Goal: Task Accomplishment & Management: Complete application form

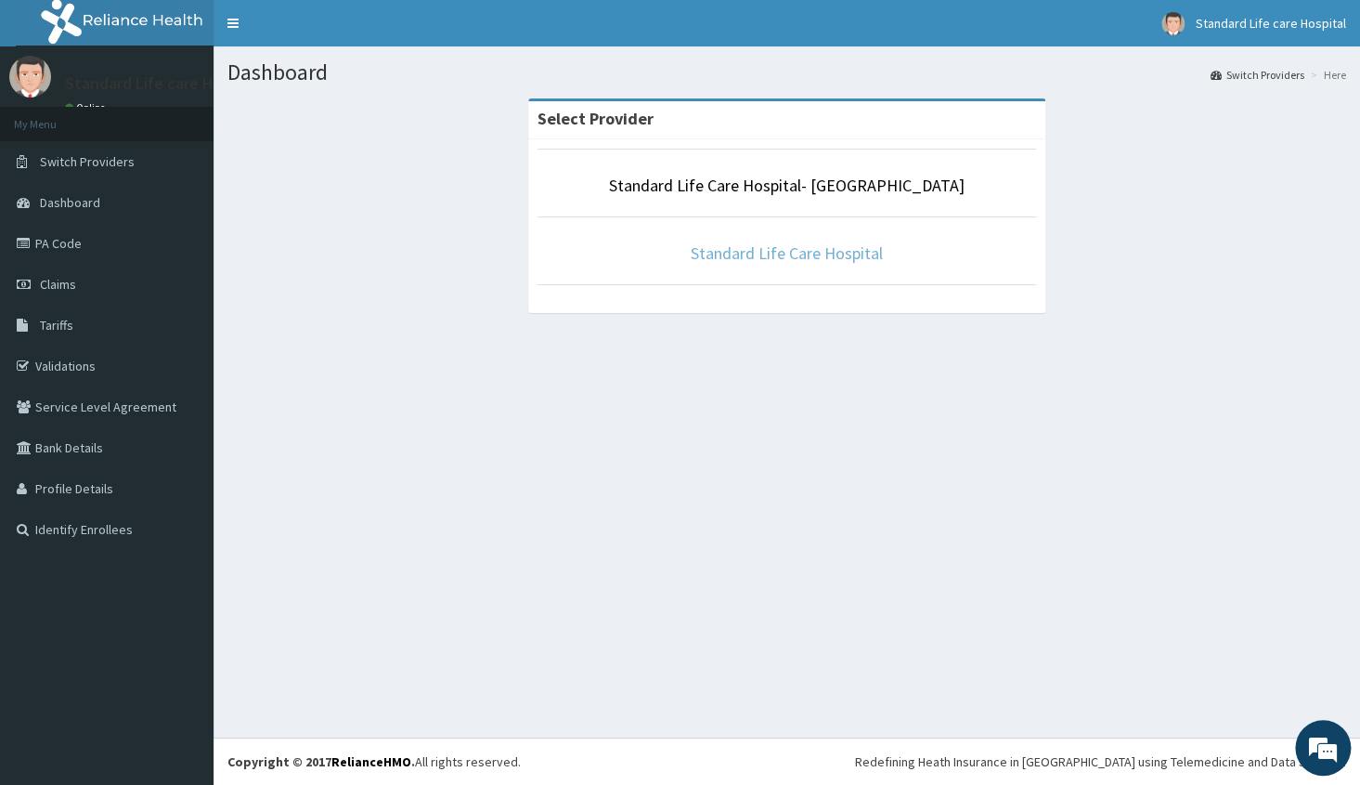
click at [805, 250] on link "Standard Life Care Hospital" at bounding box center [787, 252] width 192 height 21
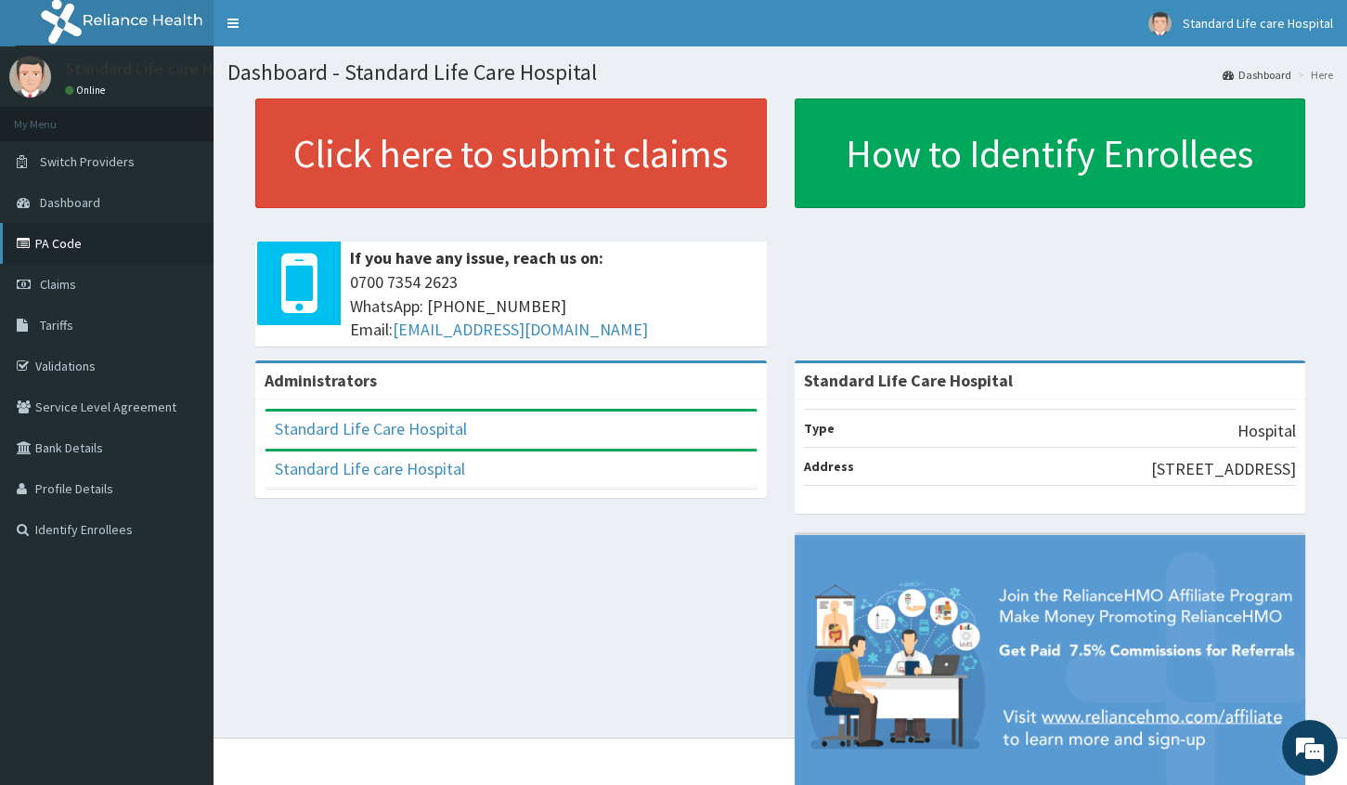
click at [42, 249] on link "PA Code" at bounding box center [107, 243] width 214 height 41
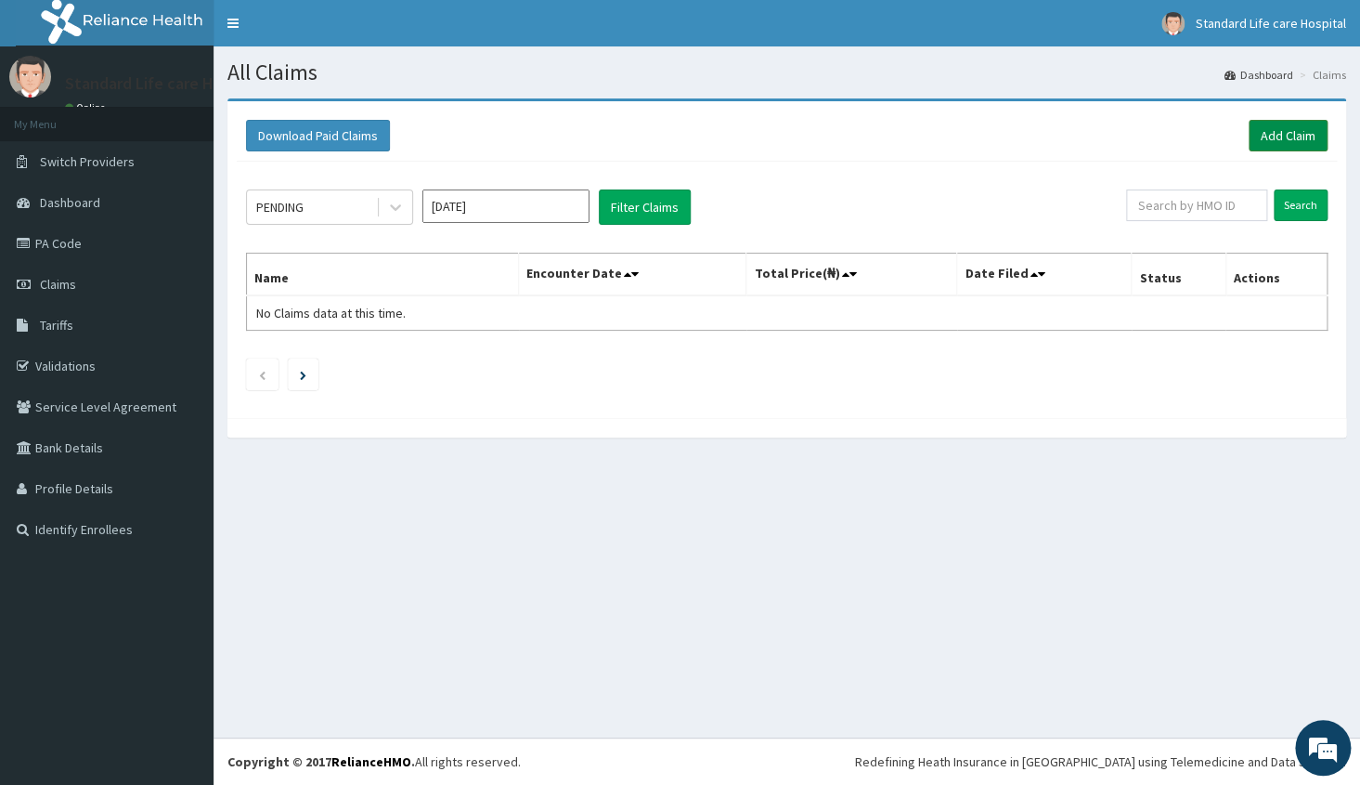
click at [1298, 147] on link "Add Claim" at bounding box center [1288, 136] width 79 height 32
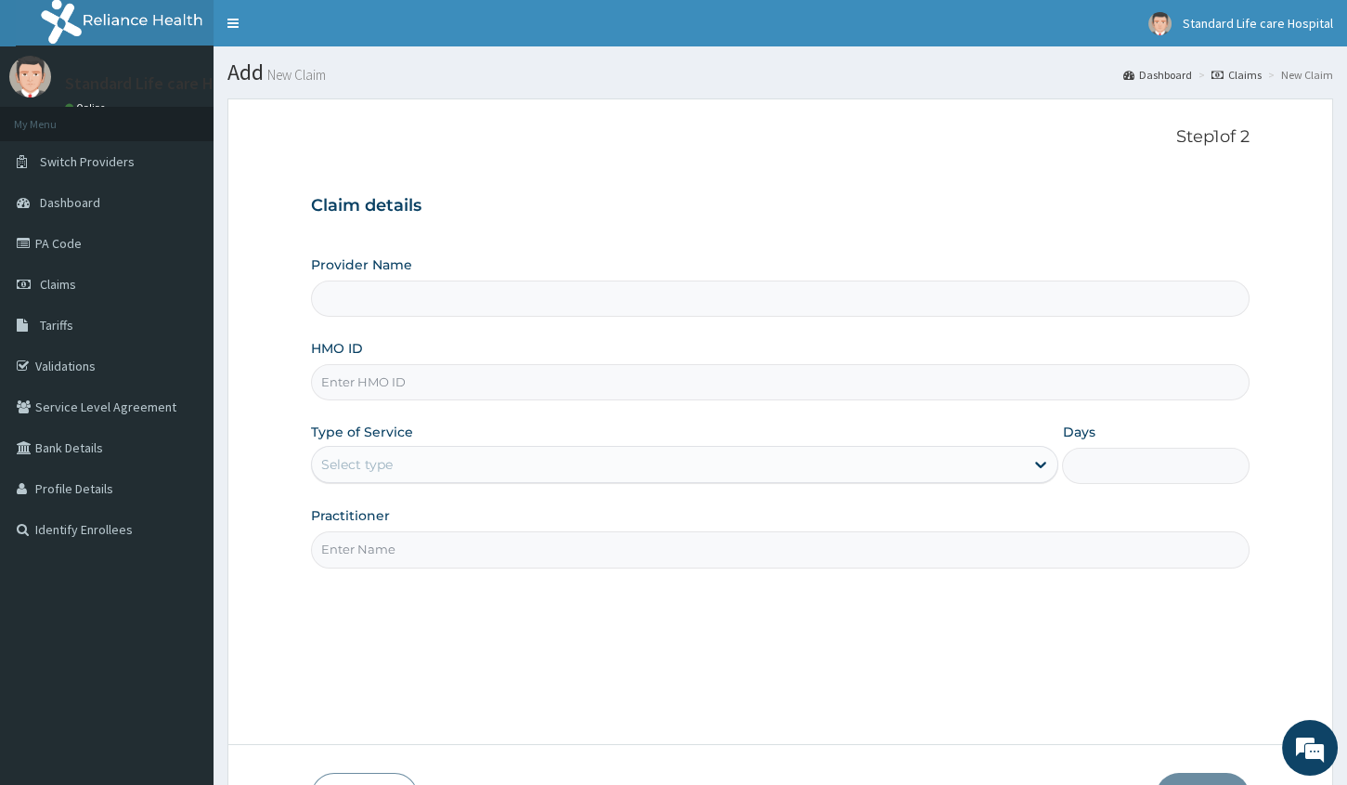
type input "Standard Life Care Hospital"
click at [432, 382] on input "HMO ID" at bounding box center [780, 382] width 939 height 36
type input "ibz/10215/a"
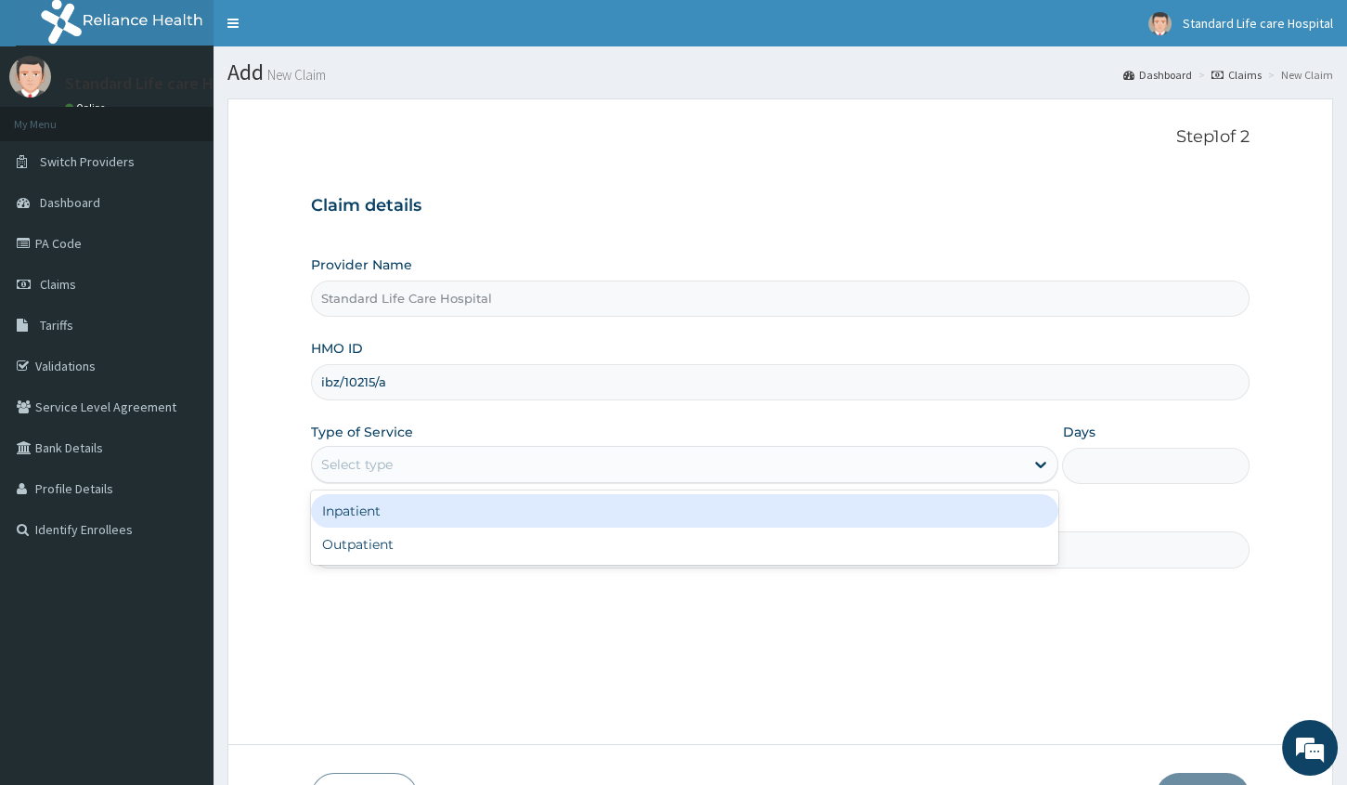
click at [404, 463] on div "Select type" at bounding box center [668, 464] width 712 height 30
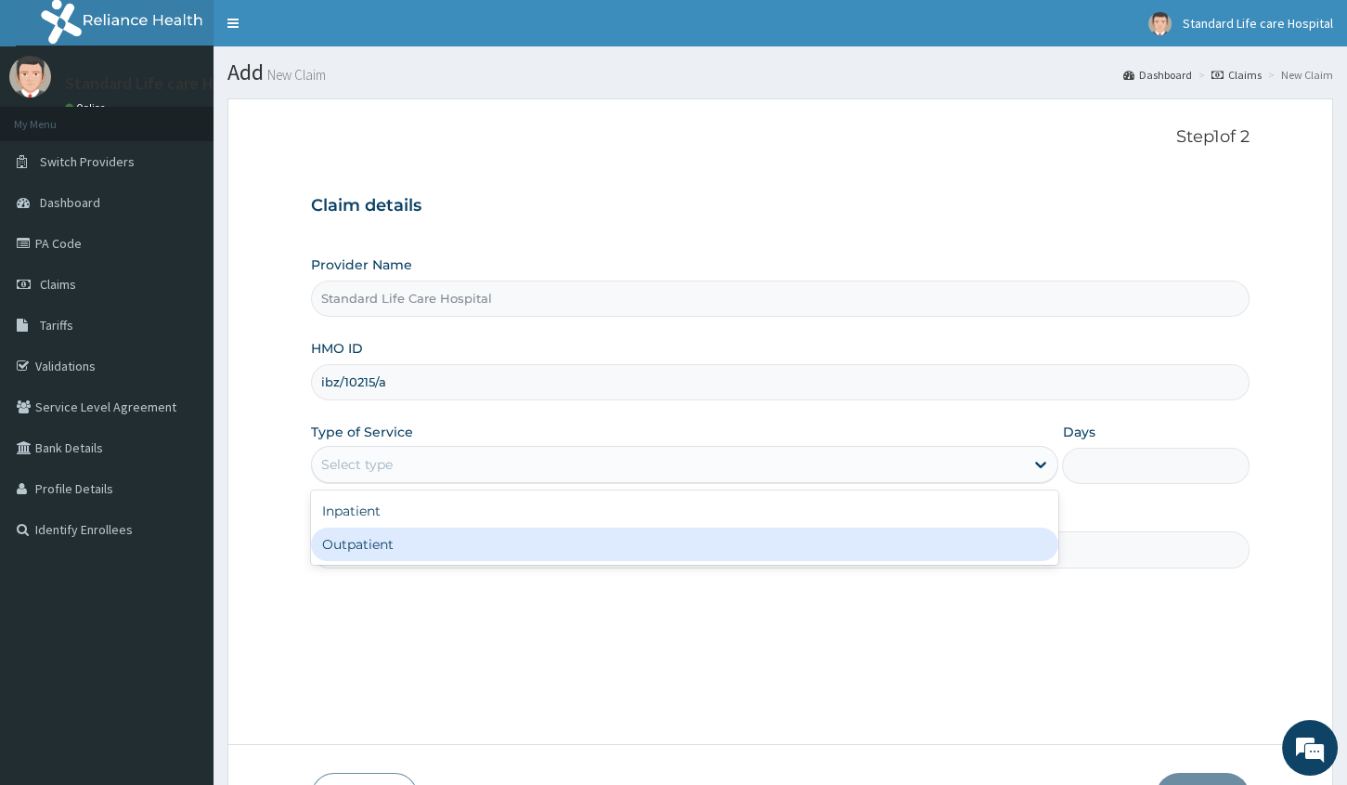
click at [346, 535] on div "Outpatient" at bounding box center [685, 543] width 748 height 33
type input "1"
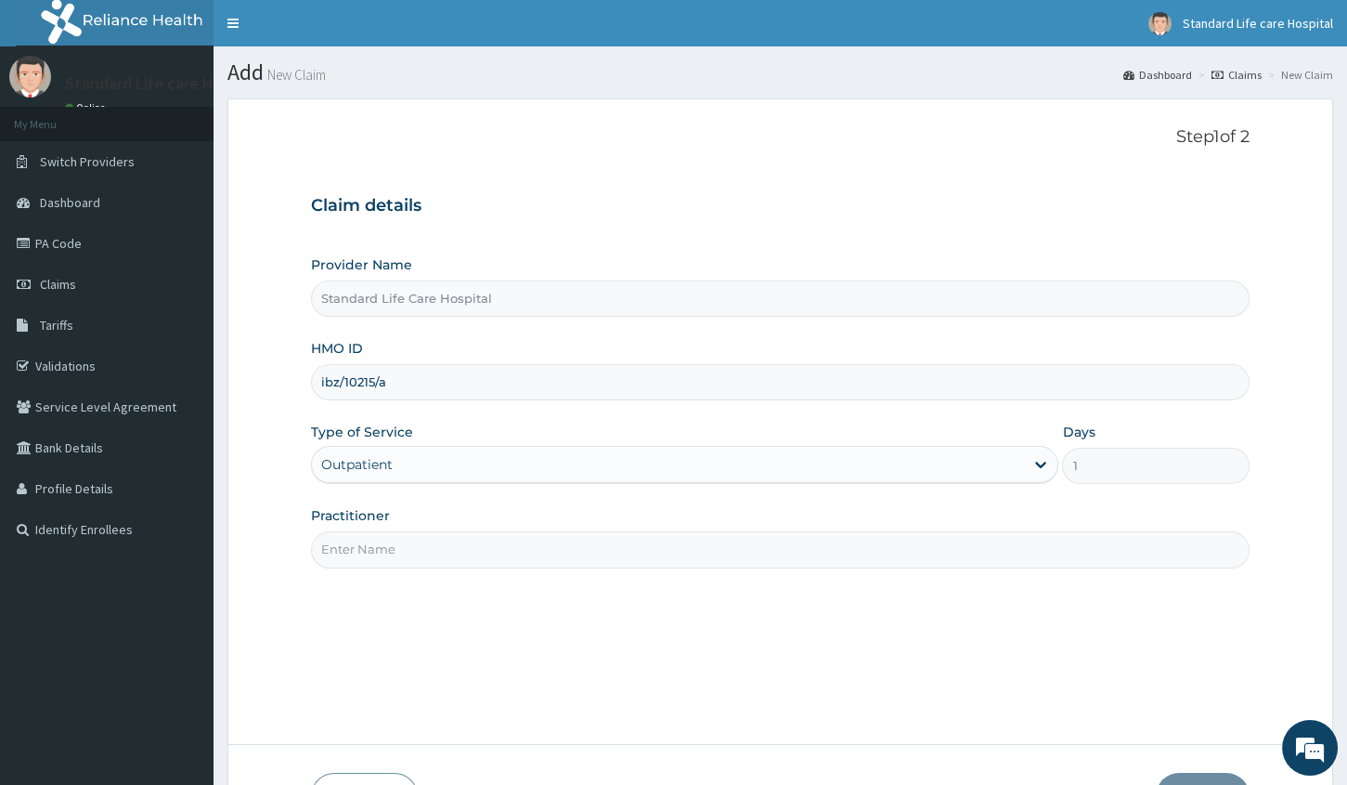
click at [359, 552] on input "Practitioner" at bounding box center [780, 549] width 939 height 36
type input "Dr Korede"
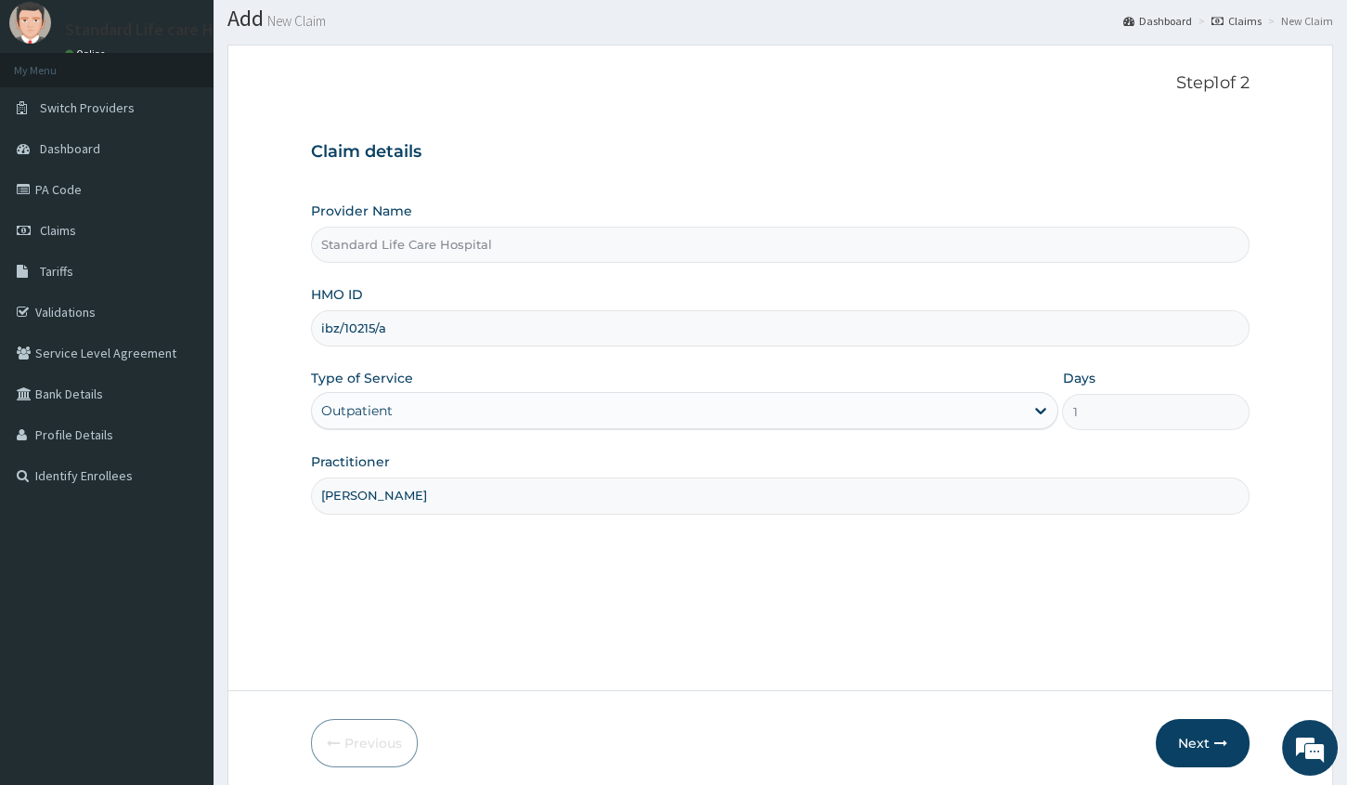
scroll to position [126, 0]
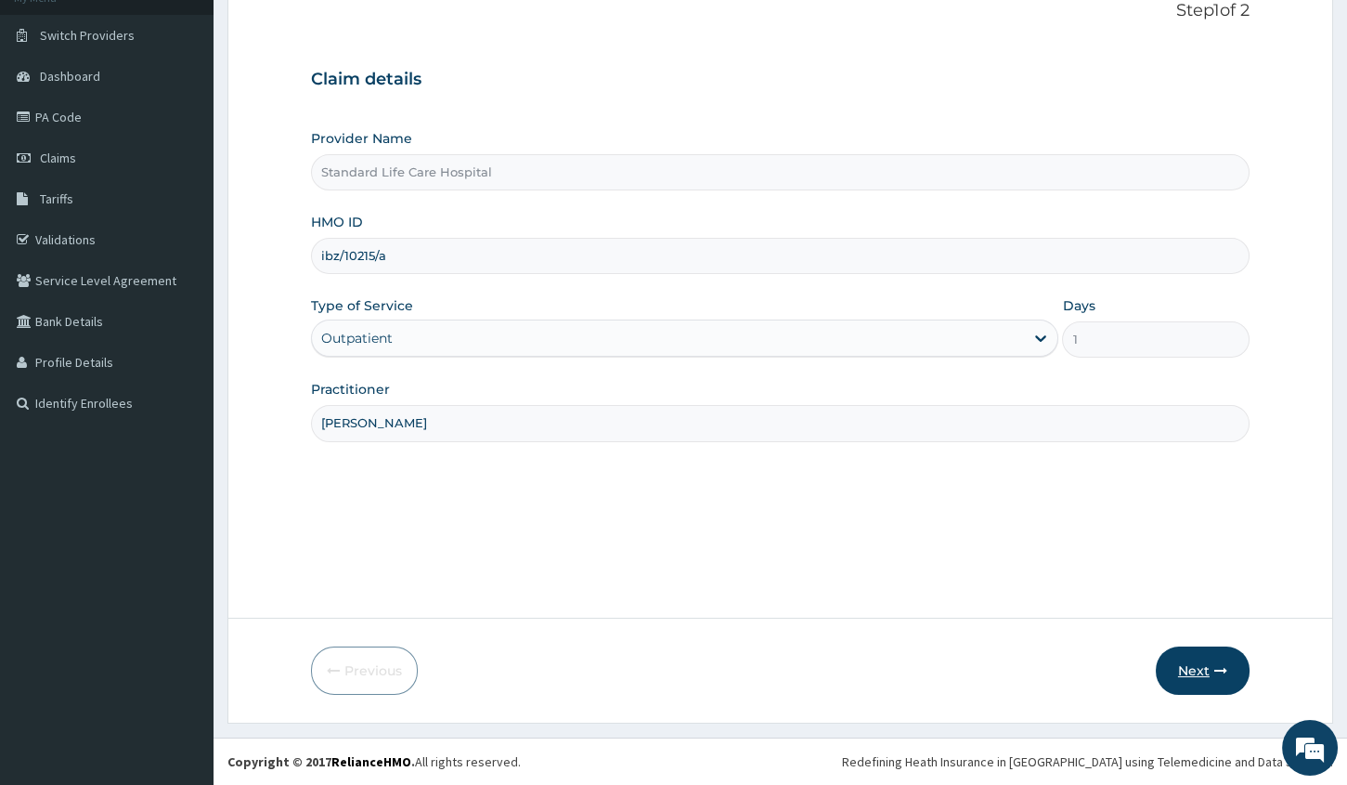
click at [1170, 672] on button "Next" at bounding box center [1203, 670] width 94 height 48
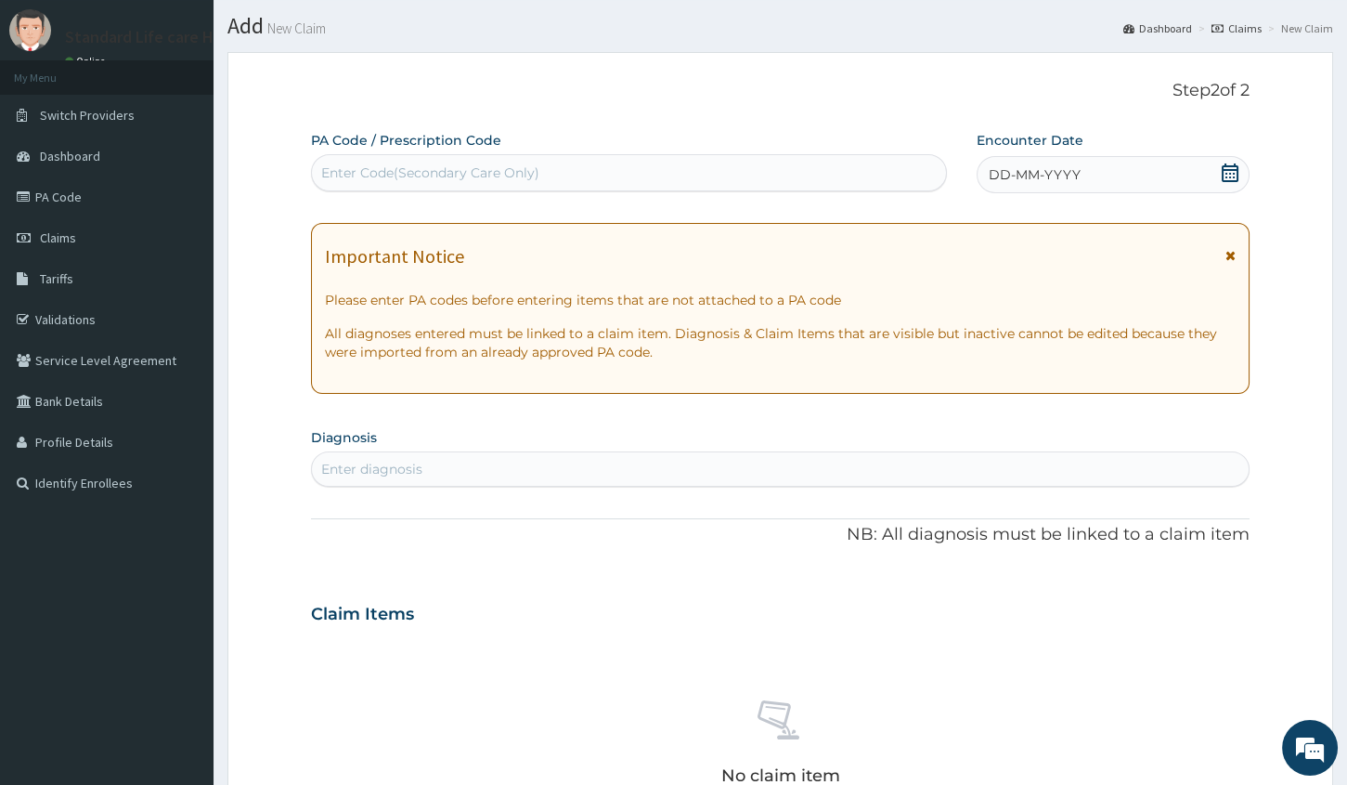
scroll to position [42, 0]
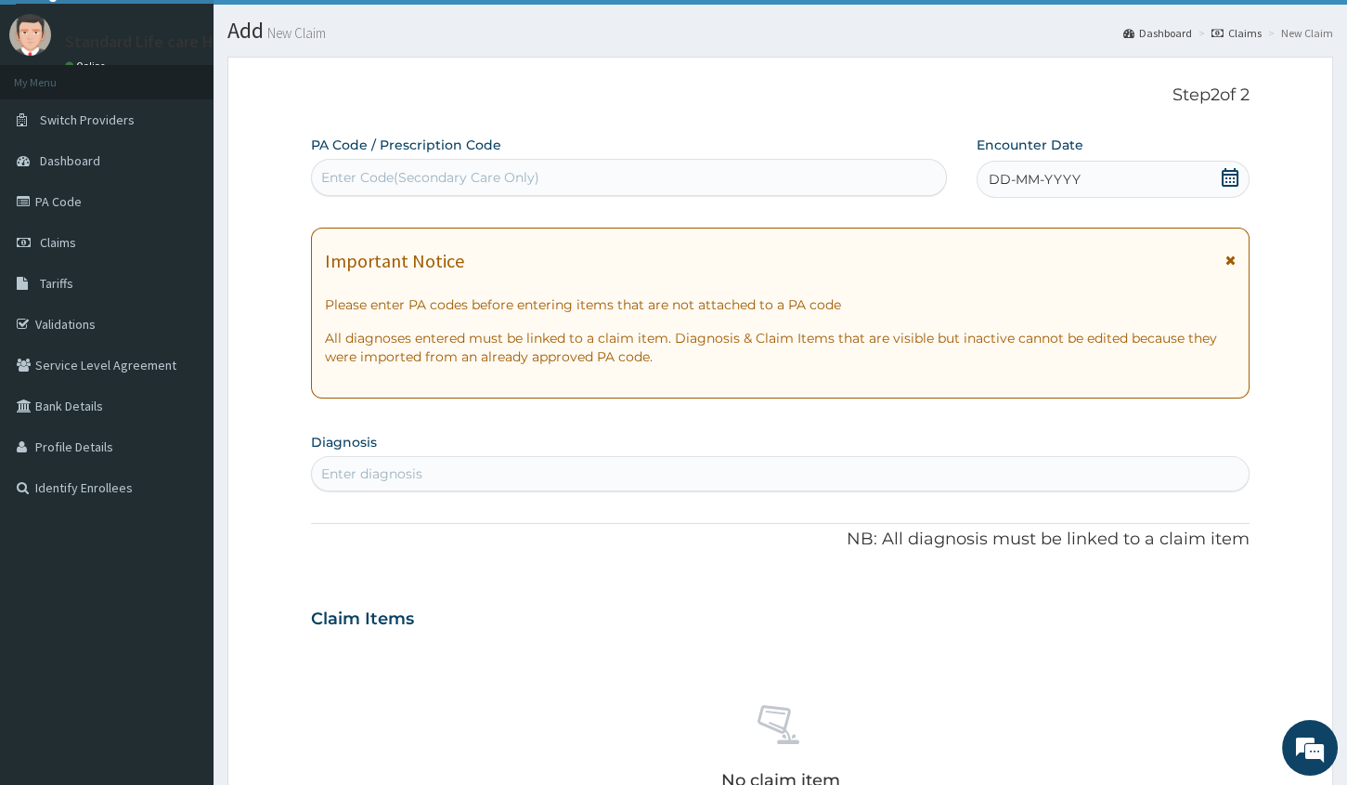
click at [484, 186] on div "Enter Code(Secondary Care Only)" at bounding box center [430, 177] width 218 height 19
click at [385, 170] on div "Enter Code(Secondary Care Only)" at bounding box center [430, 177] width 218 height 19
click at [332, 469] on div "Enter diagnosis" at bounding box center [371, 473] width 101 height 19
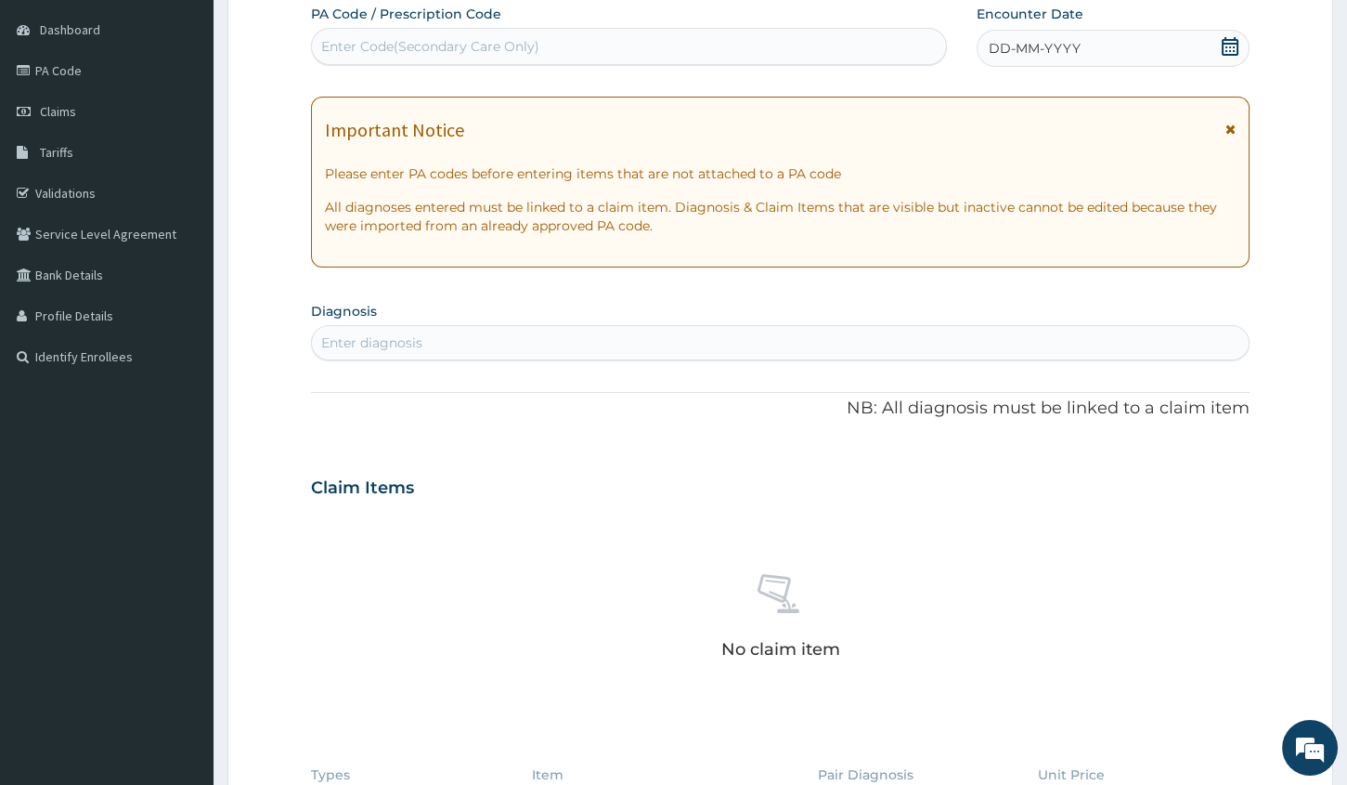
scroll to position [126, 0]
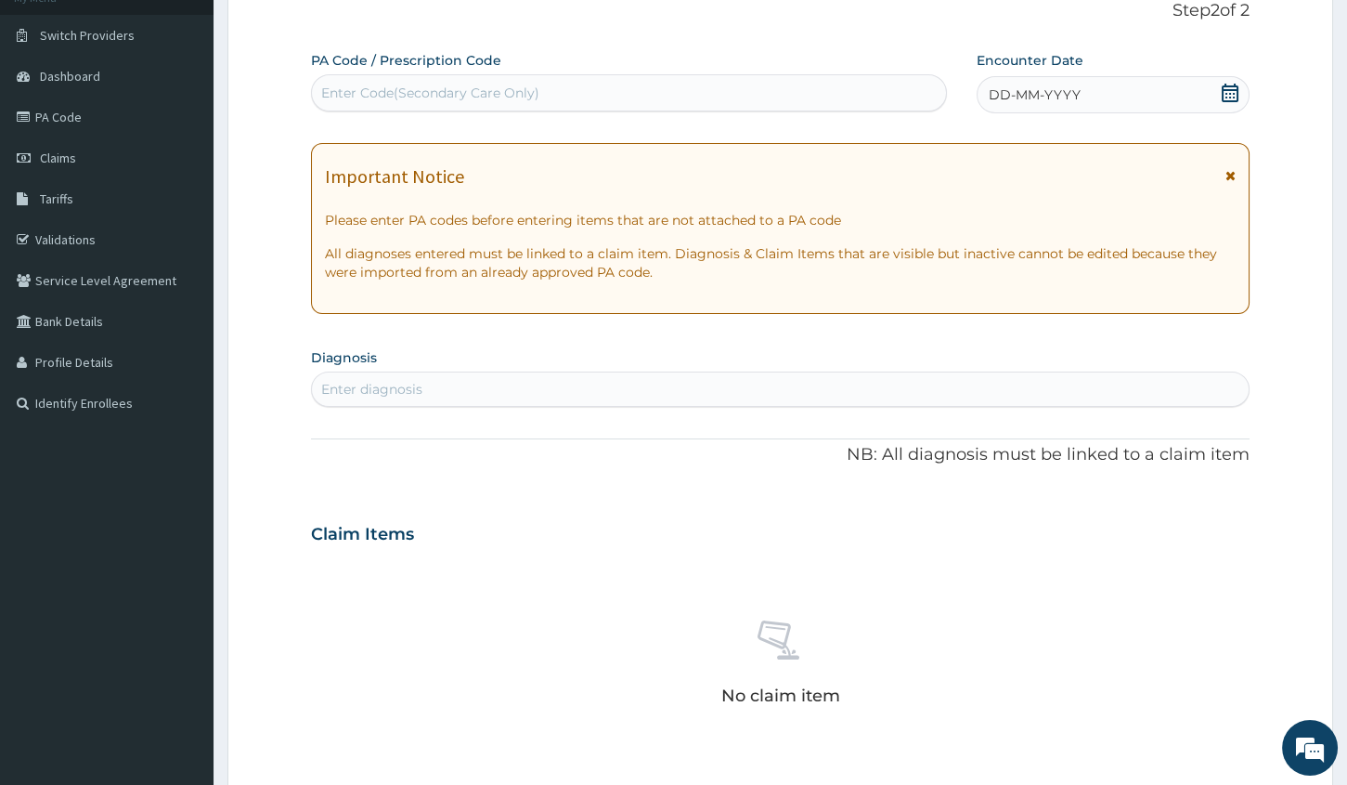
click at [366, 385] on div "Enter diagnosis" at bounding box center [371, 389] width 101 height 19
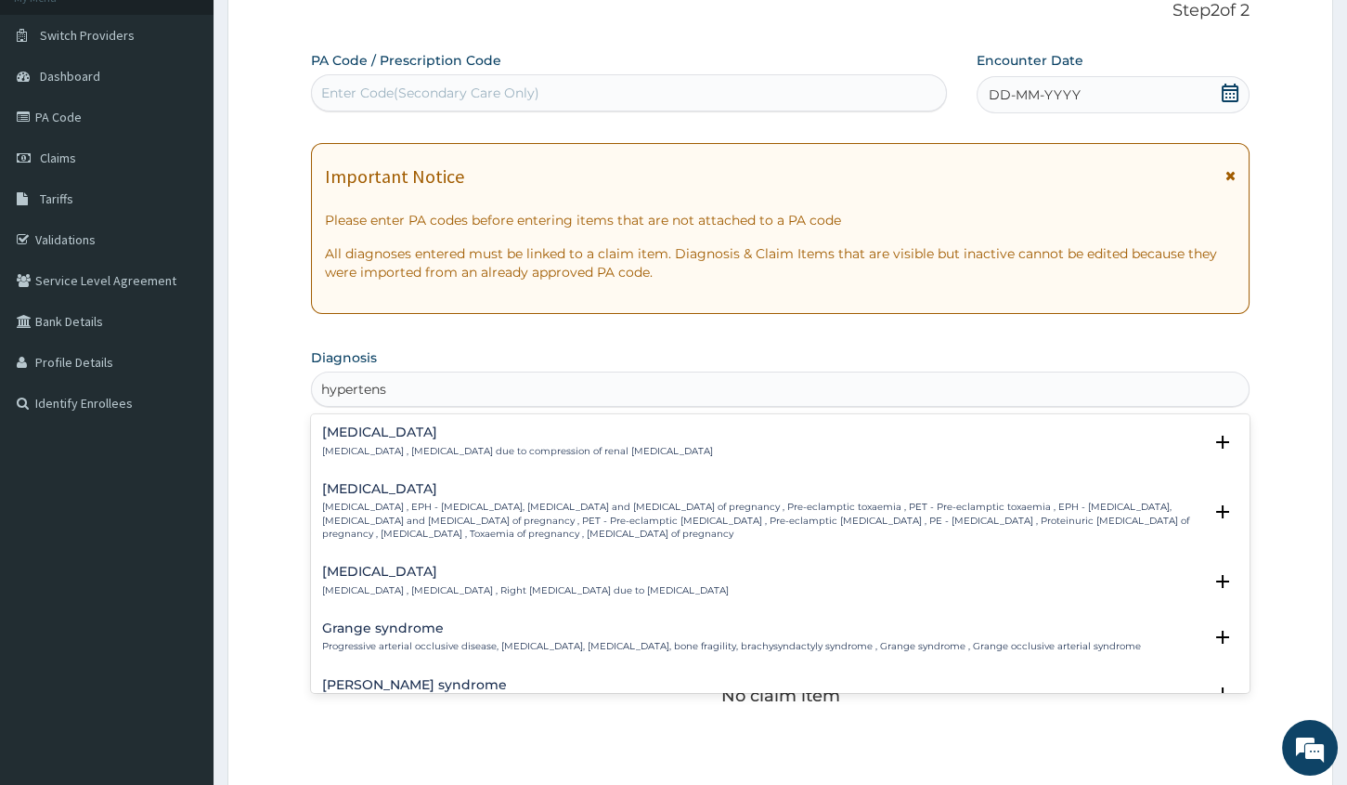
type input "hypertensi"
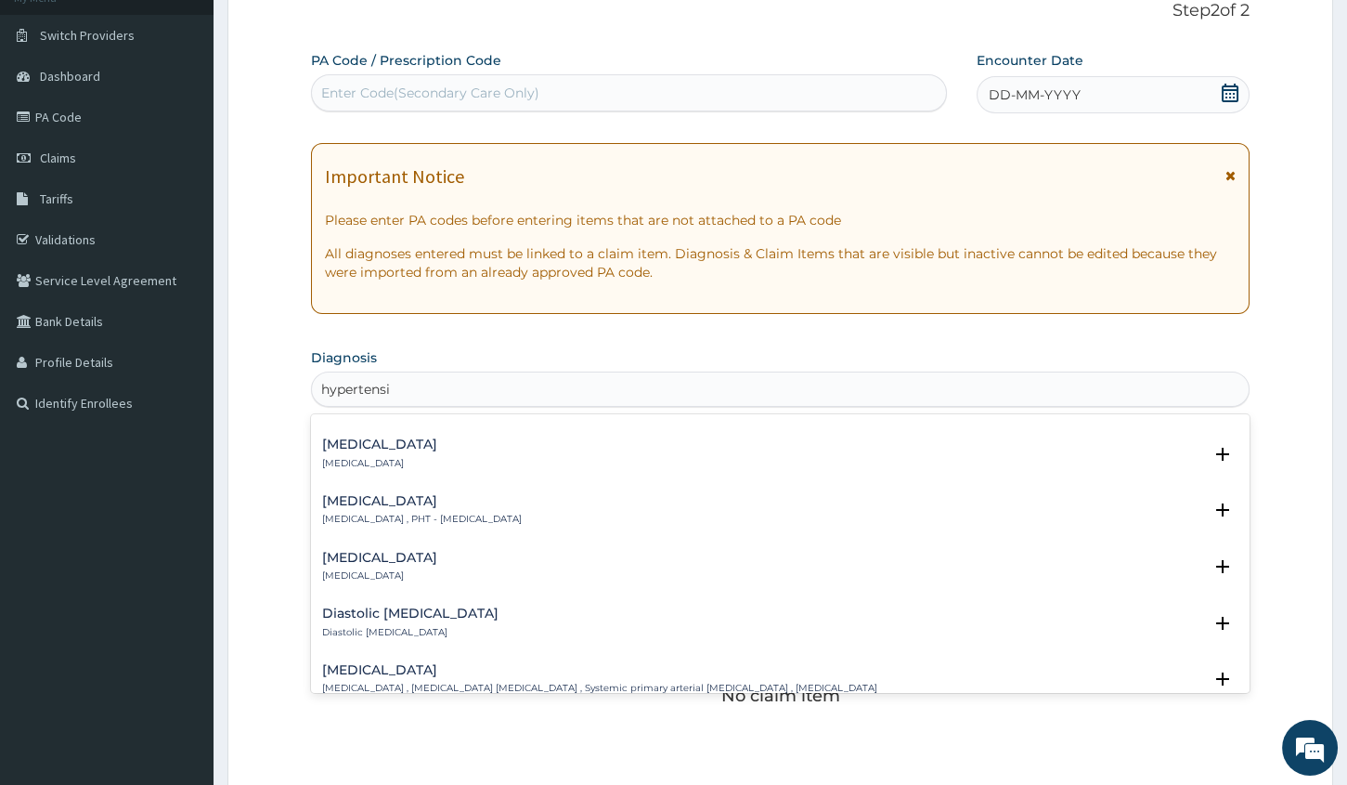
scroll to position [1604, 0]
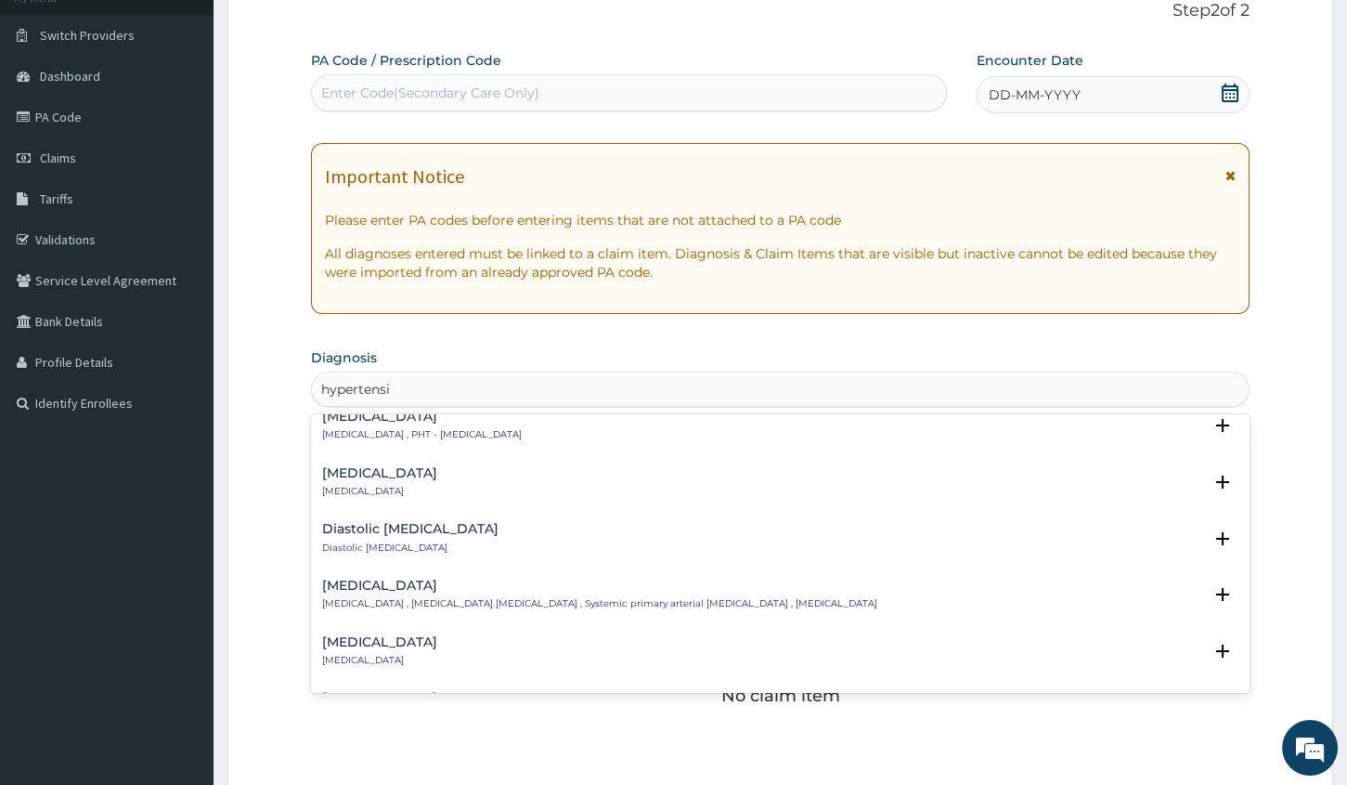
click at [381, 604] on p "Essential hypertension , Idiopathic hypertension , Systemic primary arterial hy…" at bounding box center [599, 603] width 555 height 13
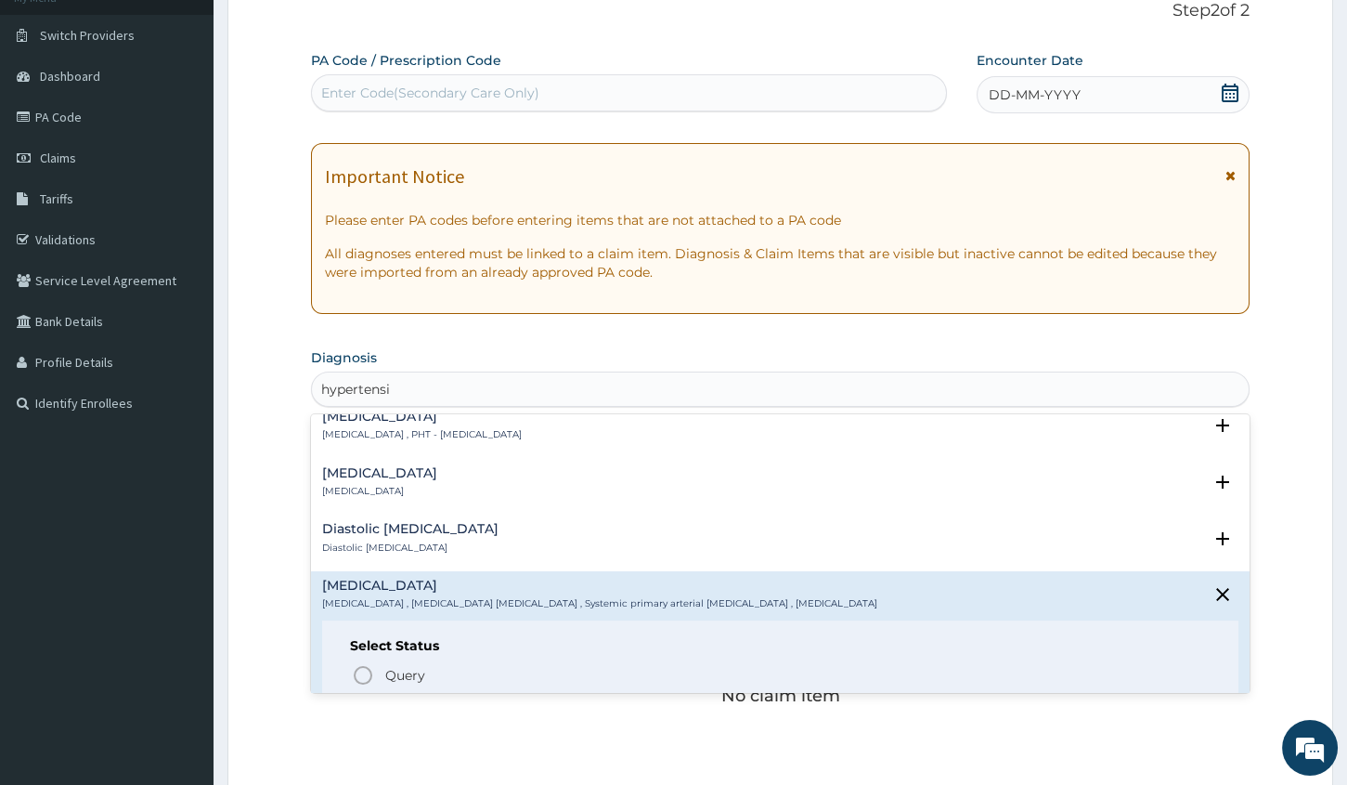
scroll to position [1773, 0]
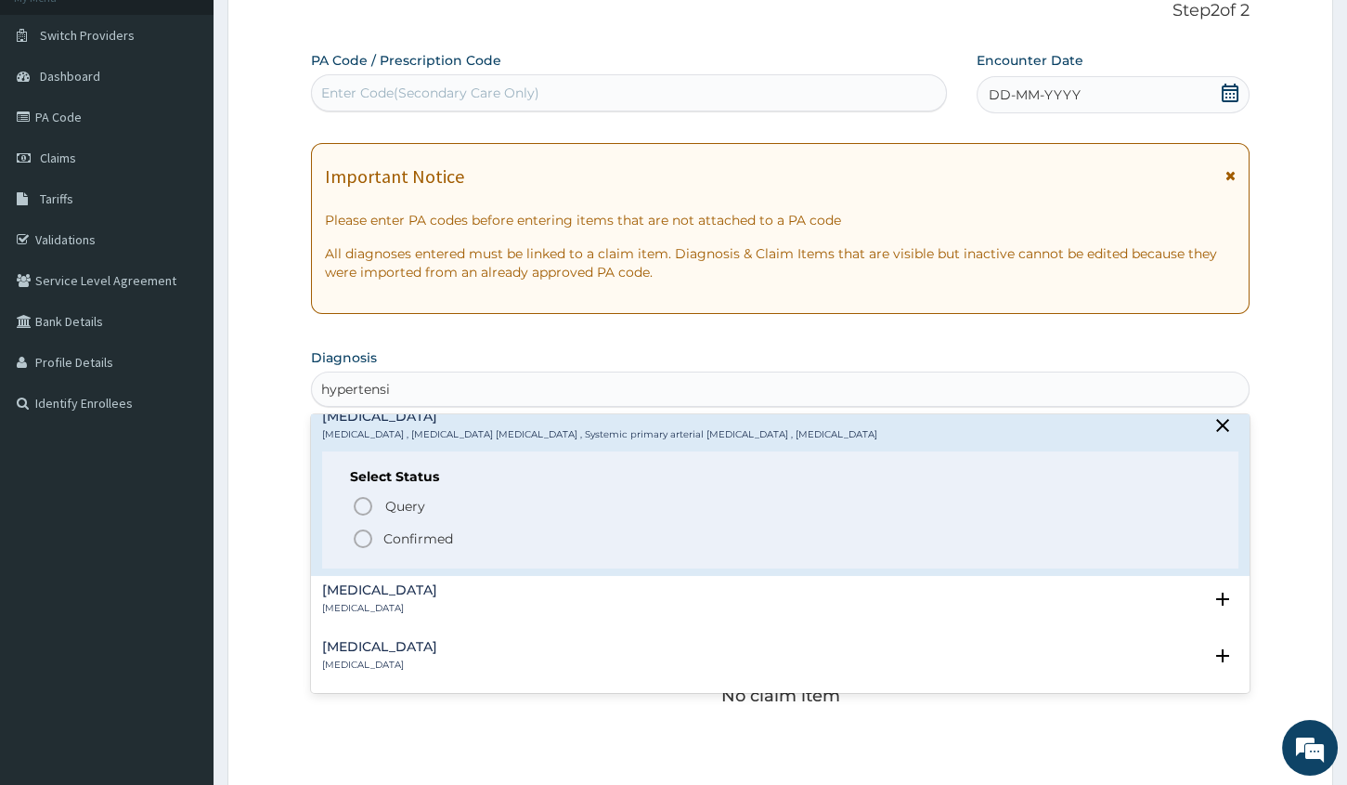
click at [360, 531] on icon "status option filled" at bounding box center [363, 538] width 22 height 22
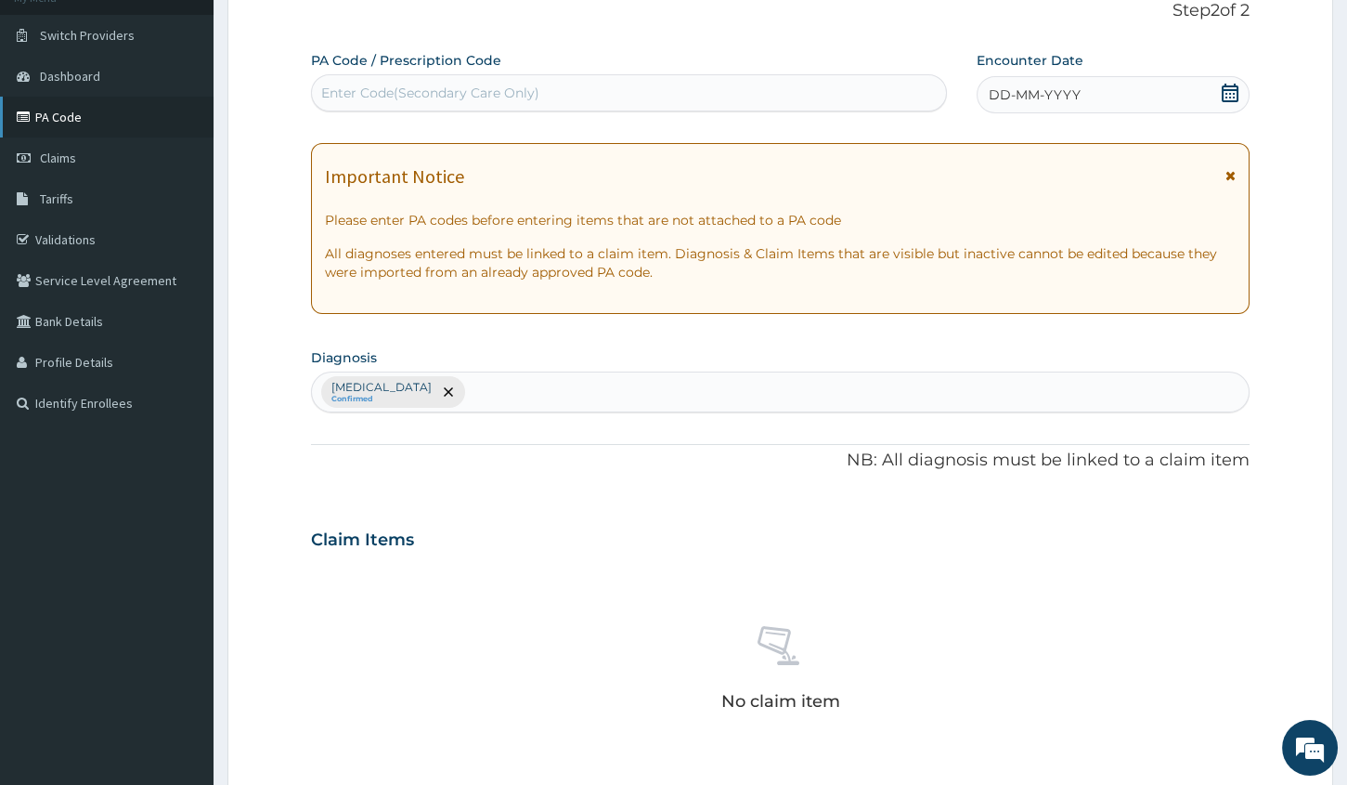
click at [103, 134] on link "PA Code" at bounding box center [107, 117] width 214 height 41
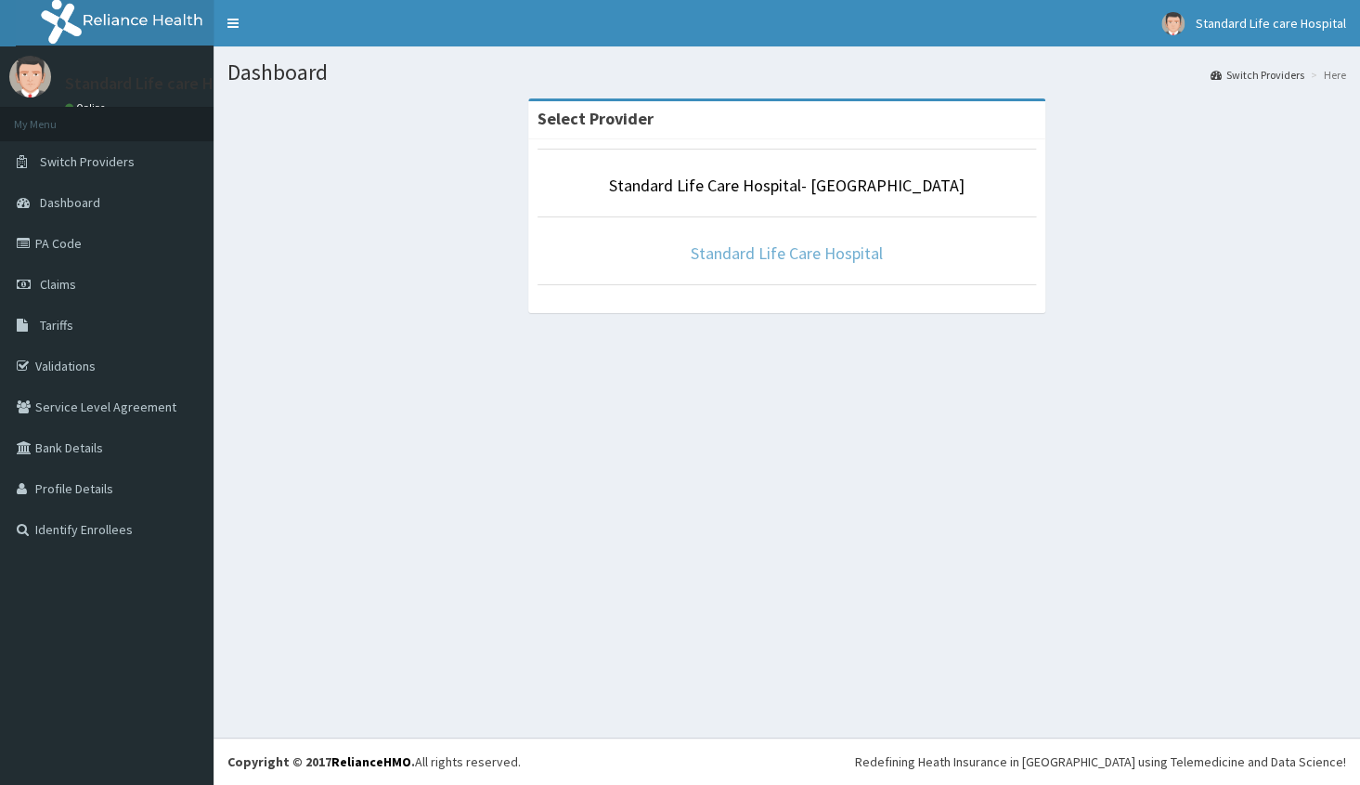
click at [844, 255] on link "Standard Life Care Hospital" at bounding box center [787, 252] width 192 height 21
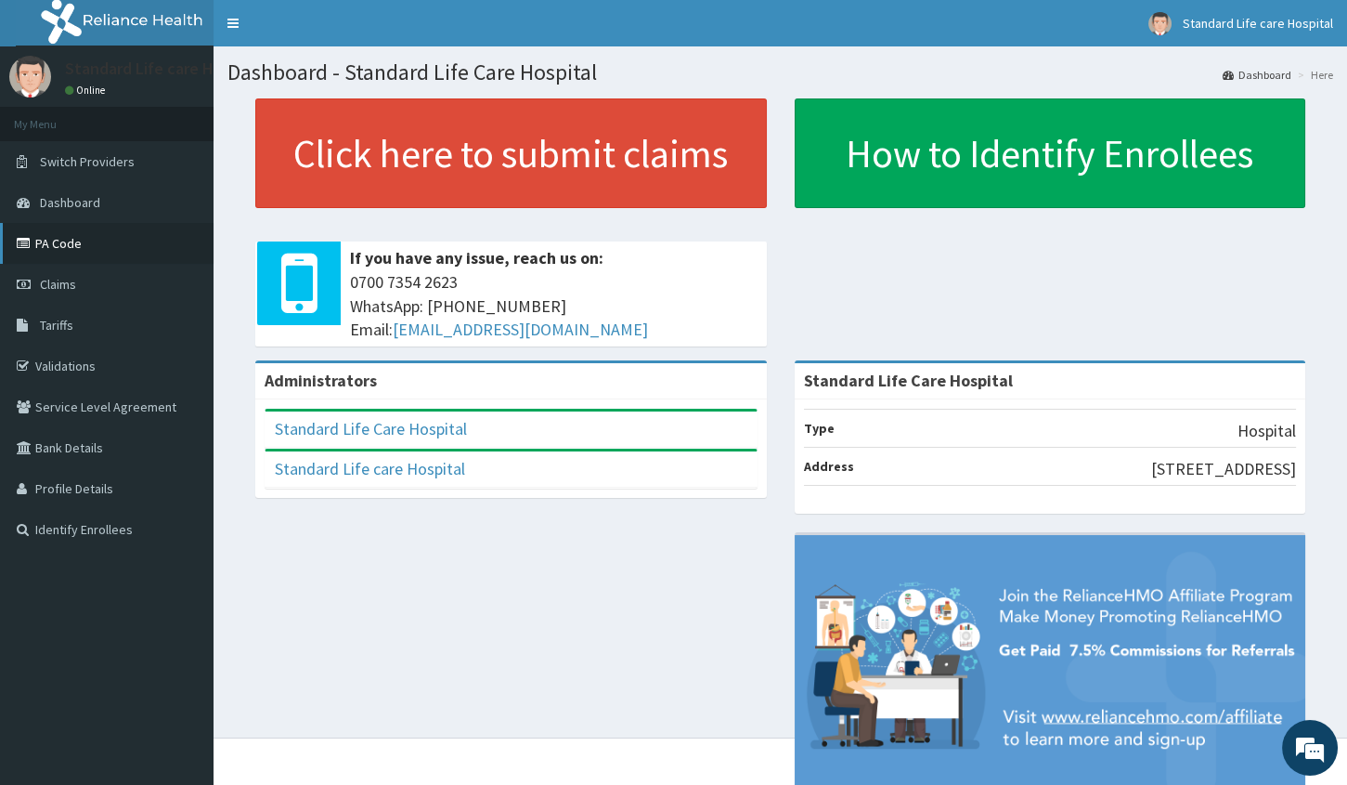
click at [132, 249] on link "PA Code" at bounding box center [107, 243] width 214 height 41
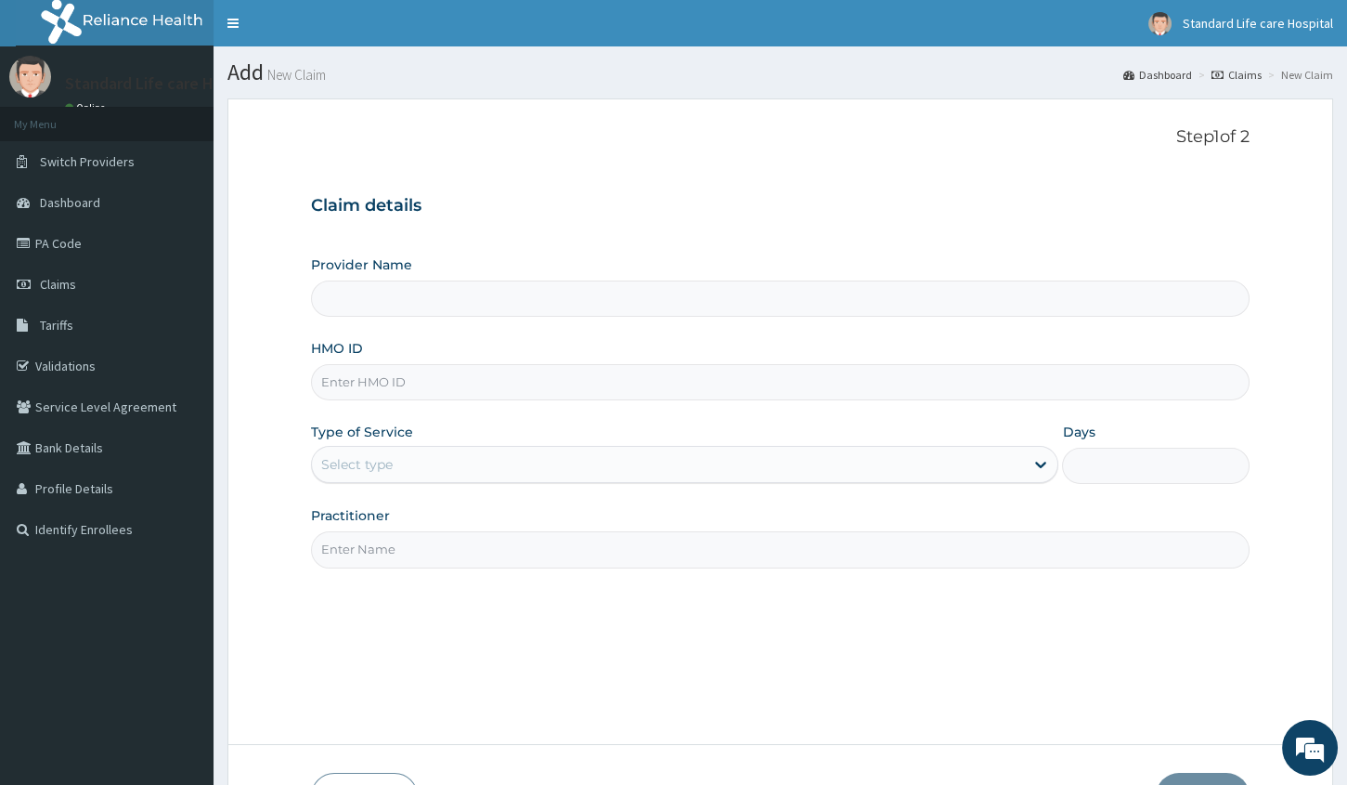
type input "Standard Life Care Hospital"
click at [470, 381] on input "HMO ID" at bounding box center [780, 382] width 939 height 36
type input "ibl/10215/a"
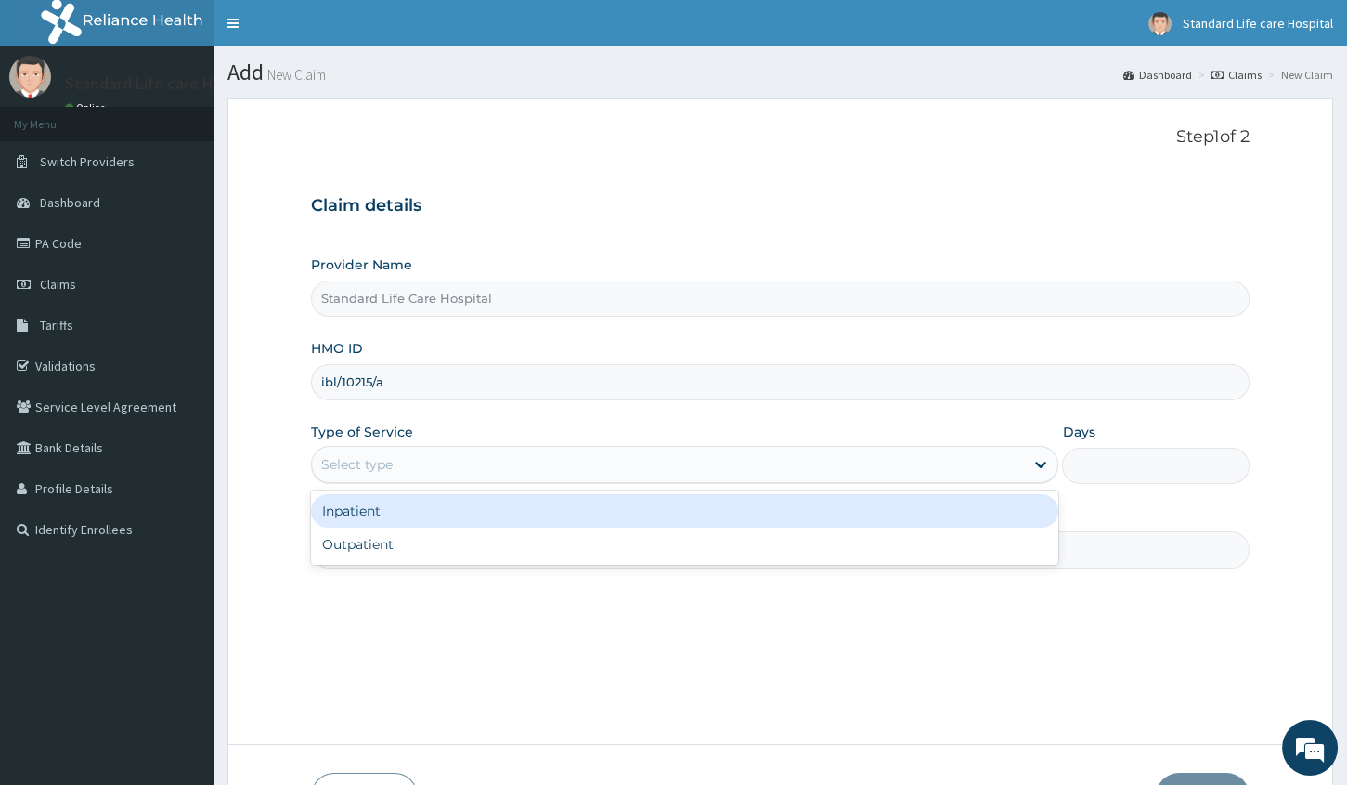
click at [567, 463] on div "Select type" at bounding box center [668, 464] width 712 height 30
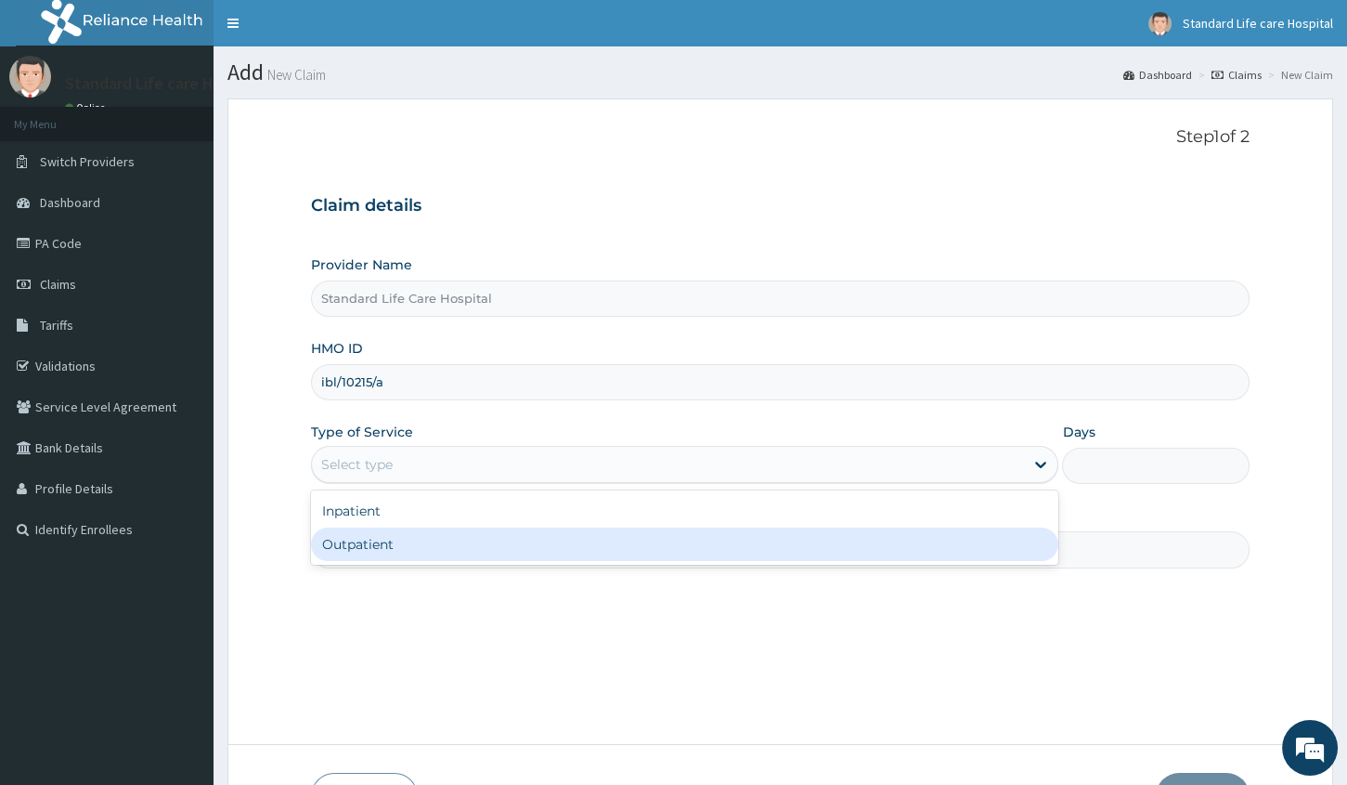
click at [473, 529] on div "Outpatient" at bounding box center [685, 543] width 748 height 33
type input "1"
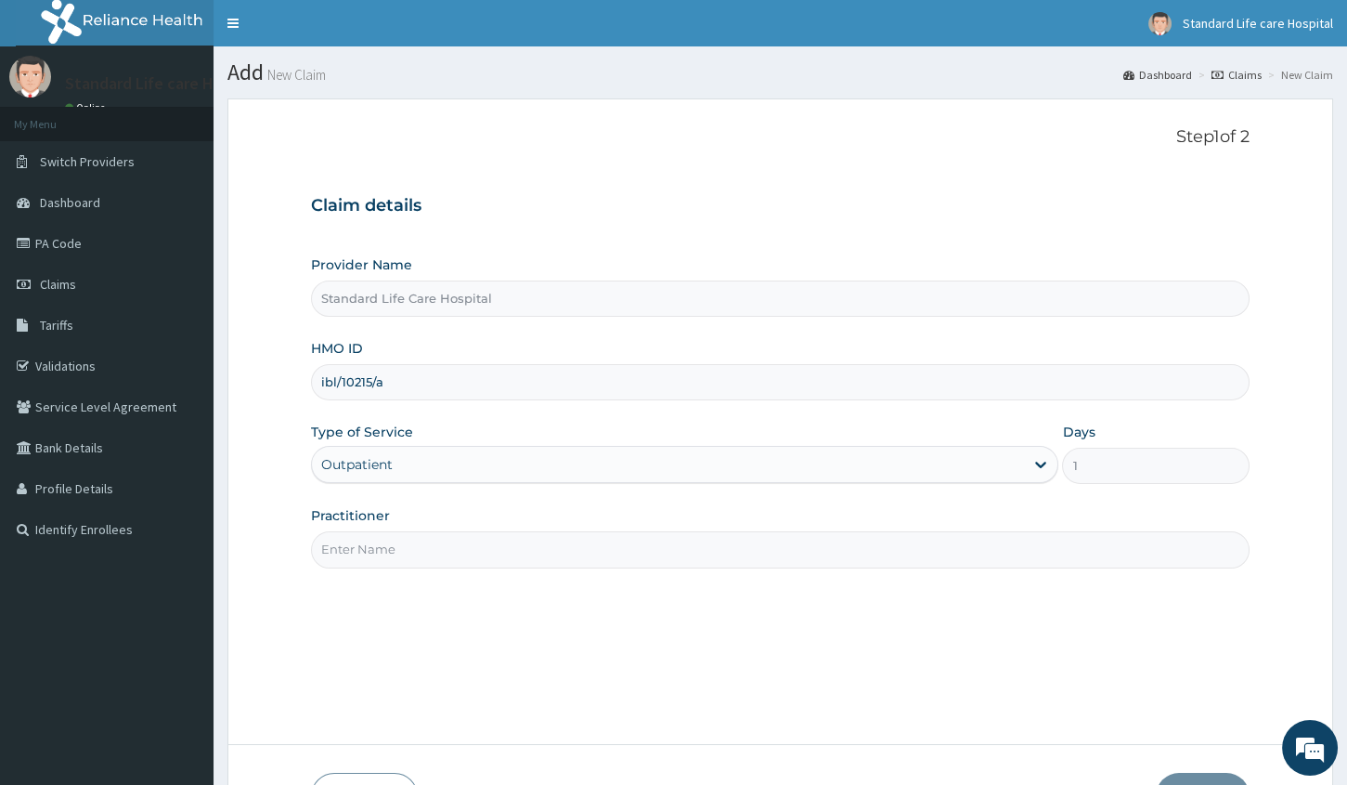
click at [489, 556] on input "Practitioner" at bounding box center [780, 549] width 939 height 36
type input "[PERSON_NAME]"
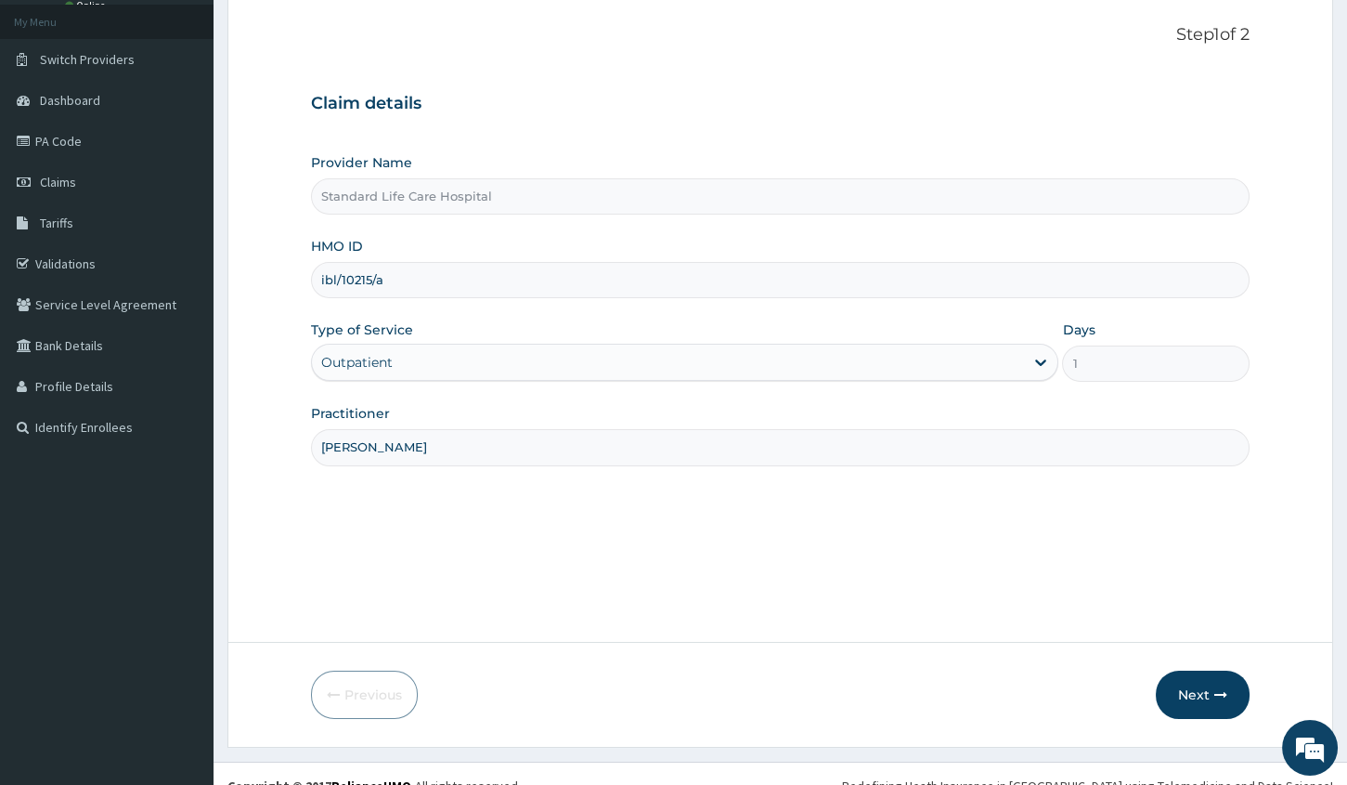
scroll to position [126, 0]
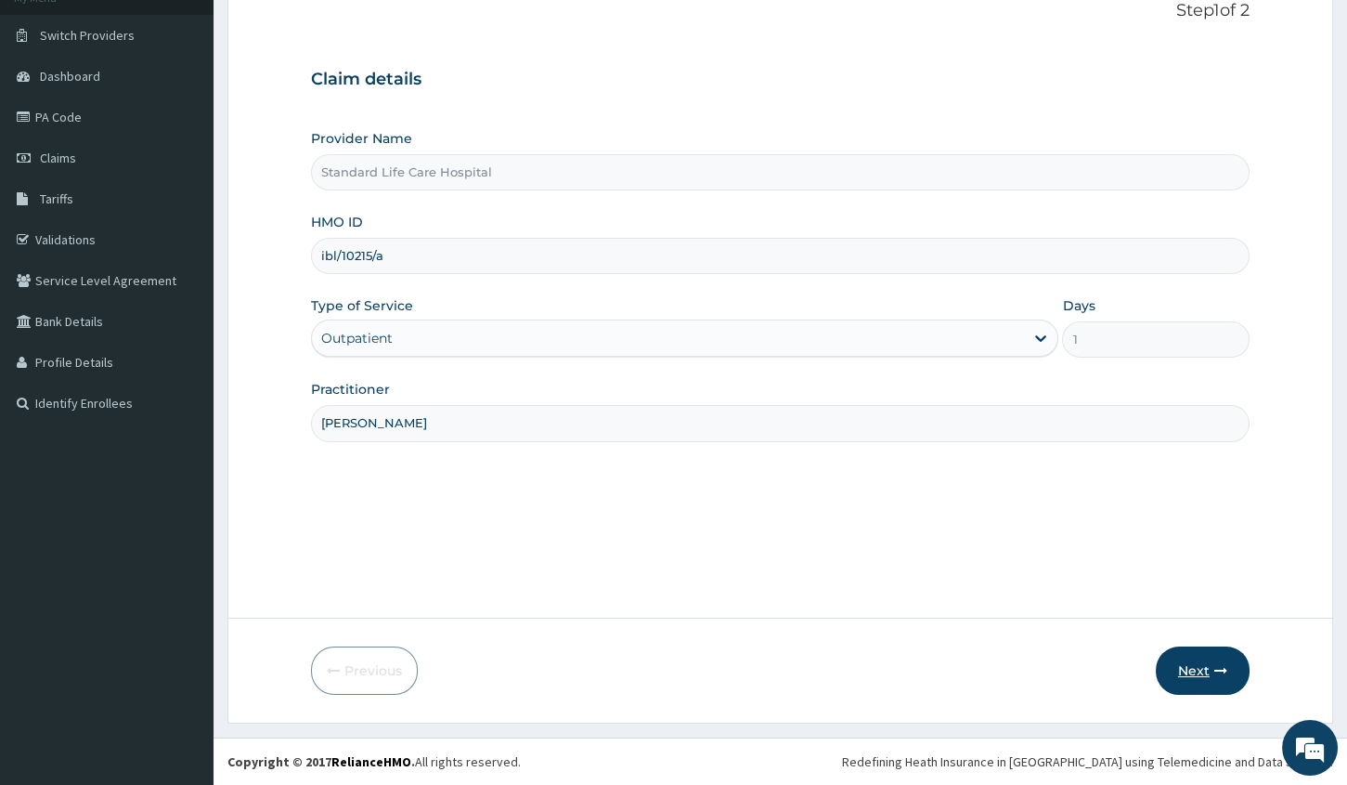
click at [1215, 679] on button "Next" at bounding box center [1203, 670] width 94 height 48
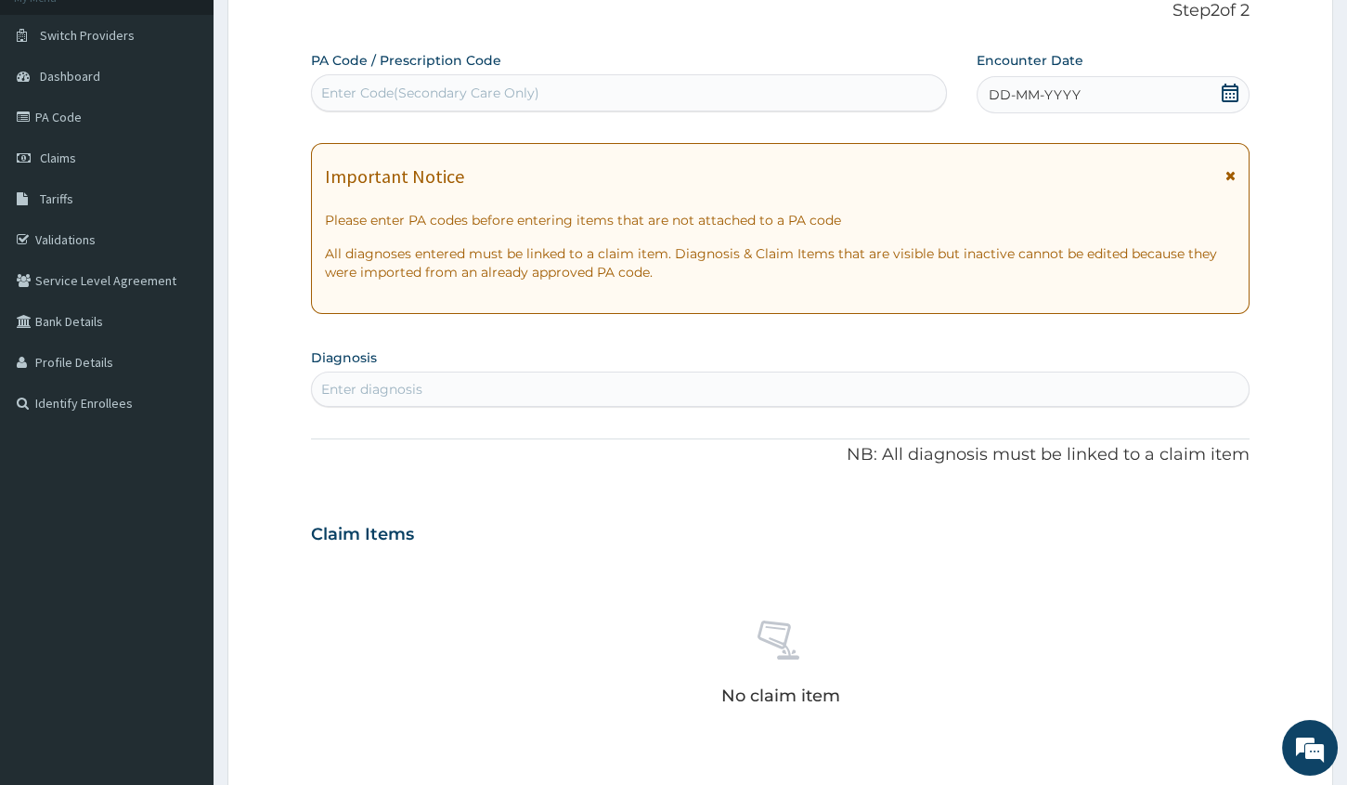
scroll to position [42, 0]
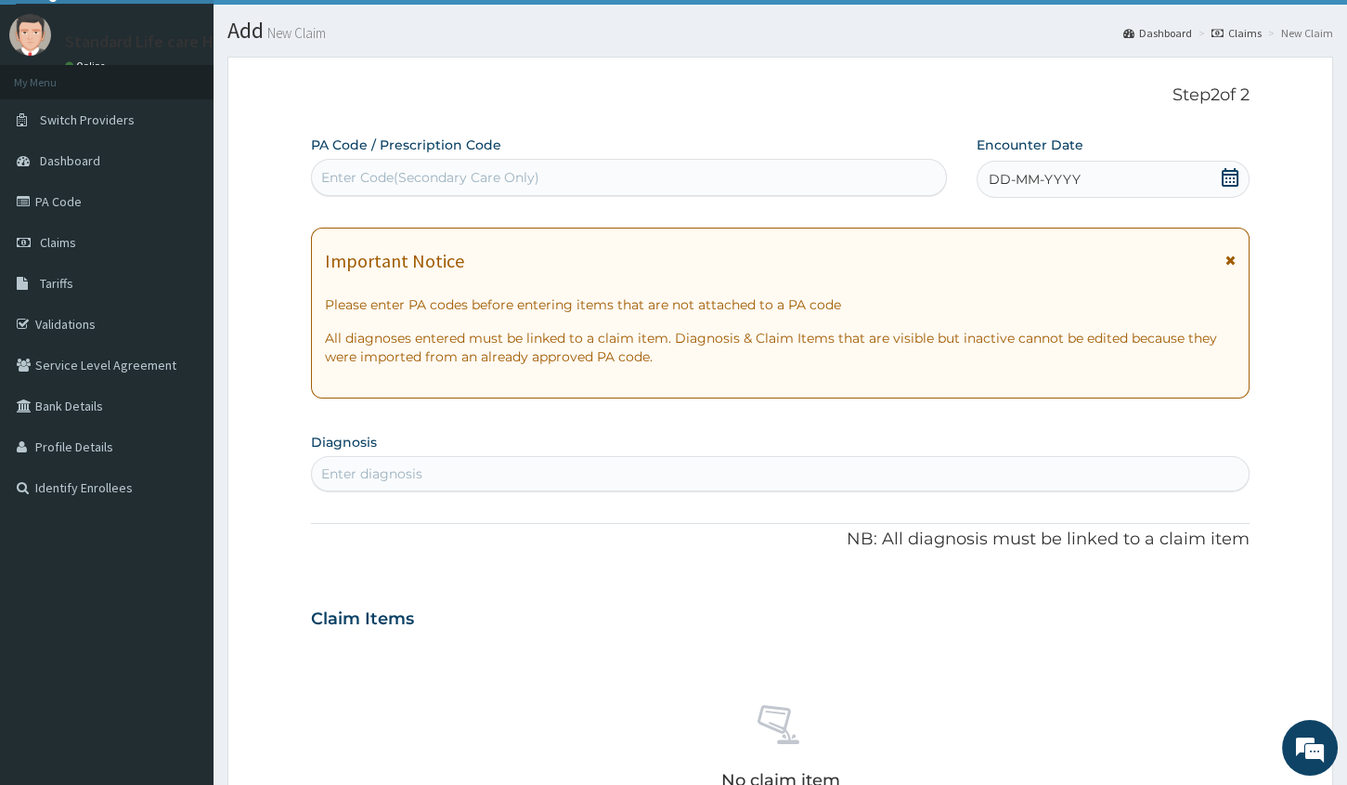
click at [1124, 178] on div "DD-MM-YYYY" at bounding box center [1113, 179] width 273 height 37
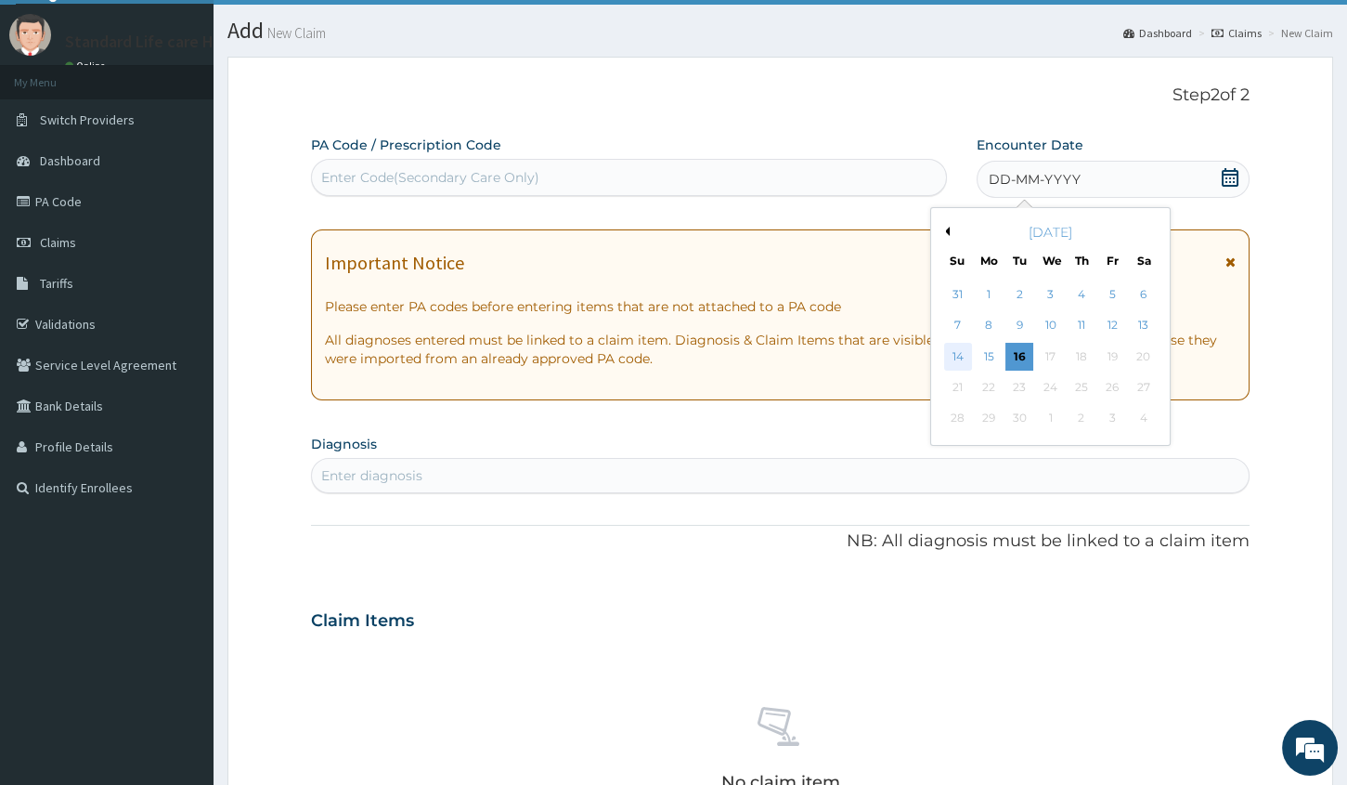
click at [949, 350] on div "14" at bounding box center [958, 357] width 28 height 28
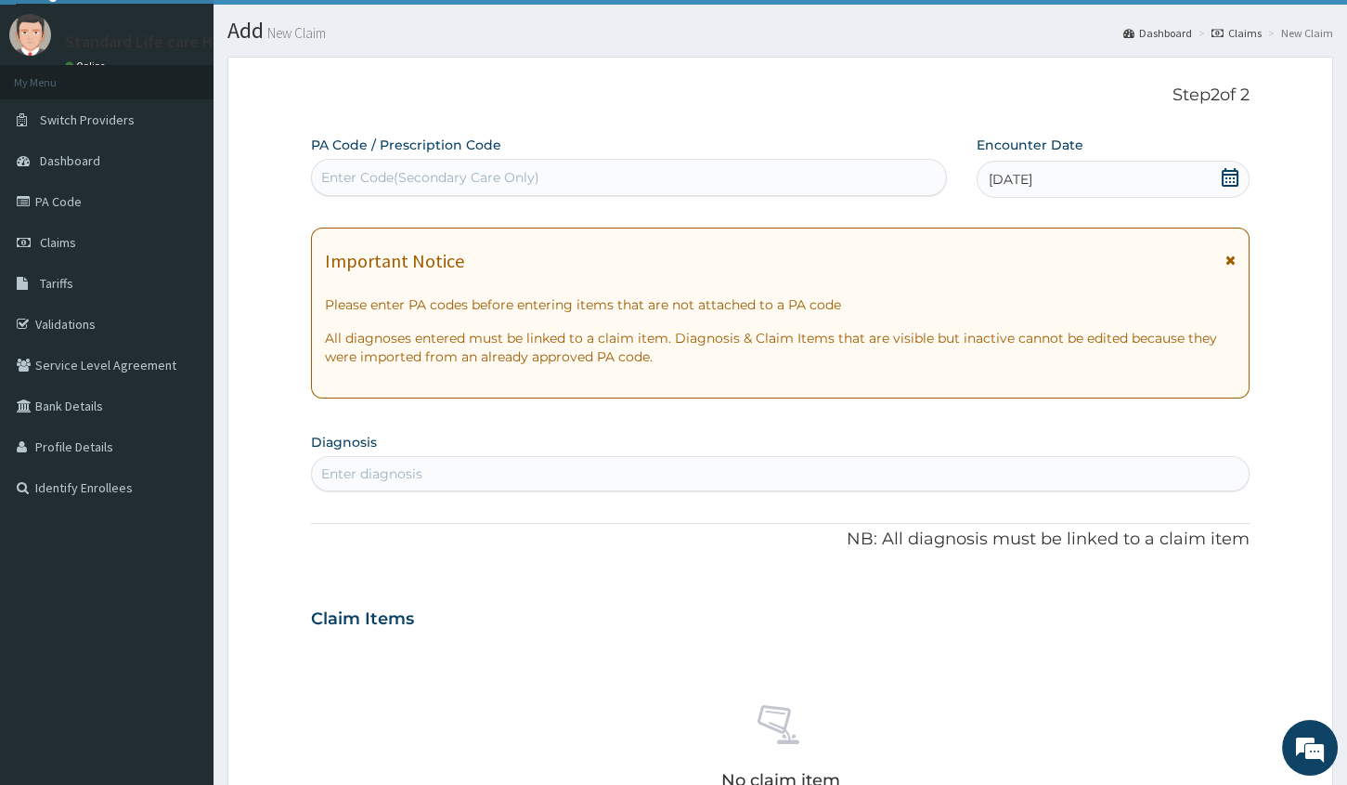
click at [684, 181] on div "Enter Code(Secondary Care Only)" at bounding box center [629, 178] width 634 height 30
paste input "PA/41A85D"
type input "PA/41A85D"
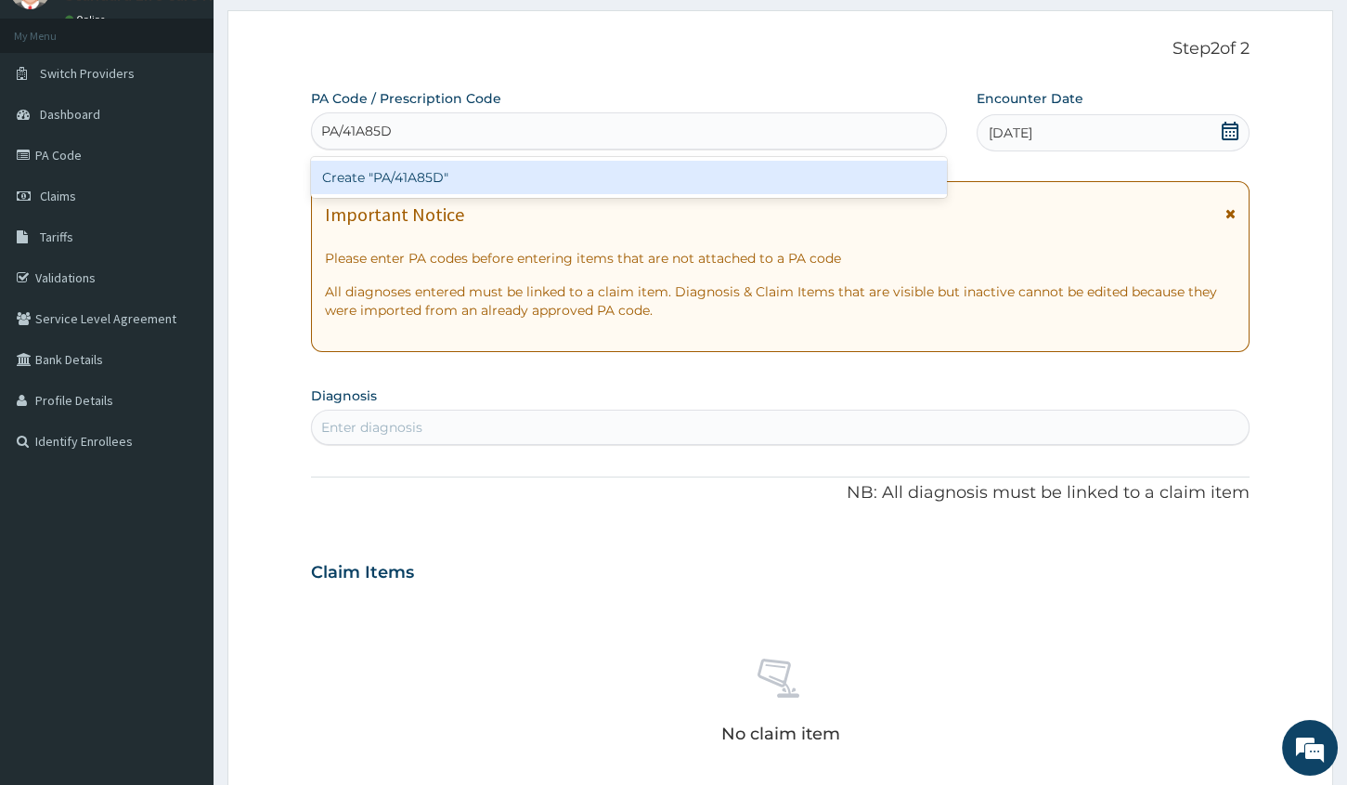
scroll to position [126, 0]
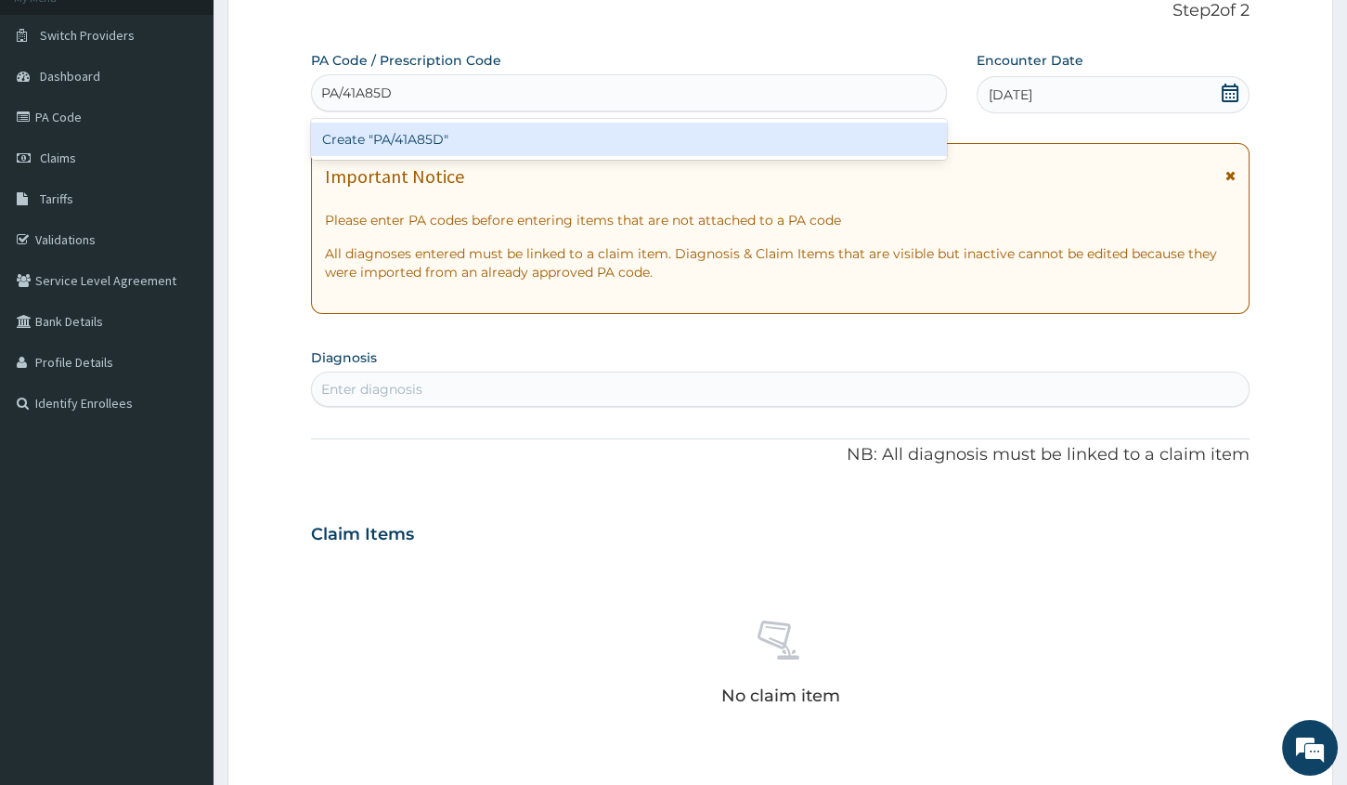
click at [687, 136] on div "Create "PA/41A85D"" at bounding box center [629, 139] width 636 height 33
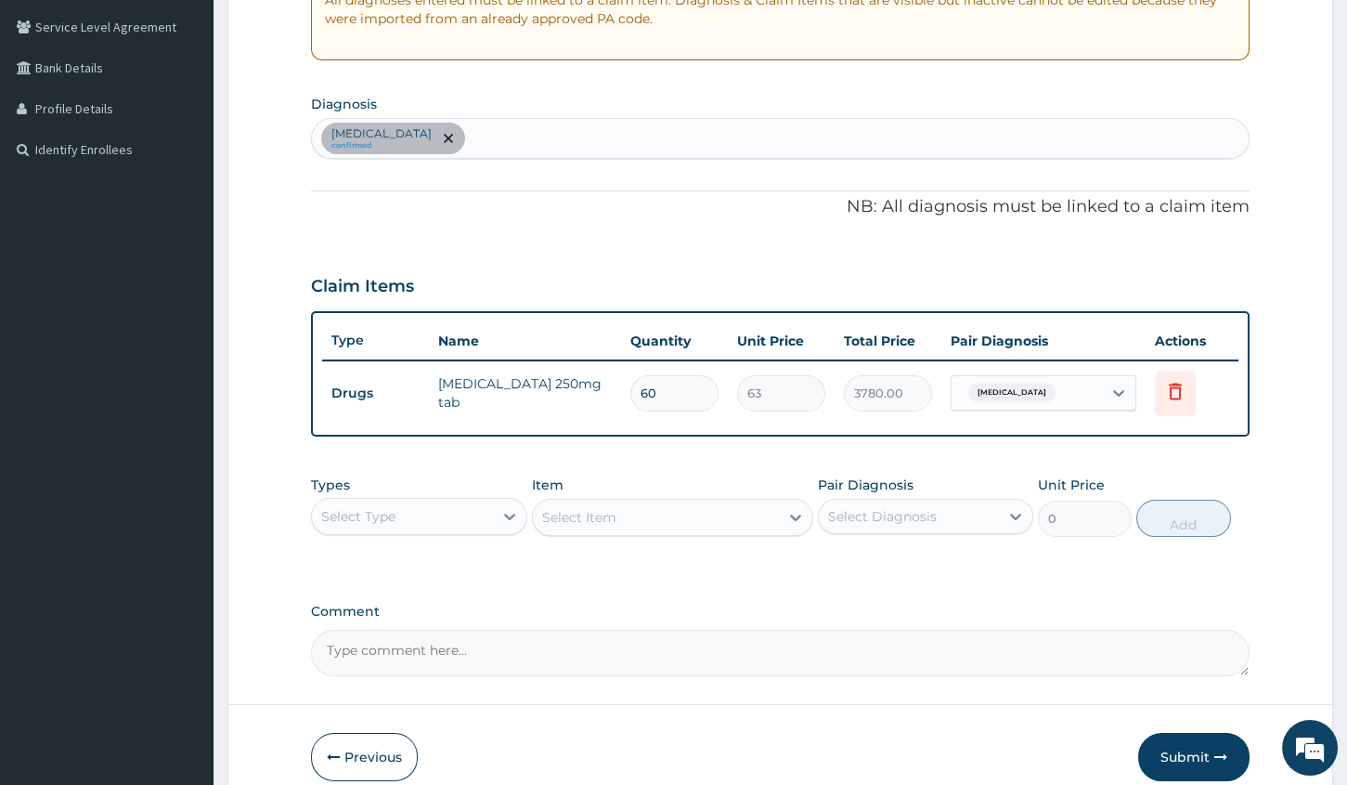
scroll to position [464, 0]
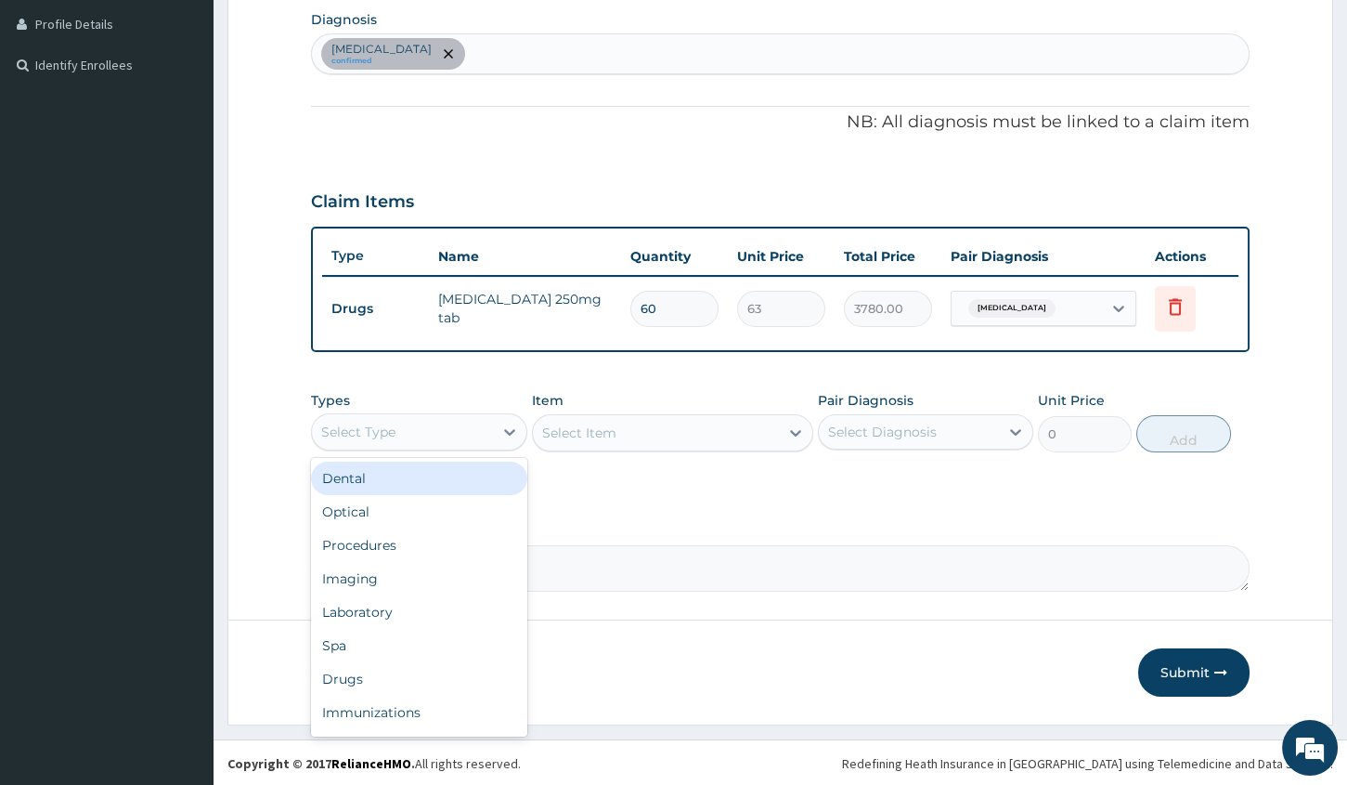
click at [472, 432] on div "Select Type" at bounding box center [402, 432] width 180 height 30
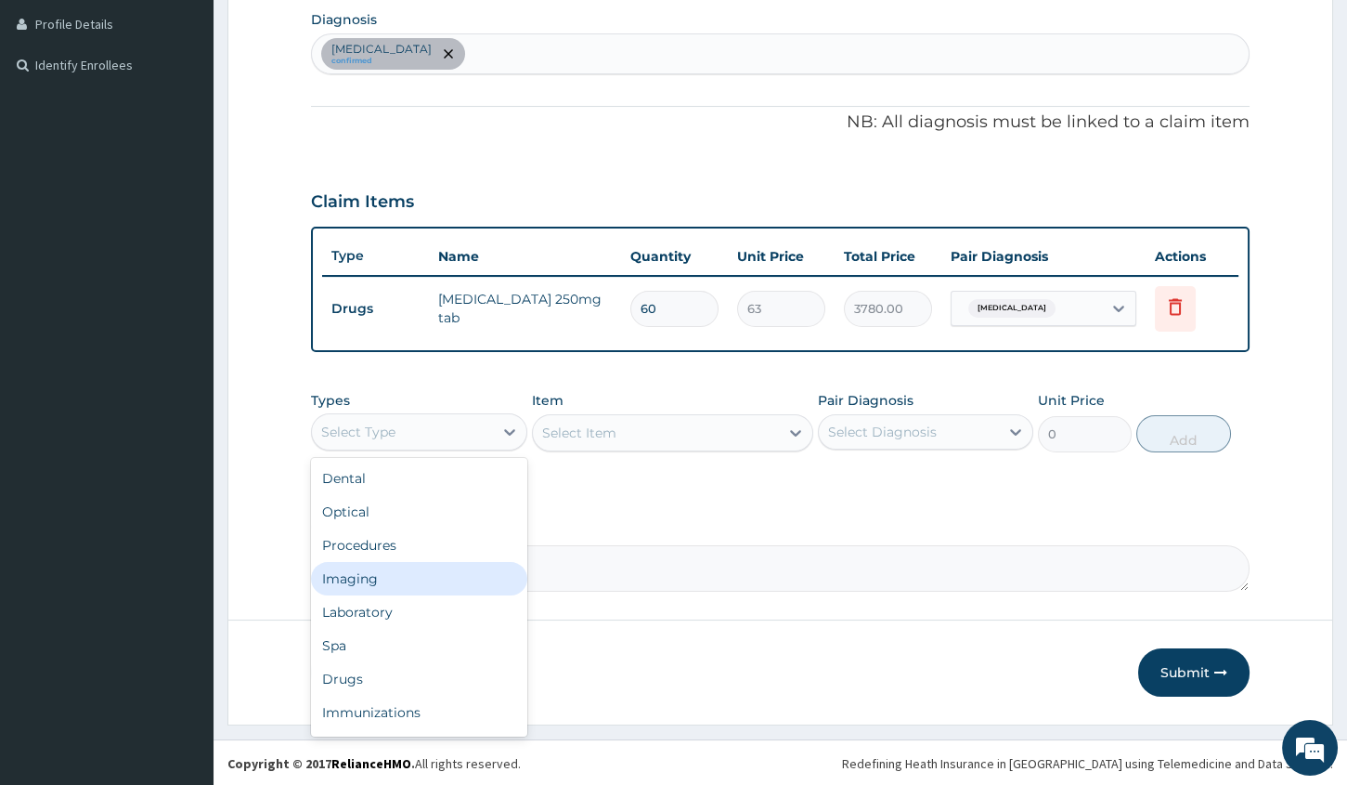
scroll to position [63, 0]
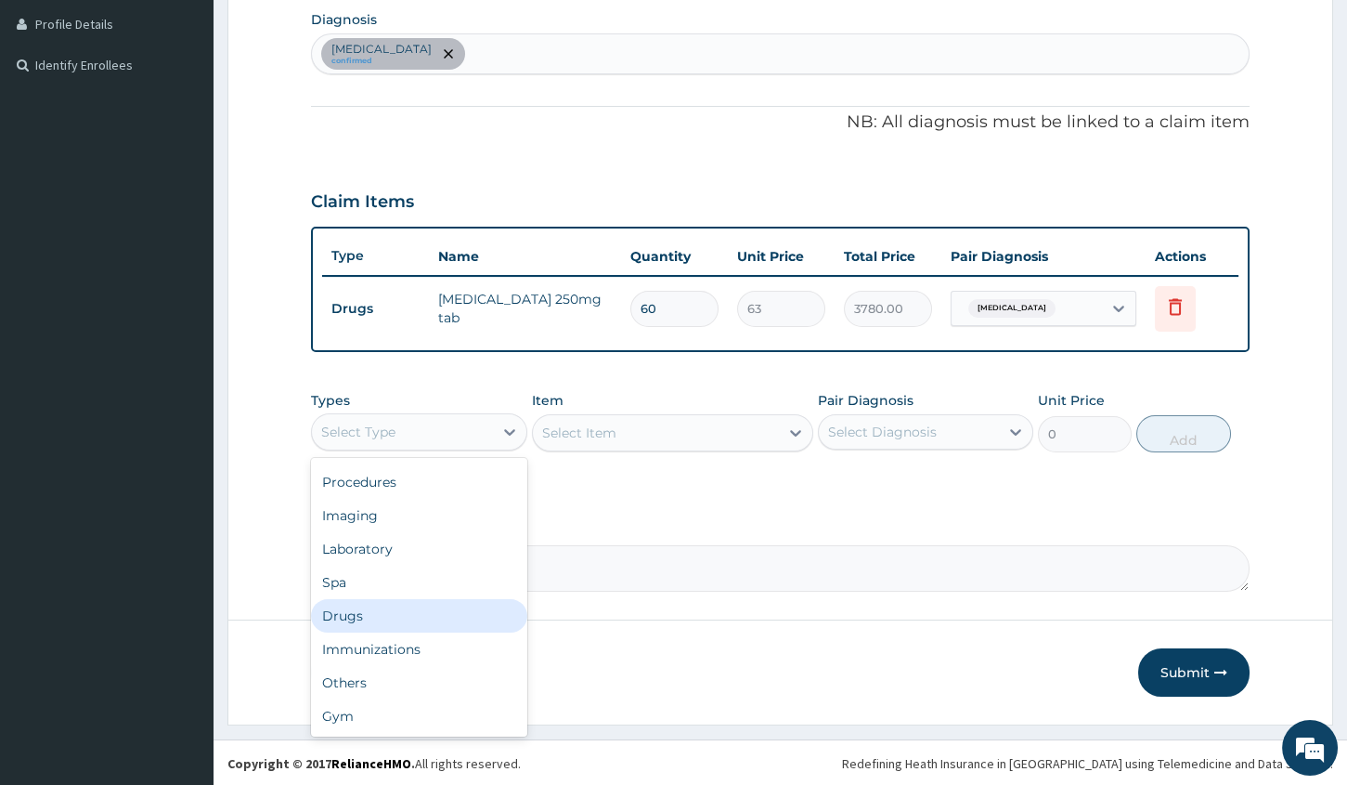
click at [407, 607] on div "Drugs" at bounding box center [418, 615] width 215 height 33
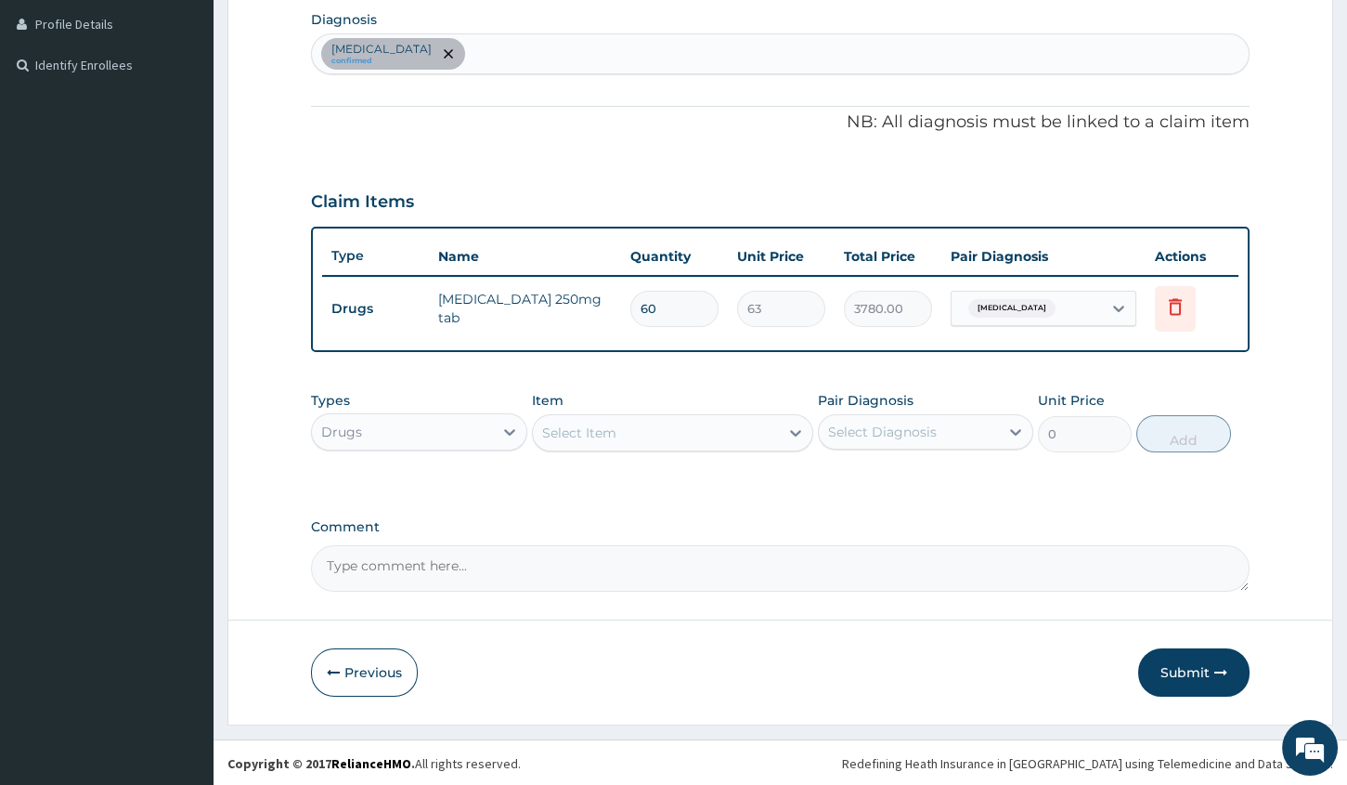
click at [678, 439] on div "Select Item" at bounding box center [656, 433] width 246 height 30
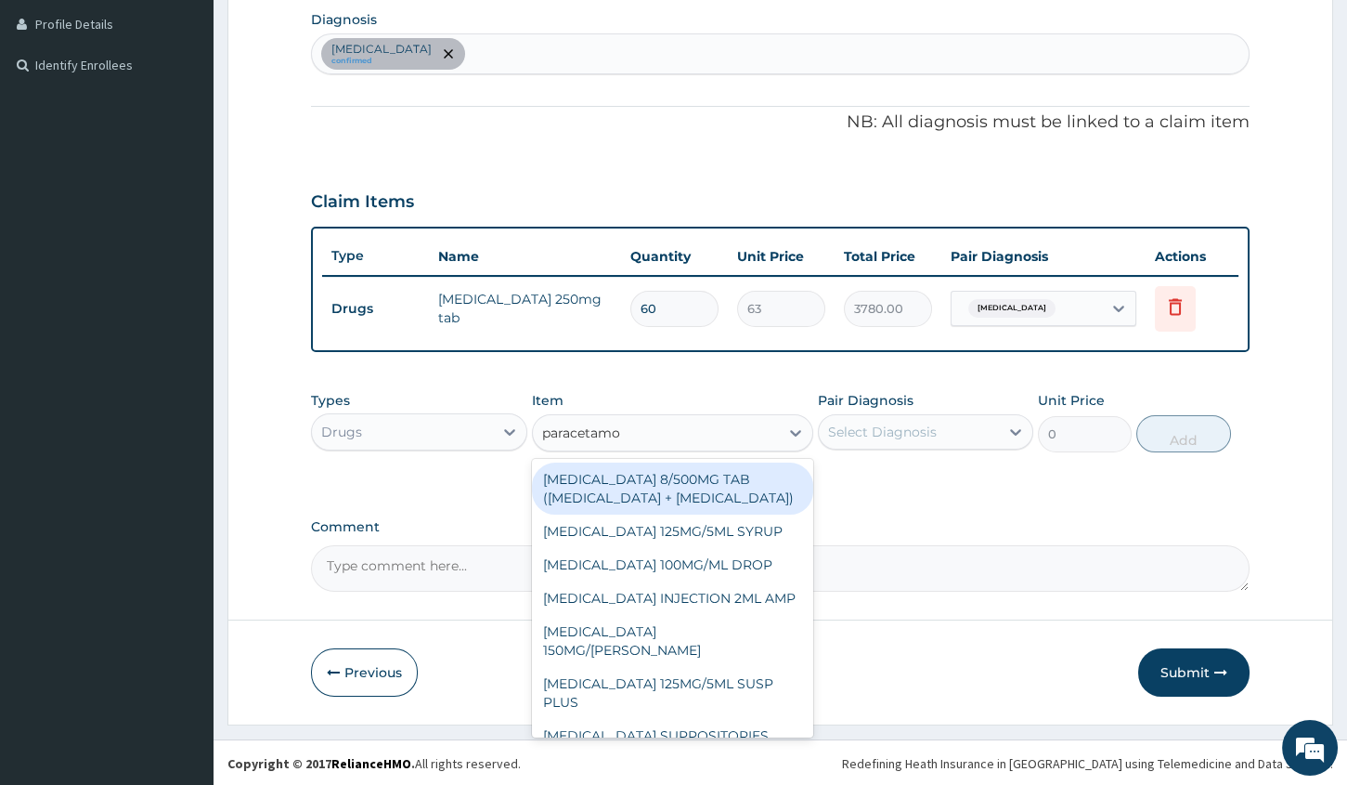
type input "paracetamol"
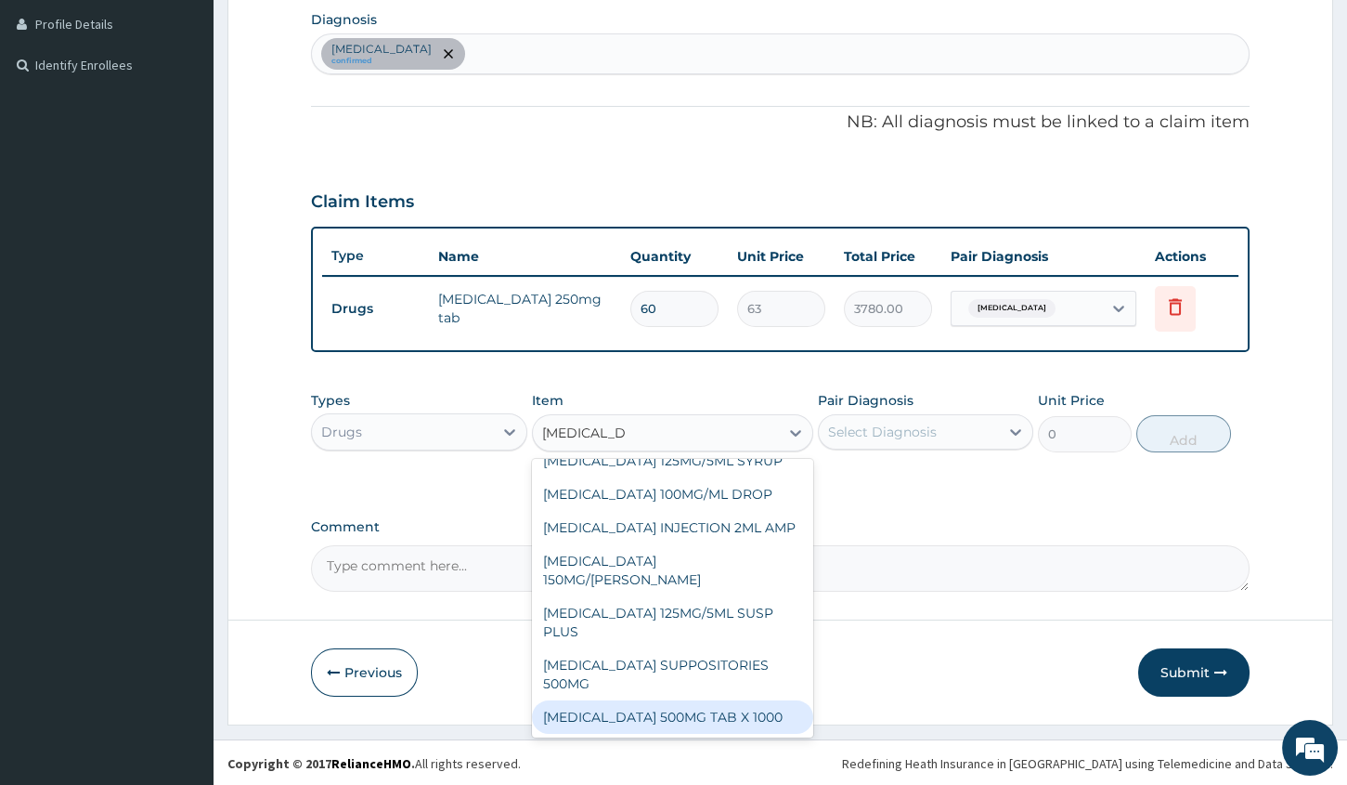
click at [659, 709] on div "PARACETAMOL 500MG TAB X 1000" at bounding box center [672, 716] width 281 height 33
type input "11.03"
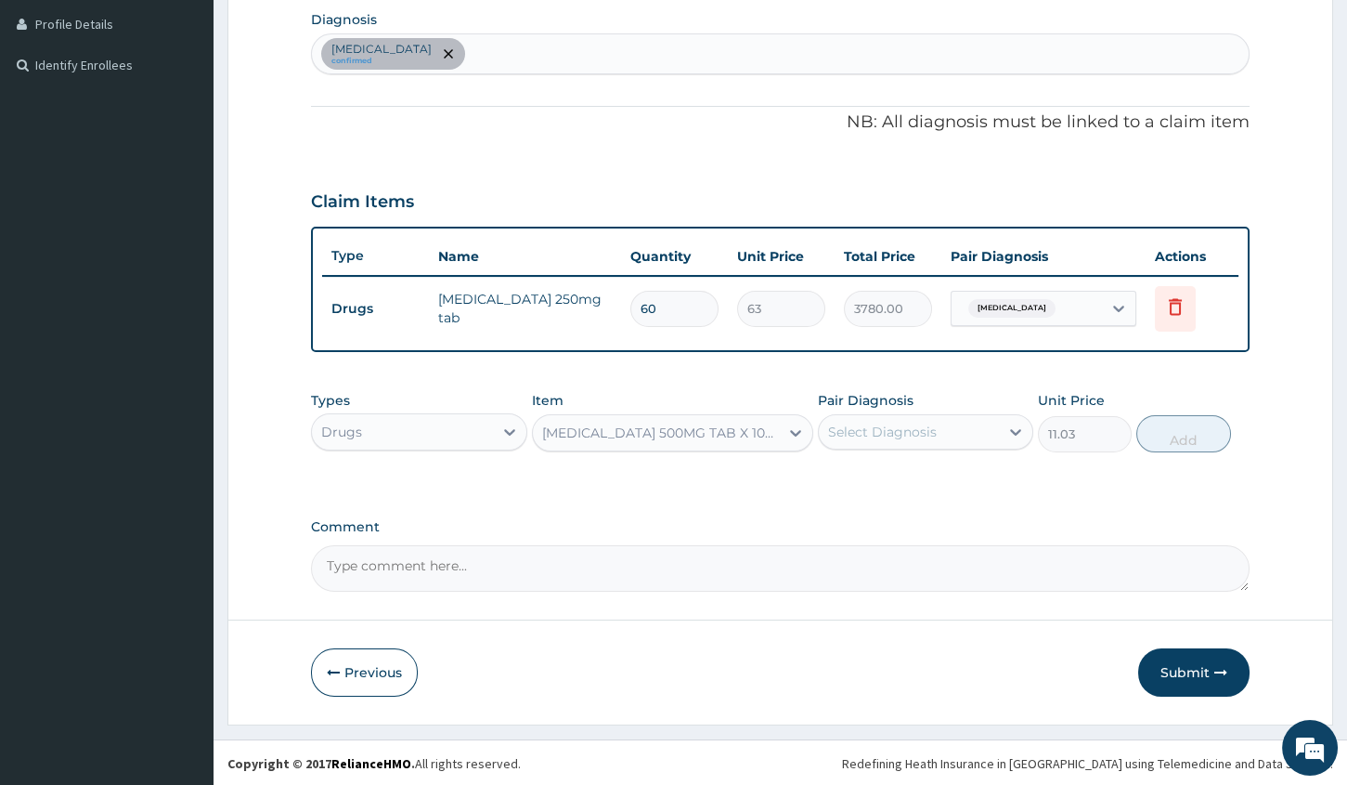
click at [937, 435] on div "Select Diagnosis" at bounding box center [909, 432] width 180 height 30
click at [836, 474] on input "checkbox" at bounding box center [835, 478] width 12 height 12
checkbox input "true"
click at [661, 57] on div "Essential hypertension confirmed" at bounding box center [780, 53] width 937 height 39
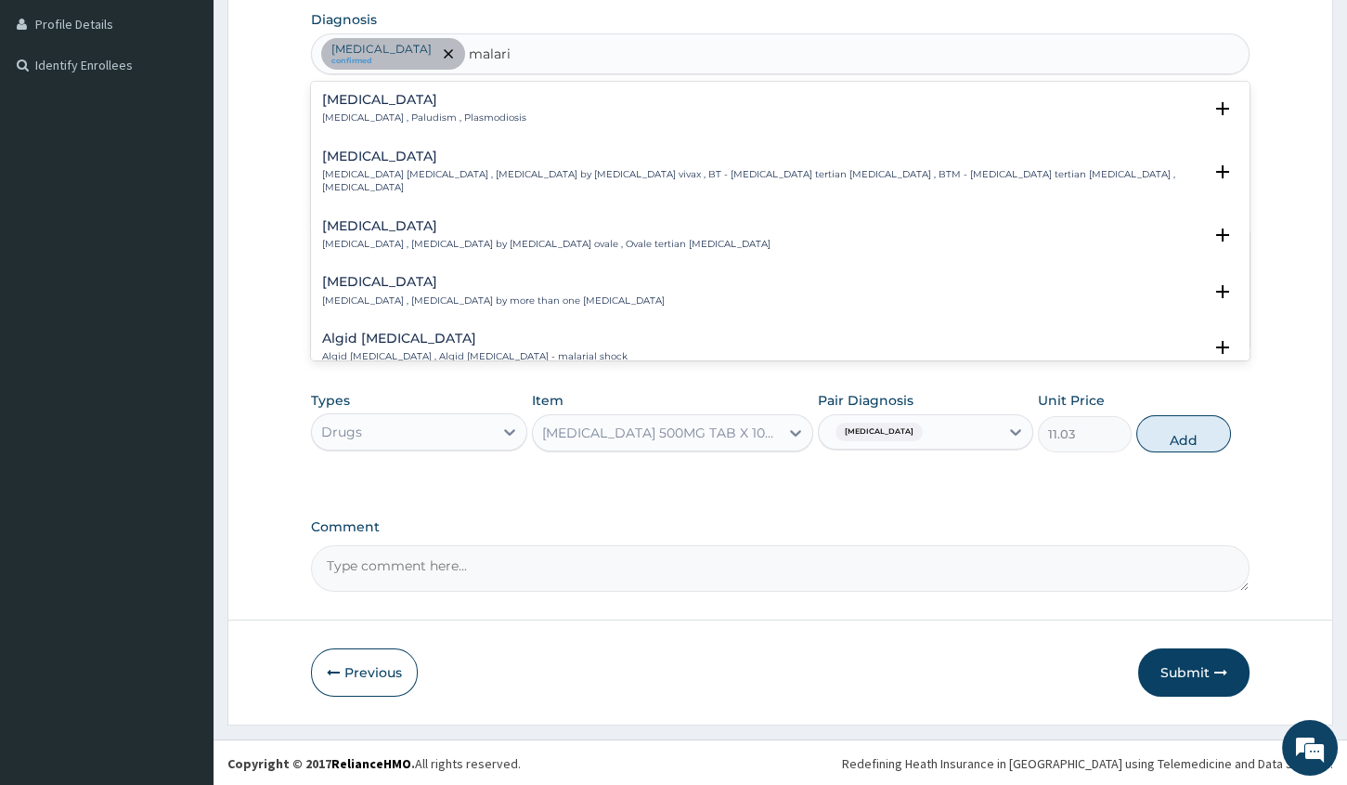
type input "malaria"
click at [371, 100] on h4 "Malaria" at bounding box center [424, 100] width 204 height 14
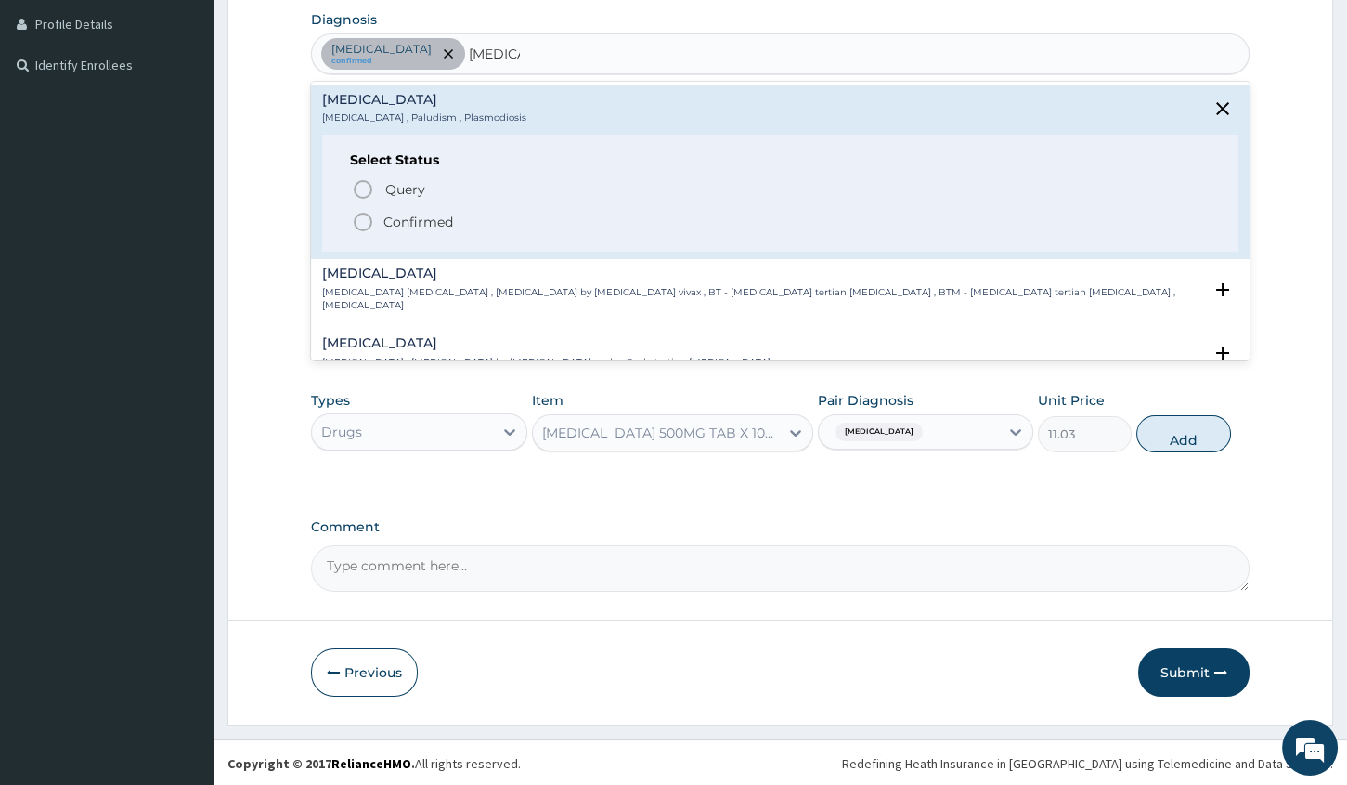
click at [362, 216] on icon "status option filled" at bounding box center [363, 222] width 22 height 22
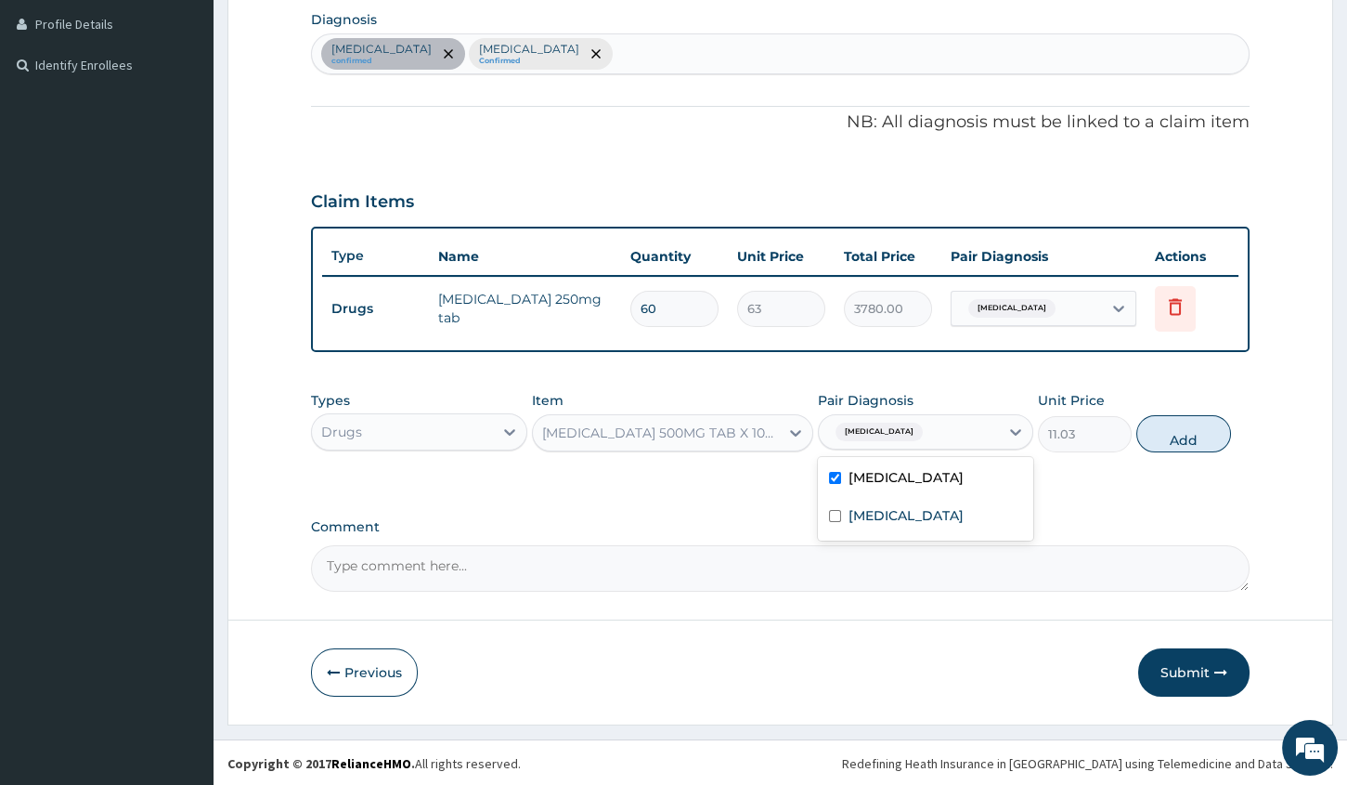
click at [918, 423] on span "Essential hypertension" at bounding box center [879, 432] width 87 height 19
click at [838, 512] on input "checkbox" at bounding box center [835, 516] width 12 height 12
checkbox input "true"
click at [835, 469] on div "Essential hypertension" at bounding box center [925, 480] width 215 height 38
checkbox input "false"
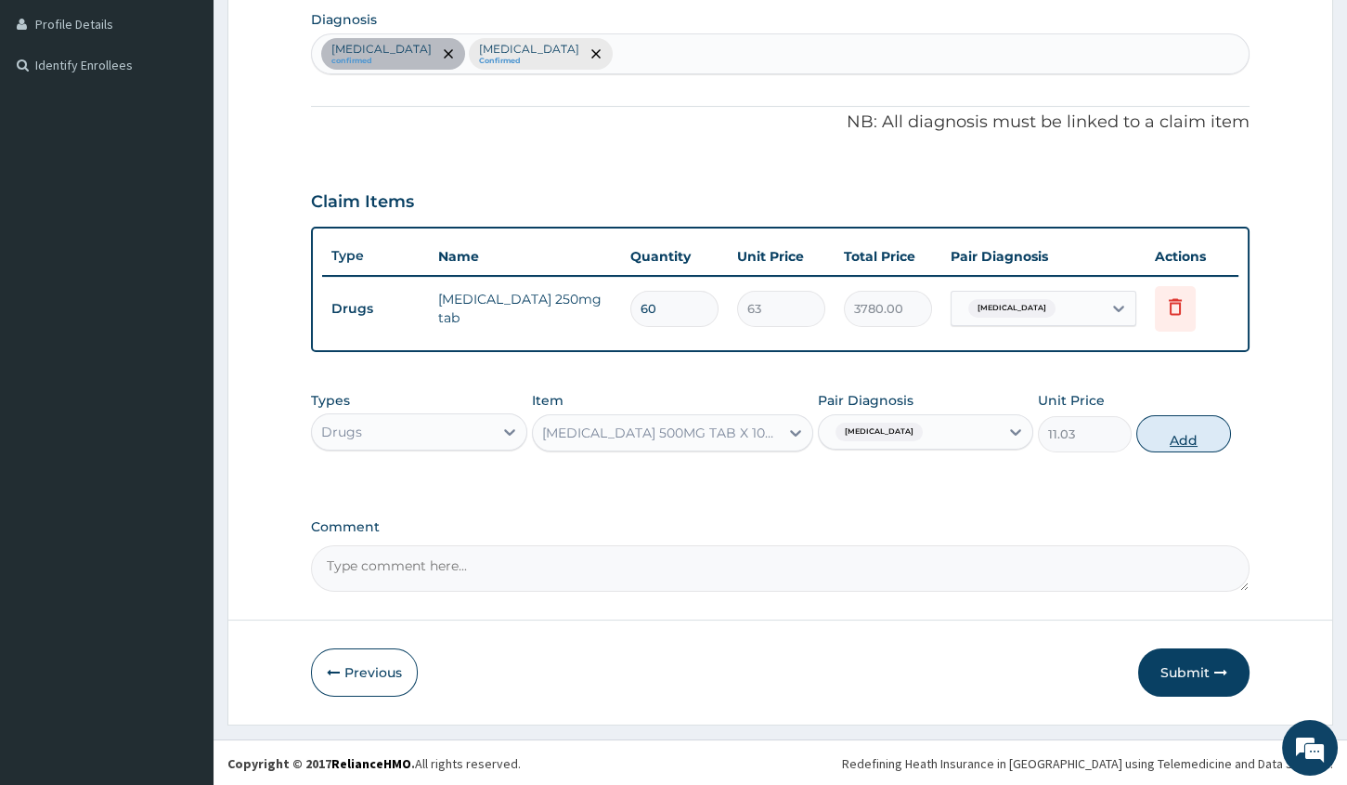
click at [1182, 426] on button "Add" at bounding box center [1184, 433] width 94 height 37
type input "0"
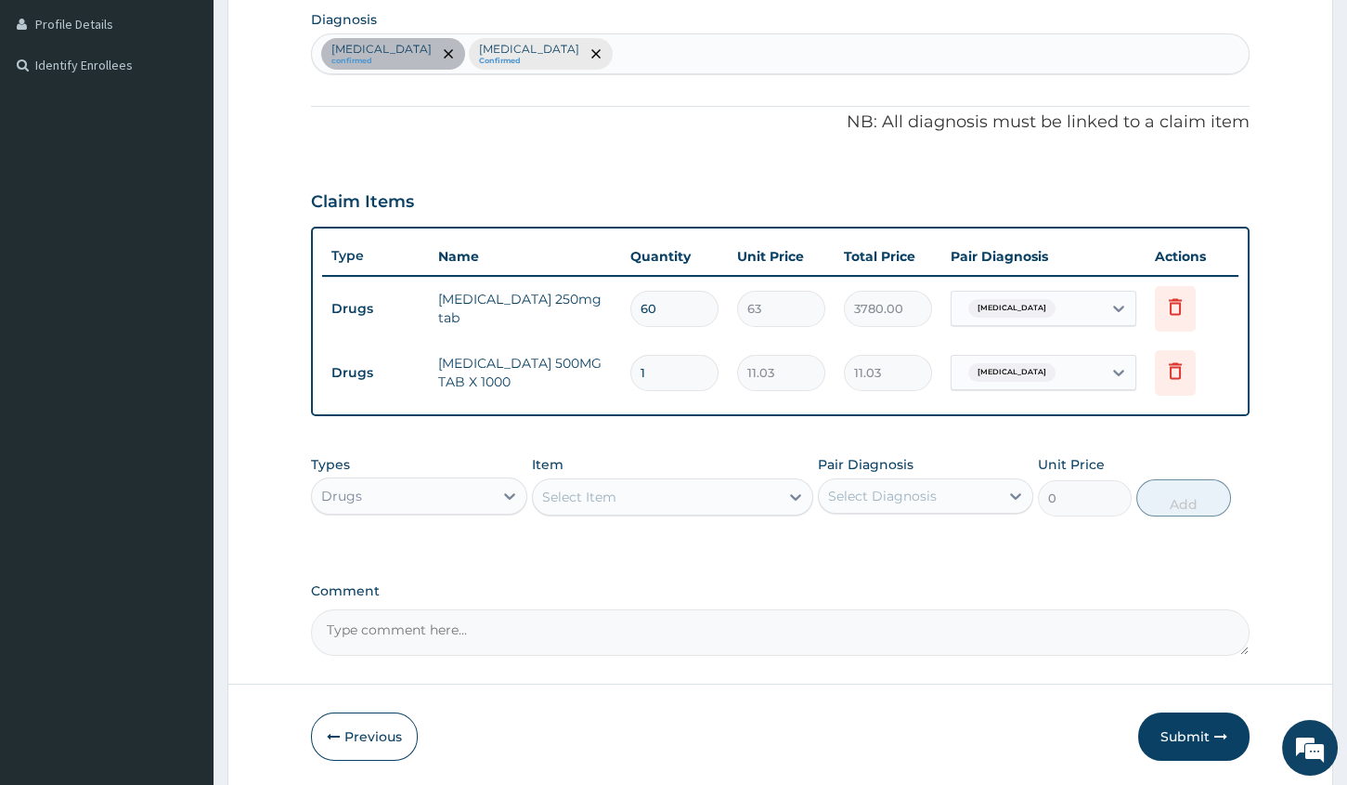
click at [670, 371] on input "1" at bounding box center [675, 373] width 88 height 36
type input "0.00"
type input "1"
type input "11.03"
type input "18"
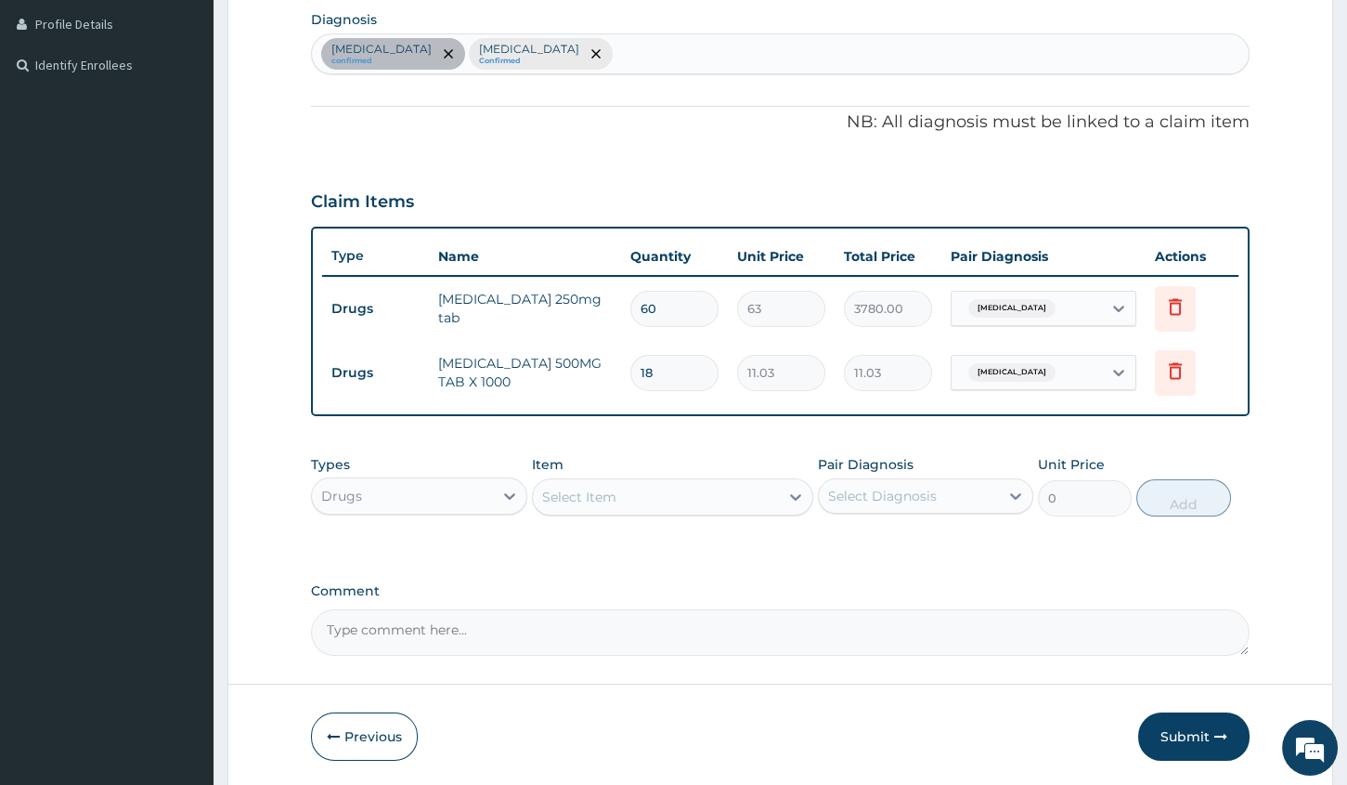
type input "198.54"
type input "17"
type input "187.51"
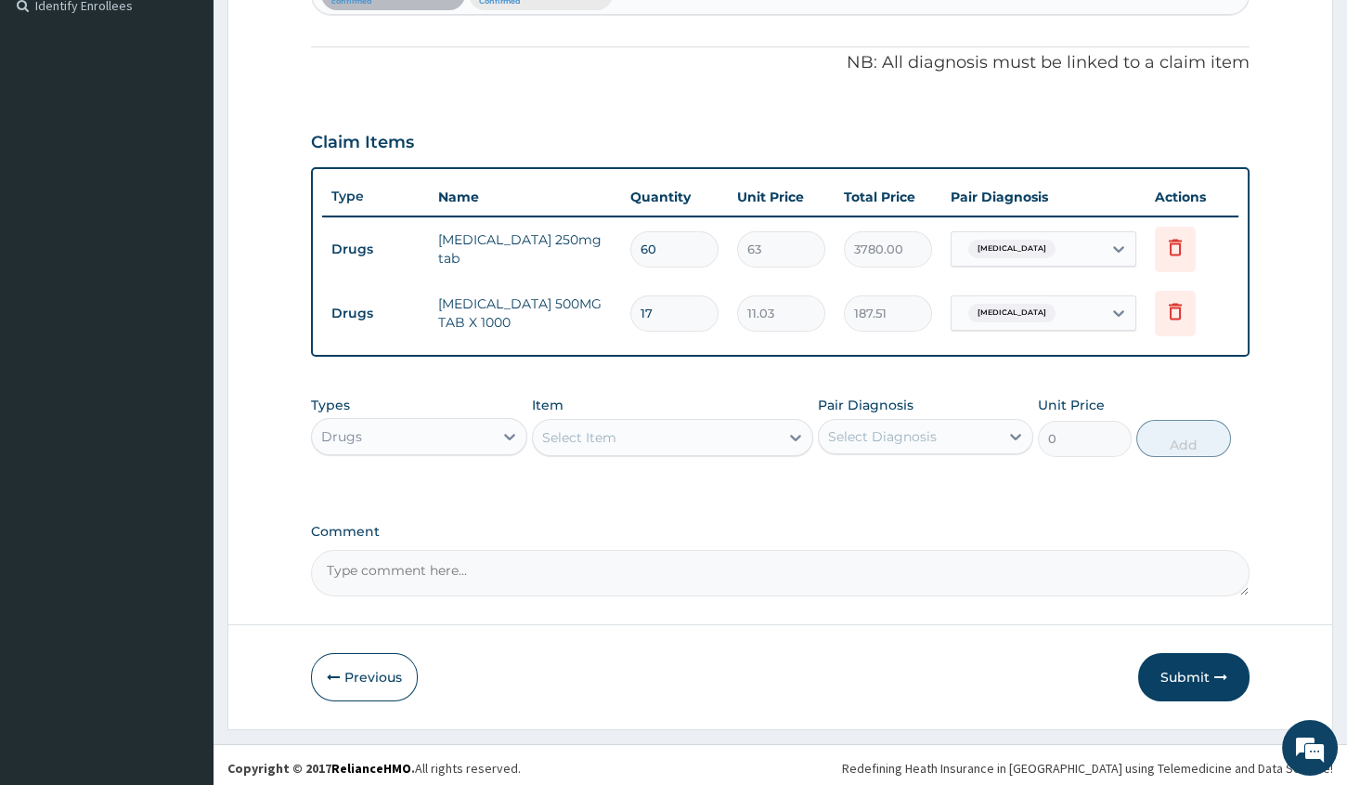
scroll to position [529, 0]
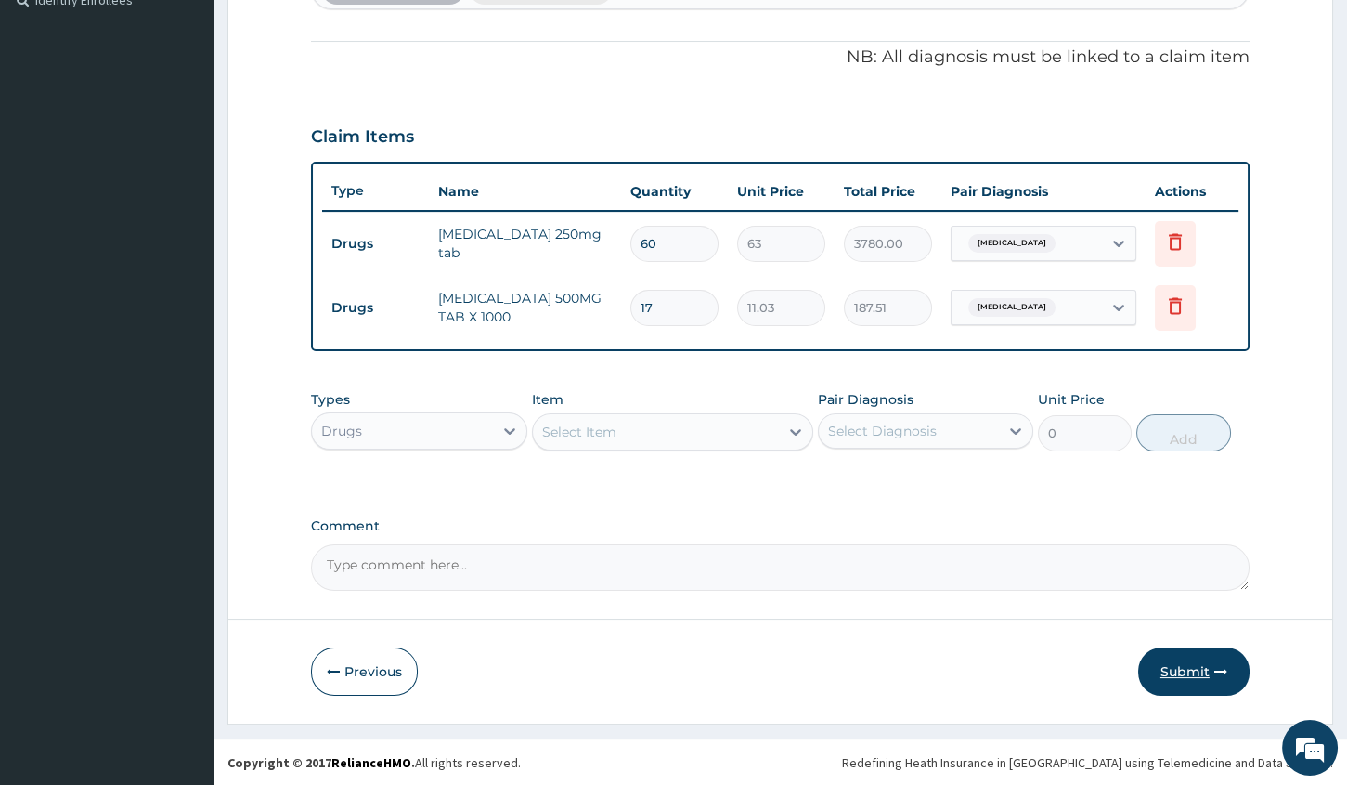
type input "17"
click at [1180, 673] on button "Submit" at bounding box center [1193, 671] width 111 height 48
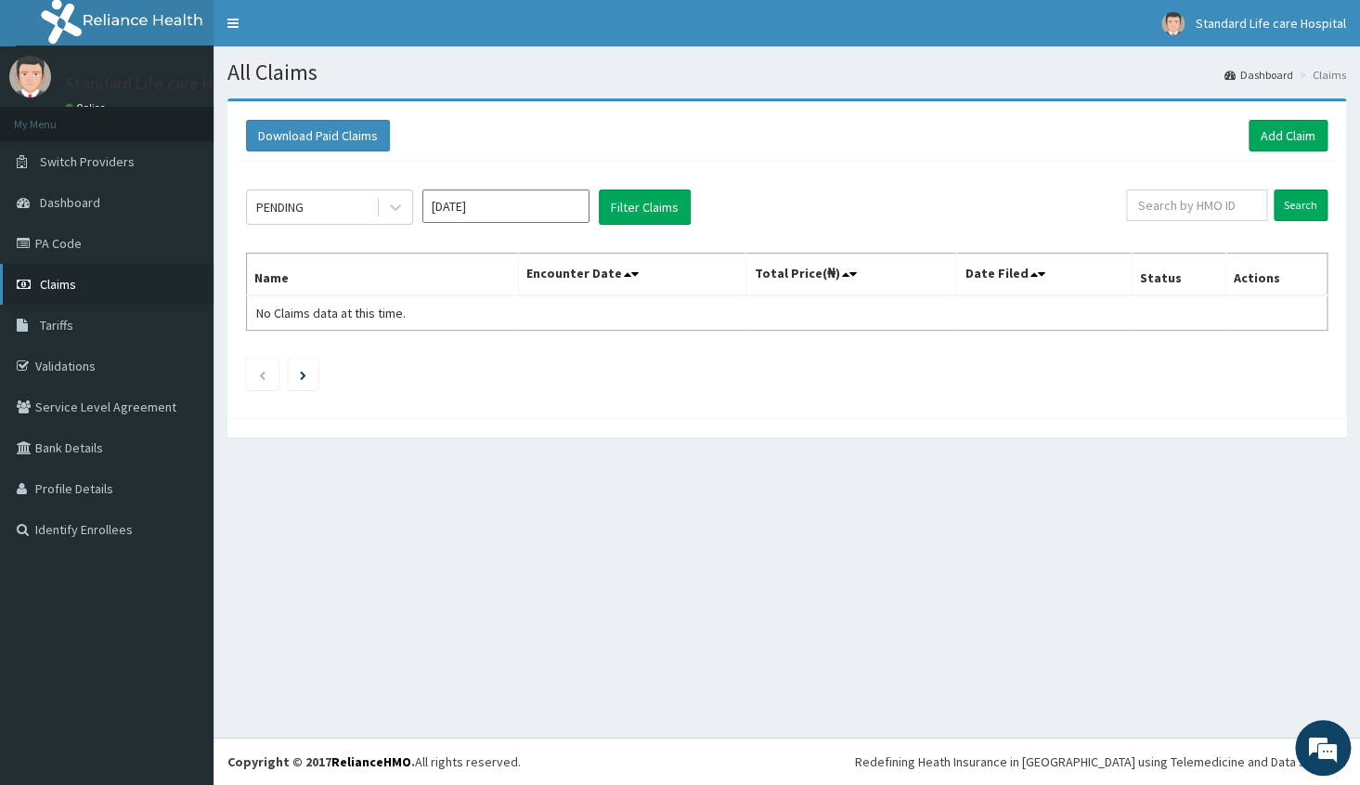
click at [164, 276] on link "Claims" at bounding box center [107, 284] width 214 height 41
click at [1304, 149] on link "Add Claim" at bounding box center [1288, 136] width 79 height 32
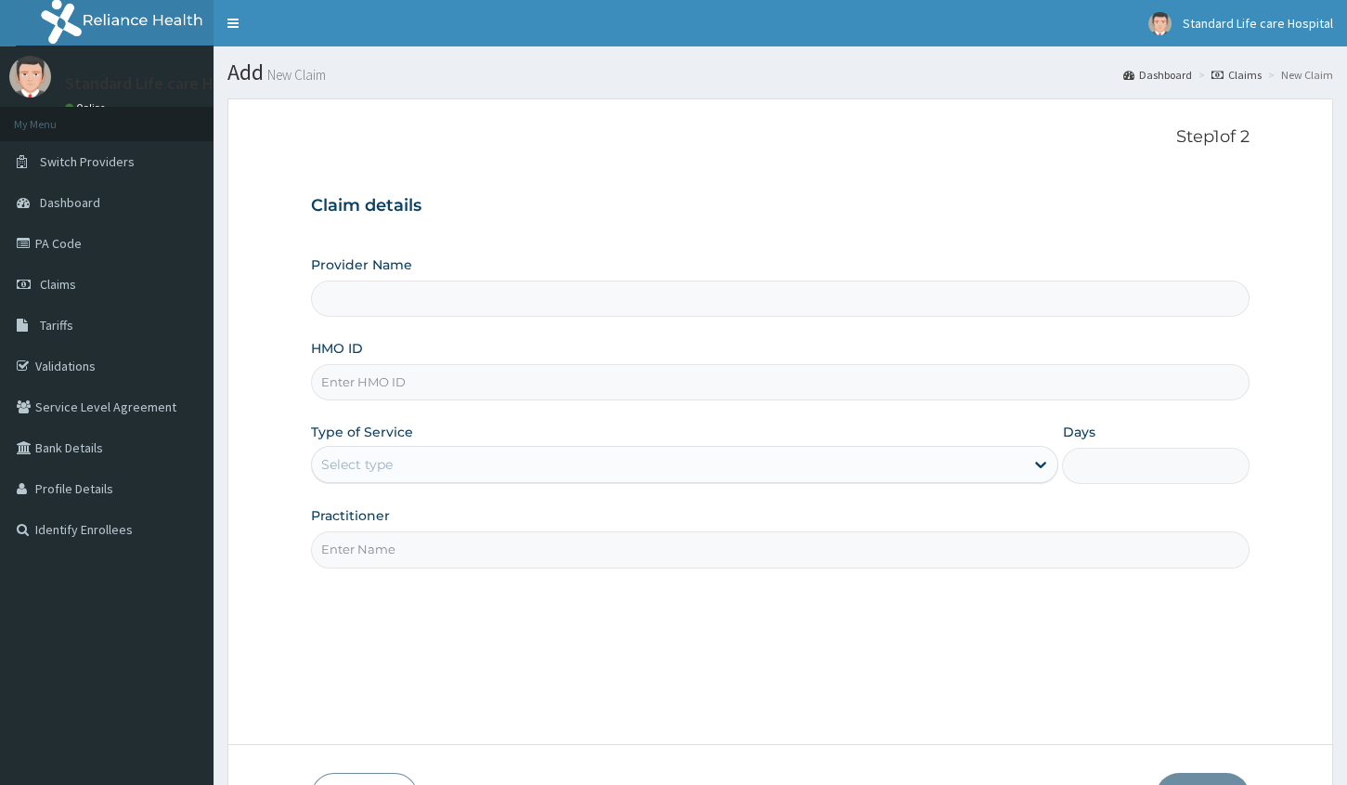
type input "Standard Life Care Hospital"
click at [388, 389] on input "HMO ID" at bounding box center [780, 382] width 939 height 36
type input "nkk/10074/a"
click at [577, 484] on div "Provider Name Standard Life Care Hospital HMO ID nkk/10074/a Type of Service Se…" at bounding box center [780, 411] width 939 height 312
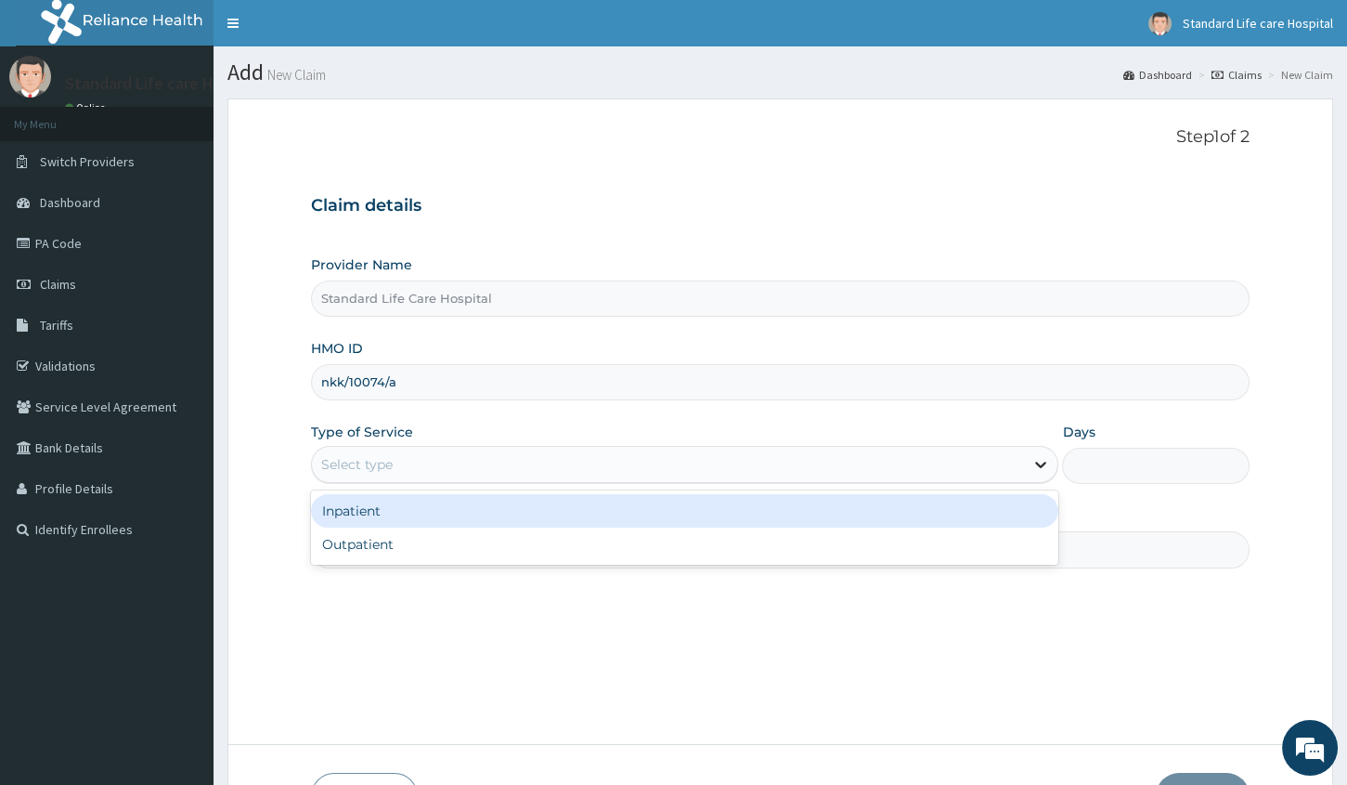
click at [1038, 462] on icon at bounding box center [1041, 464] width 19 height 19
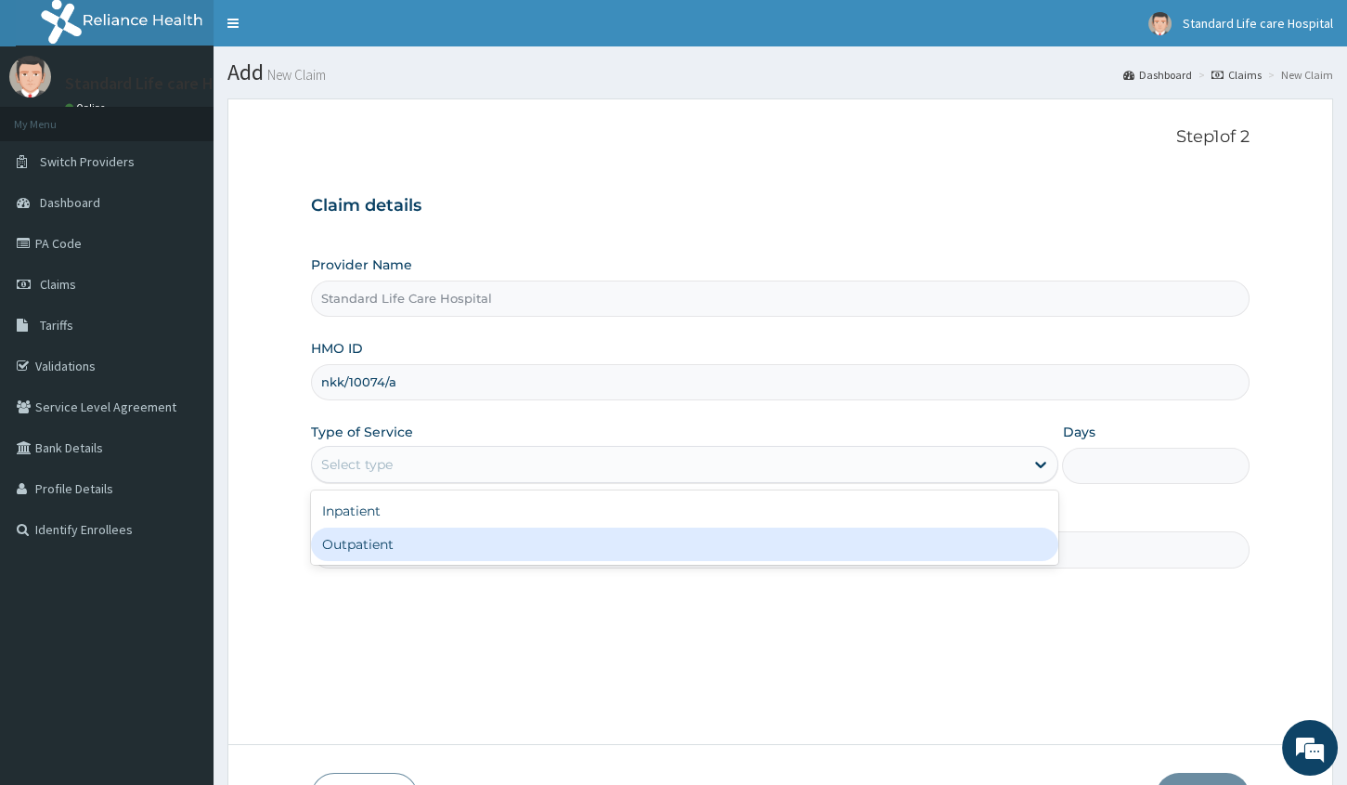
click at [955, 543] on div "Outpatient" at bounding box center [685, 543] width 748 height 33
type input "1"
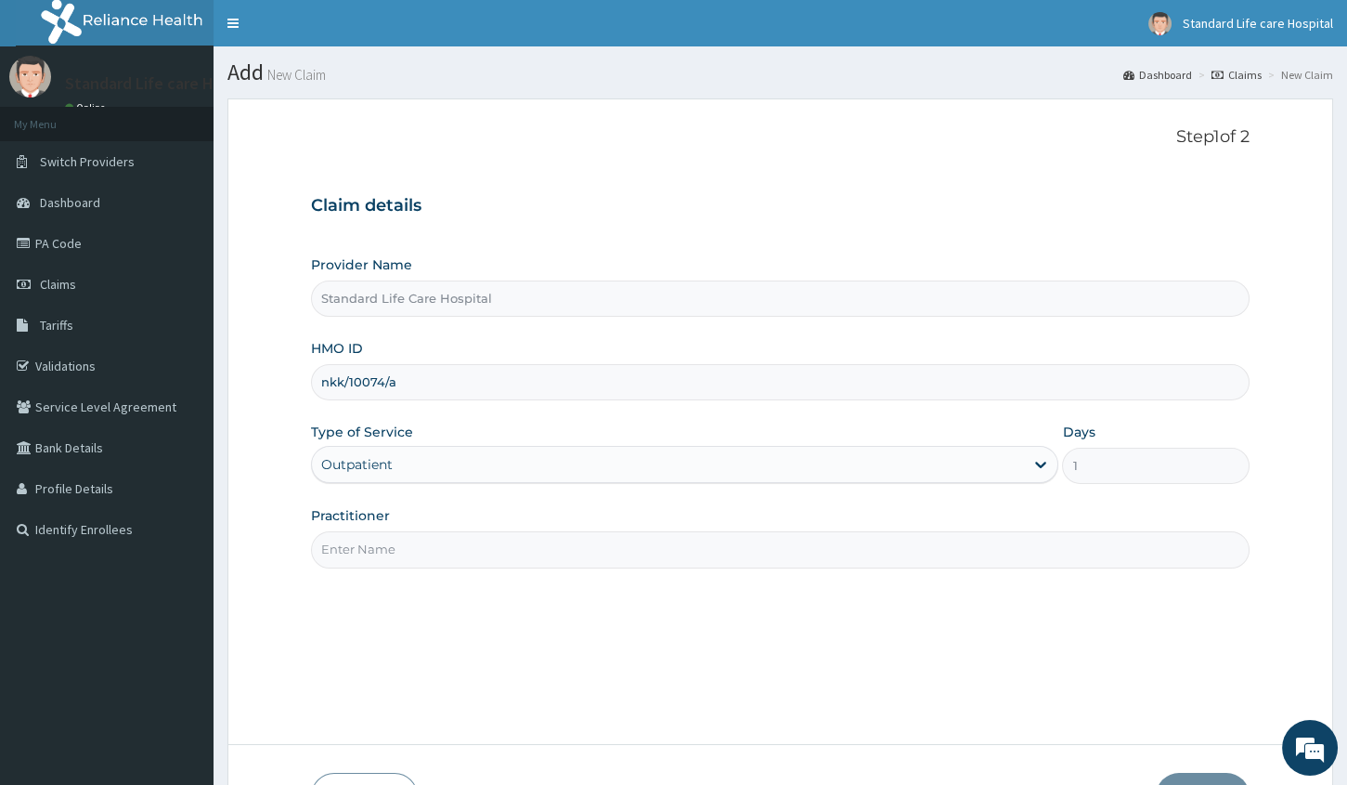
click at [931, 548] on input "Practitioner" at bounding box center [780, 549] width 939 height 36
type input "[PERSON_NAME]"
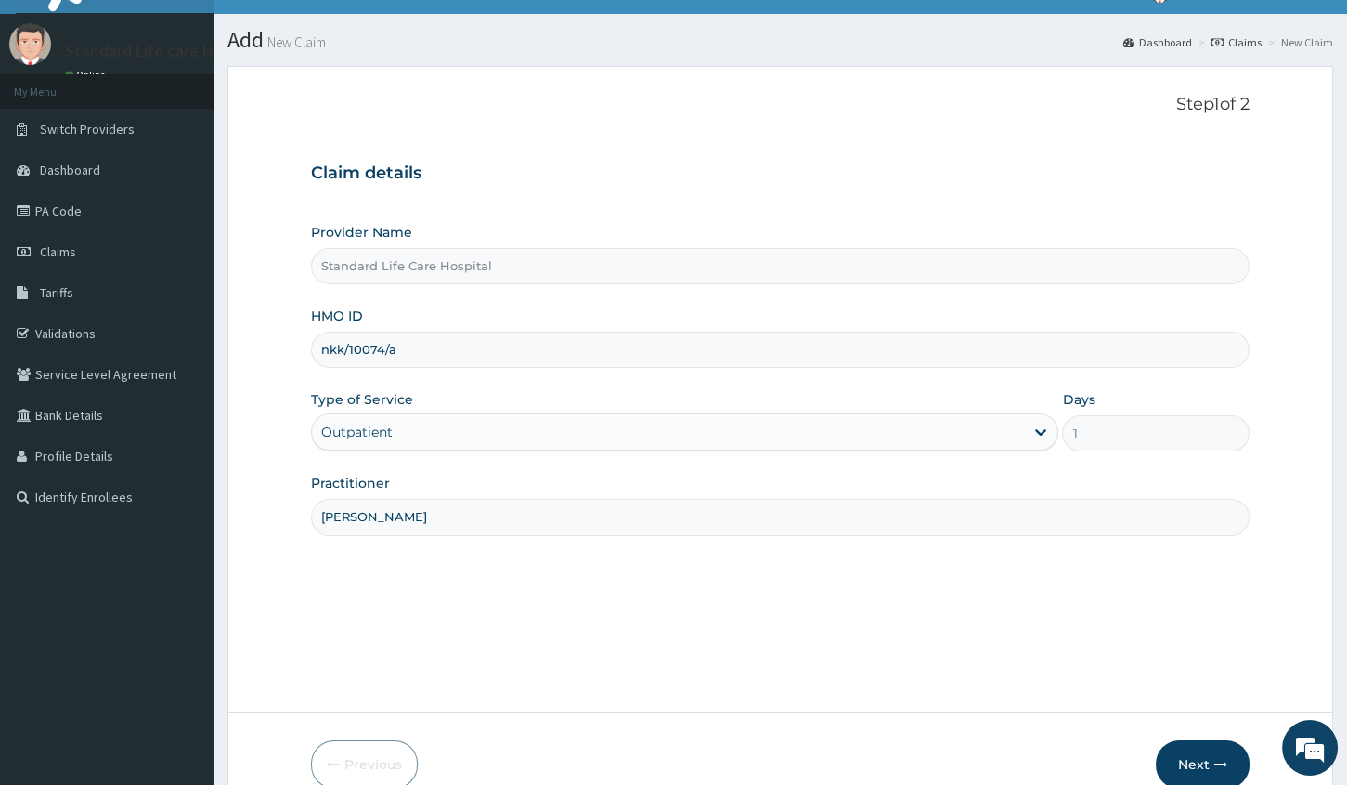
scroll to position [126, 0]
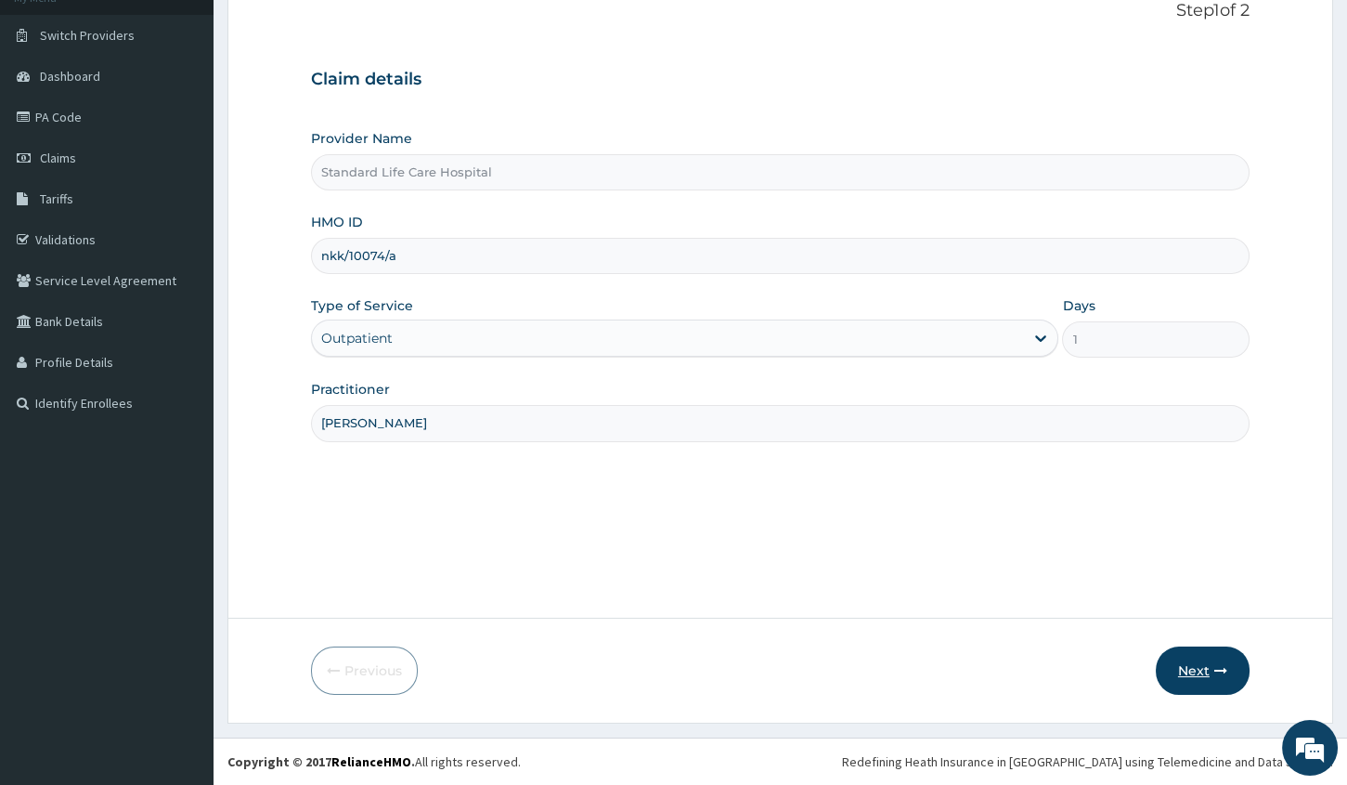
click at [1177, 665] on button "Next" at bounding box center [1203, 670] width 94 height 48
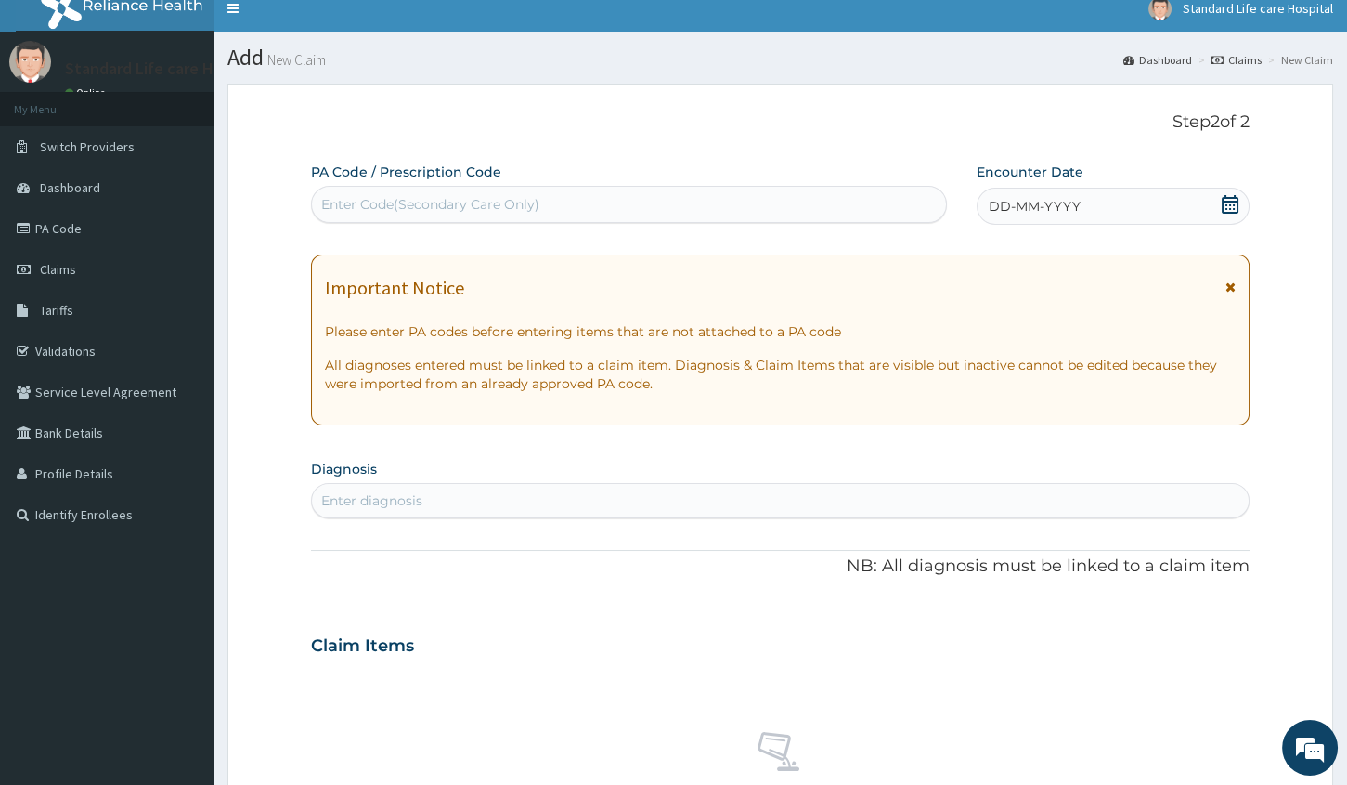
scroll to position [0, 0]
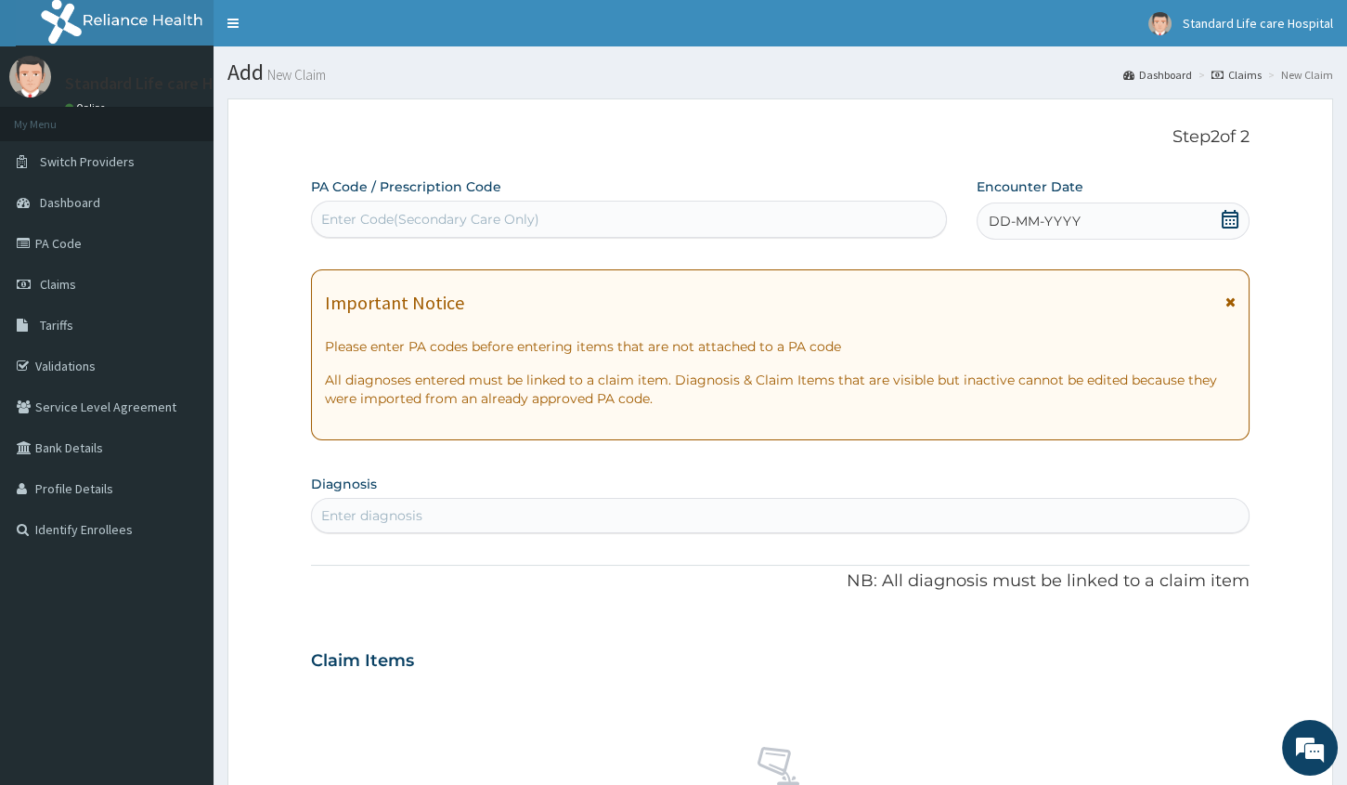
click at [501, 205] on div "Enter Code(Secondary Care Only)" at bounding box center [629, 219] width 634 height 30
type input "PA/07A456"
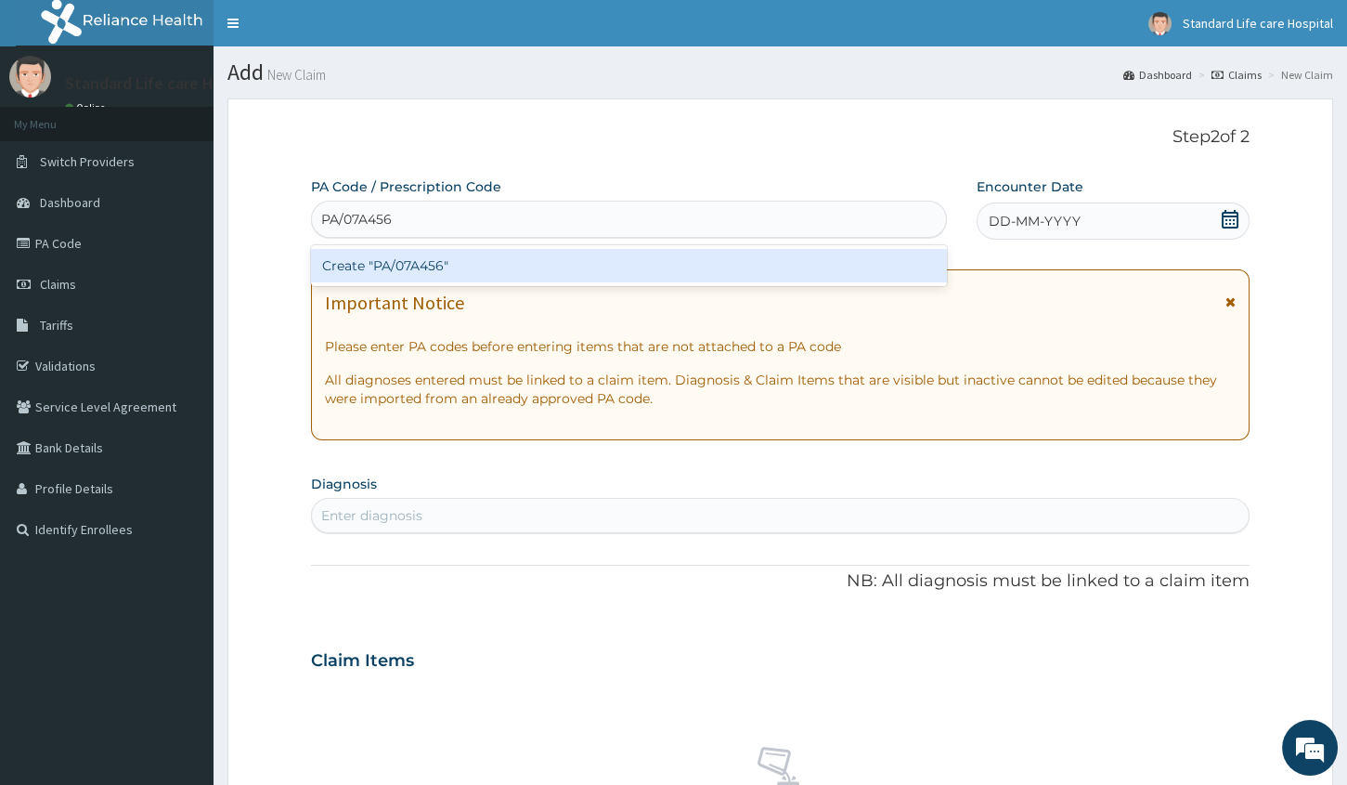
click at [477, 267] on div "Create "PA/07A456"" at bounding box center [629, 265] width 636 height 33
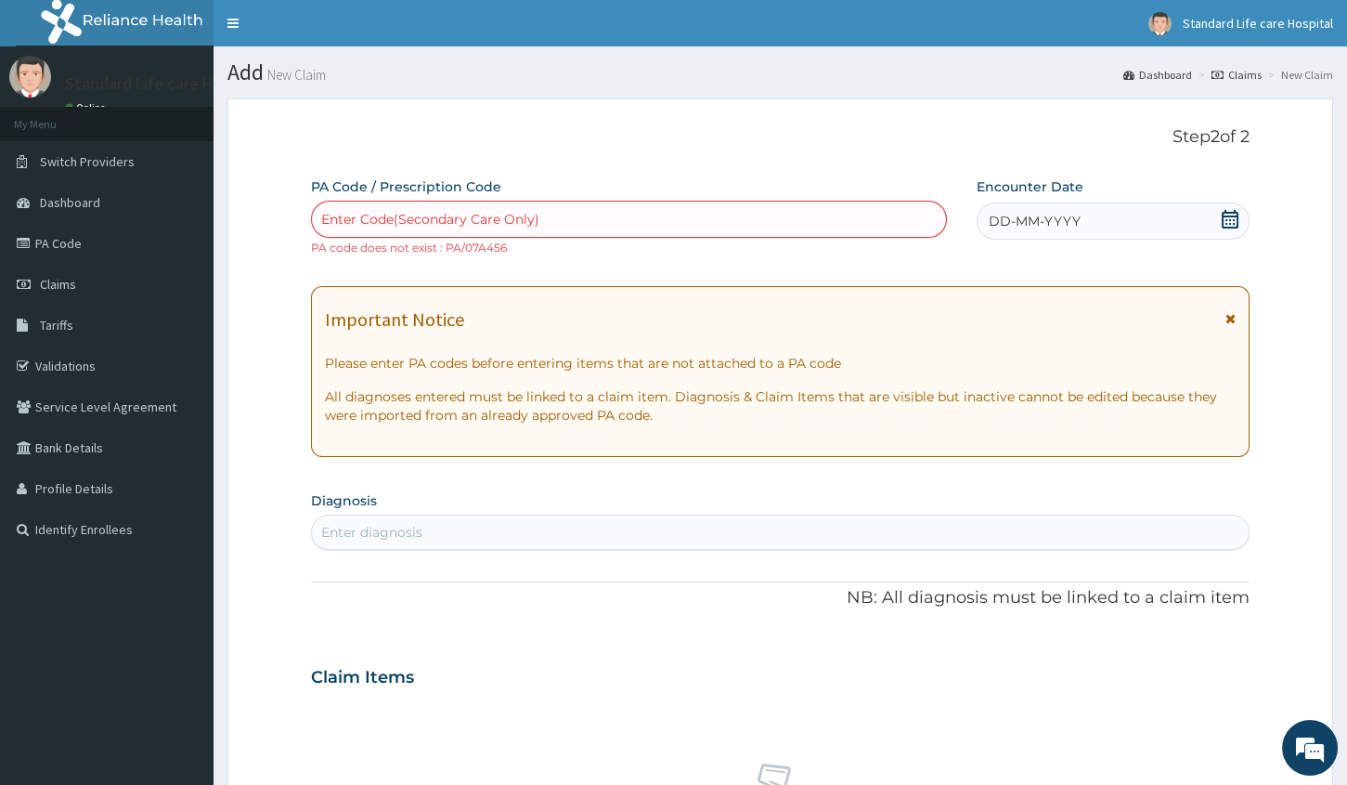
click at [563, 214] on div "Enter Code(Secondary Care Only)" at bounding box center [629, 219] width 634 height 30
type input "PA/D7A465"
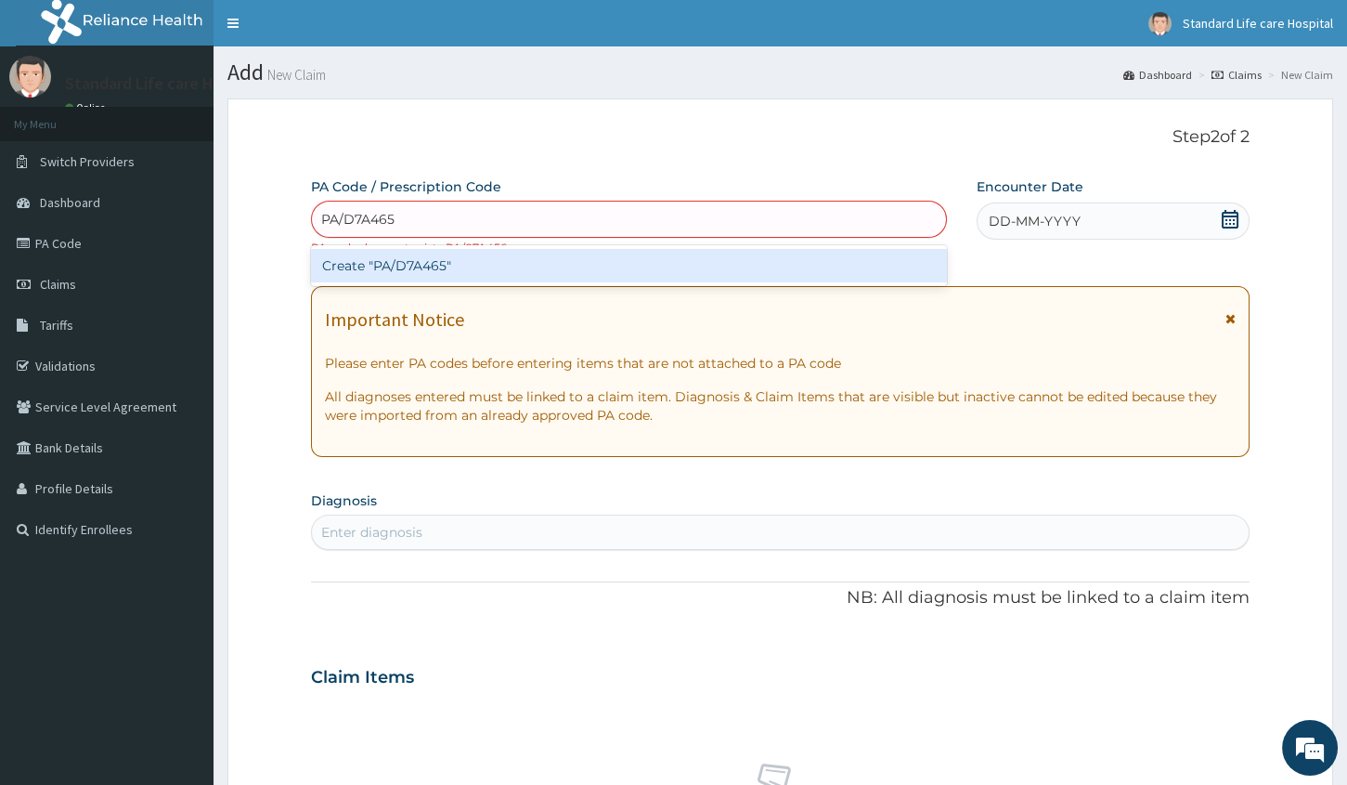
click at [426, 267] on div "Create "PA/D7A465"" at bounding box center [629, 265] width 636 height 33
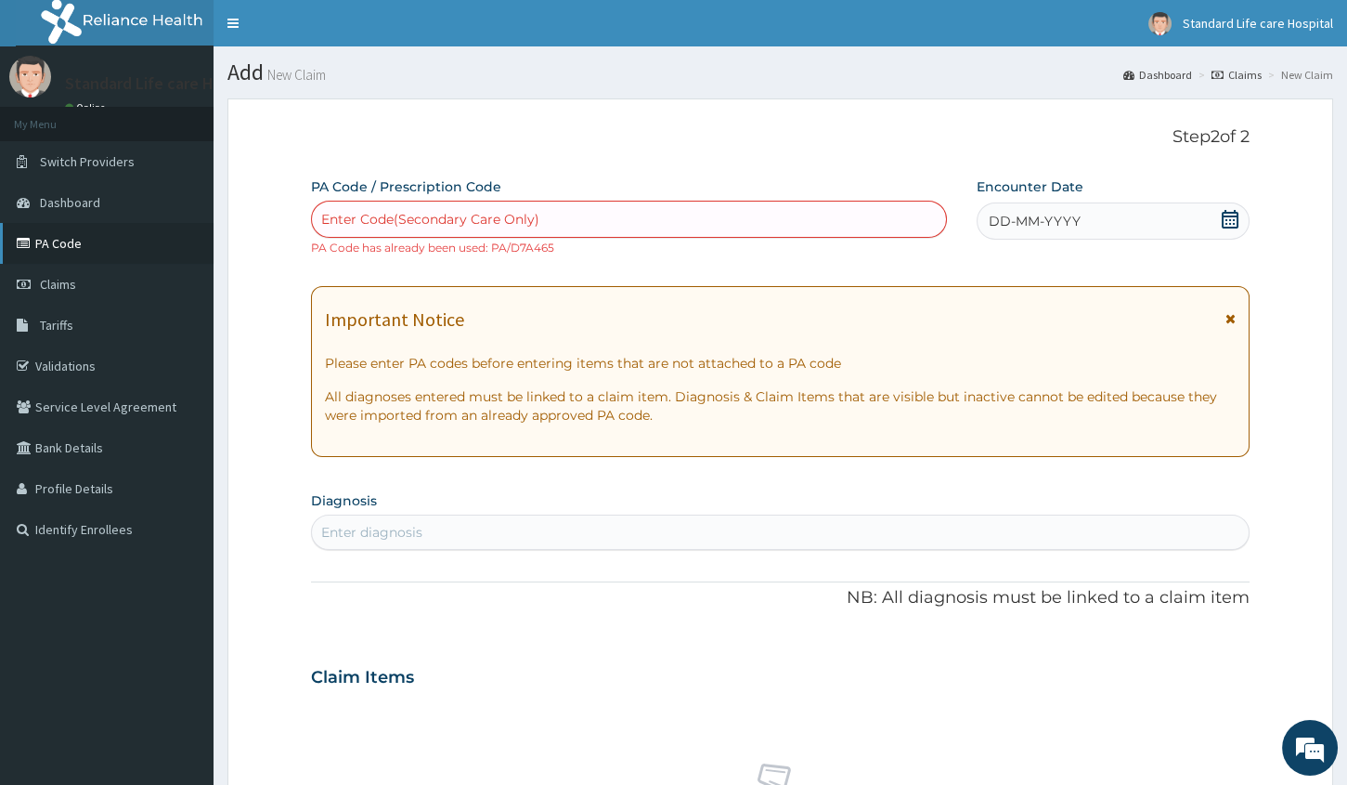
click at [108, 239] on link "PA Code" at bounding box center [107, 243] width 214 height 41
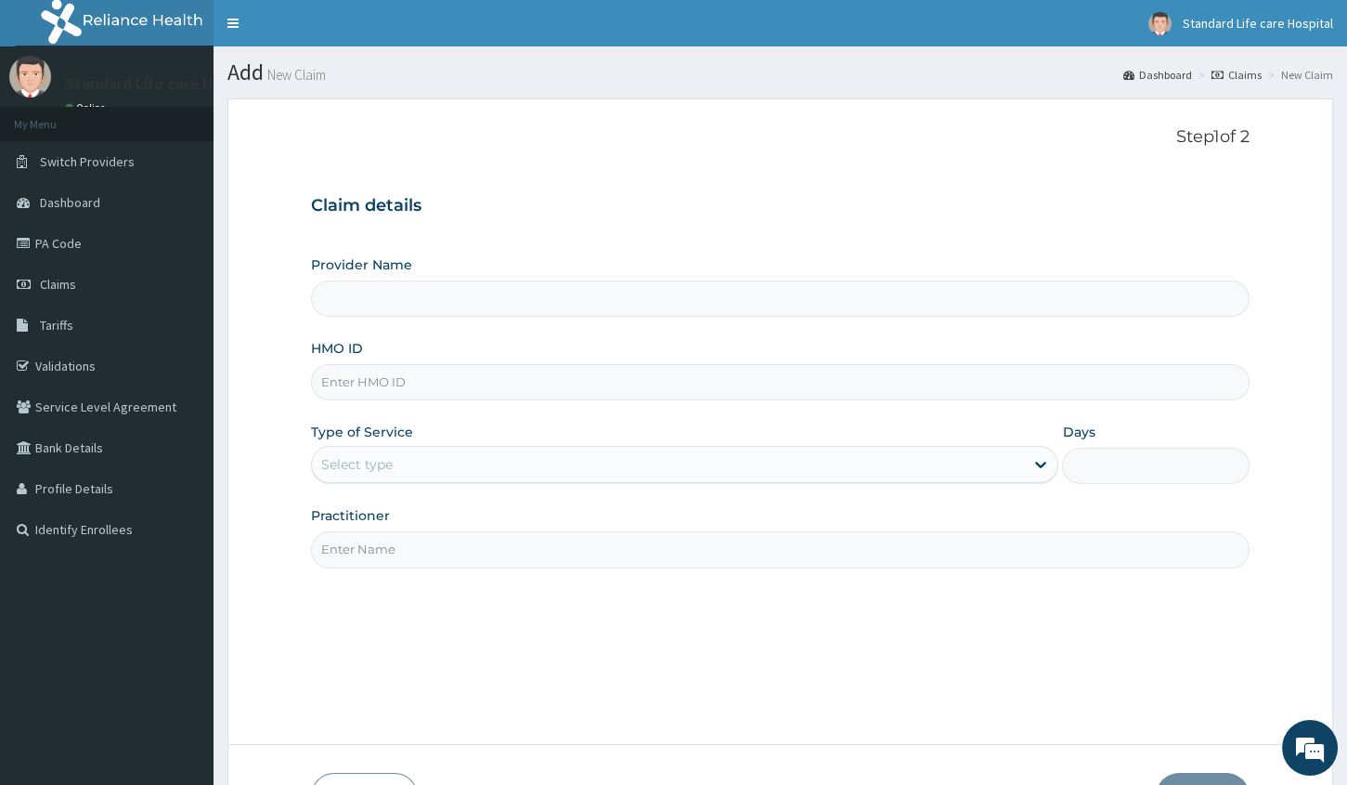
type input "Standard Life Care Hospital"
click at [454, 376] on input "HMO ID" at bounding box center [780, 382] width 939 height 36
type input "nkk/10074/a"
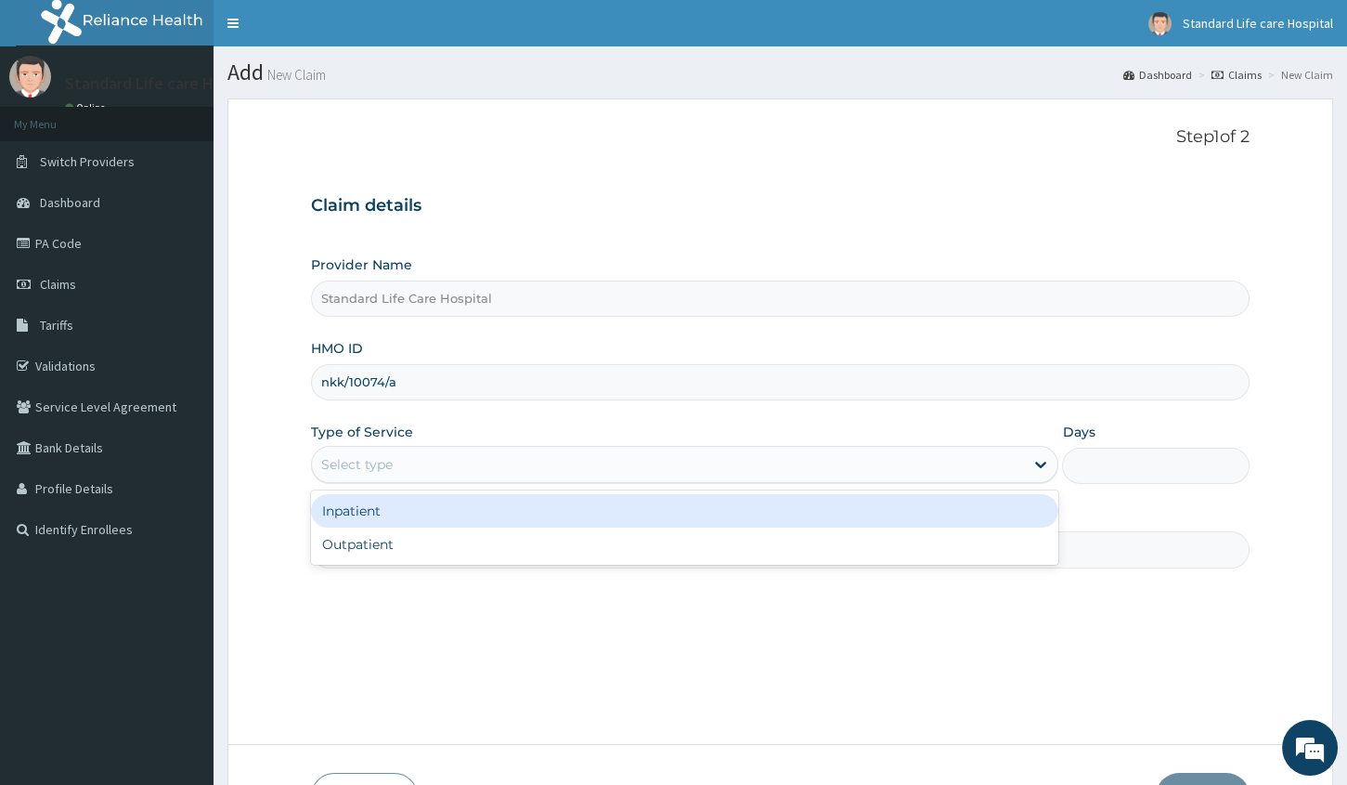
click at [451, 473] on div "Select type" at bounding box center [668, 464] width 712 height 30
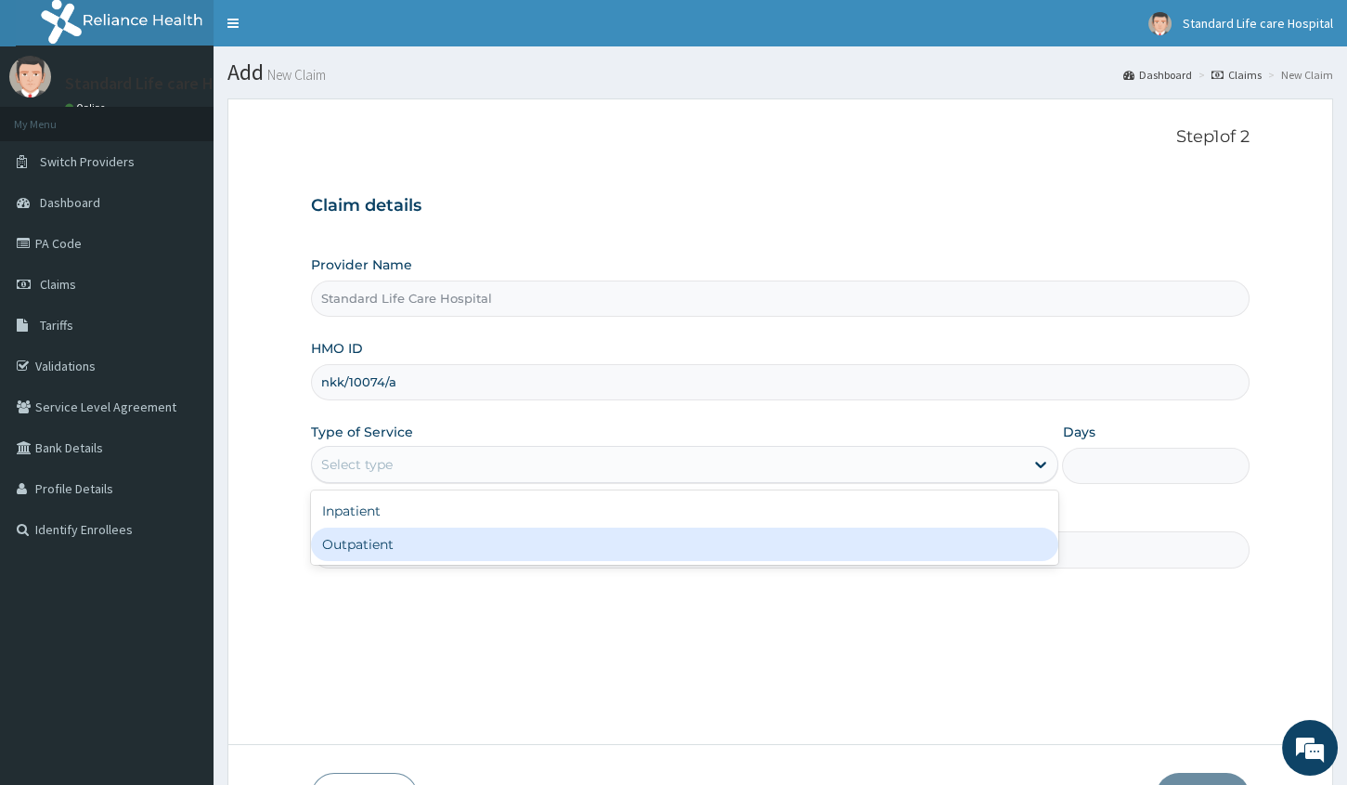
click at [463, 553] on div "Outpatient" at bounding box center [685, 543] width 748 height 33
type input "1"
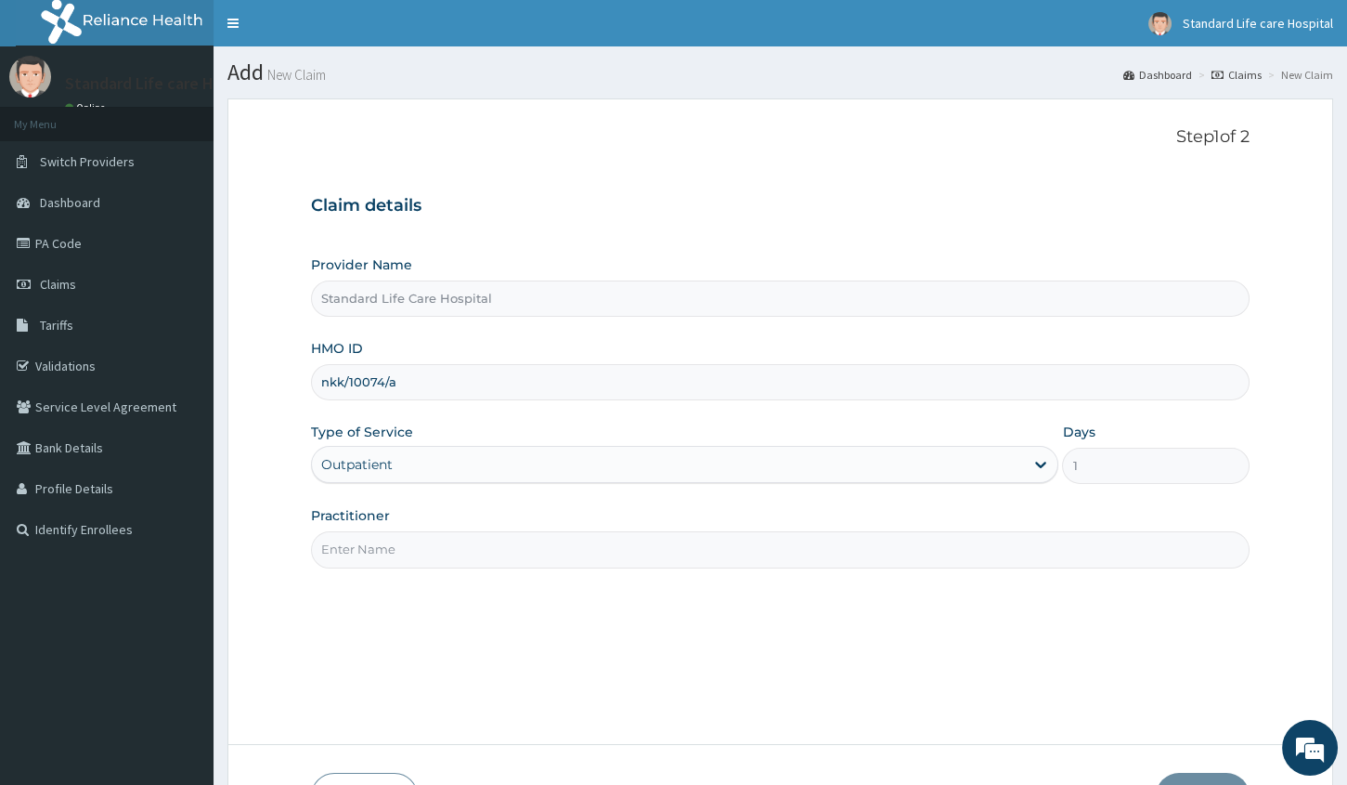
click at [475, 540] on input "Practitioner" at bounding box center [780, 549] width 939 height 36
type input "Dr Korede"
click at [1191, 775] on button "Next" at bounding box center [1203, 797] width 94 height 48
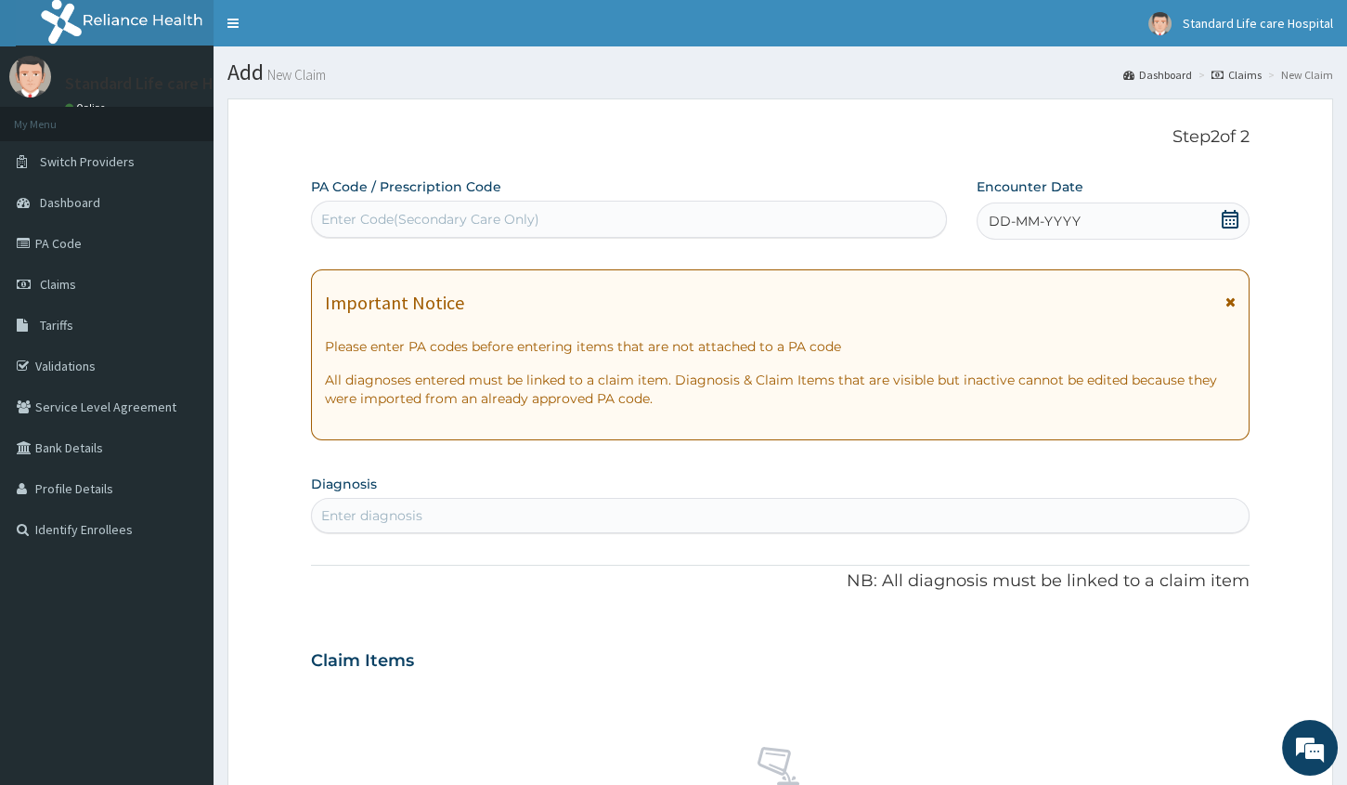
click at [1088, 219] on div "DD-MM-YYYY" at bounding box center [1113, 220] width 273 height 37
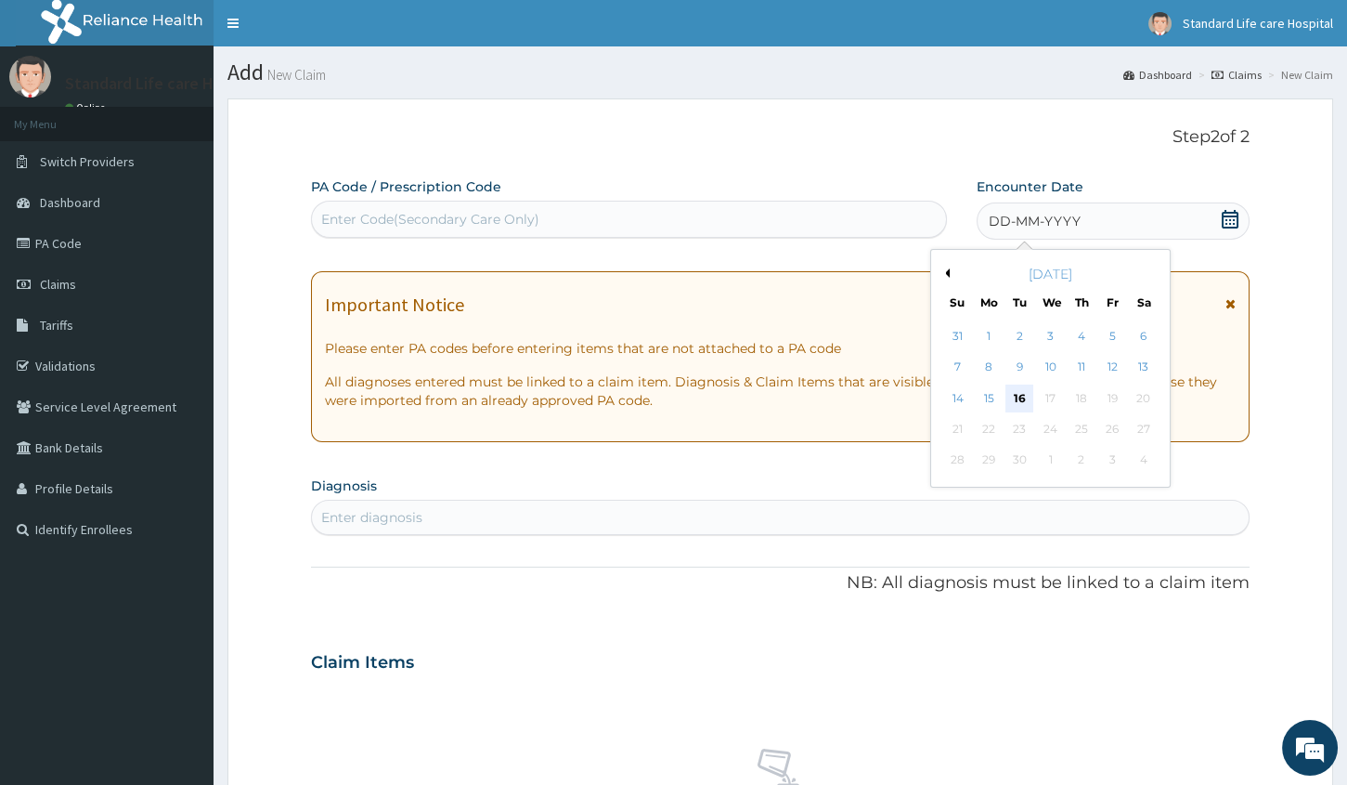
click at [1017, 399] on div "16" at bounding box center [1021, 398] width 28 height 28
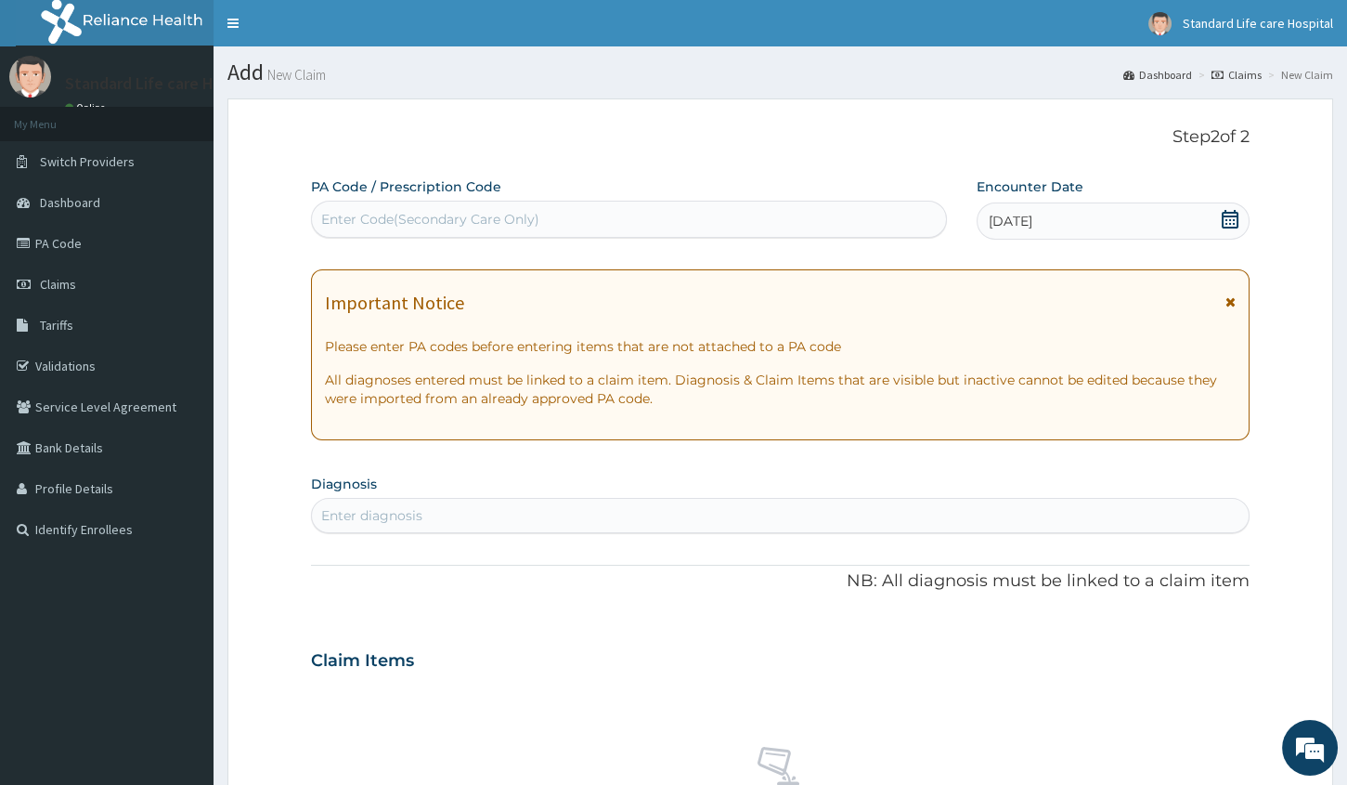
click at [771, 226] on div "Enter Code(Secondary Care Only)" at bounding box center [629, 219] width 634 height 30
paste input "PA/CBC388"
type input "PA/CBC388"
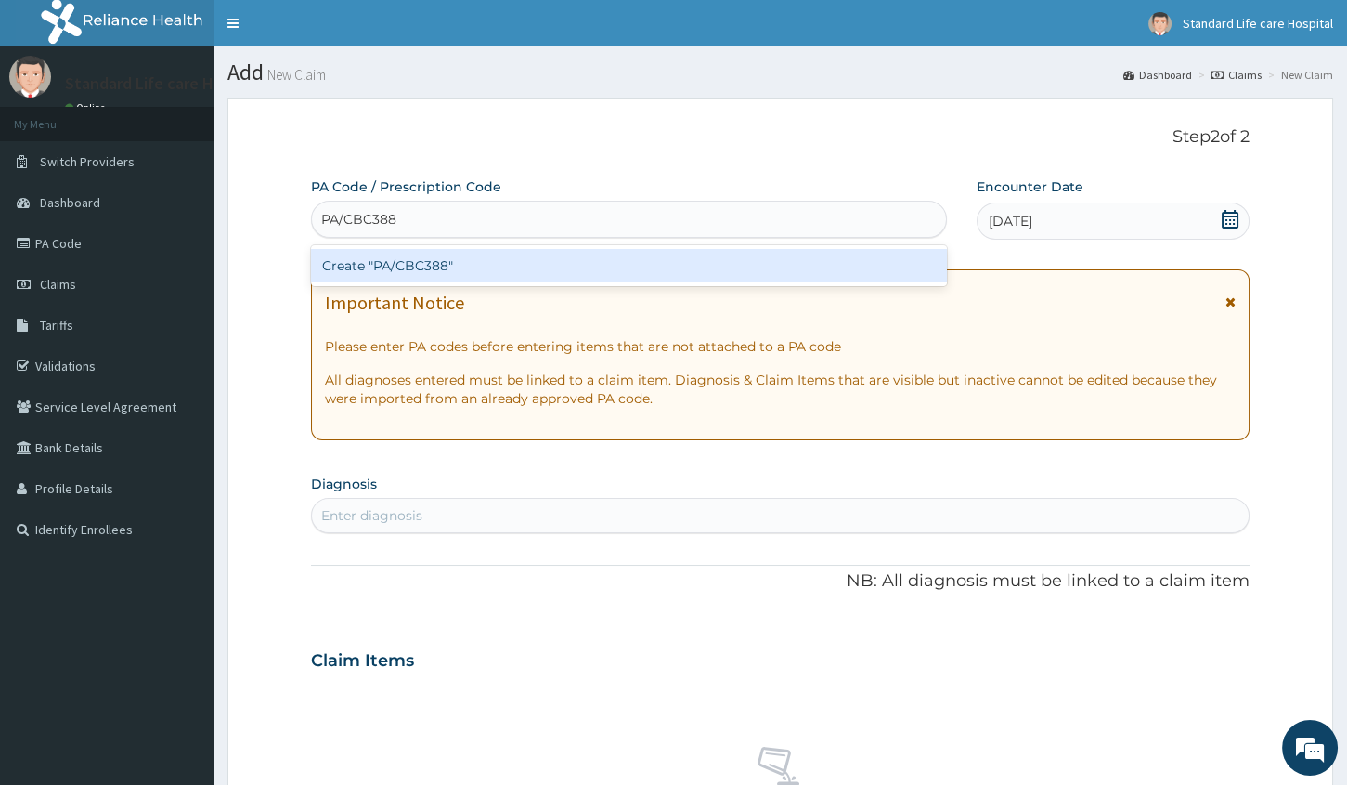
click at [756, 265] on div "Create "PA/CBC388"" at bounding box center [629, 265] width 636 height 33
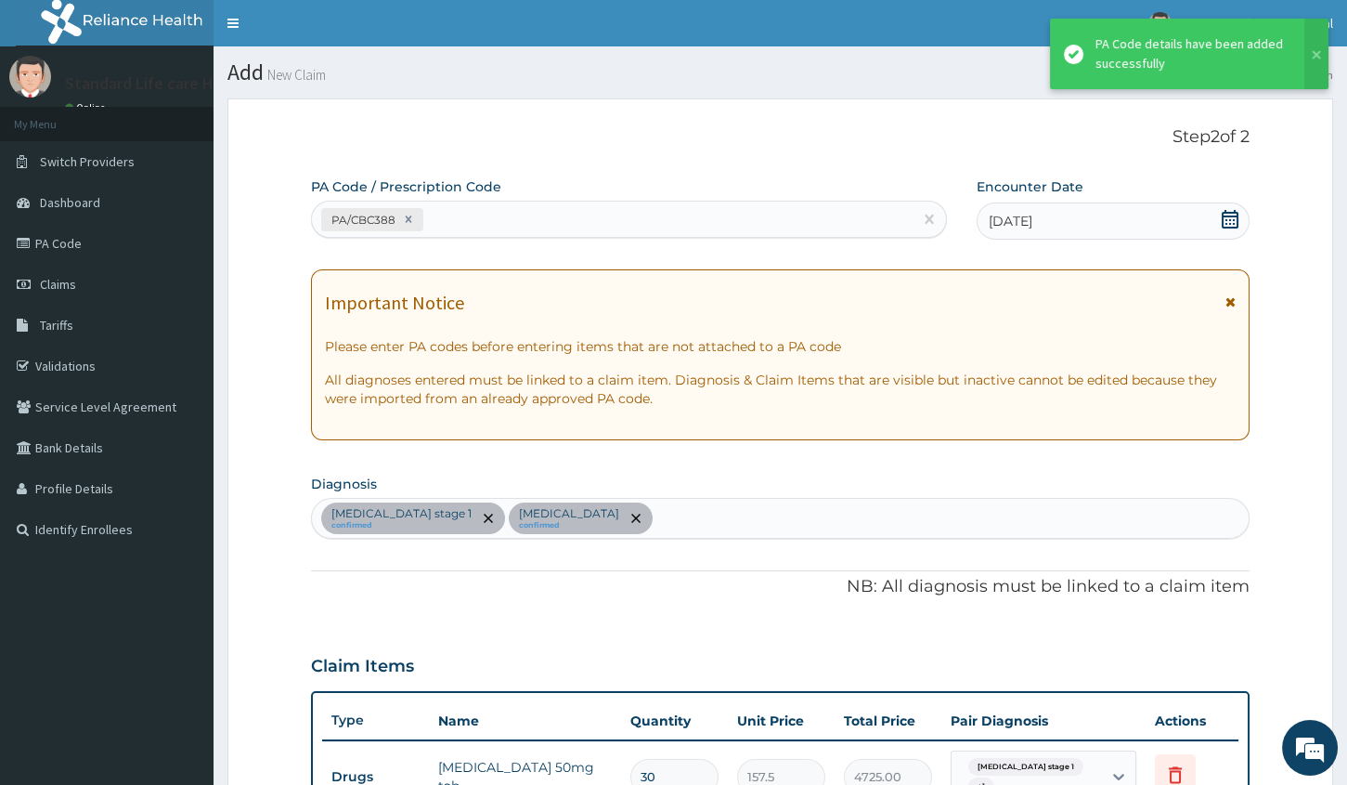
scroll to position [523, 0]
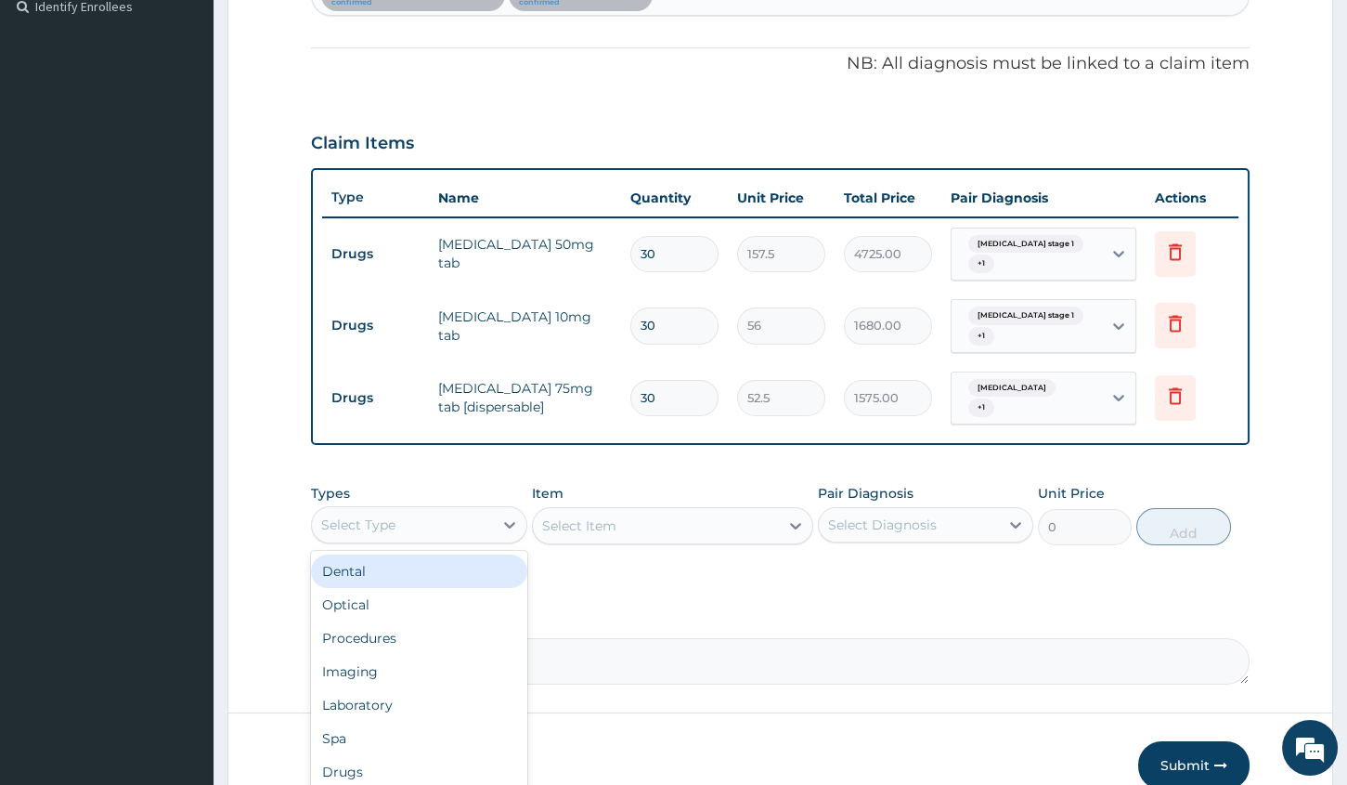
click at [436, 514] on div "Select Type" at bounding box center [402, 525] width 180 height 30
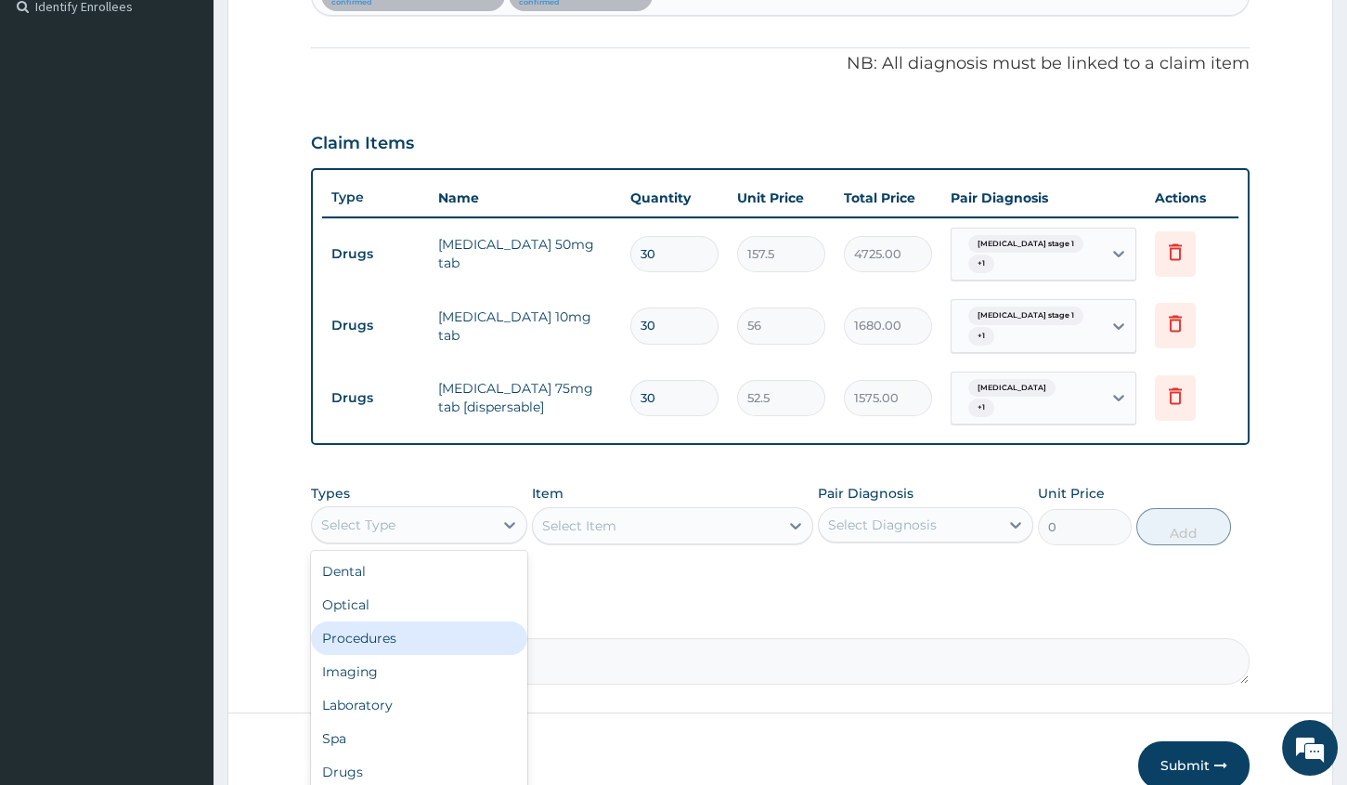
click at [397, 627] on div "Procedures" at bounding box center [418, 637] width 215 height 33
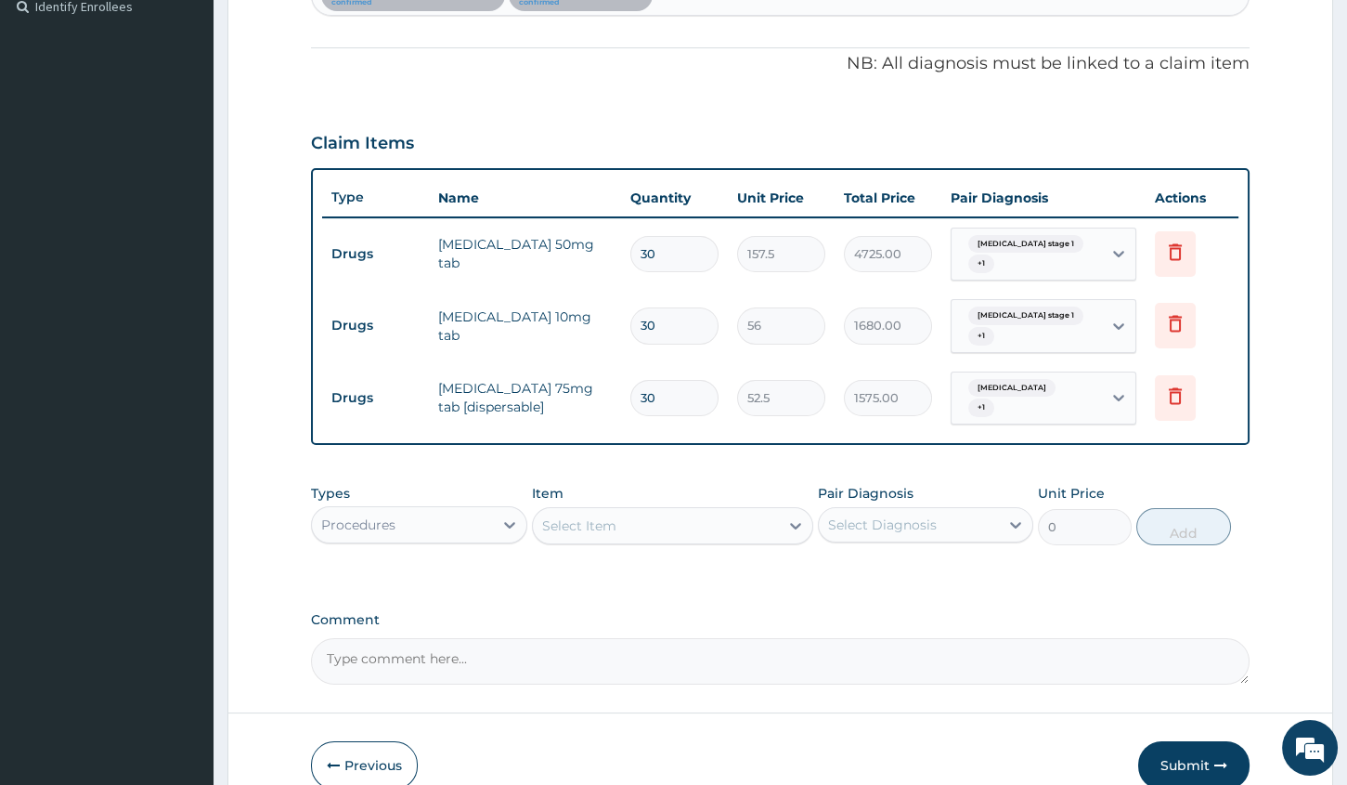
click at [627, 521] on div "Select Item" at bounding box center [656, 526] width 246 height 30
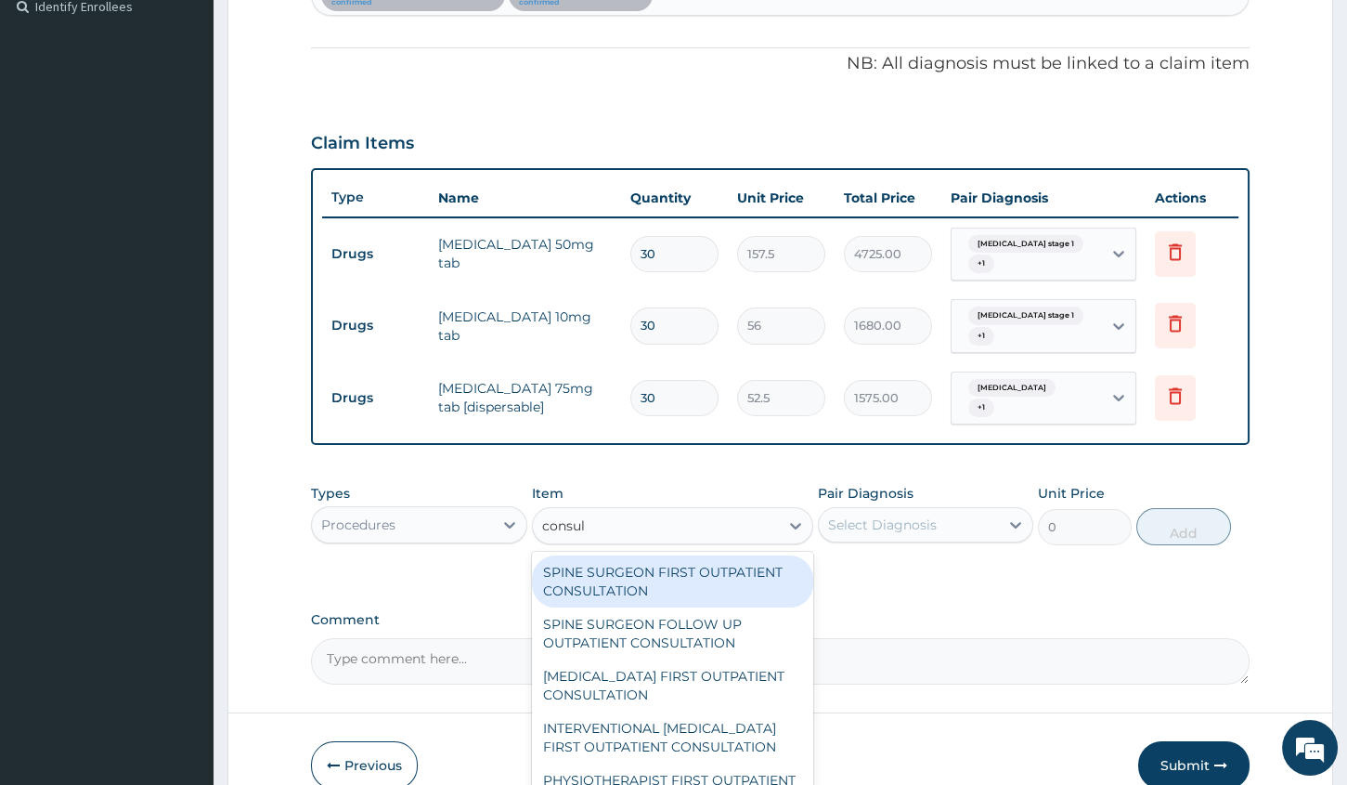
type input "consult"
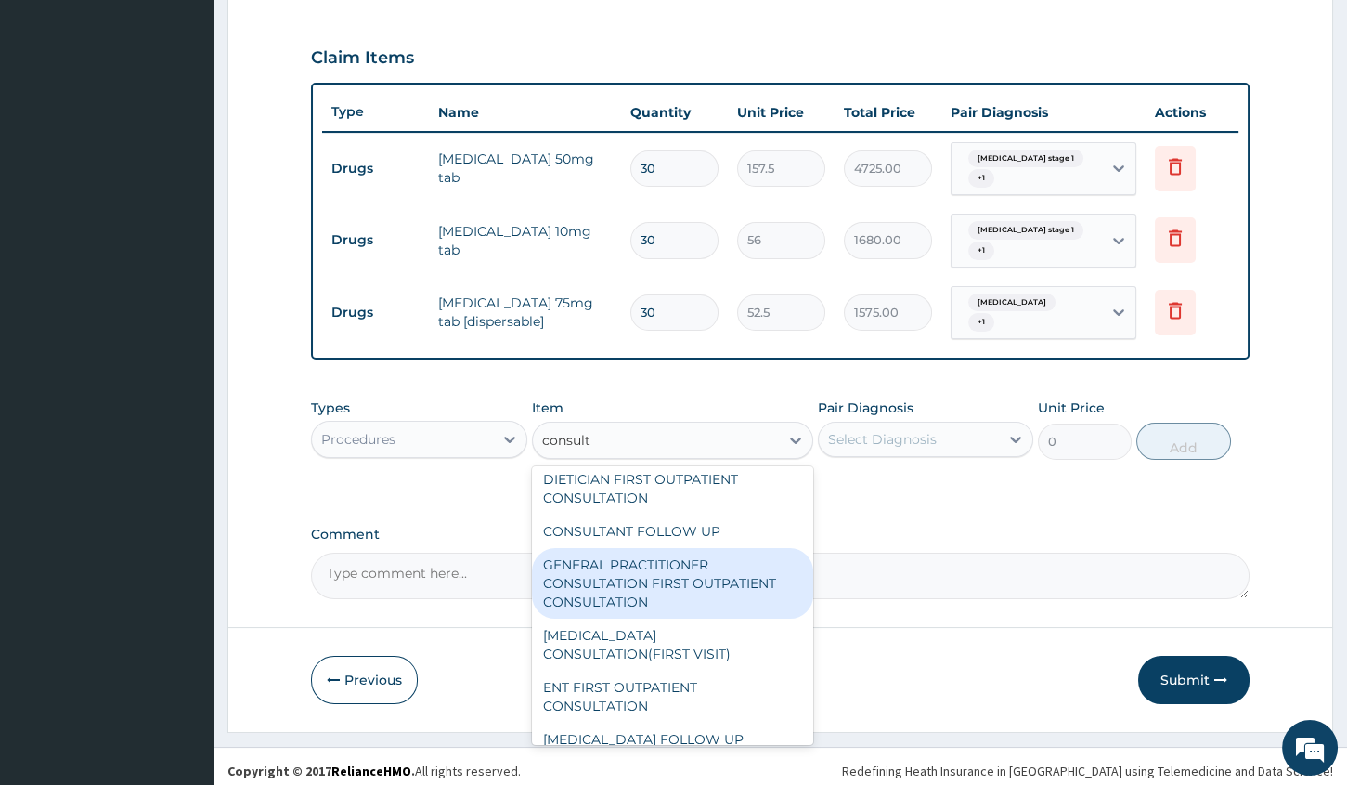
scroll to position [4033, 0]
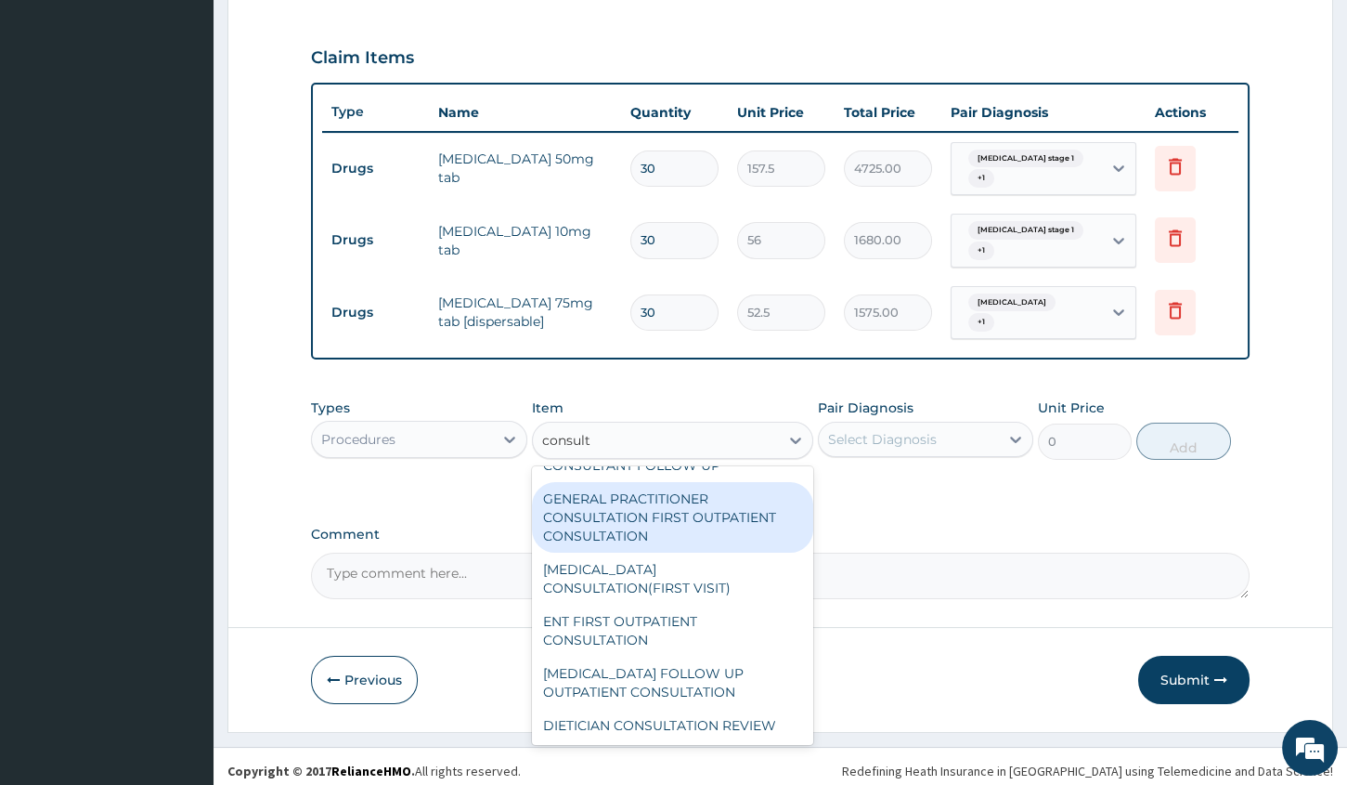
click at [626, 527] on div "GENERAL PRACTITIONER CONSULTATION FIRST OUTPATIENT CONSULTATION" at bounding box center [672, 517] width 281 height 71
type input "3000"
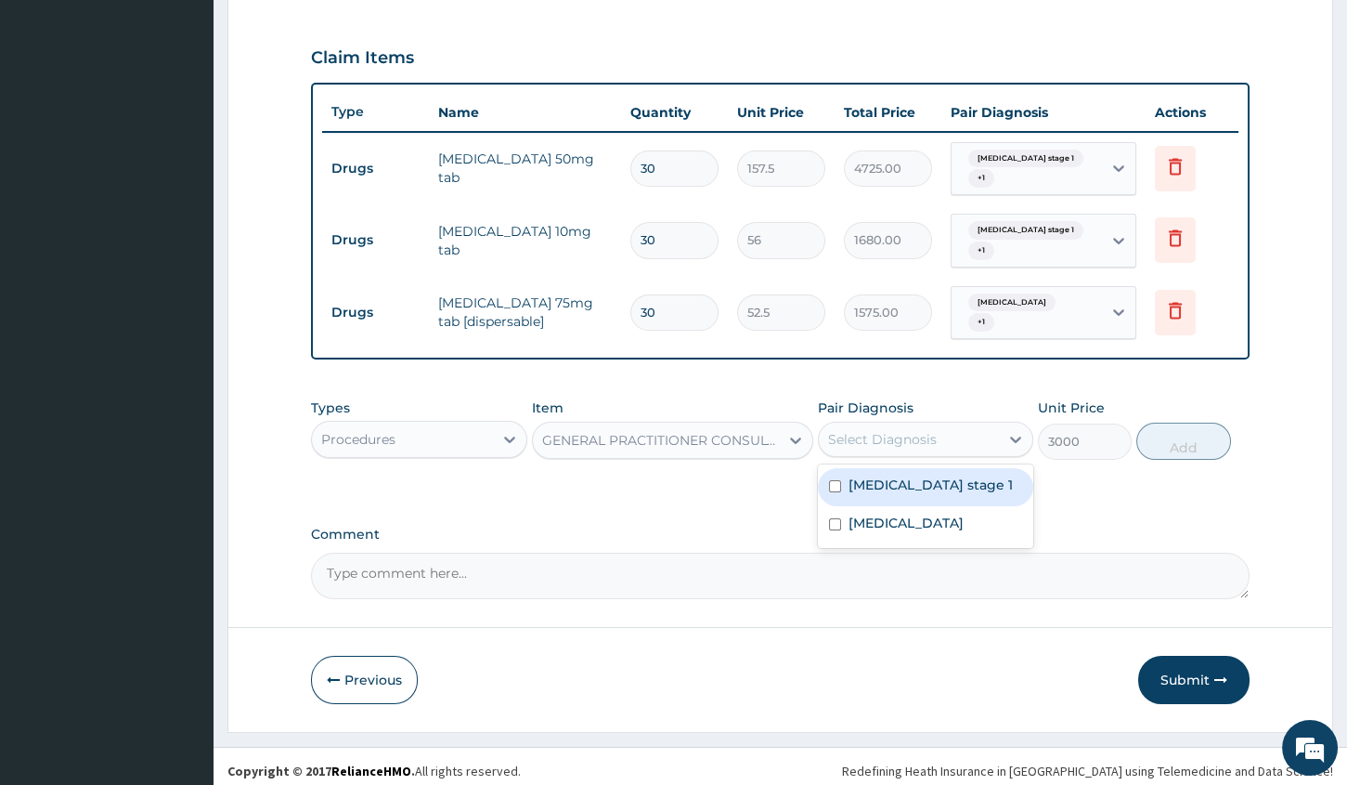
click at [878, 424] on div "Select Diagnosis" at bounding box center [909, 439] width 180 height 30
click at [833, 480] on input "checkbox" at bounding box center [835, 486] width 12 height 12
checkbox input "true"
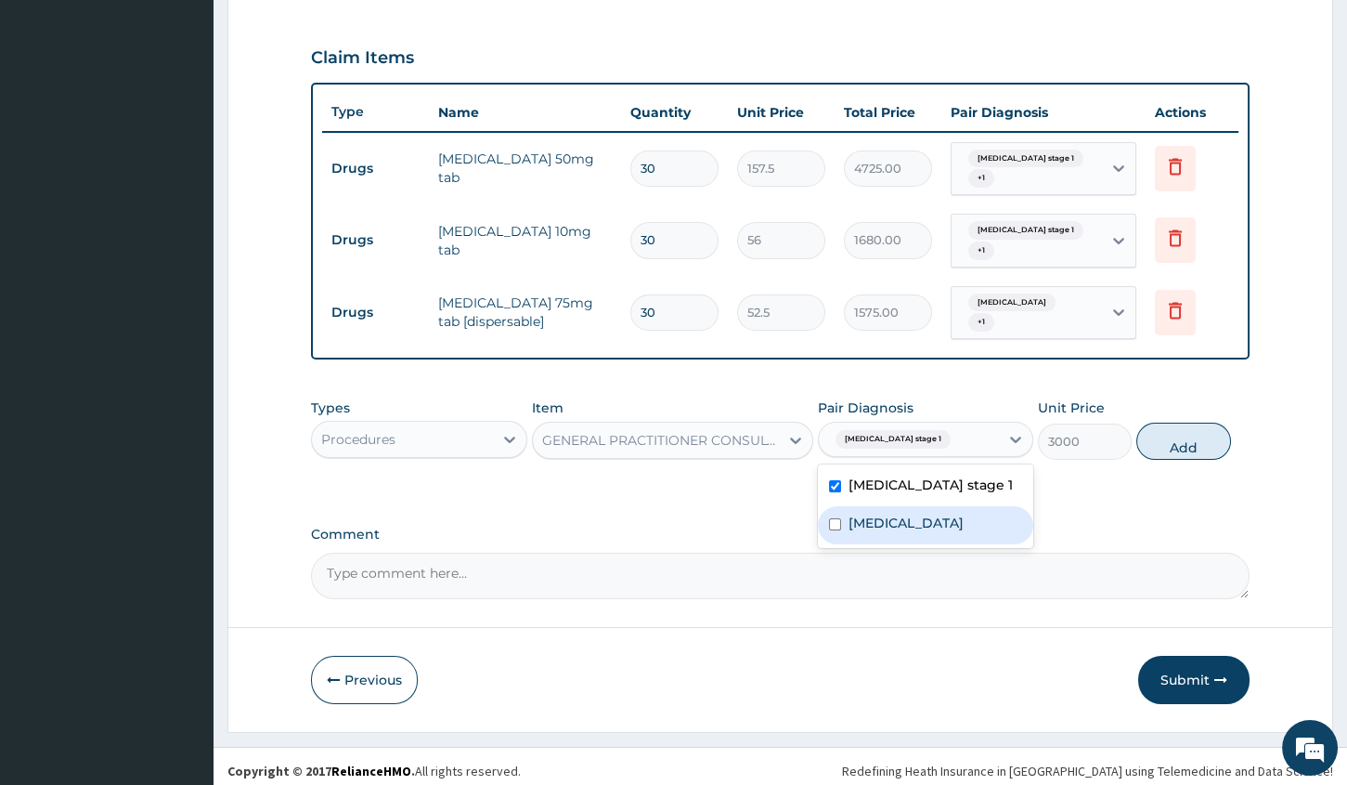
click at [833, 518] on input "checkbox" at bounding box center [835, 524] width 12 height 12
checkbox input "true"
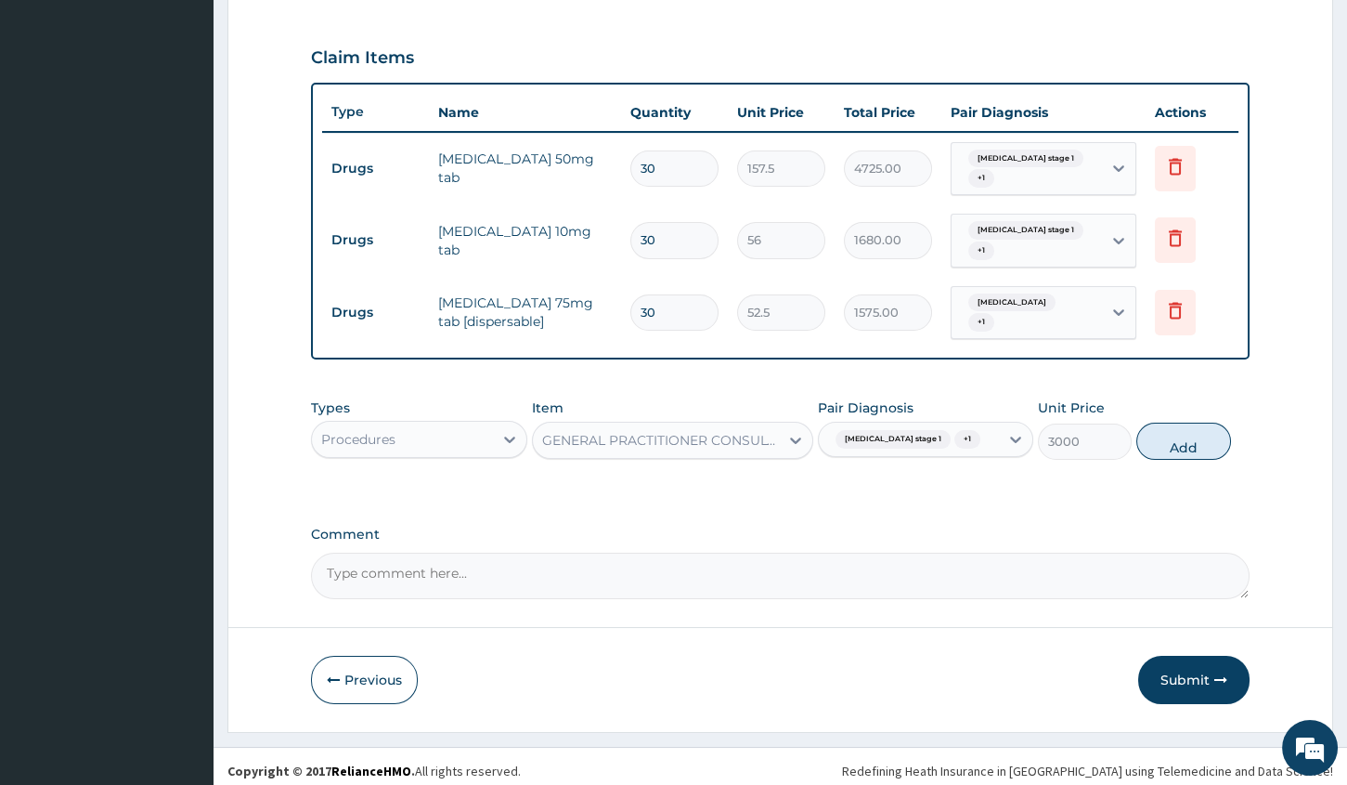
click at [1052, 494] on div "PA Code / Prescription Code PA/CBC388 Encounter Date 14-09-2025 Important Notic…" at bounding box center [780, 84] width 939 height 1030
click at [1173, 433] on button "Add" at bounding box center [1184, 441] width 94 height 37
type input "0"
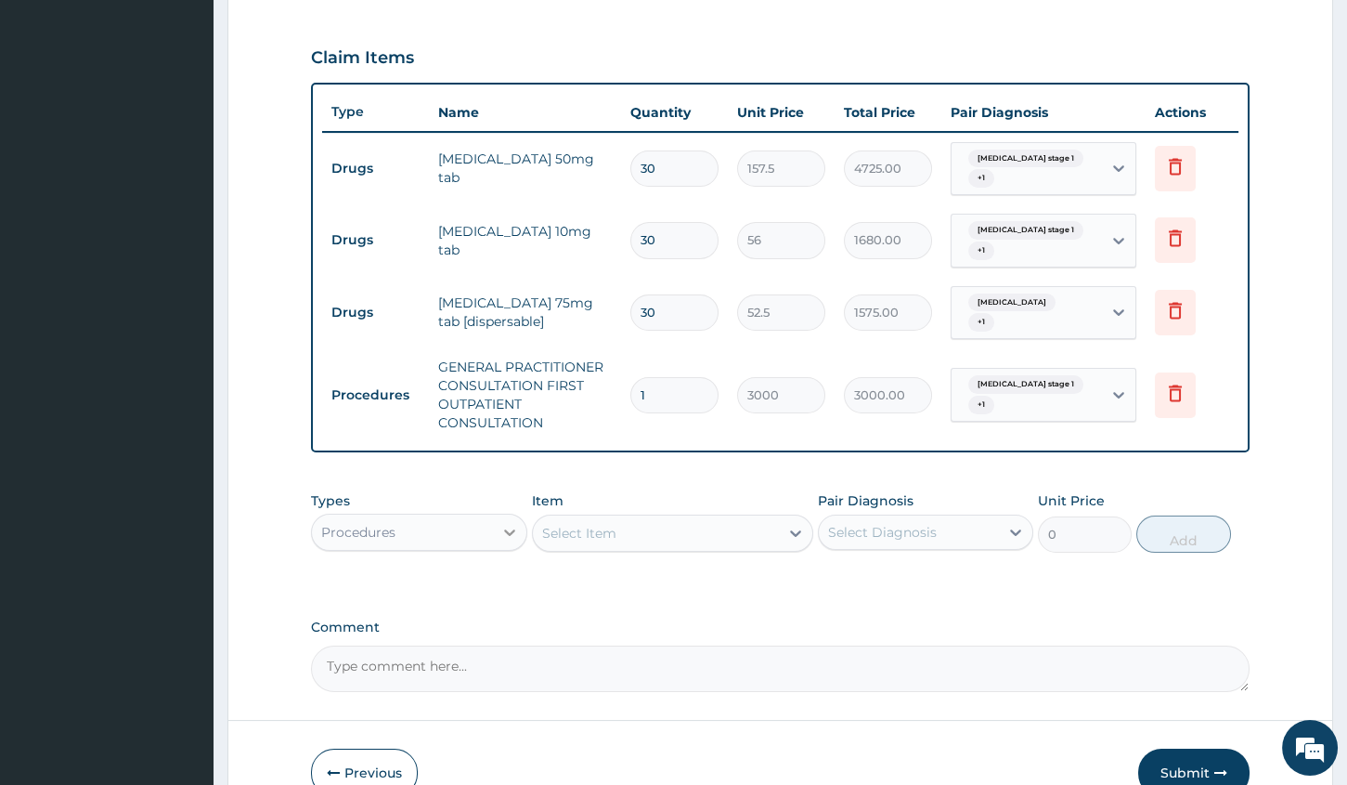
click at [502, 515] on div at bounding box center [509, 531] width 33 height 33
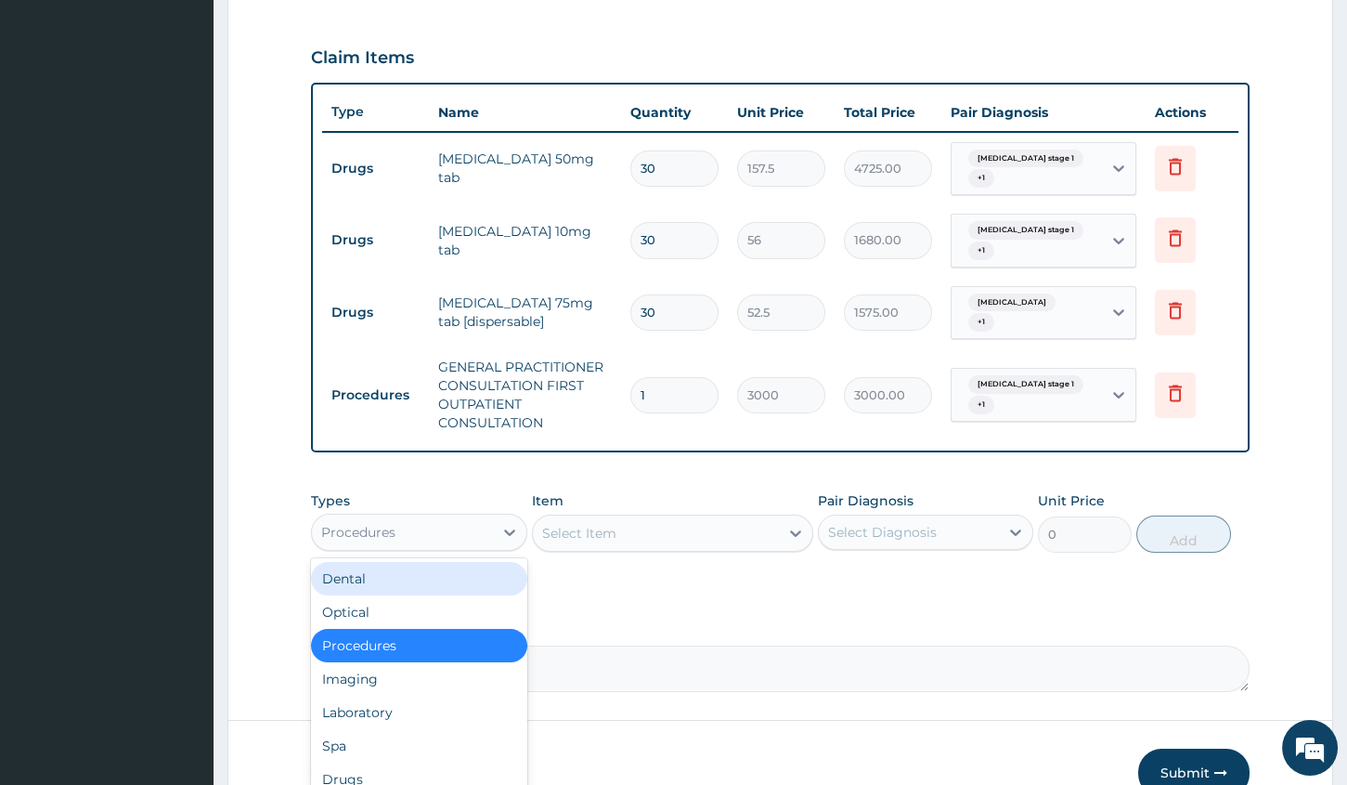
scroll to position [63, 0]
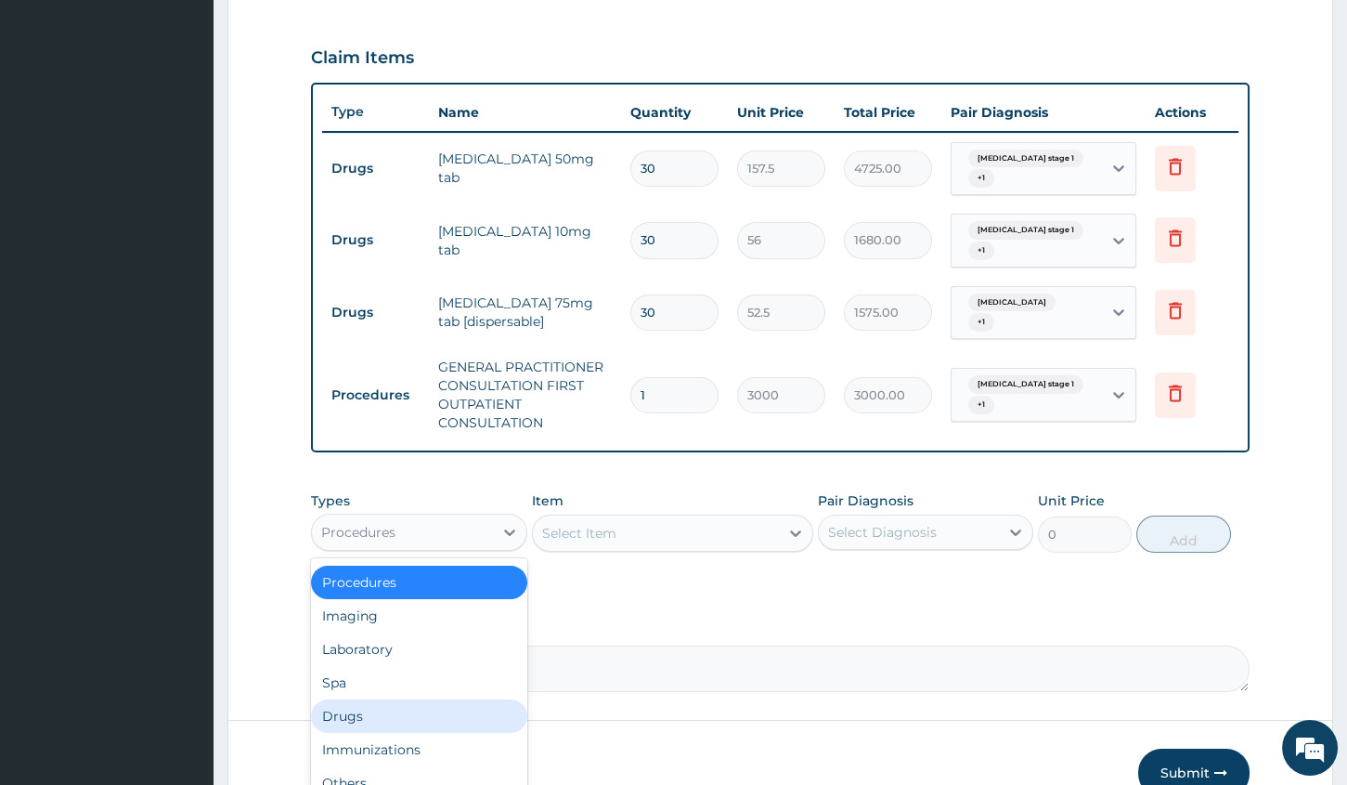
click at [393, 714] on div "Drugs" at bounding box center [418, 715] width 215 height 33
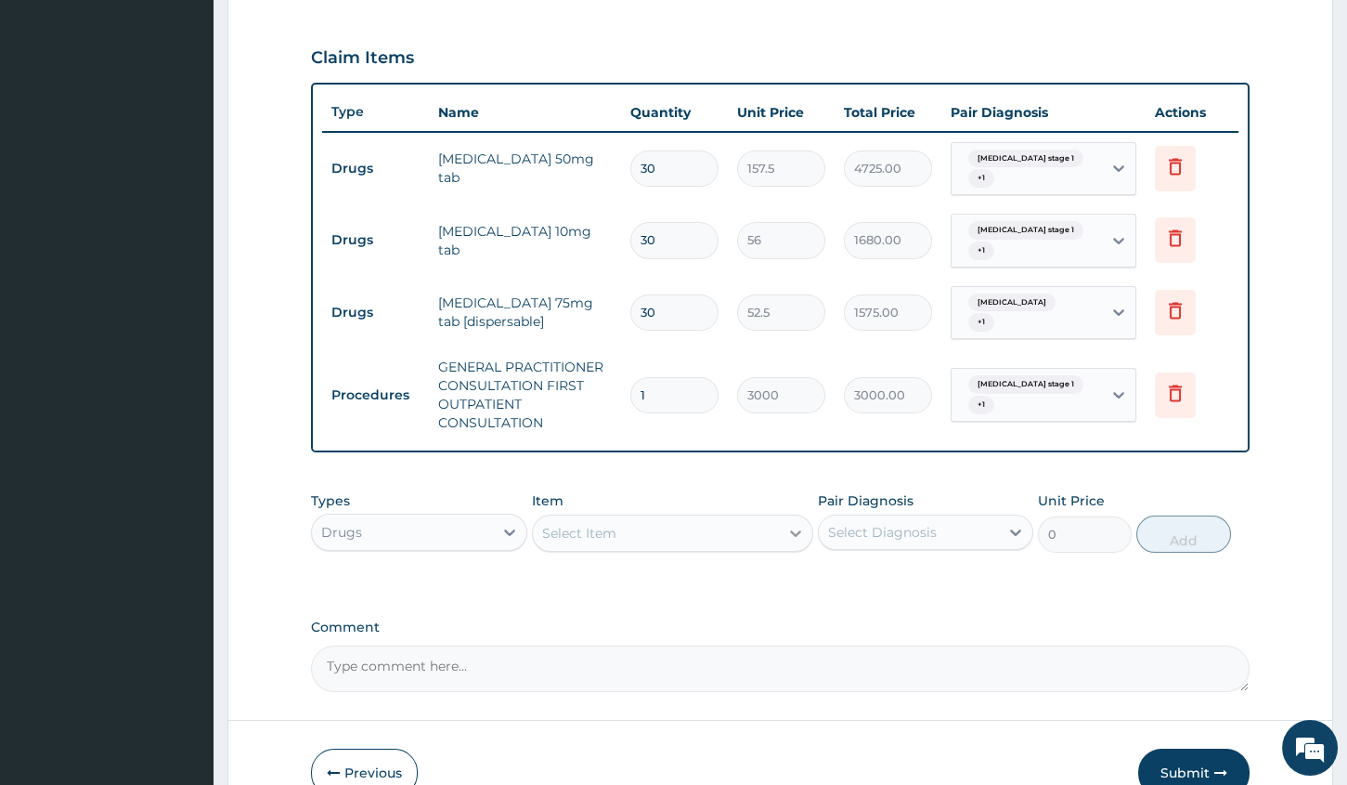
drag, startPoint x: 780, startPoint y: 496, endPoint x: 780, endPoint y: 510, distance: 13.9
click at [780, 510] on div "Item Select Item" at bounding box center [672, 521] width 281 height 61
click at [798, 526] on icon at bounding box center [796, 533] width 19 height 19
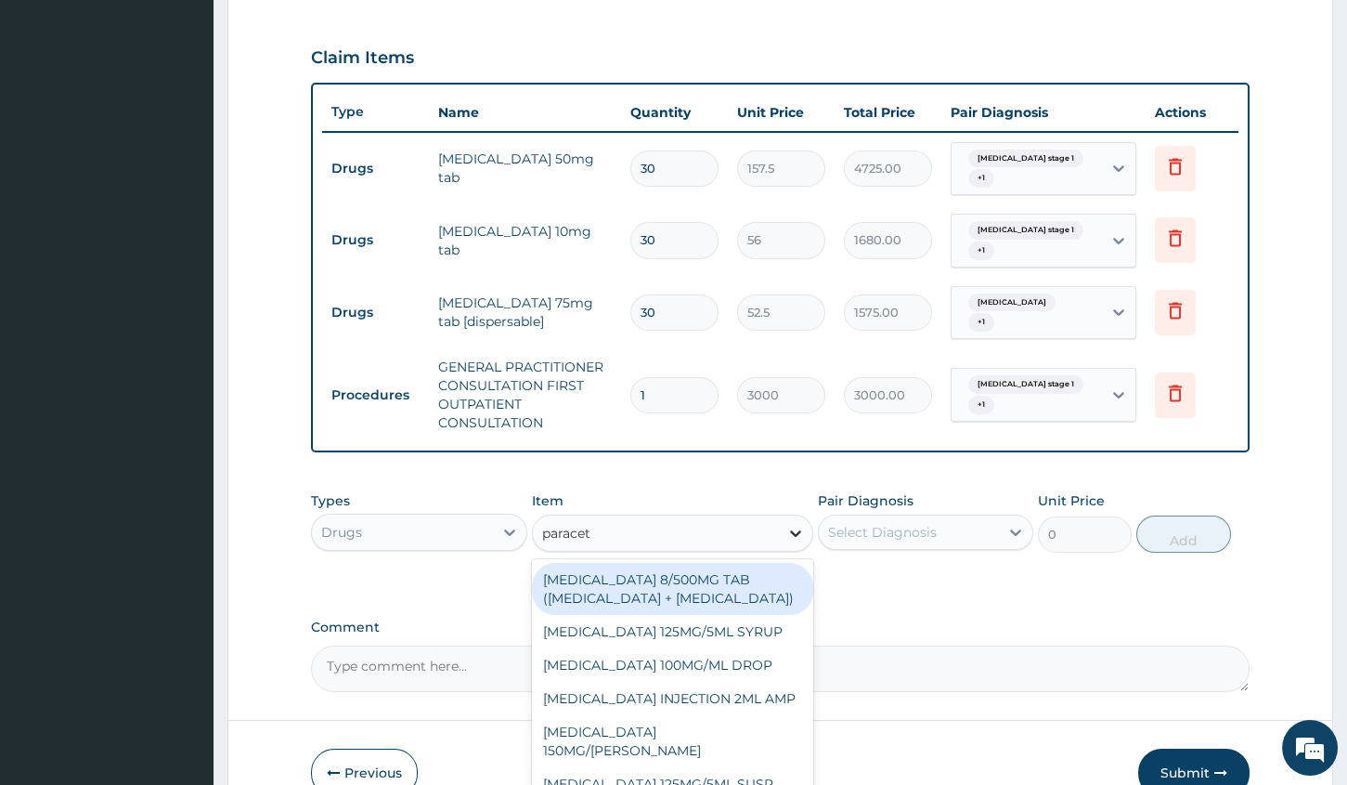
type input "paraceta"
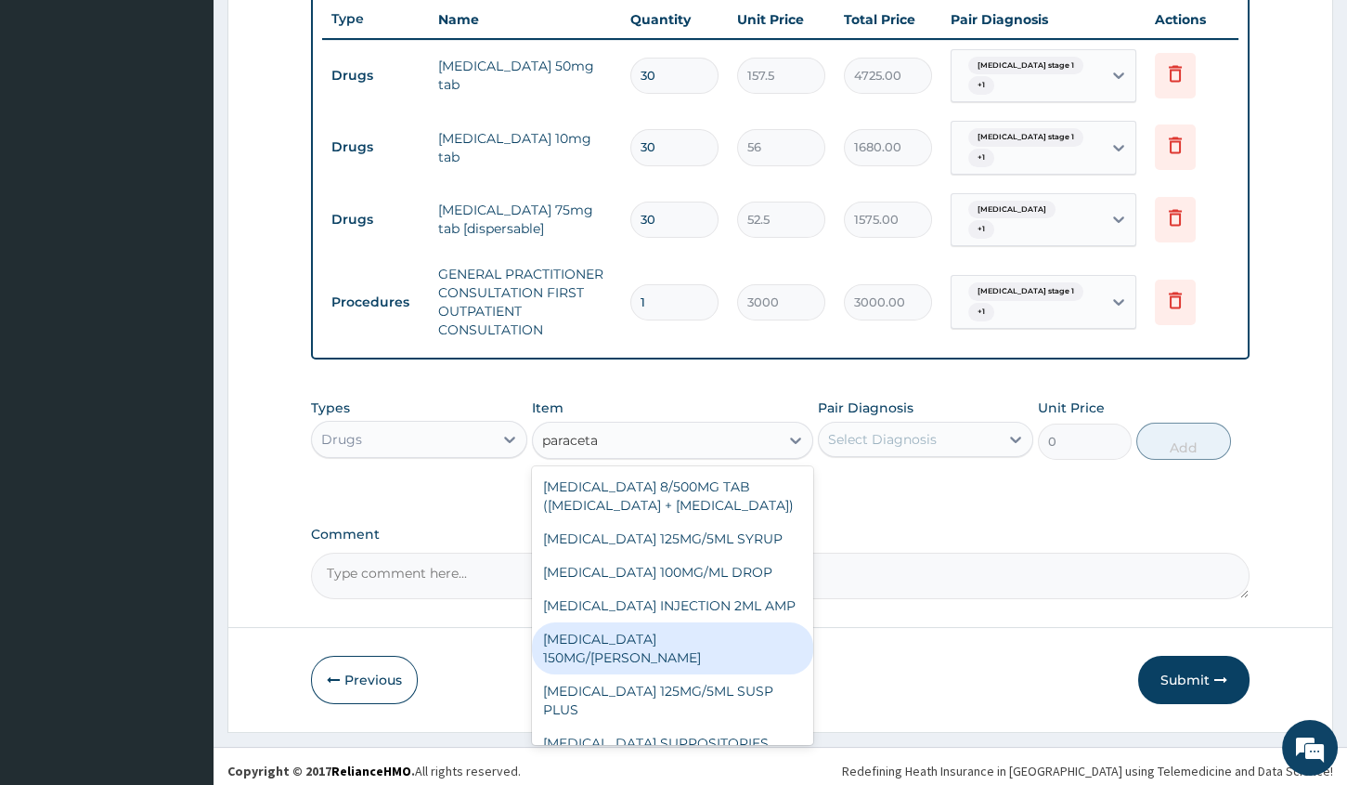
scroll to position [71, 0]
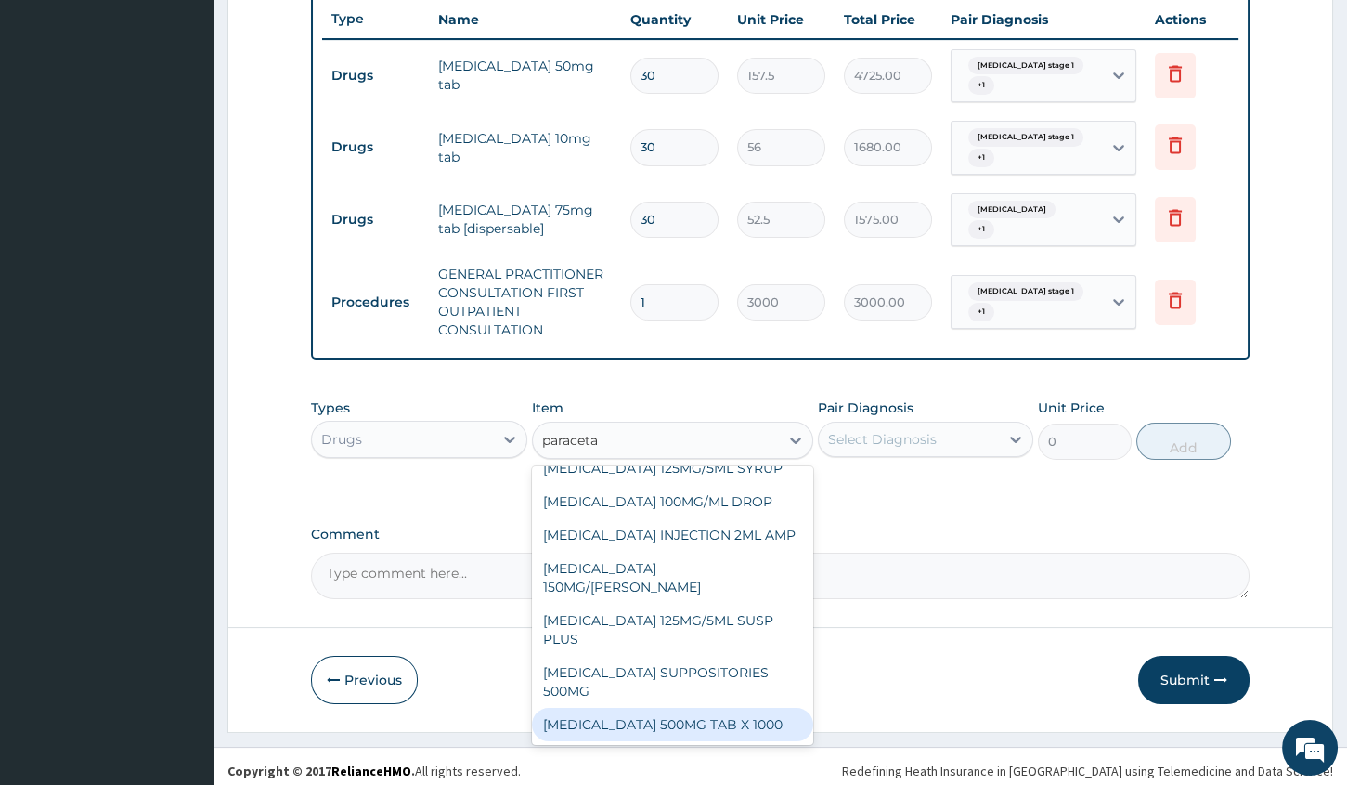
click at [703, 723] on div "PARACETAMOL 500MG TAB X 1000" at bounding box center [672, 724] width 281 height 33
type input "11.03"
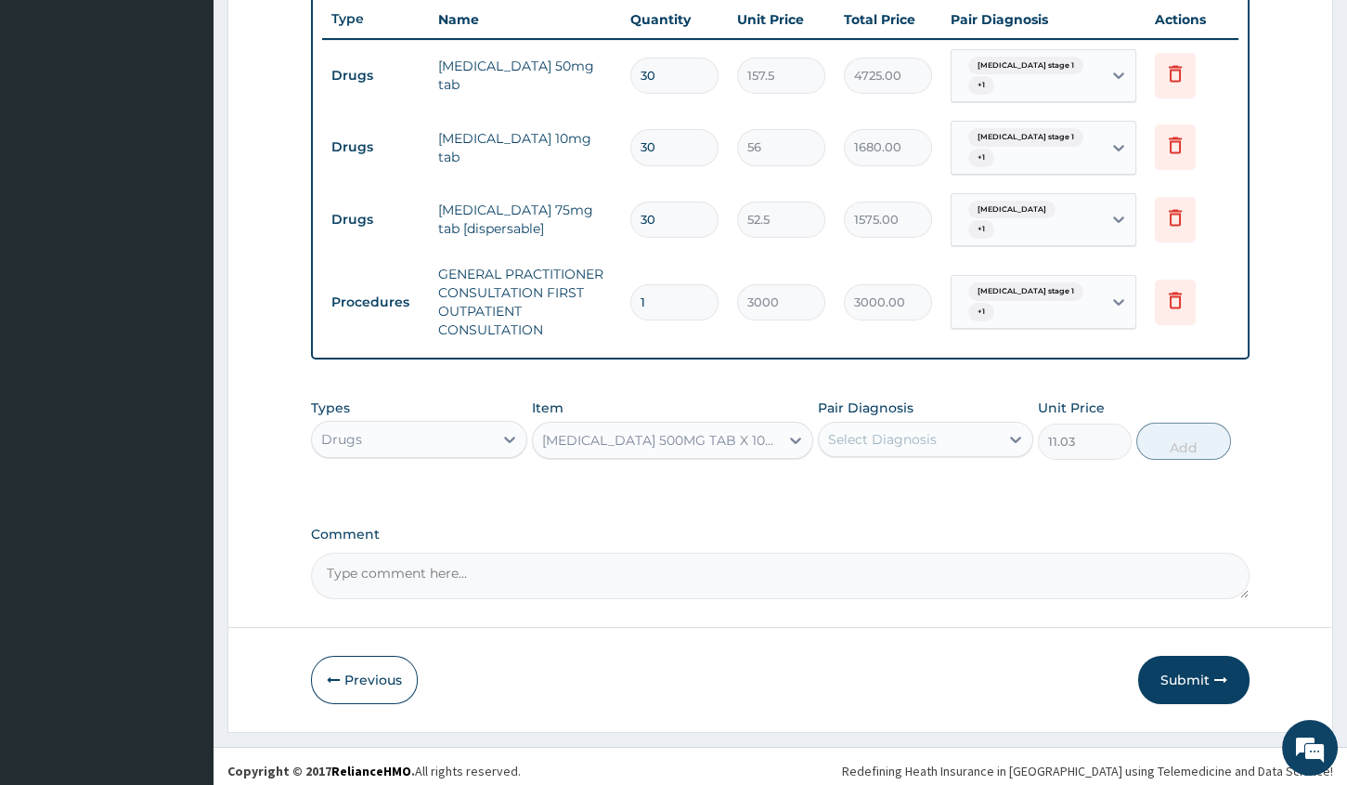
click at [943, 429] on div "Select Diagnosis" at bounding box center [909, 439] width 180 height 30
click at [832, 480] on input "checkbox" at bounding box center [835, 486] width 12 height 12
checkbox input "true"
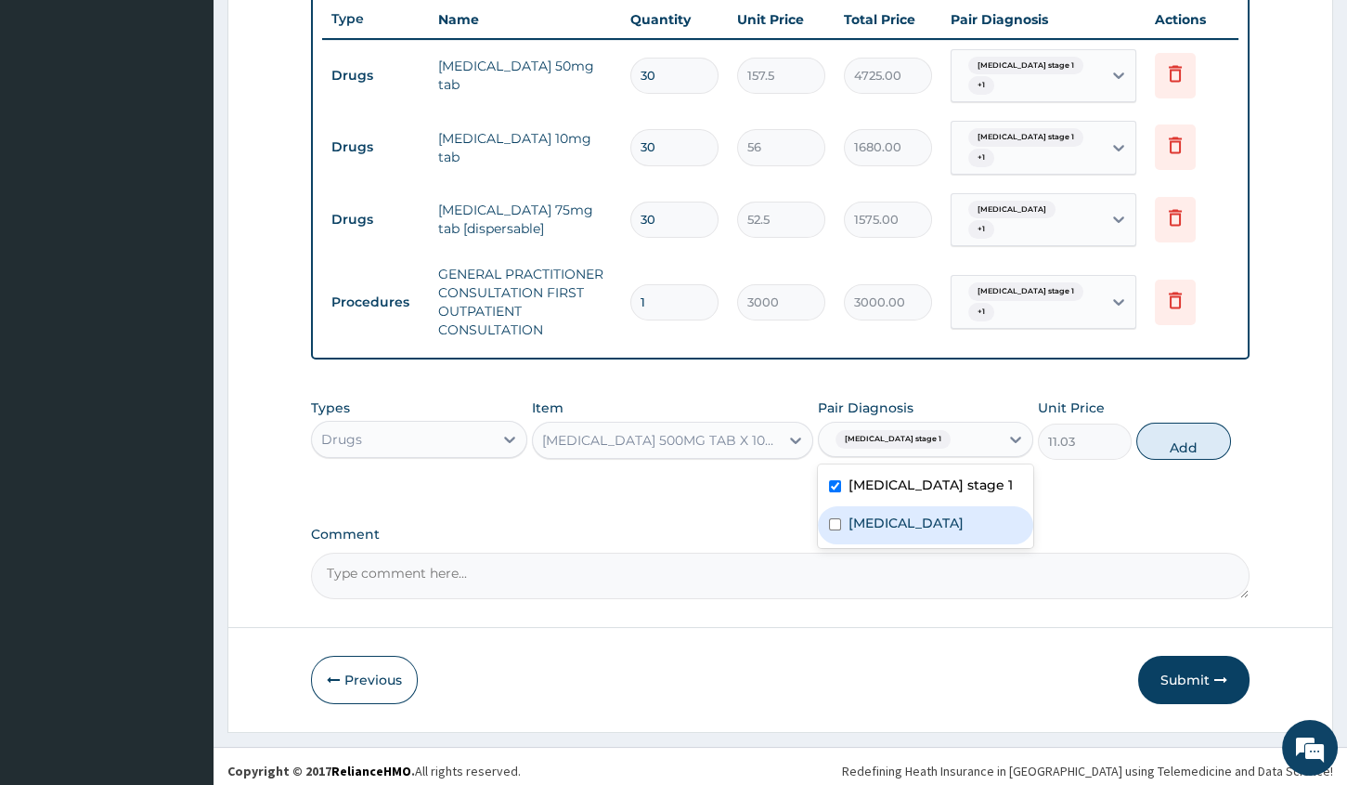
click at [832, 518] on input "checkbox" at bounding box center [835, 524] width 12 height 12
checkbox input "true"
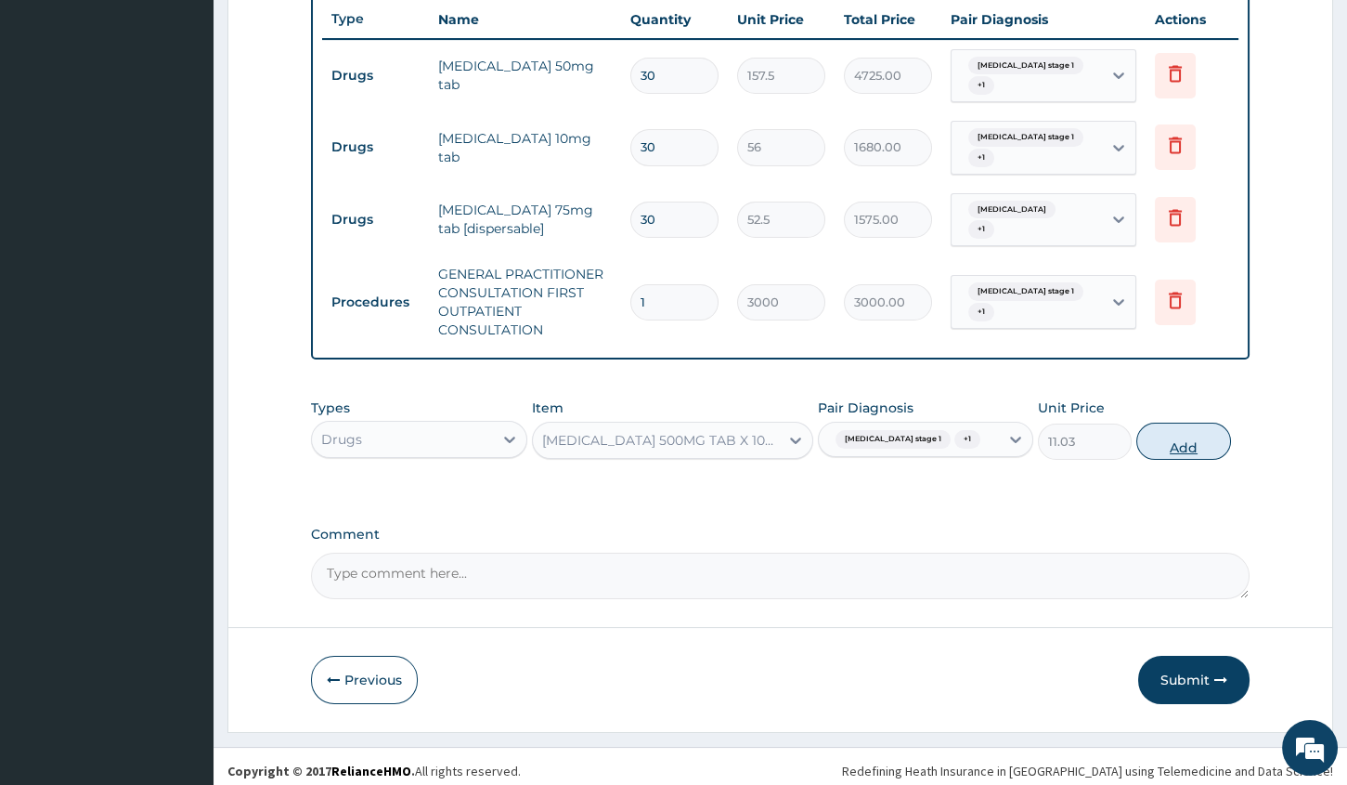
click at [1171, 435] on button "Add" at bounding box center [1184, 441] width 94 height 37
type input "0"
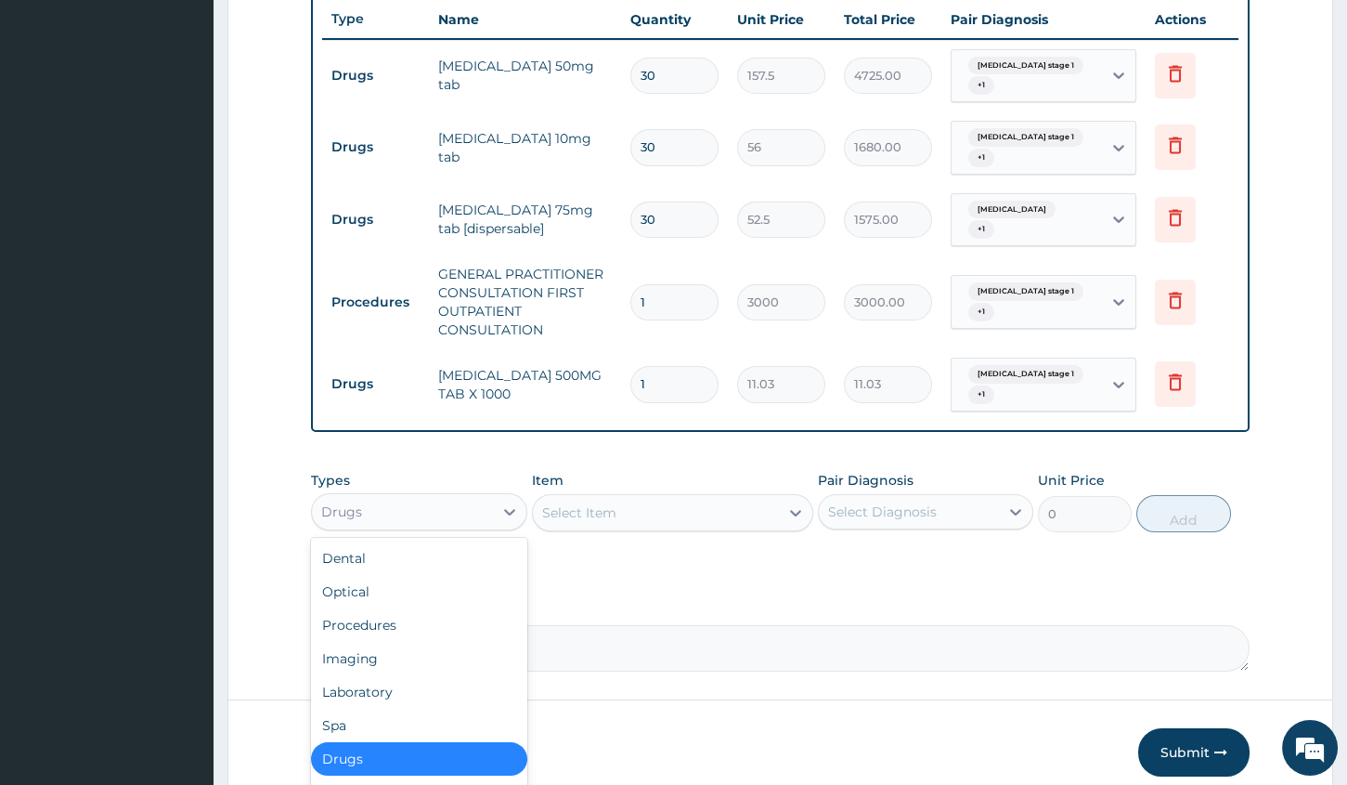
click at [456, 497] on div "Drugs" at bounding box center [402, 512] width 180 height 30
click at [411, 742] on div "Drugs" at bounding box center [418, 758] width 215 height 33
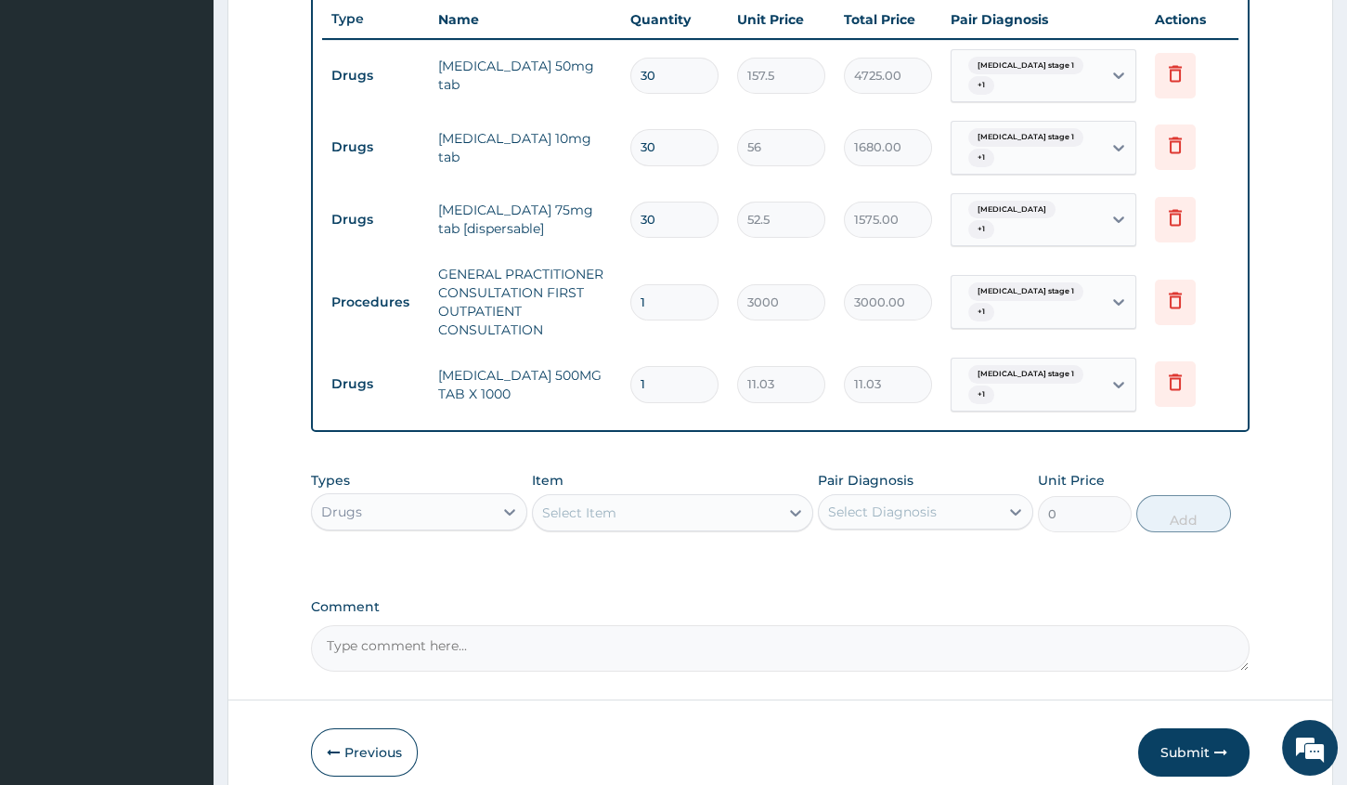
click at [734, 498] on div "Select Item" at bounding box center [656, 513] width 246 height 30
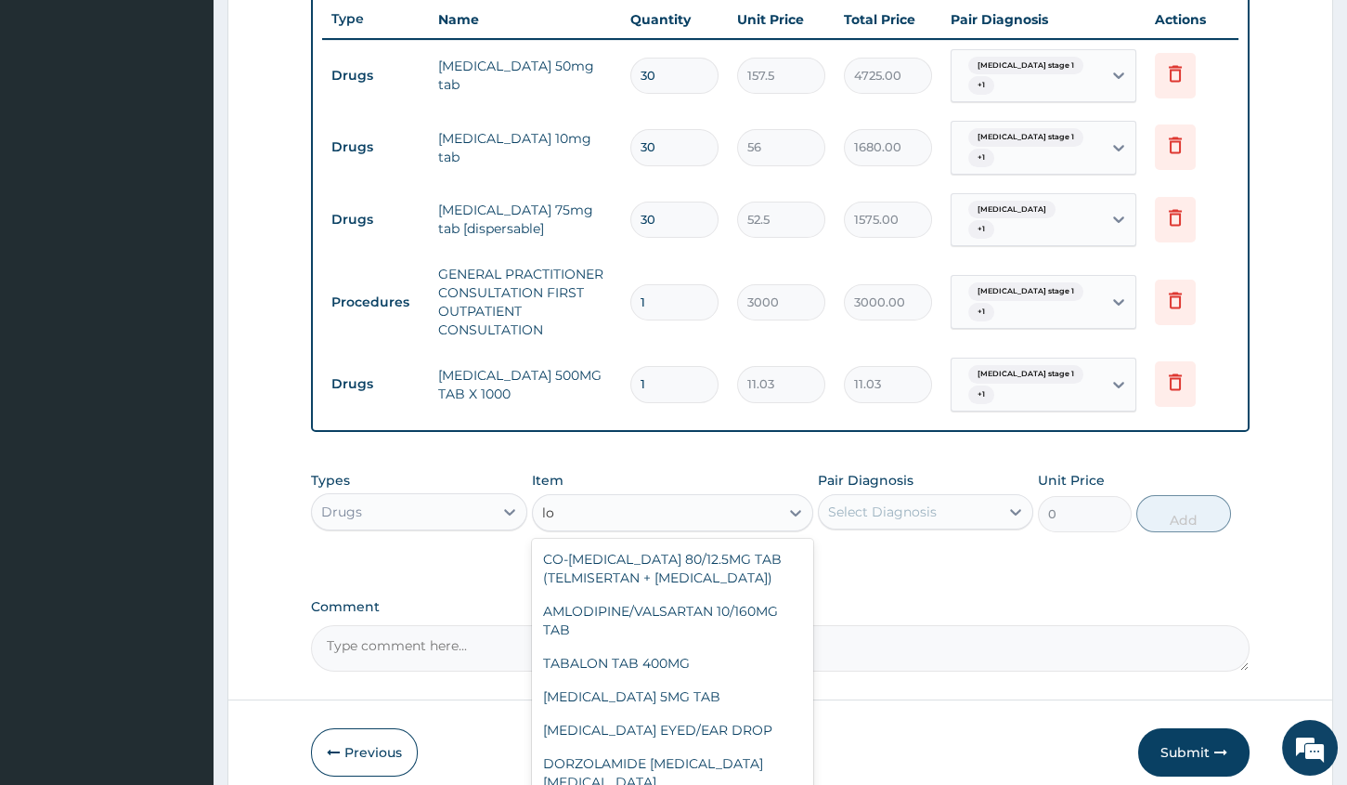
type input "l"
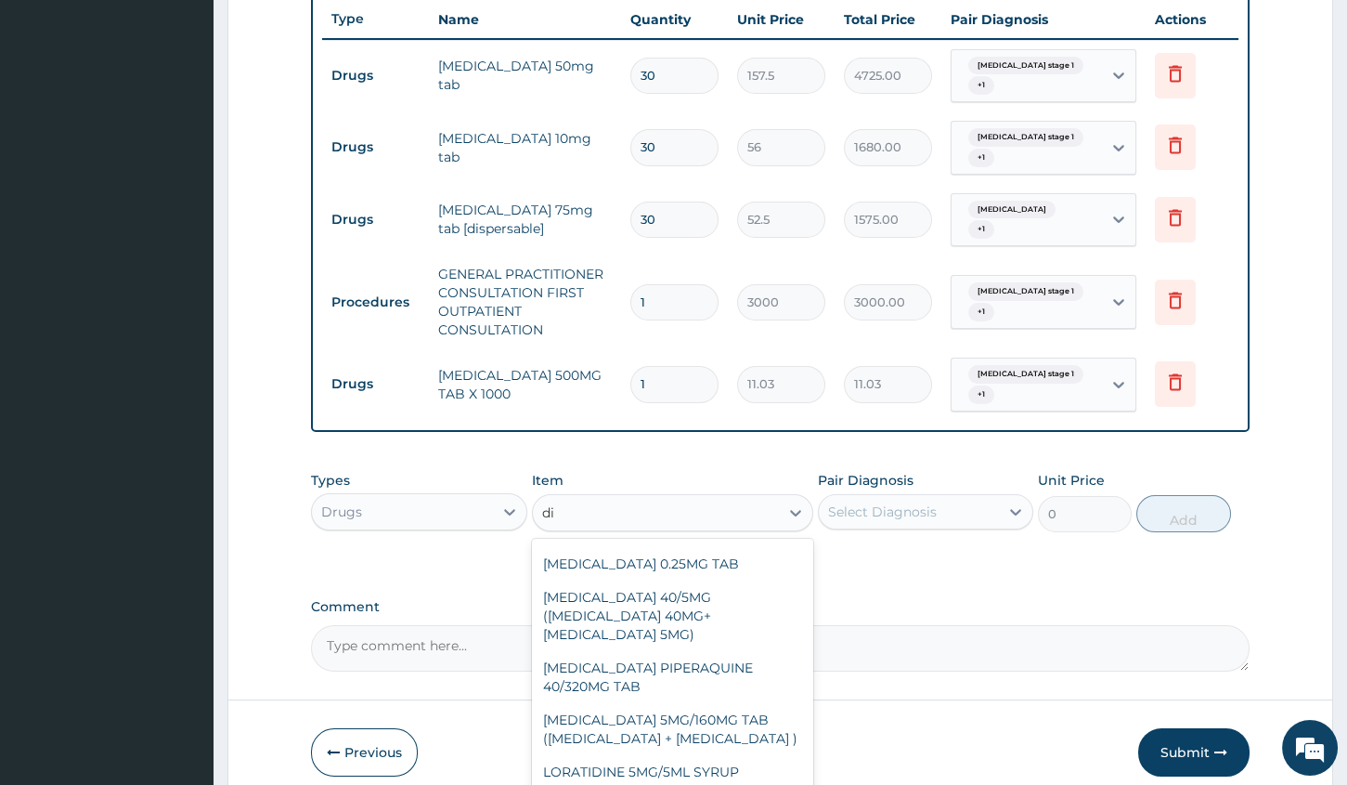
scroll to position [0, 0]
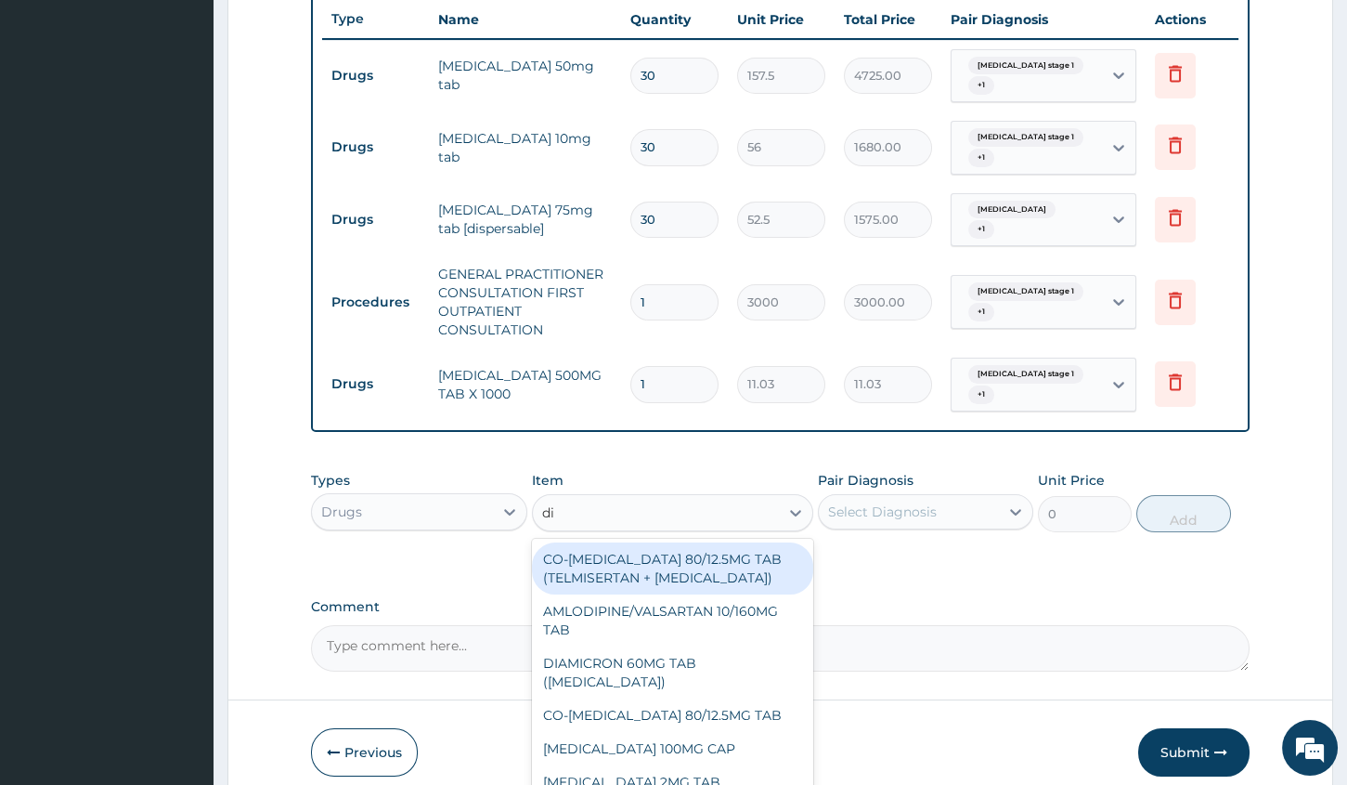
type input "dic"
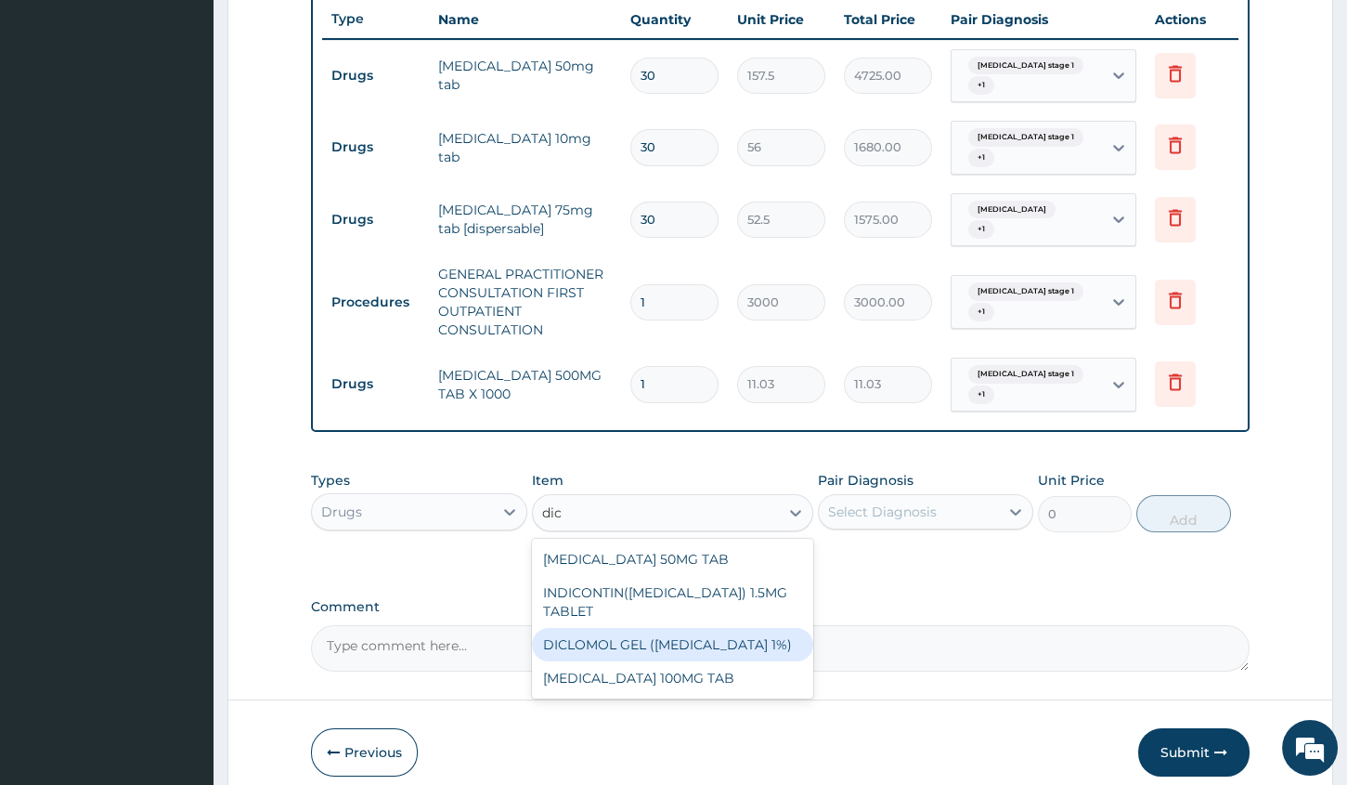
click at [637, 641] on div "DICLOMOL GEL (DICLOFENAC 1%)" at bounding box center [672, 644] width 281 height 33
type input "630"
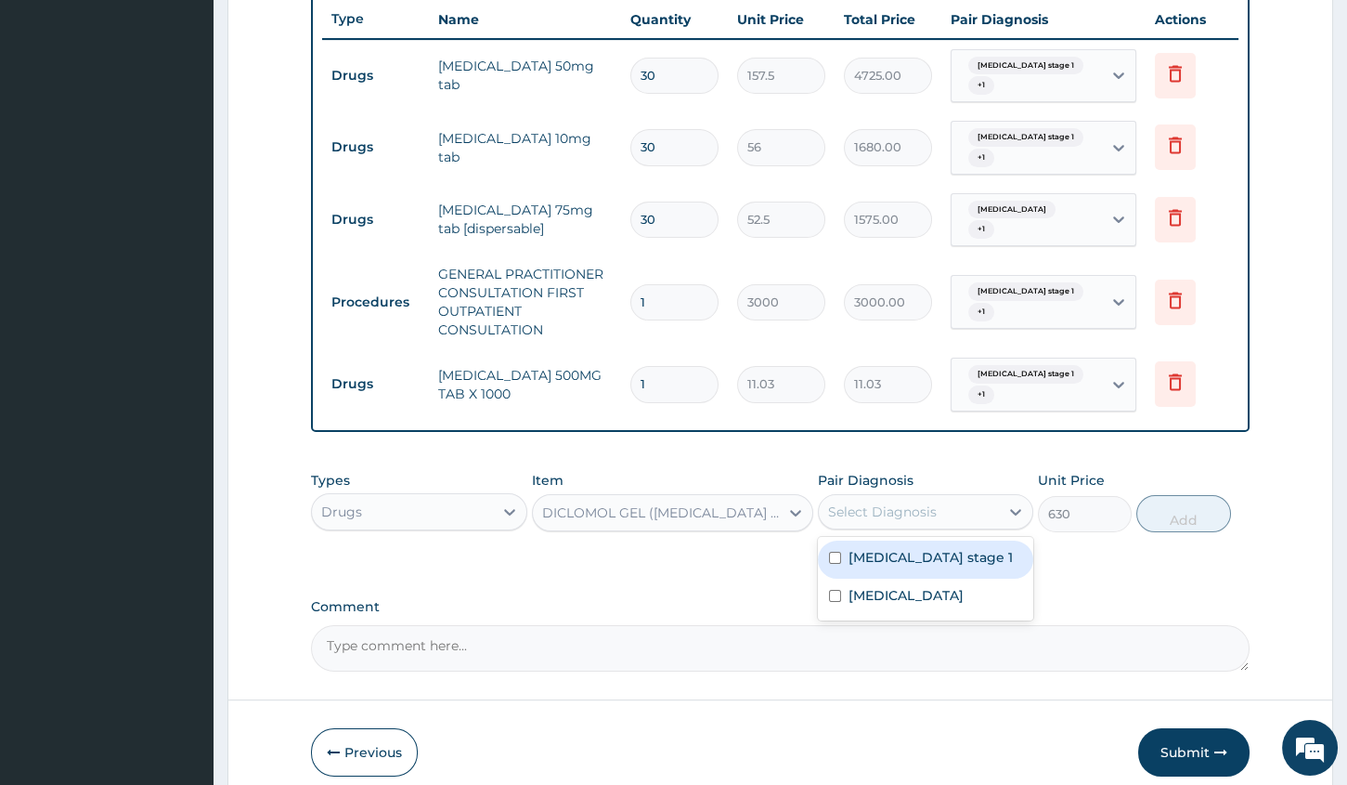
click at [878, 502] on div "Select Diagnosis" at bounding box center [882, 511] width 109 height 19
click at [832, 552] on input "checkbox" at bounding box center [835, 558] width 12 height 12
checkbox input "true"
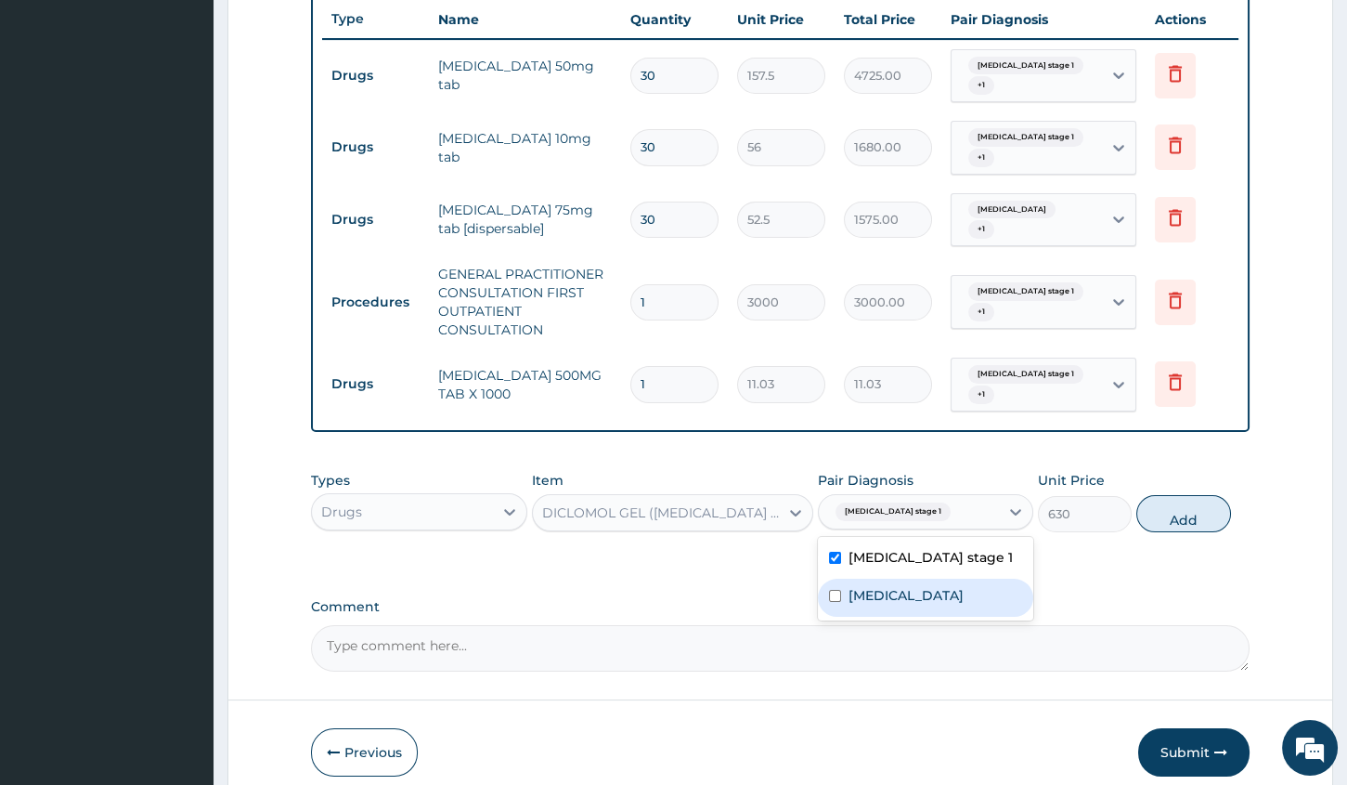
click at [833, 590] on input "checkbox" at bounding box center [835, 596] width 12 height 12
checkbox input "true"
click at [835, 557] on div "Hypertension stage 1" at bounding box center [925, 559] width 215 height 38
checkbox input "false"
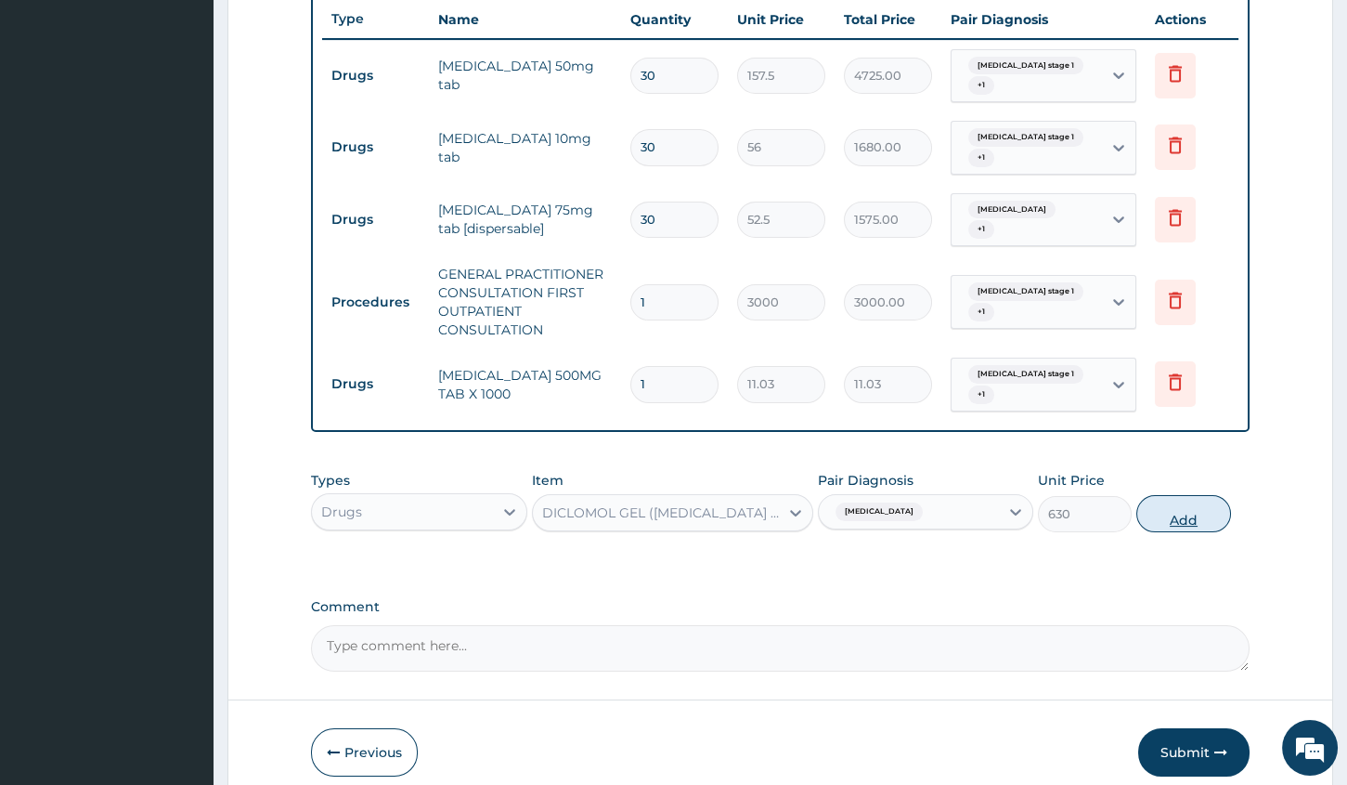
click at [1199, 497] on button "Add" at bounding box center [1184, 513] width 94 height 37
type input "0"
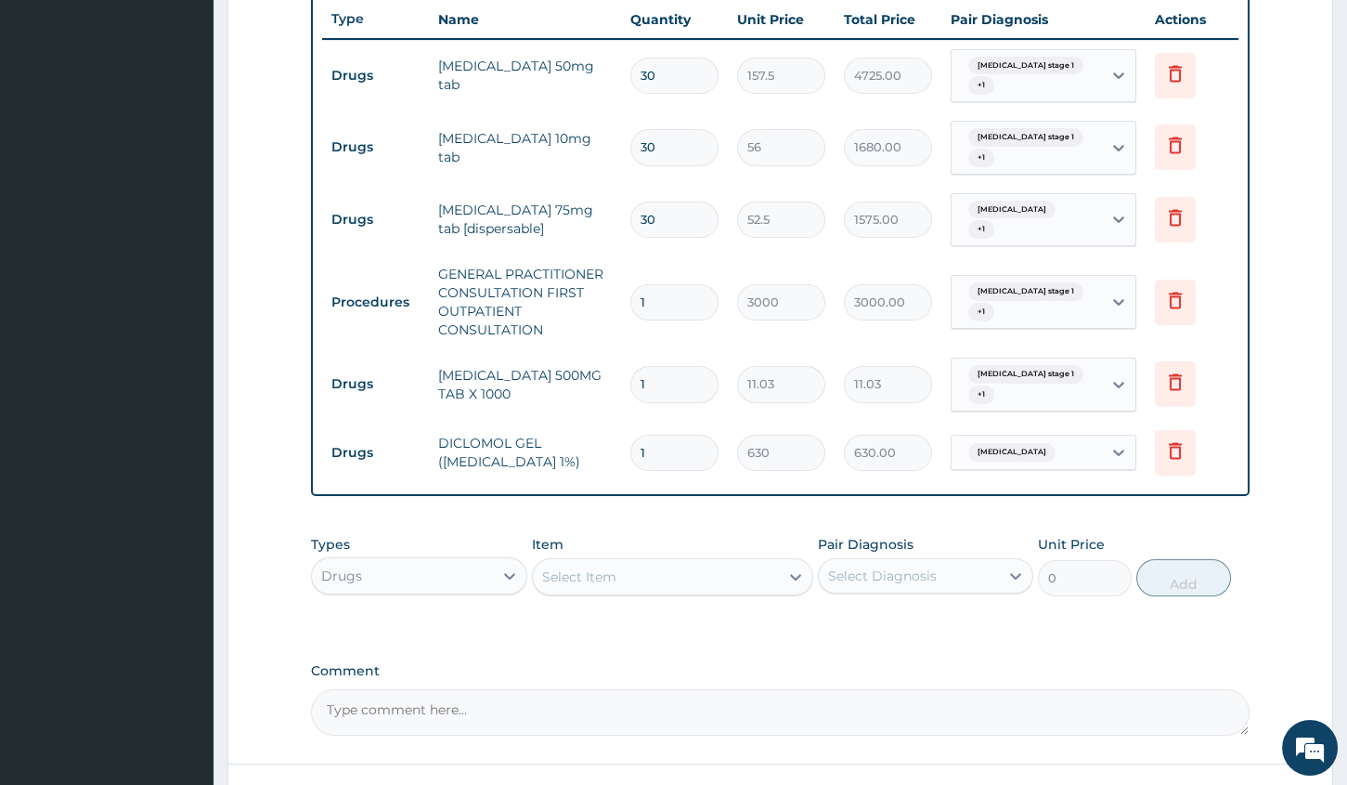
click at [1057, 72] on span "Hypertension stage 1" at bounding box center [1026, 66] width 115 height 19
click at [974, 166] on div "Neuropathy" at bounding box center [1067, 169] width 232 height 38
click at [970, 166] on input "checkbox" at bounding box center [968, 168] width 12 height 12
click at [964, 167] on input "checkbox" at bounding box center [968, 168] width 12 height 12
checkbox input "true"
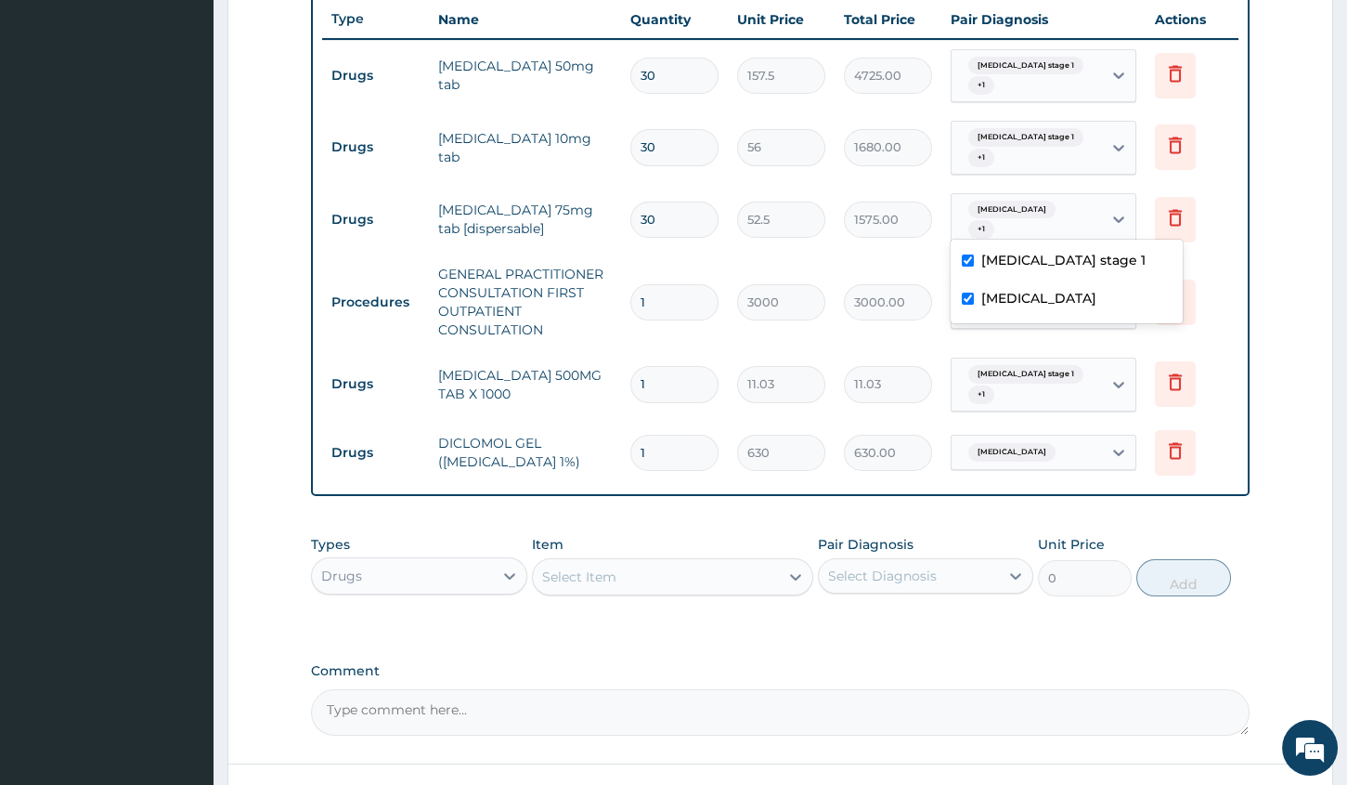
click at [1008, 219] on span "Neuropathy" at bounding box center [1012, 210] width 87 height 19
click at [869, 330] on tr "Procedures GENERAL PRACTITIONER CONSULTATION FIRST OUTPATIENT CONSULTATION 1 30…" at bounding box center [780, 301] width 917 height 93
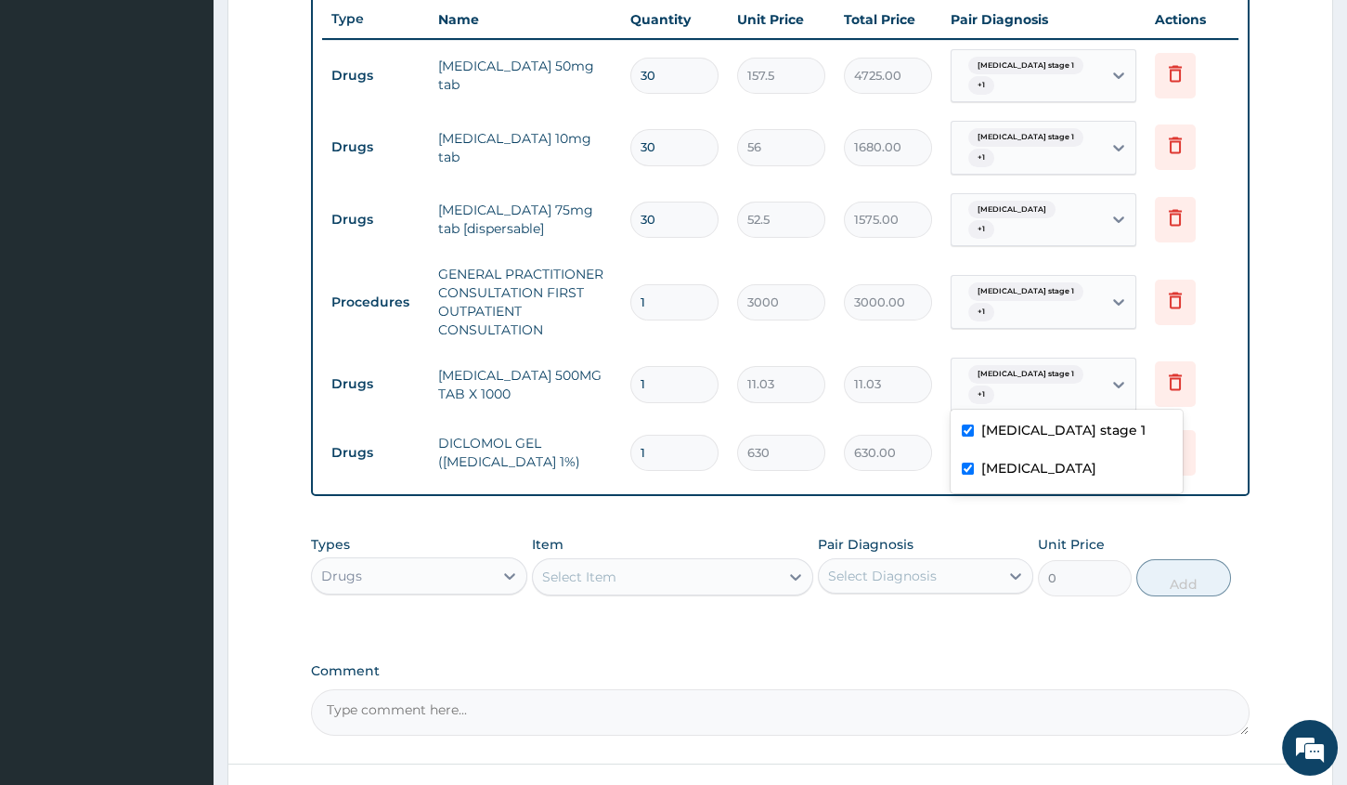
click at [1012, 371] on span "Hypertension stage 1" at bounding box center [1026, 374] width 115 height 19
drag, startPoint x: 966, startPoint y: 426, endPoint x: 968, endPoint y: 410, distance: 15.9
click at [965, 420] on div "Hypertension stage 1" at bounding box center [1067, 432] width 232 height 38
checkbox input "false"
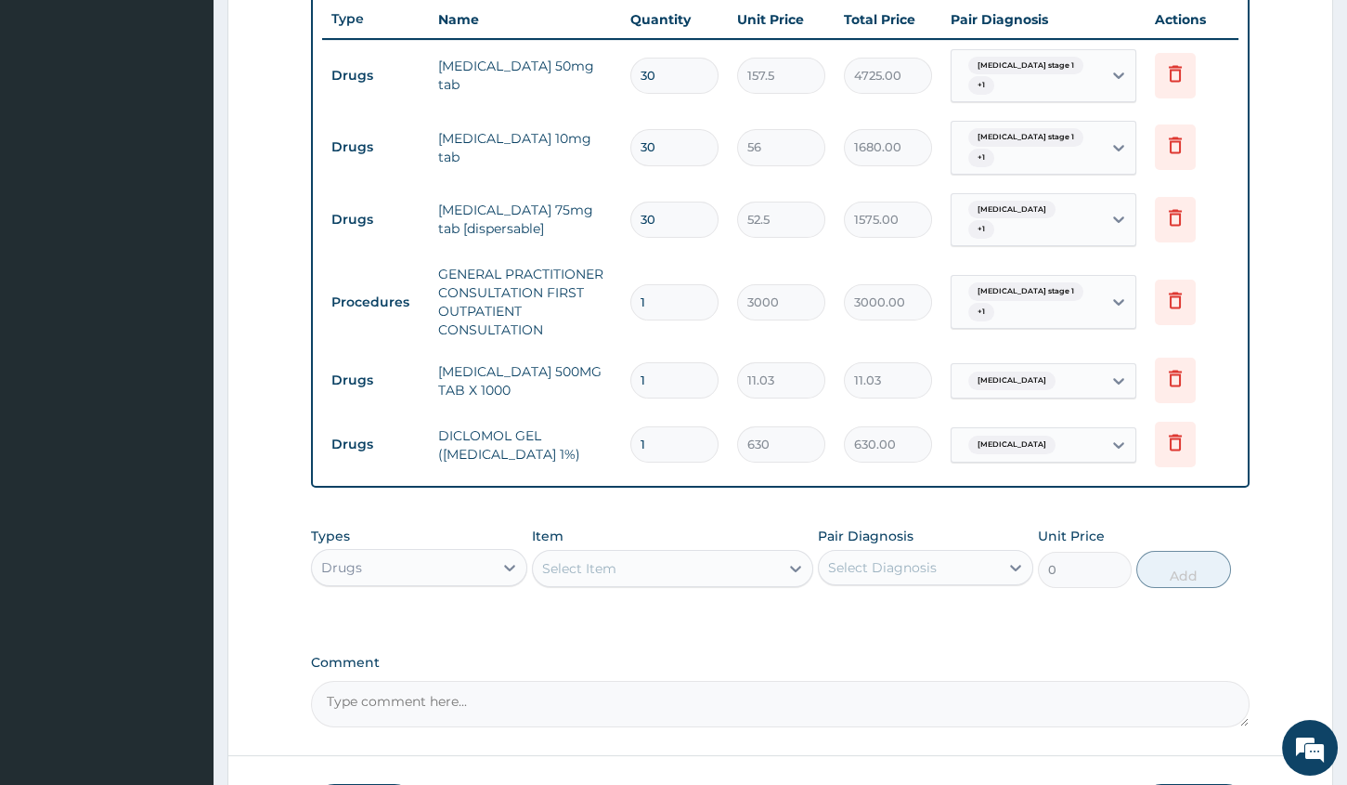
click at [973, 440] on span "Neuropathy" at bounding box center [1012, 445] width 87 height 19
click at [689, 367] on input "1" at bounding box center [675, 380] width 88 height 36
type input "0.00"
type input "3"
type input "33.09"
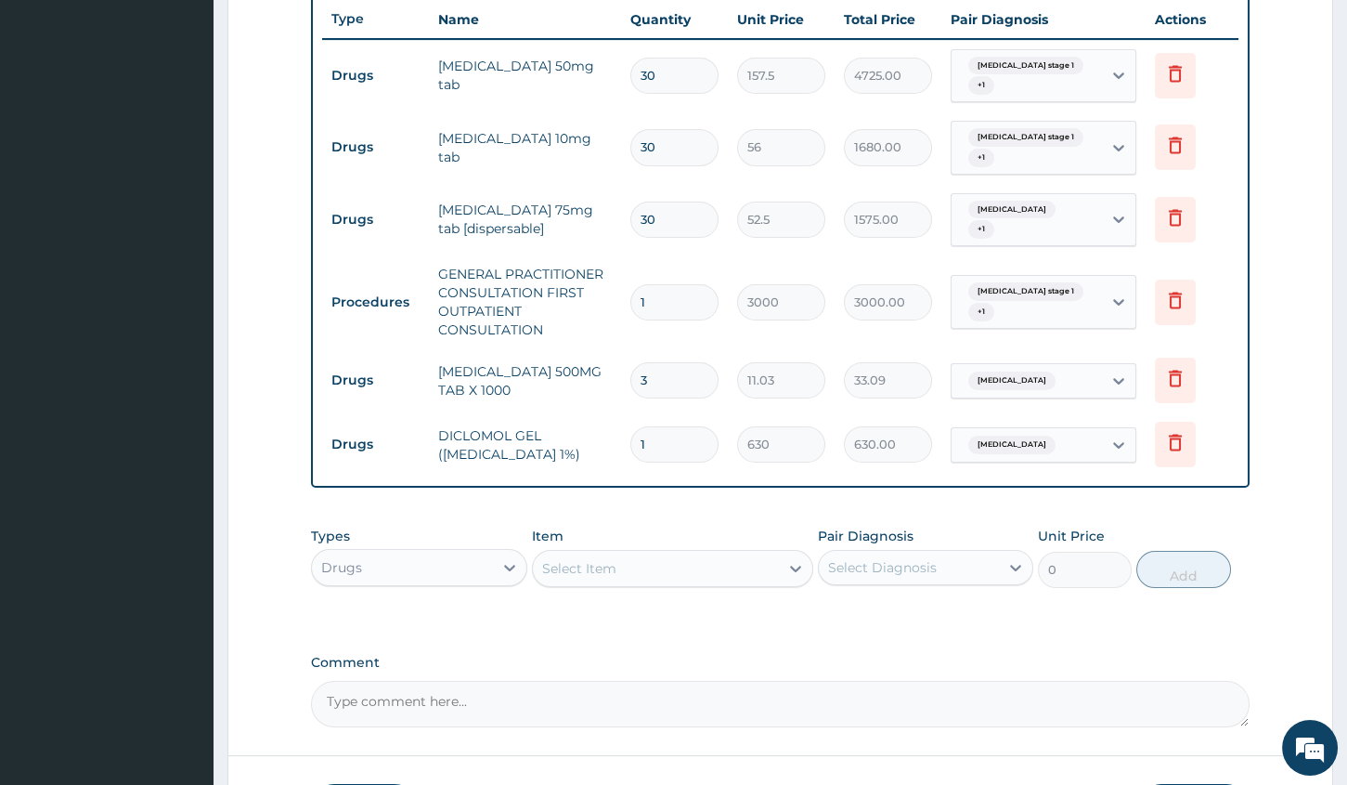
type input "30"
type input "330.90"
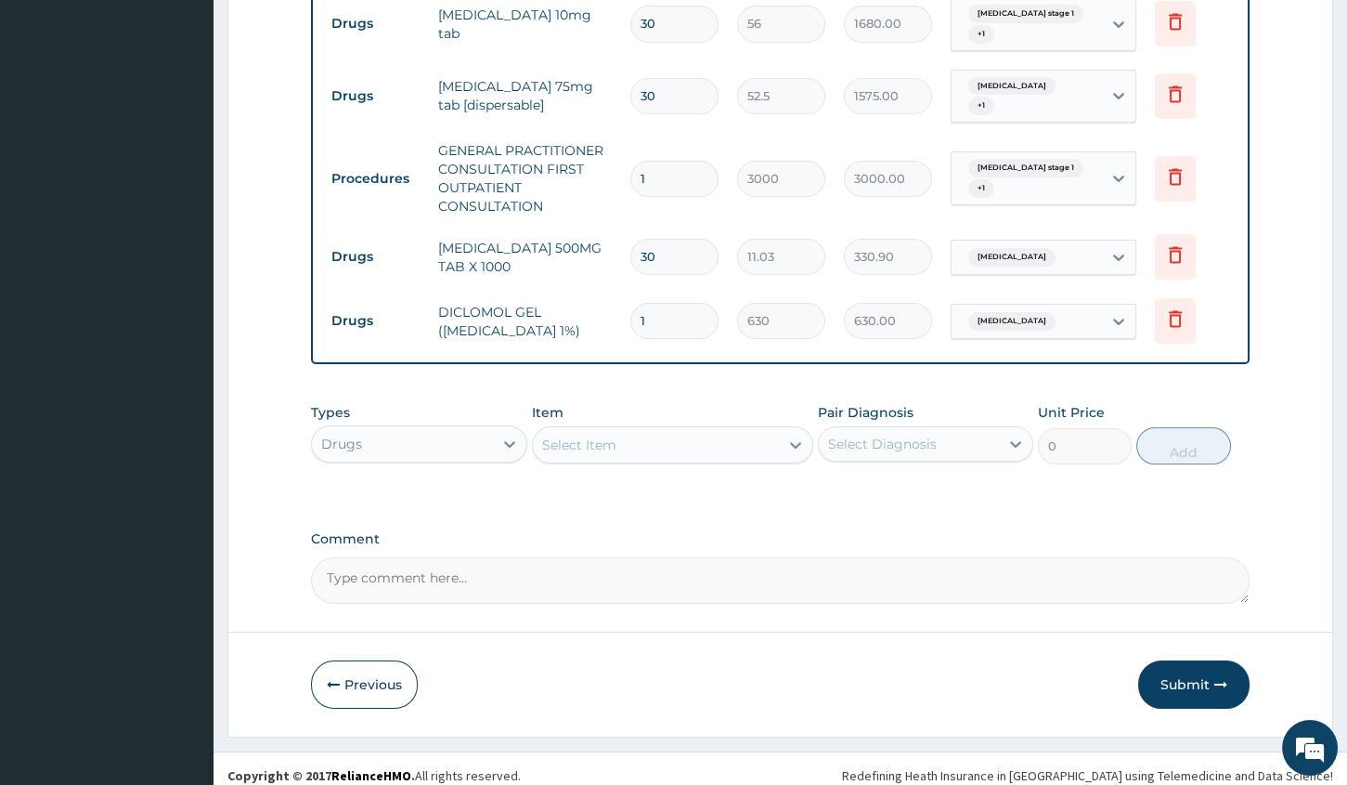
scroll to position [830, 0]
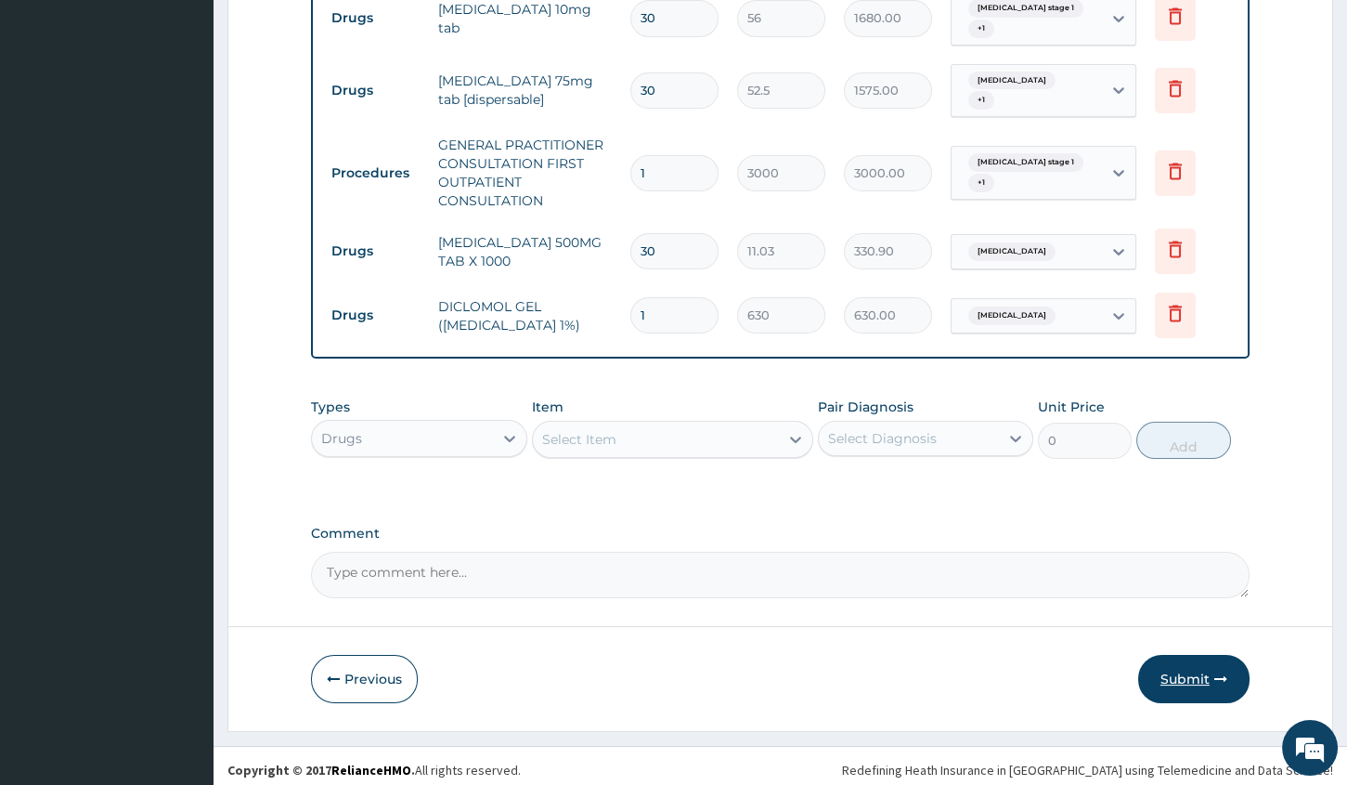
type input "30"
click at [1201, 686] on button "Submit" at bounding box center [1193, 679] width 111 height 48
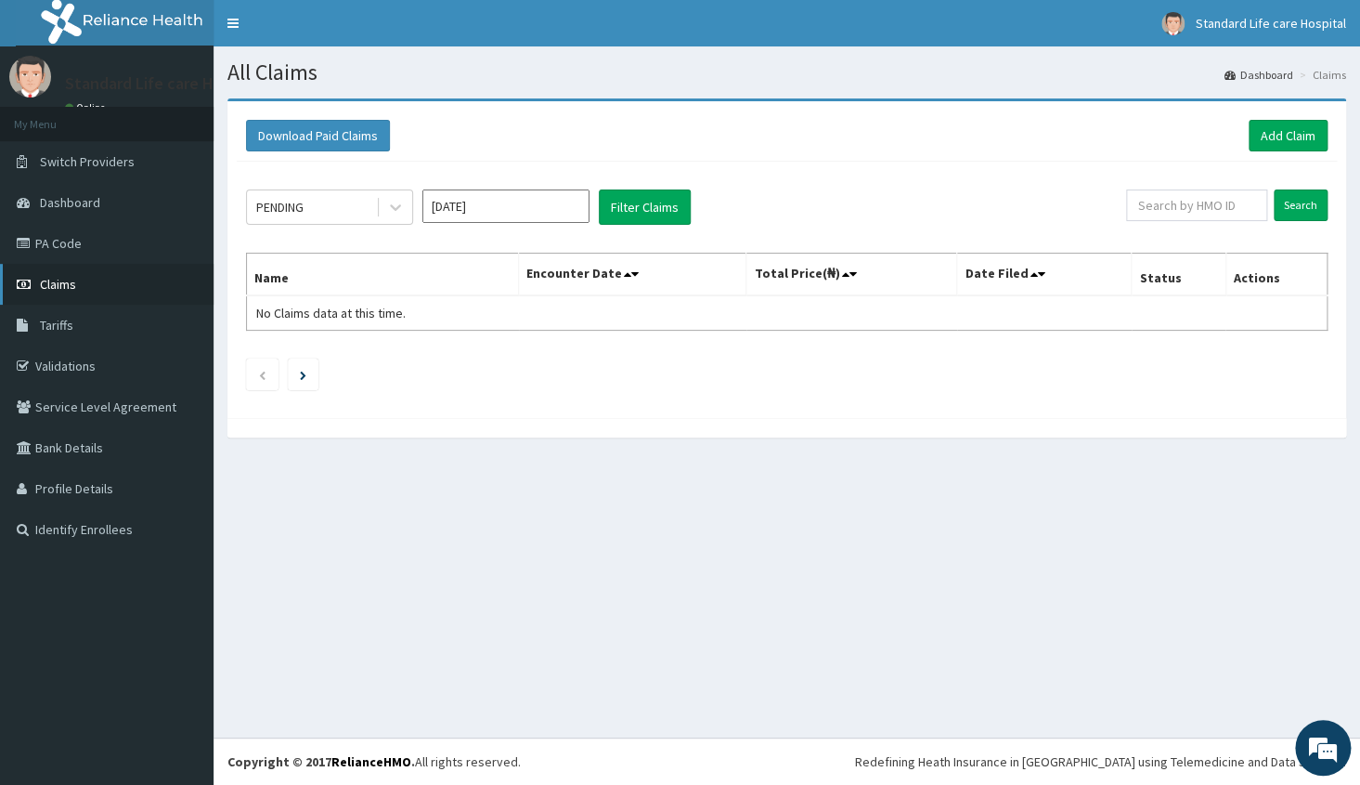
click at [97, 285] on link "Claims" at bounding box center [107, 284] width 214 height 41
click at [1302, 130] on link "Add Claim" at bounding box center [1288, 136] width 79 height 32
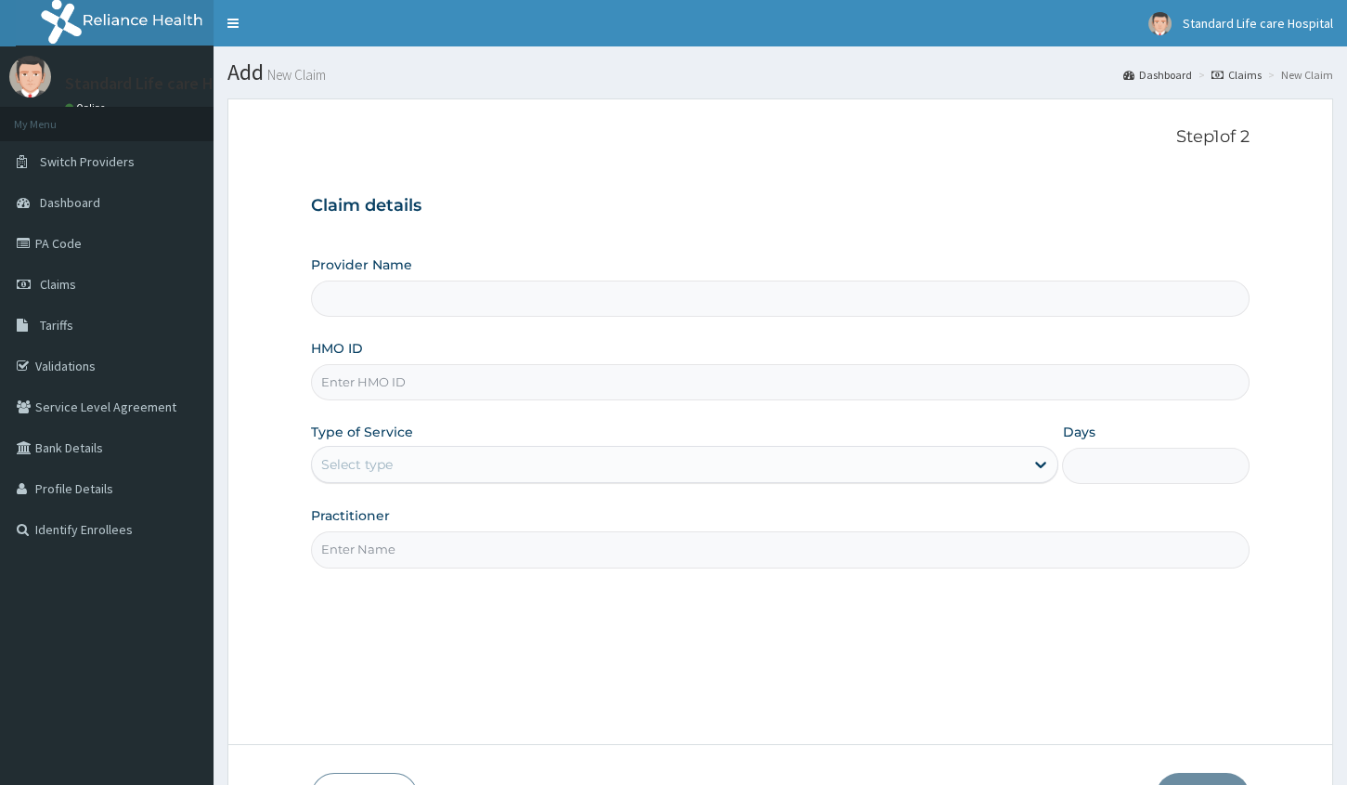
type input "Standard Life Care Hospital"
click at [494, 366] on input "HMO ID" at bounding box center [780, 382] width 939 height 36
click at [399, 373] on input "HMO ID" at bounding box center [780, 382] width 939 height 36
type input "tce/10060/a"
click at [656, 469] on div "Select type" at bounding box center [668, 464] width 712 height 30
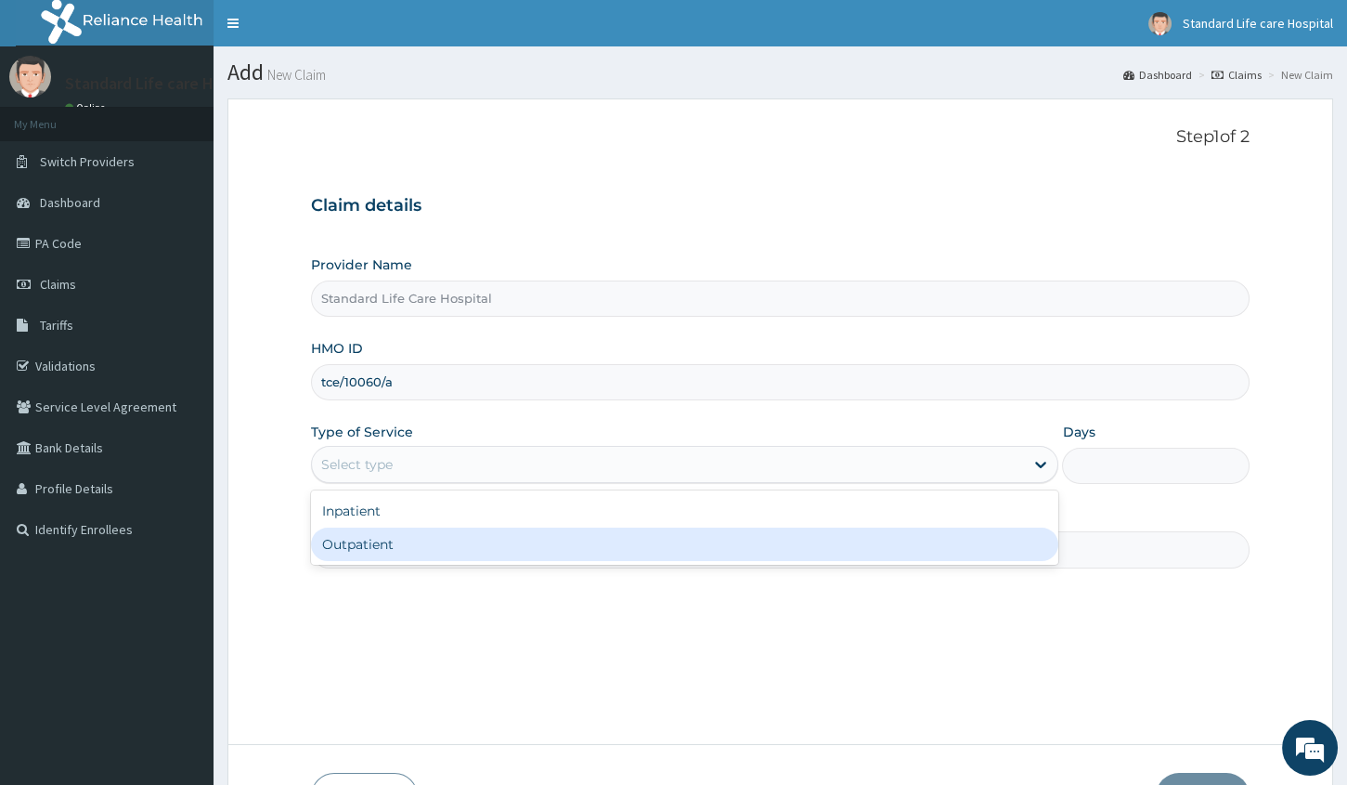
click at [384, 542] on div "Outpatient" at bounding box center [685, 543] width 748 height 33
type input "1"
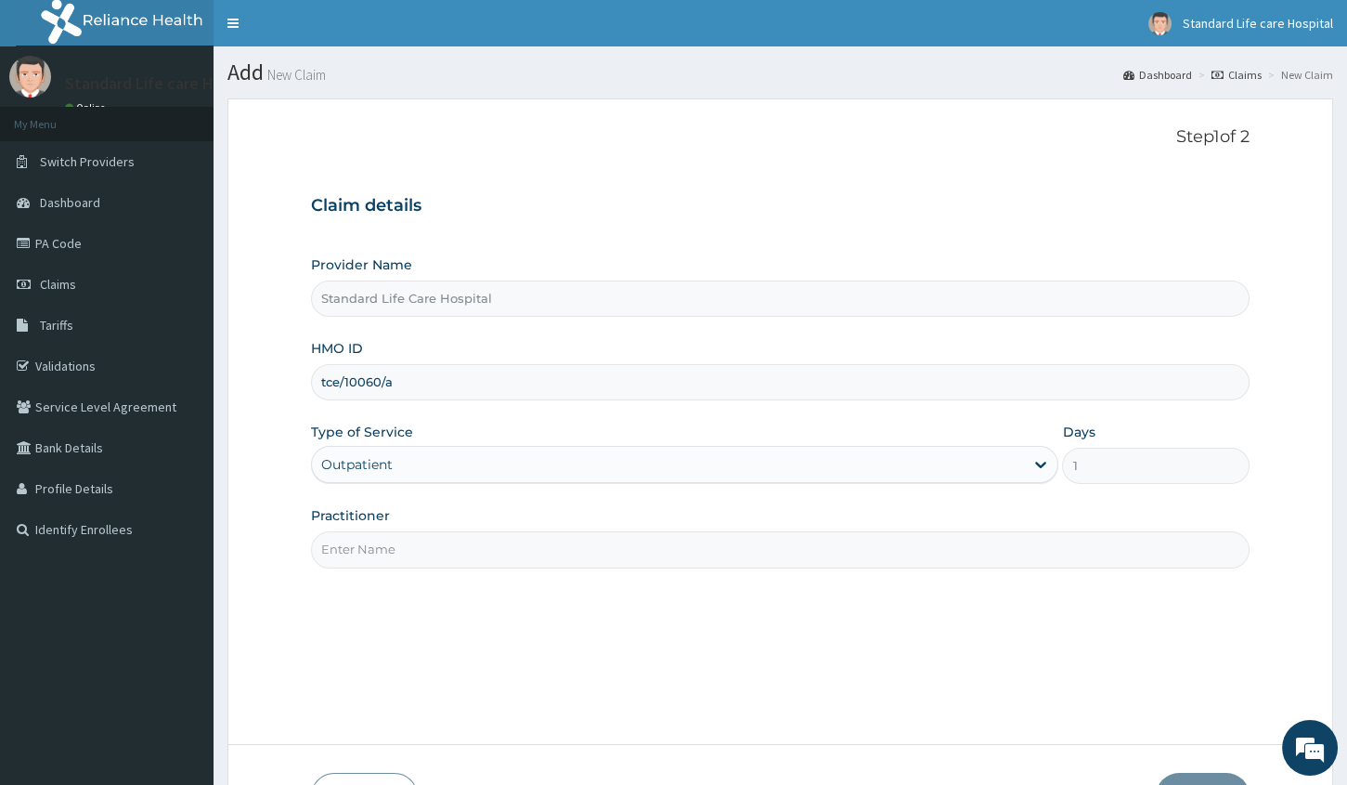
click at [391, 551] on input "Practitioner" at bounding box center [780, 549] width 939 height 36
type input "[PERSON_NAME]"
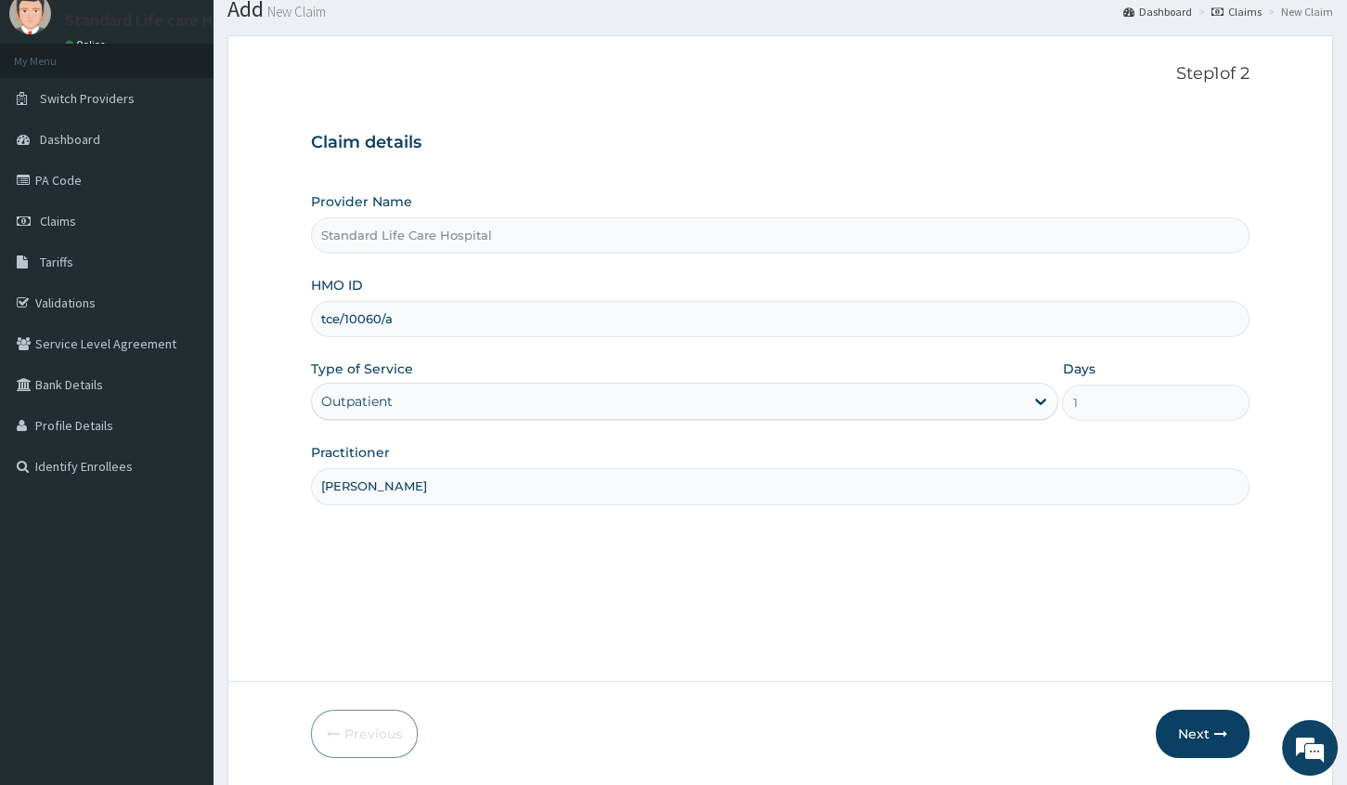
scroll to position [126, 0]
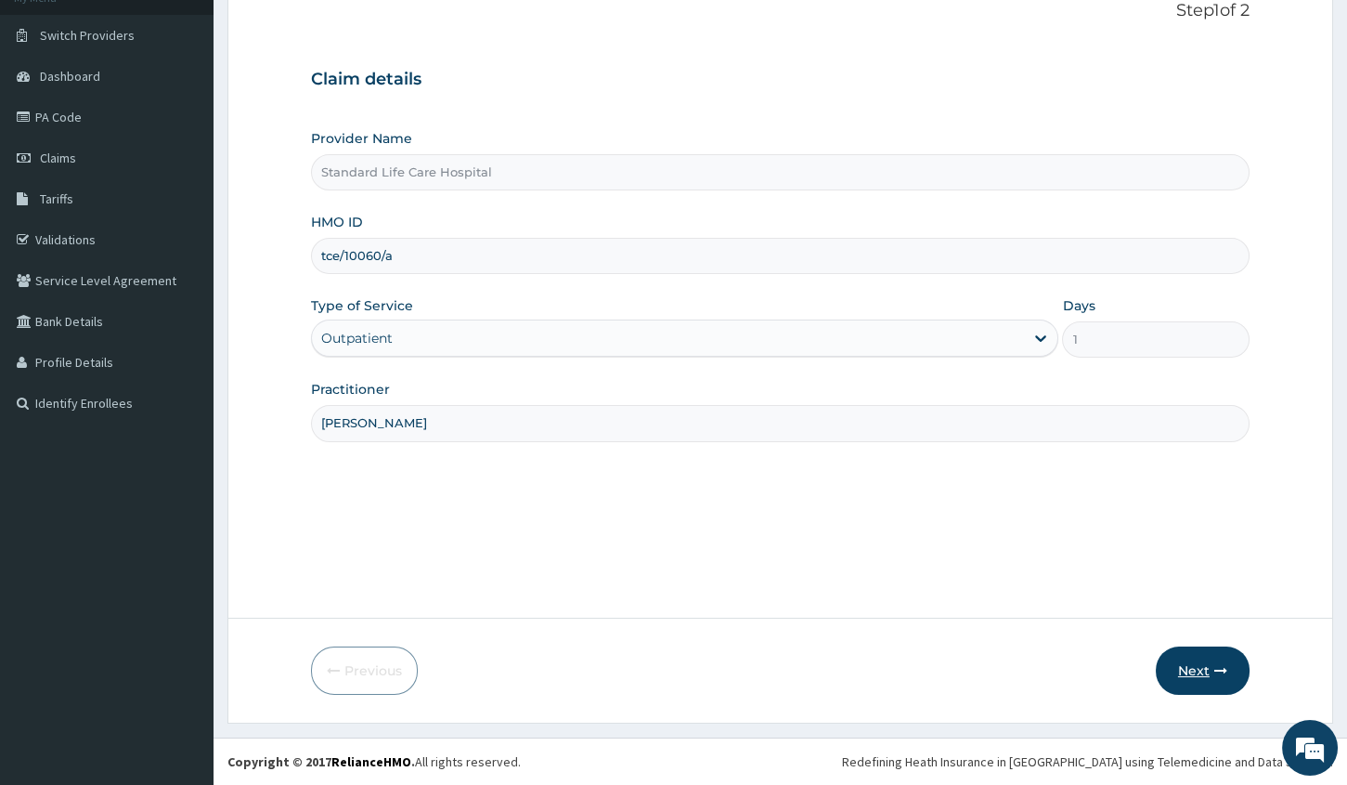
click at [1212, 672] on button "Next" at bounding box center [1203, 670] width 94 height 48
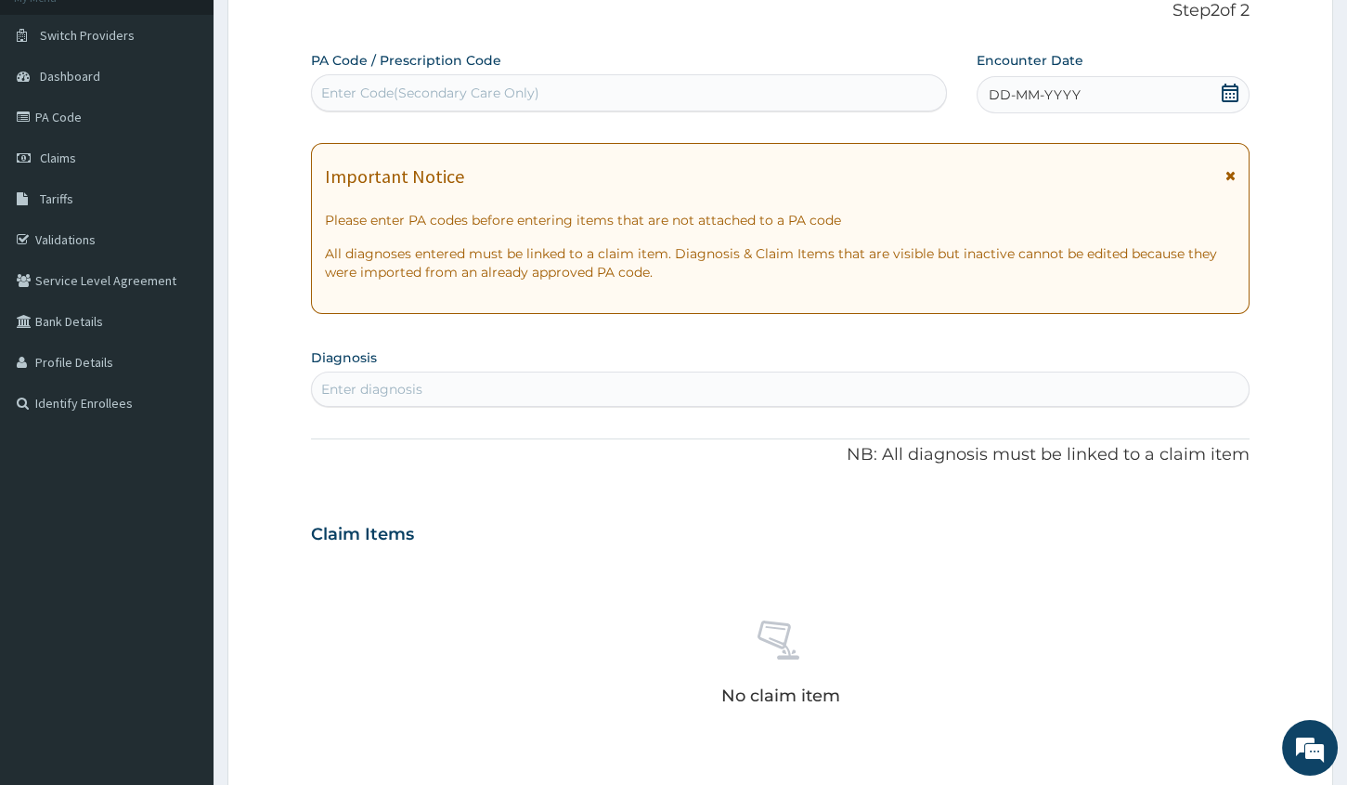
click at [614, 78] on div "Enter Code(Secondary Care Only)" at bounding box center [629, 93] width 634 height 30
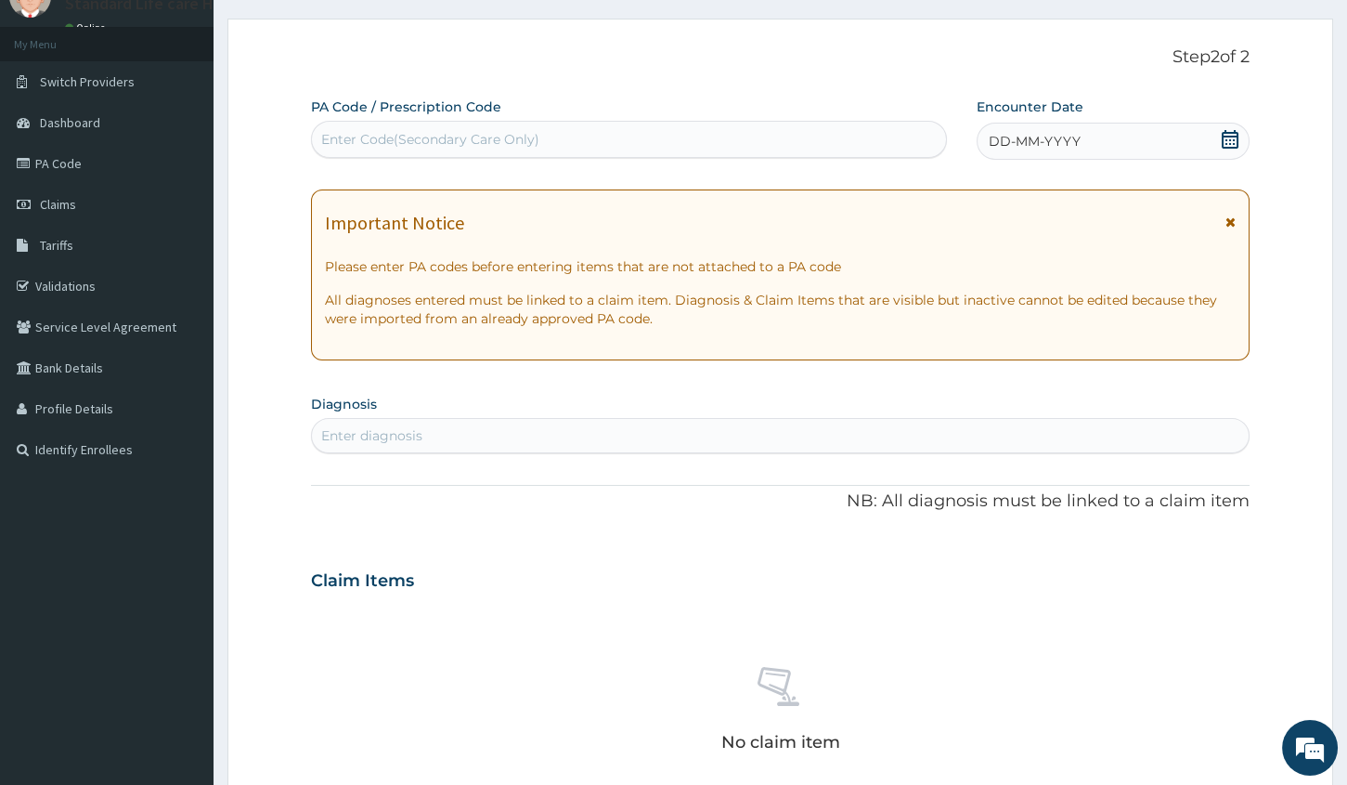
scroll to position [42, 0]
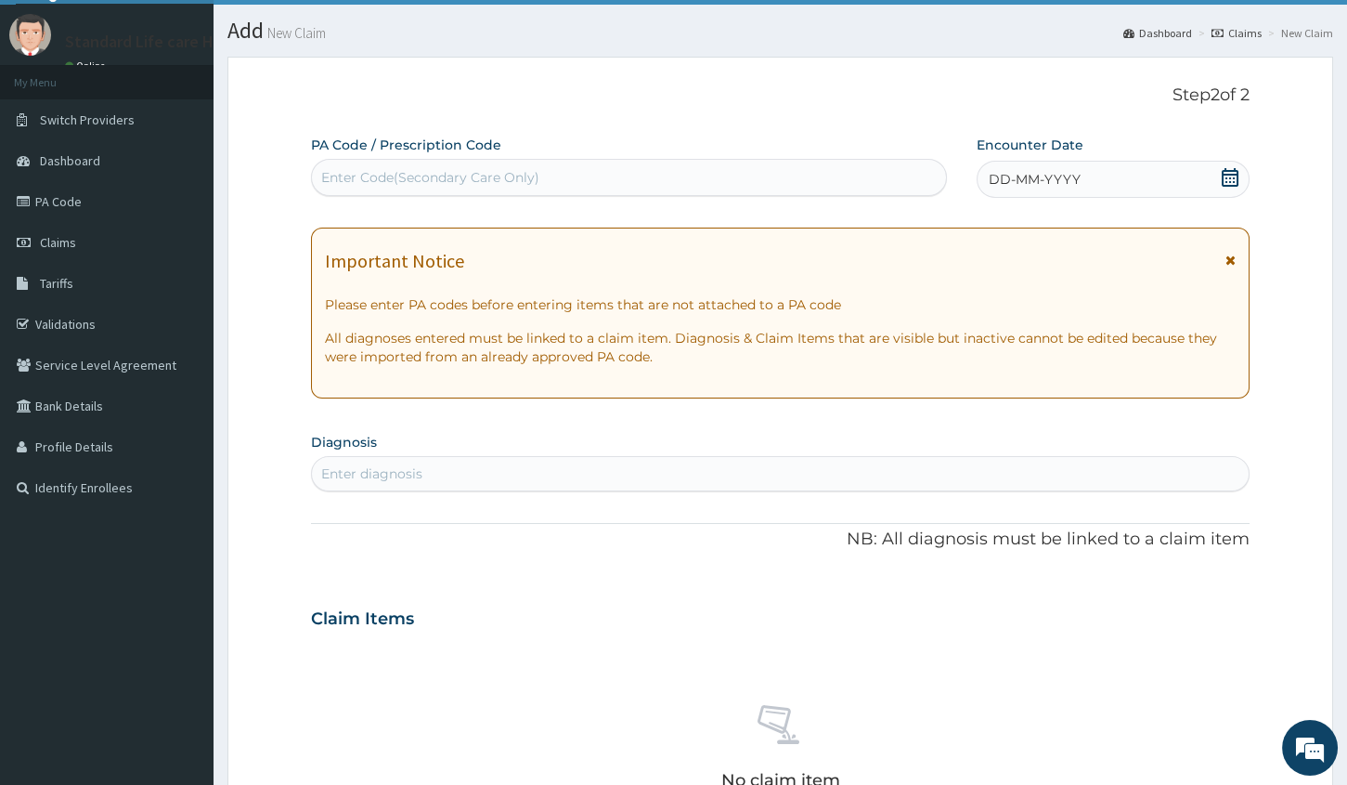
click at [1229, 185] on icon at bounding box center [1230, 177] width 17 height 19
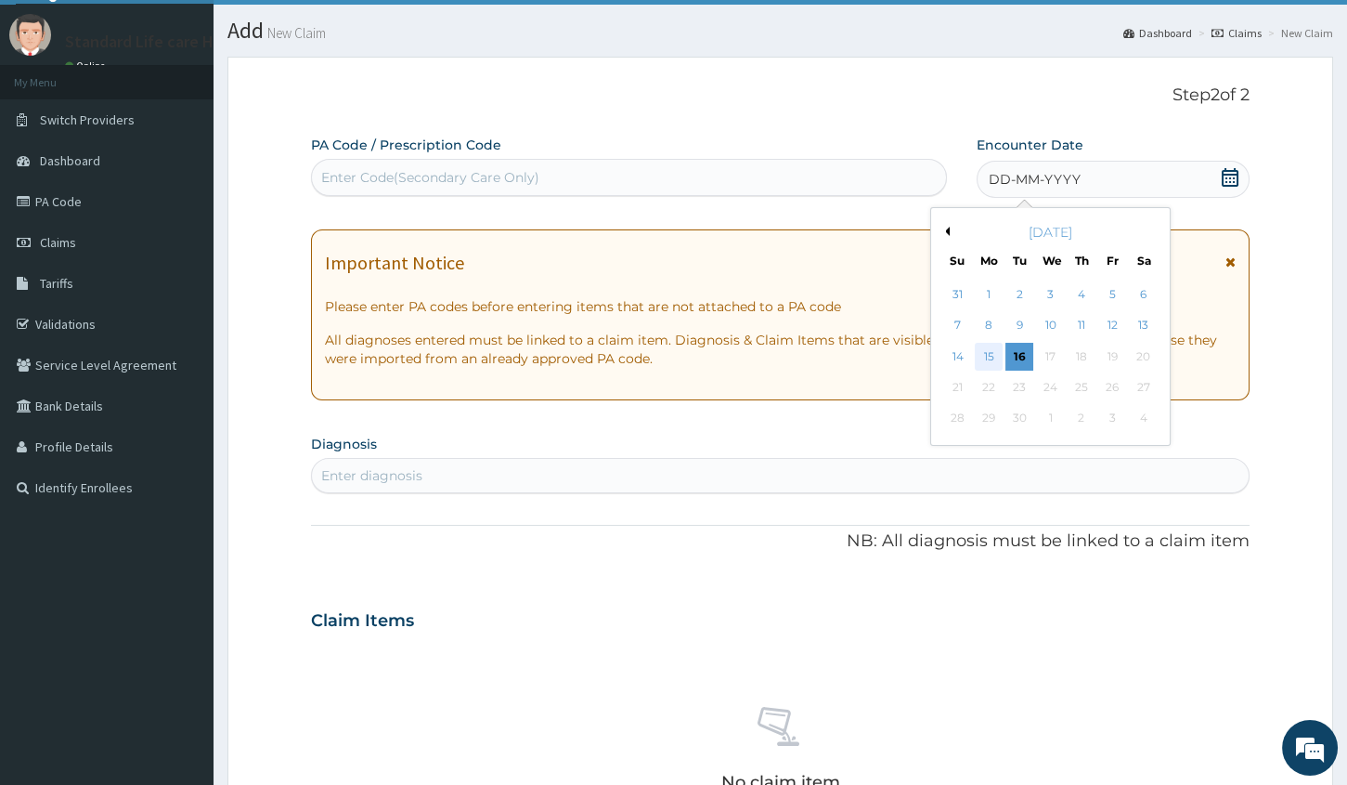
click at [985, 348] on div "15" at bounding box center [989, 357] width 28 height 28
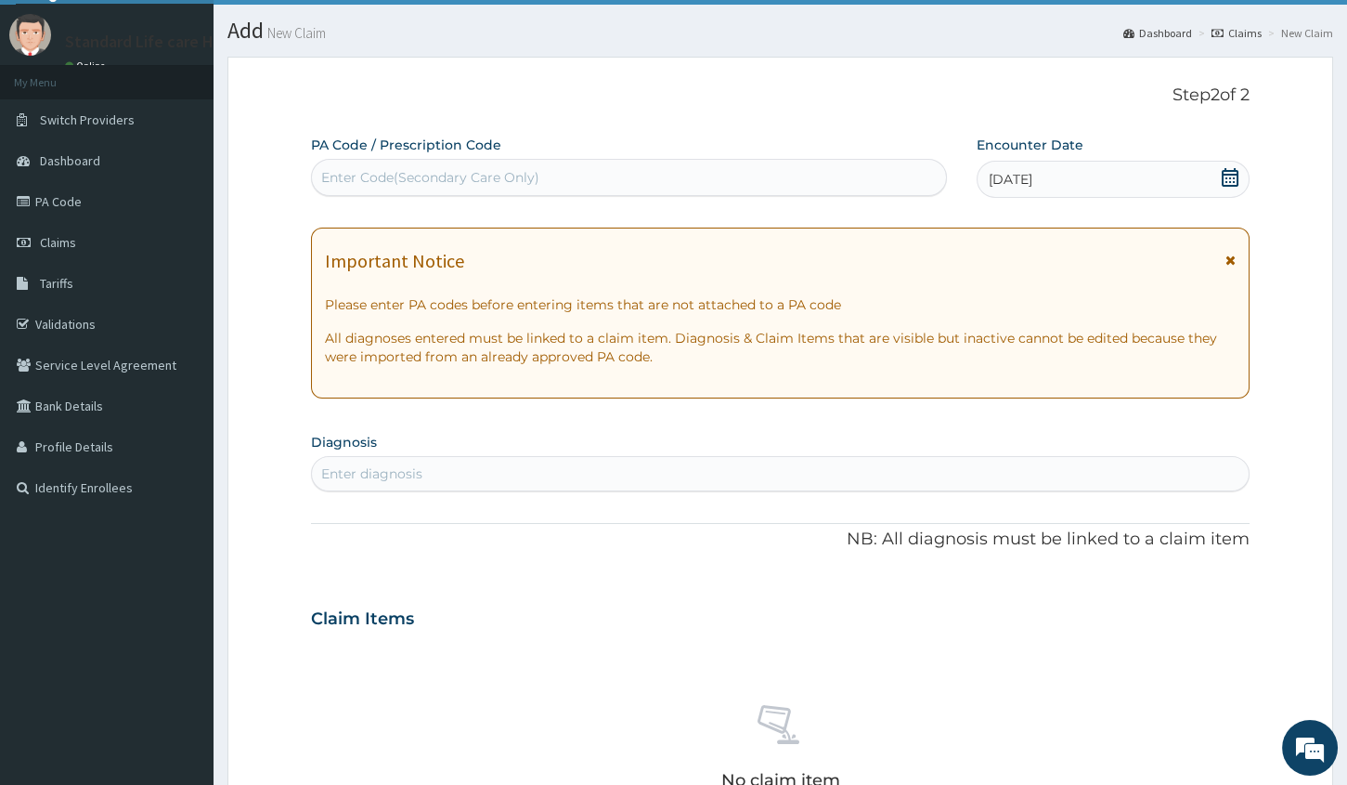
click at [814, 487] on div "Enter diagnosis" at bounding box center [780, 474] width 937 height 30
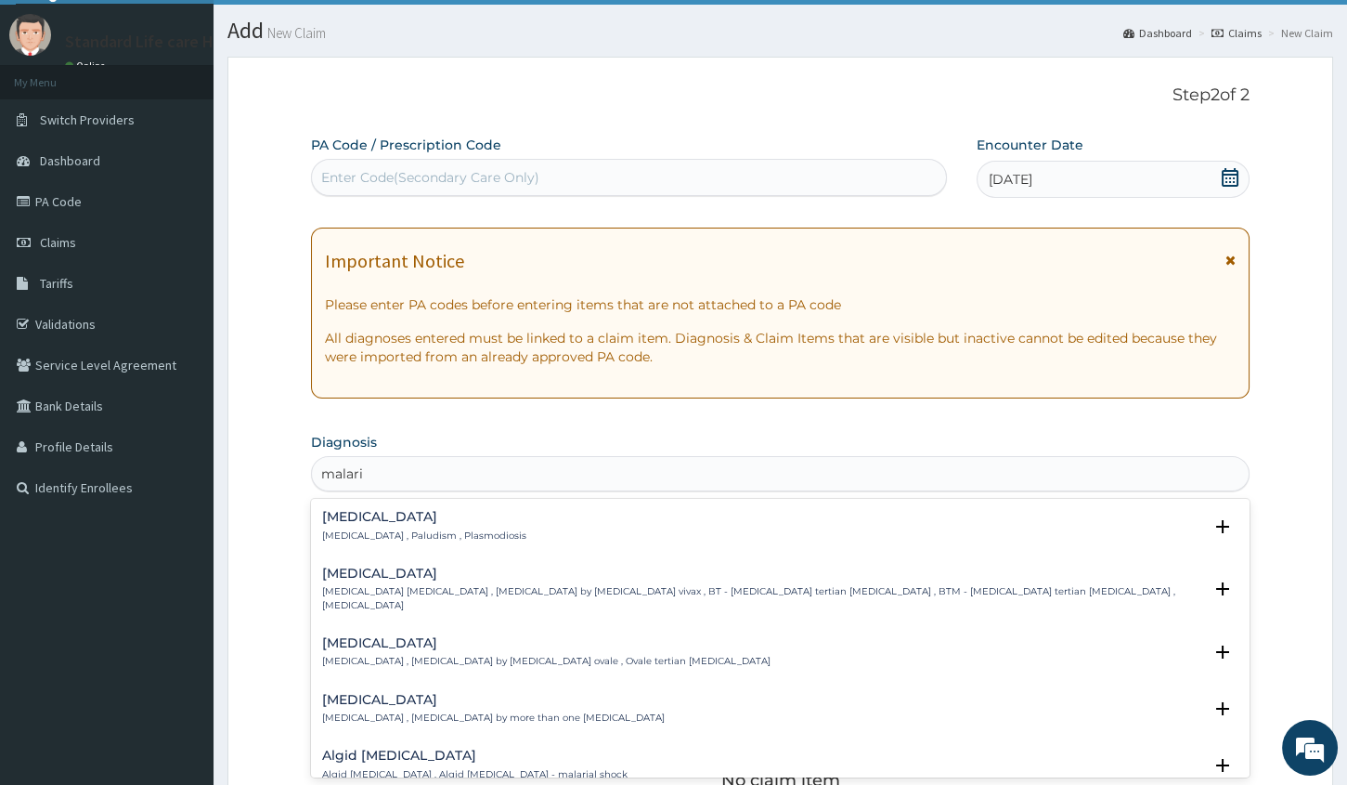
type input "malaria"
click at [715, 521] on div "Malaria Malaria , Paludism , Plasmodiosis" at bounding box center [780, 526] width 917 height 33
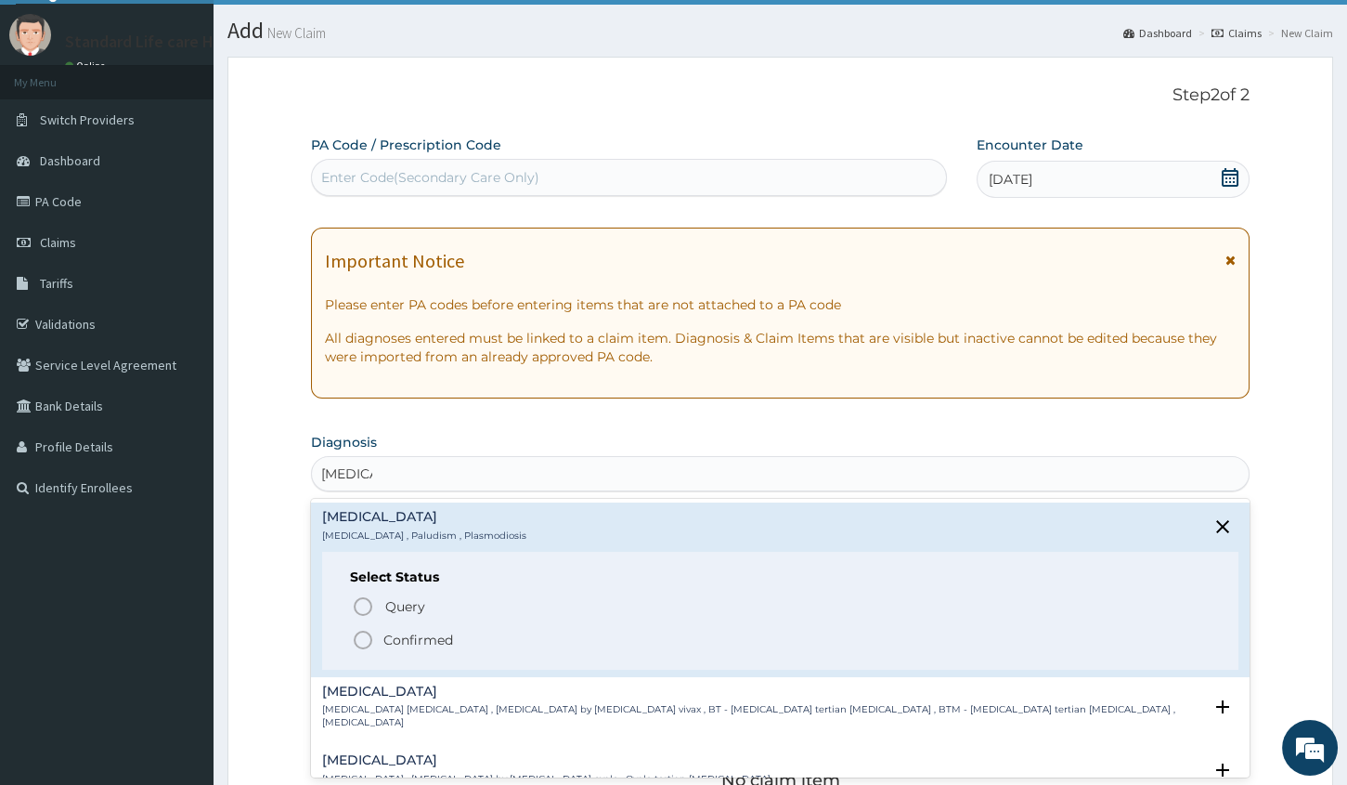
click at [360, 641] on icon "status option filled" at bounding box center [363, 640] width 22 height 22
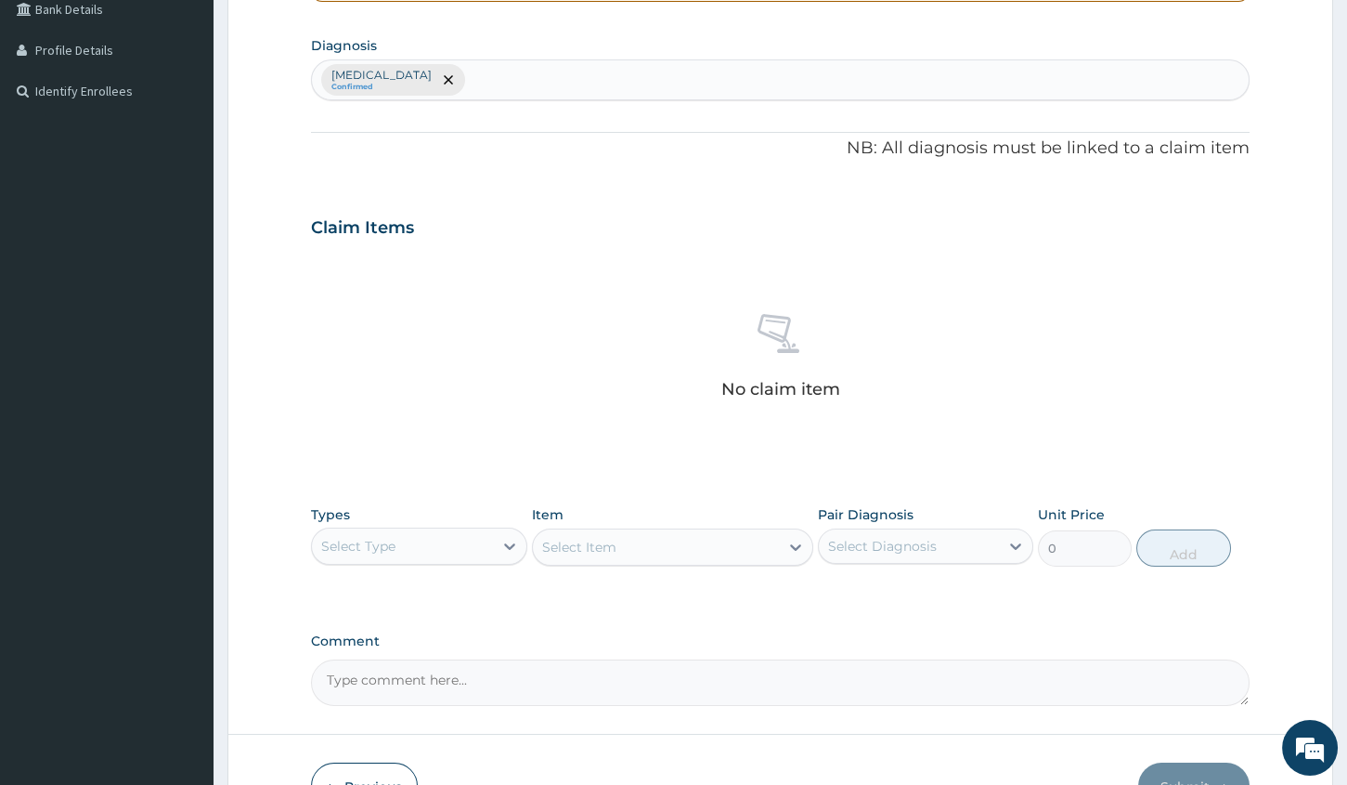
scroll to position [548, 0]
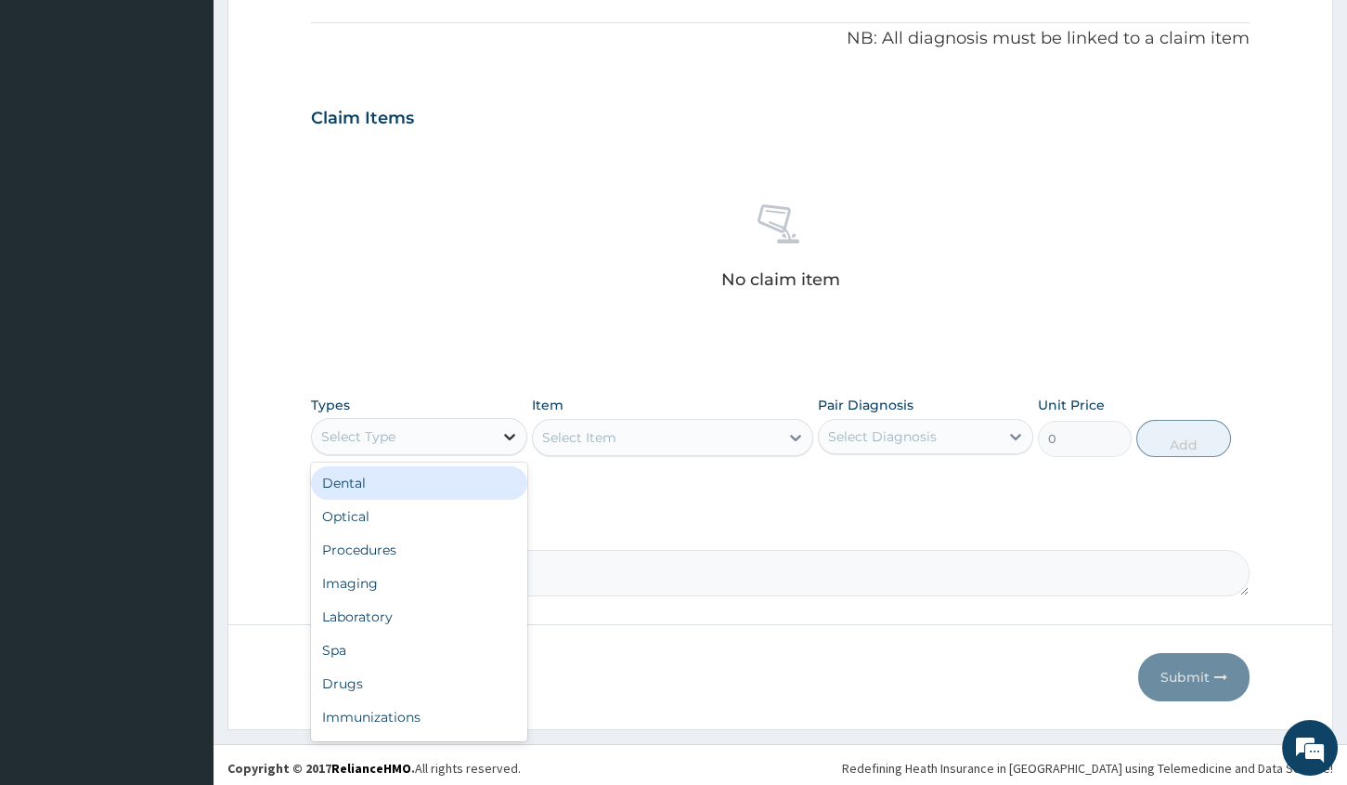
click at [495, 434] on div at bounding box center [509, 436] width 33 height 33
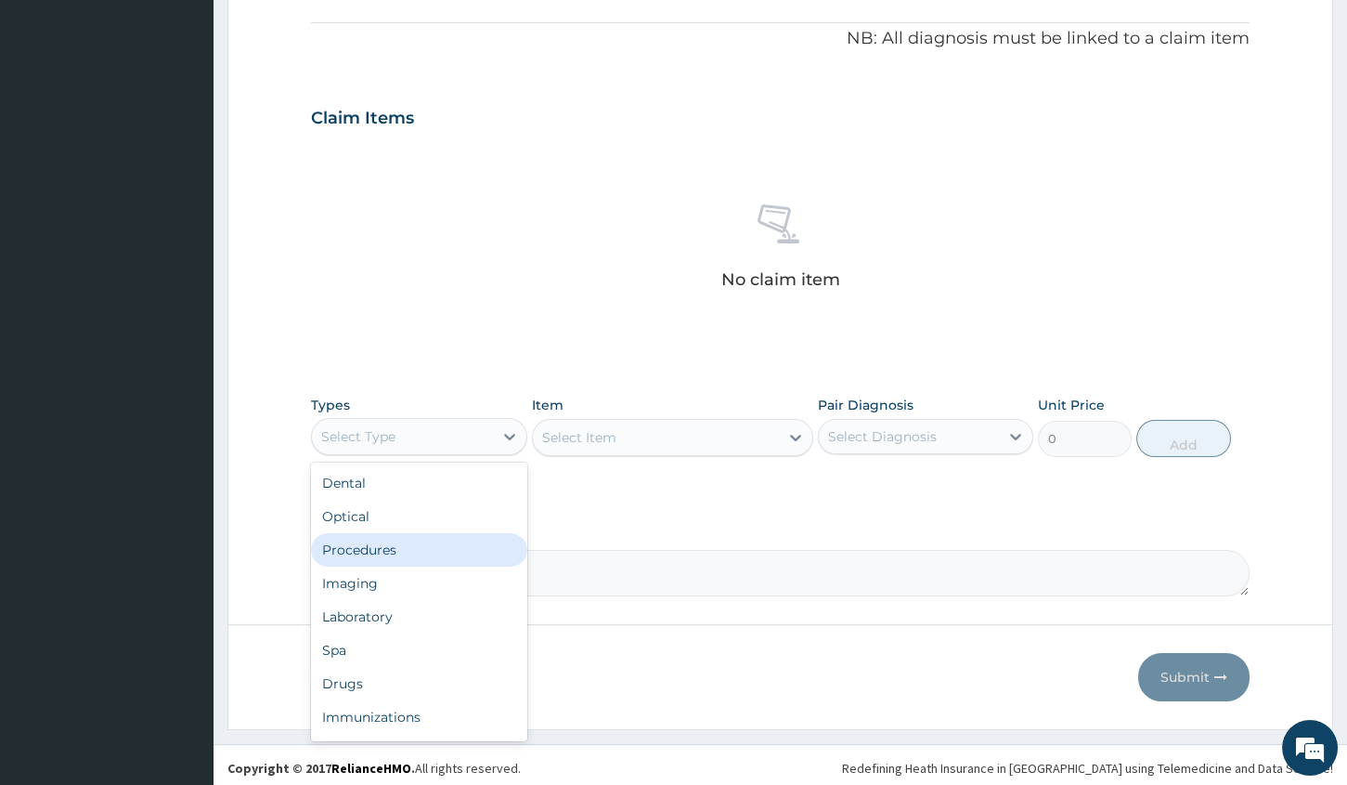
scroll to position [63, 0]
click at [452, 553] on div "Laboratory" at bounding box center [418, 553] width 215 height 33
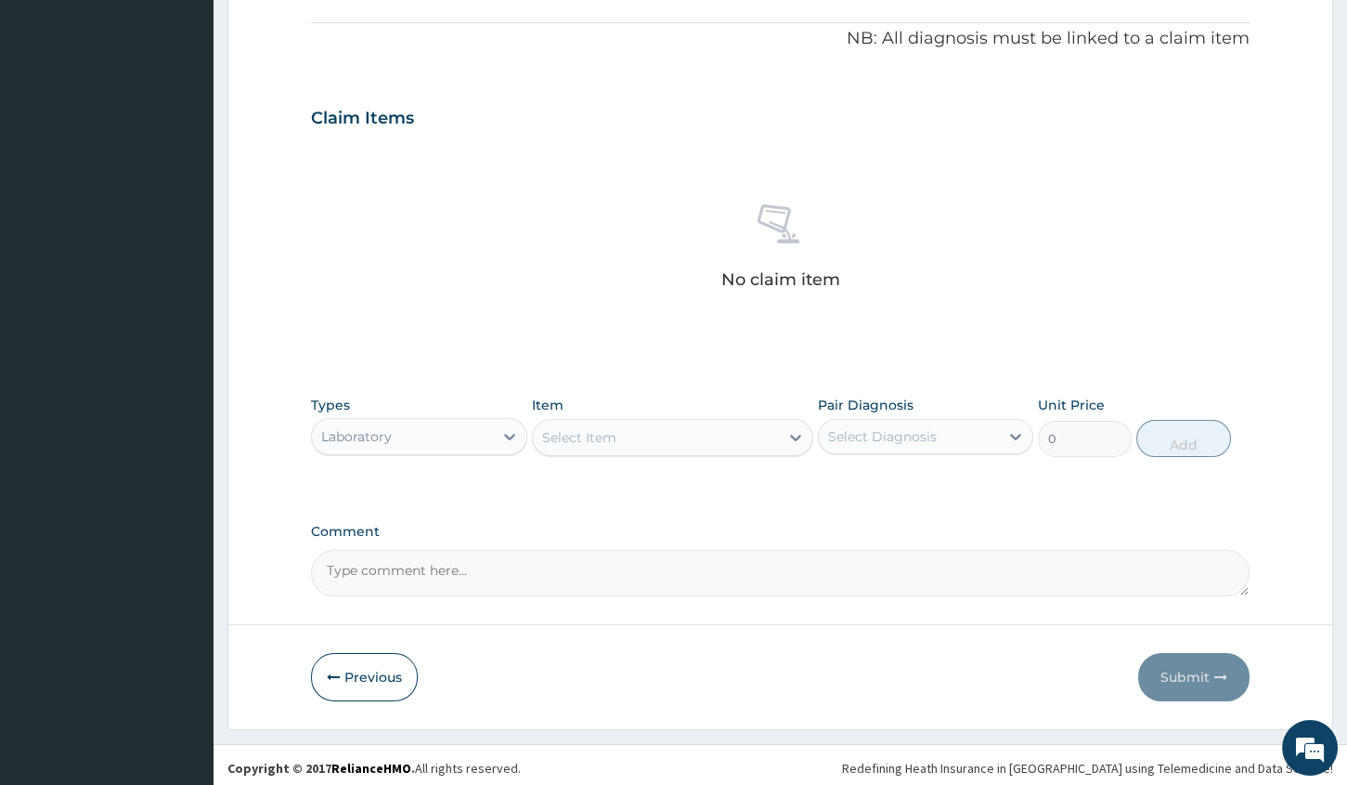
click at [713, 436] on div "Select Item" at bounding box center [656, 438] width 246 height 30
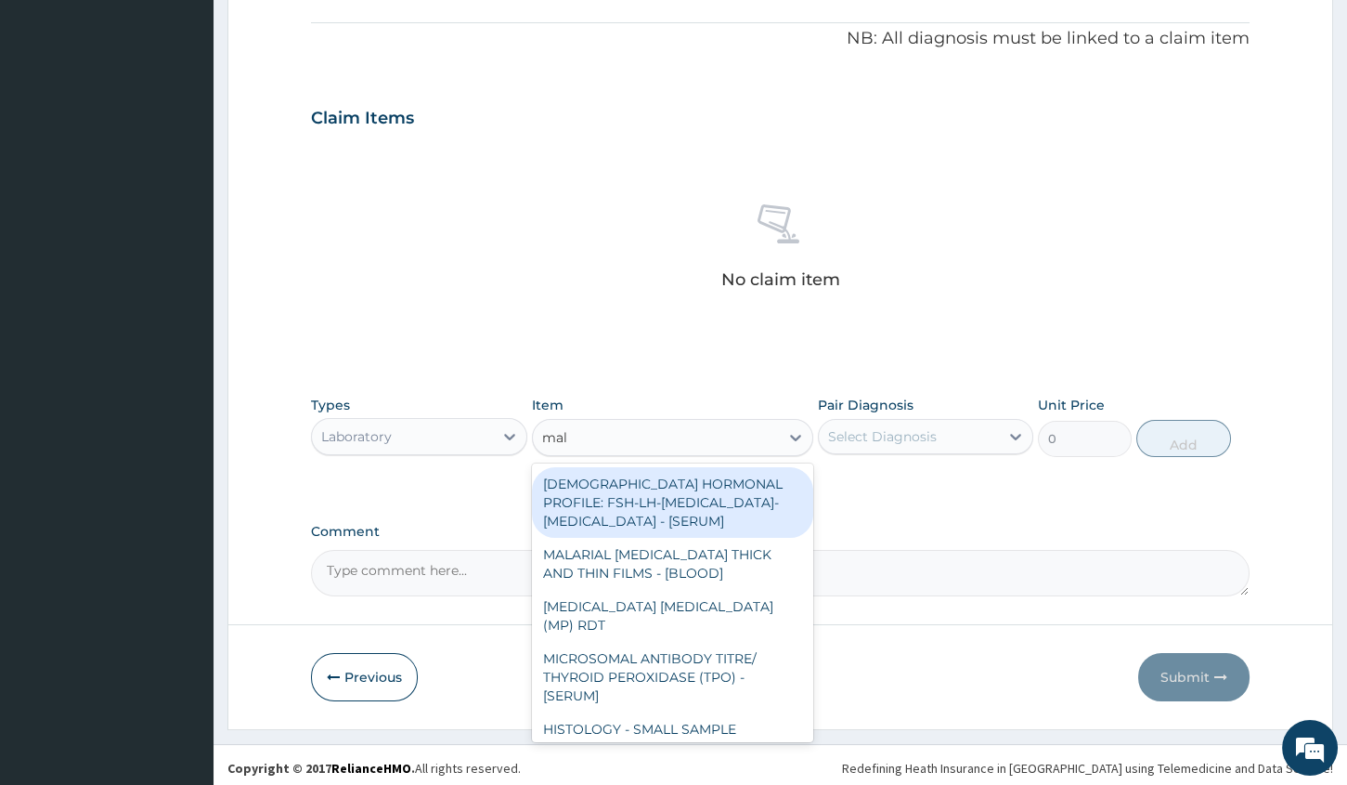
type input "mala"
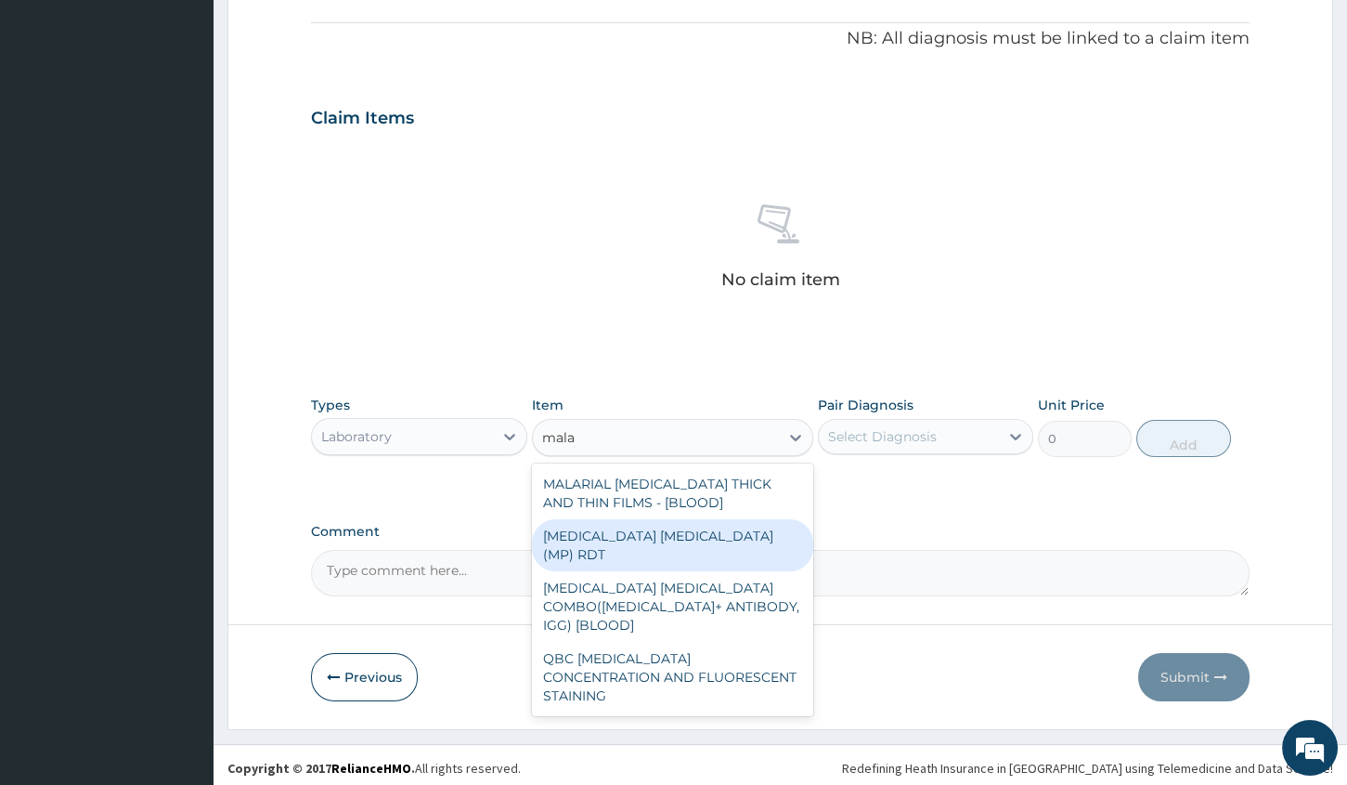
click at [586, 529] on div "MALARIA PARASITE (MP) RDT" at bounding box center [672, 545] width 281 height 52
type input "1500"
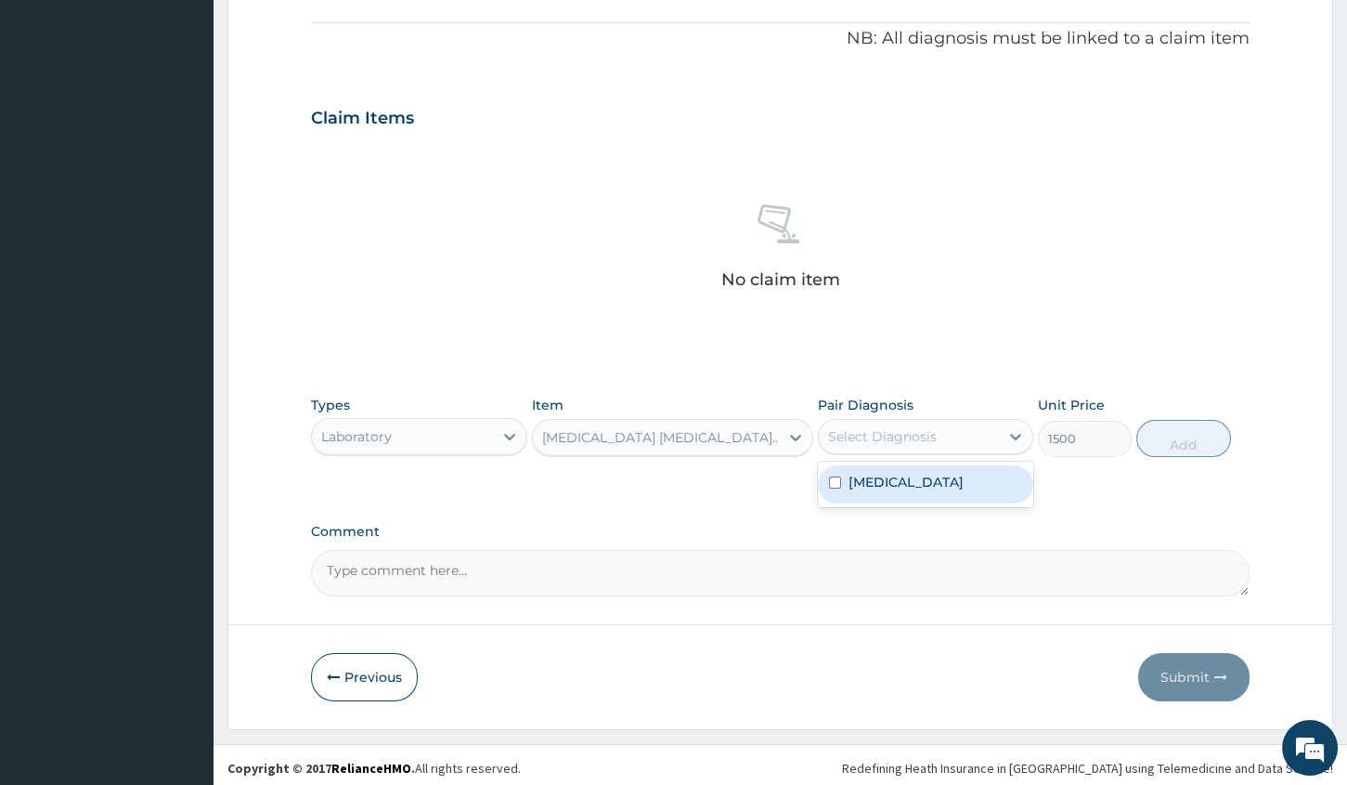
click at [844, 436] on div "Select Diagnosis" at bounding box center [882, 436] width 109 height 19
click at [833, 482] on input "checkbox" at bounding box center [835, 482] width 12 height 12
checkbox input "true"
click at [1172, 449] on button "Add" at bounding box center [1184, 438] width 94 height 37
type input "0"
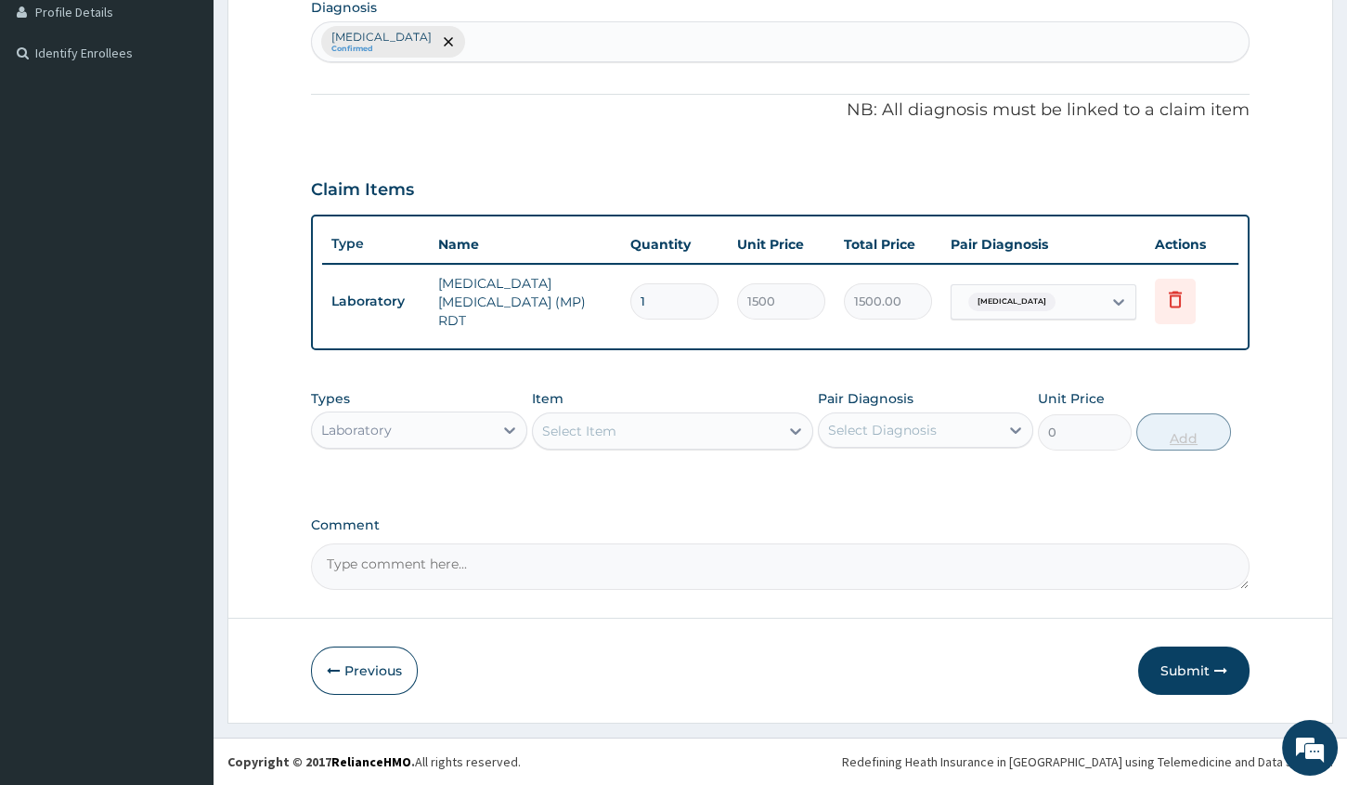
scroll to position [464, 0]
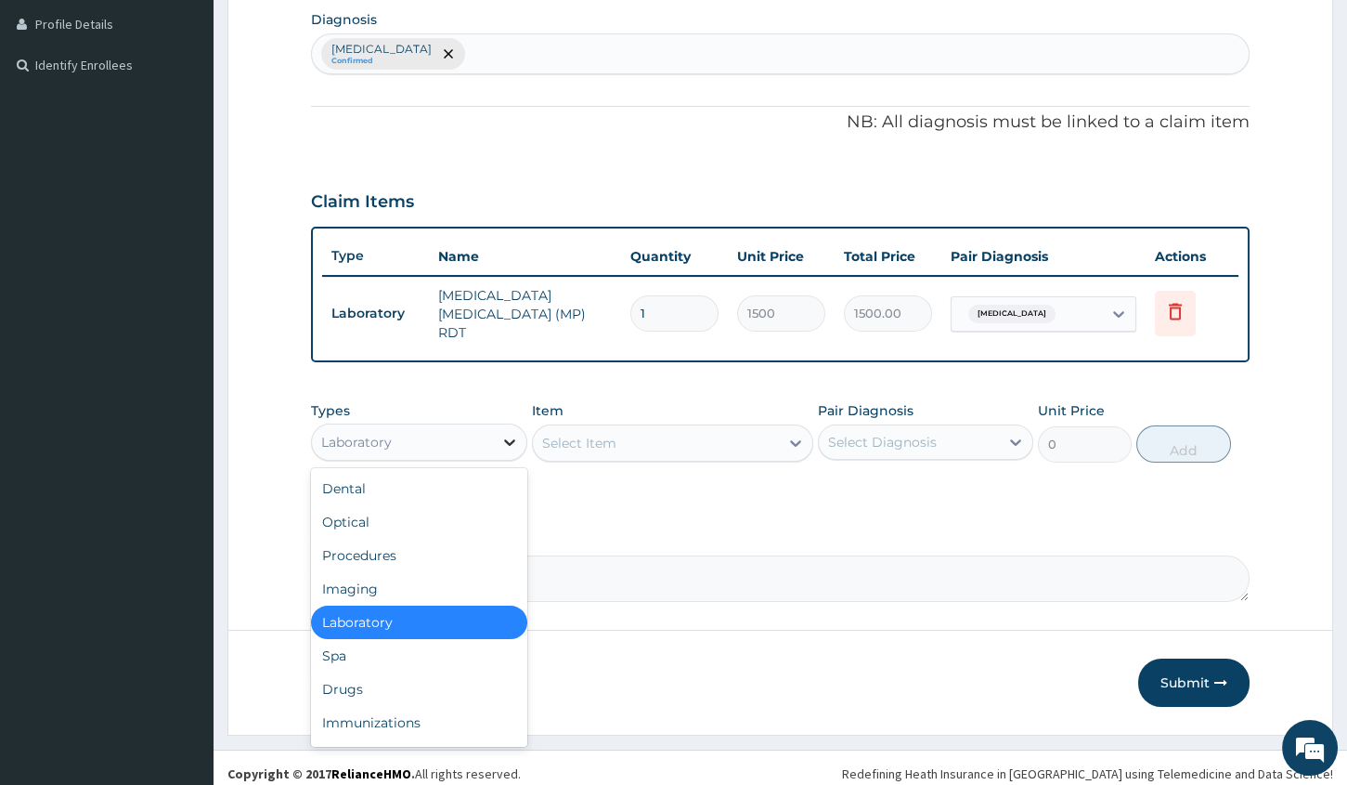
click at [503, 438] on icon at bounding box center [510, 442] width 19 height 19
click at [457, 614] on div "Laboratory" at bounding box center [418, 621] width 215 height 33
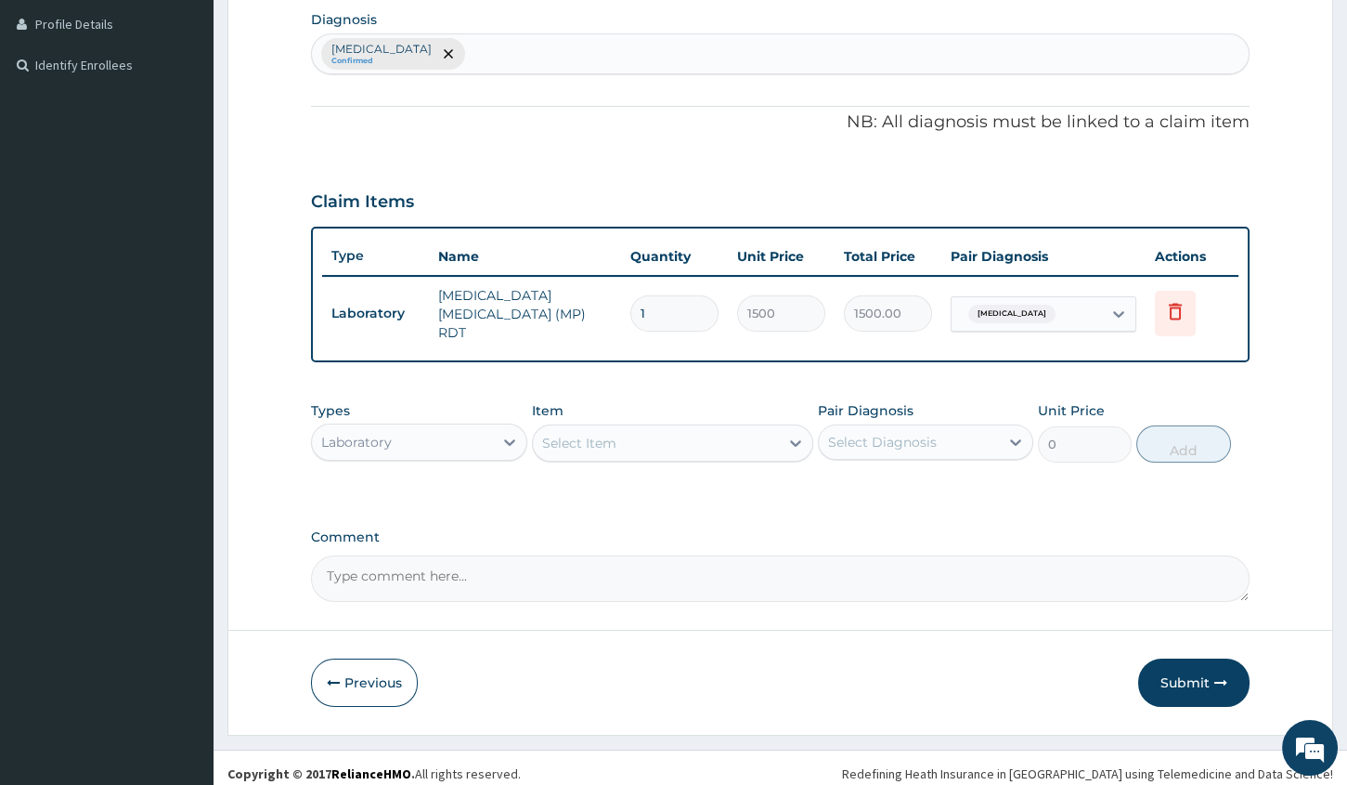
click at [669, 439] on div "Select Item" at bounding box center [656, 443] width 246 height 30
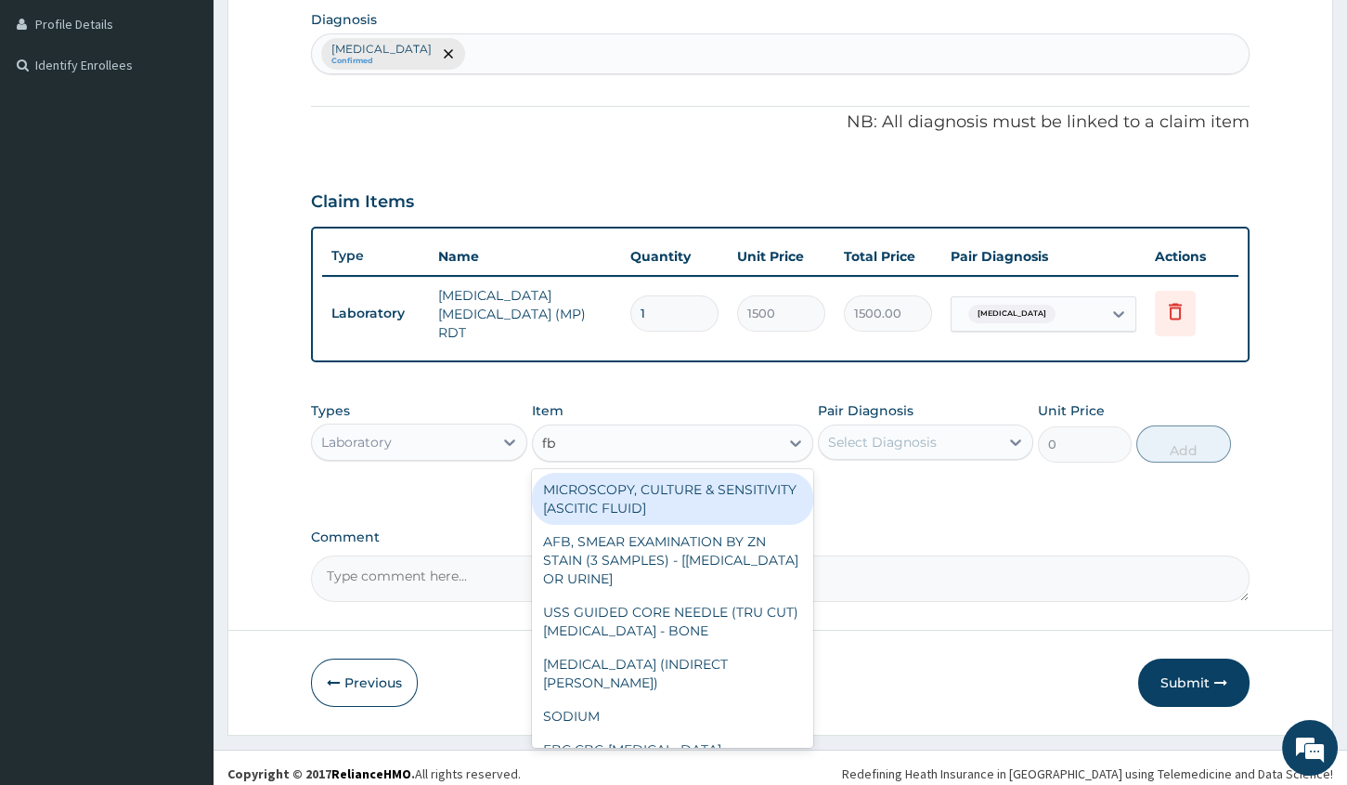
type input "fbc"
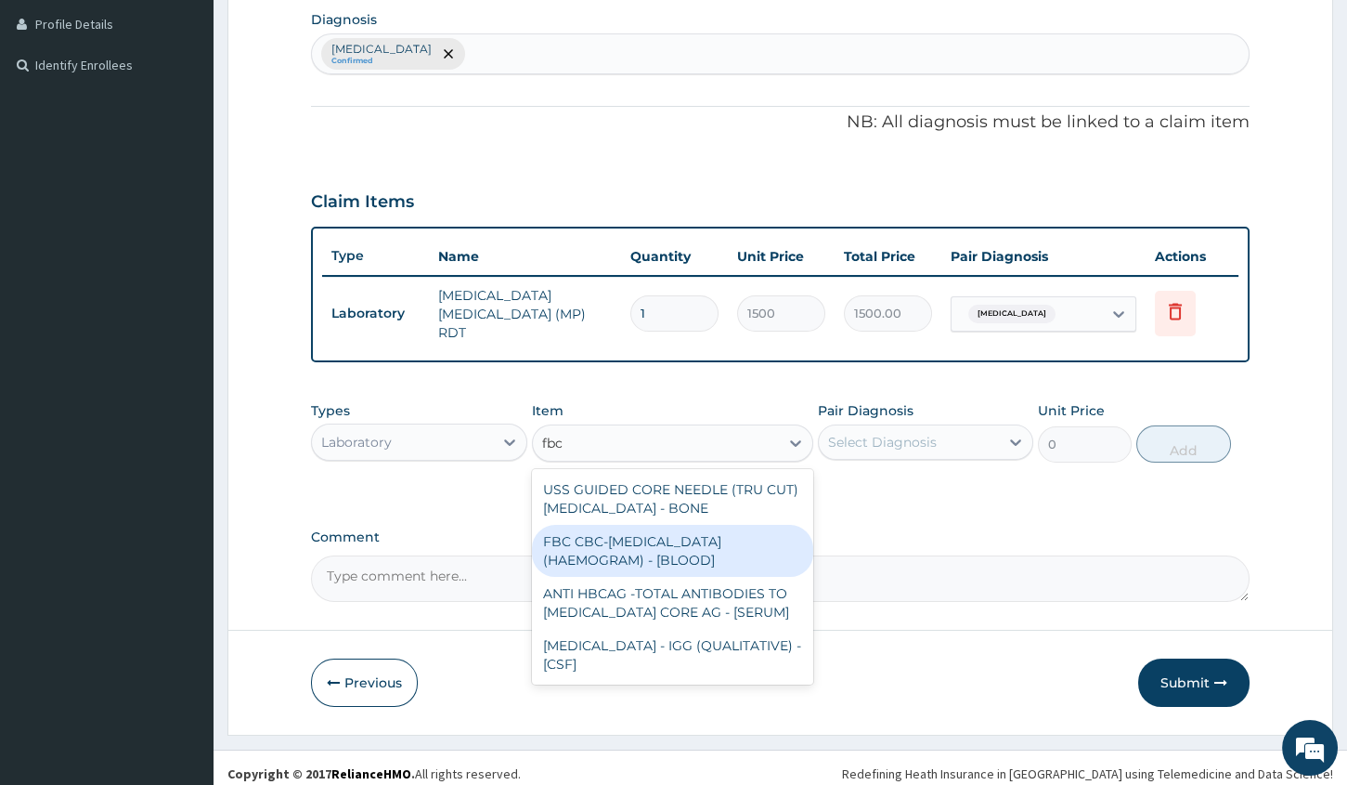
click at [671, 542] on div "FBC CBC-COMPLETE BLOOD COUNT (HAEMOGRAM) - [BLOOD]" at bounding box center [672, 551] width 281 height 52
type input "3000"
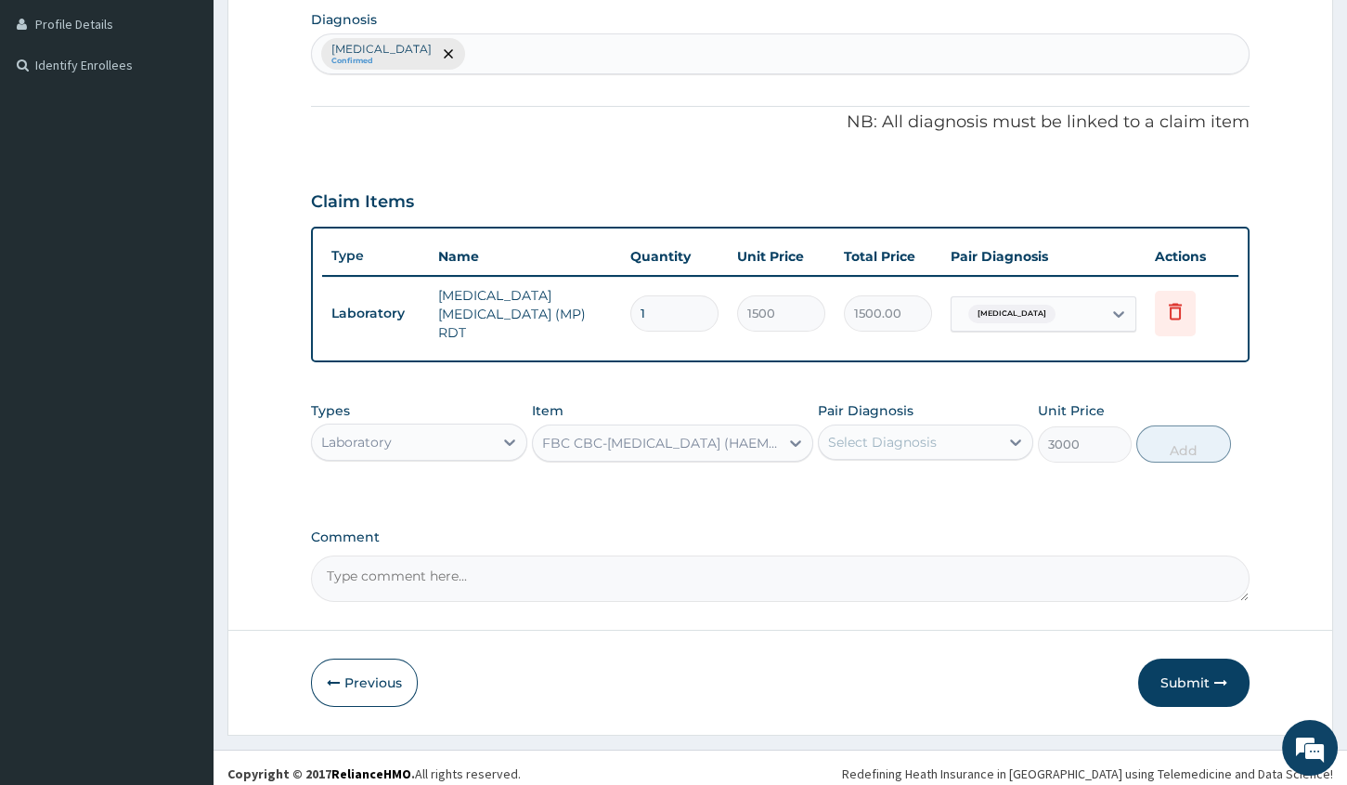
click at [866, 433] on div "Select Diagnosis" at bounding box center [882, 442] width 109 height 19
click at [835, 482] on input "checkbox" at bounding box center [835, 488] width 12 height 12
checkbox input "true"
click at [587, 40] on div "Malaria Confirmed" at bounding box center [780, 53] width 937 height 39
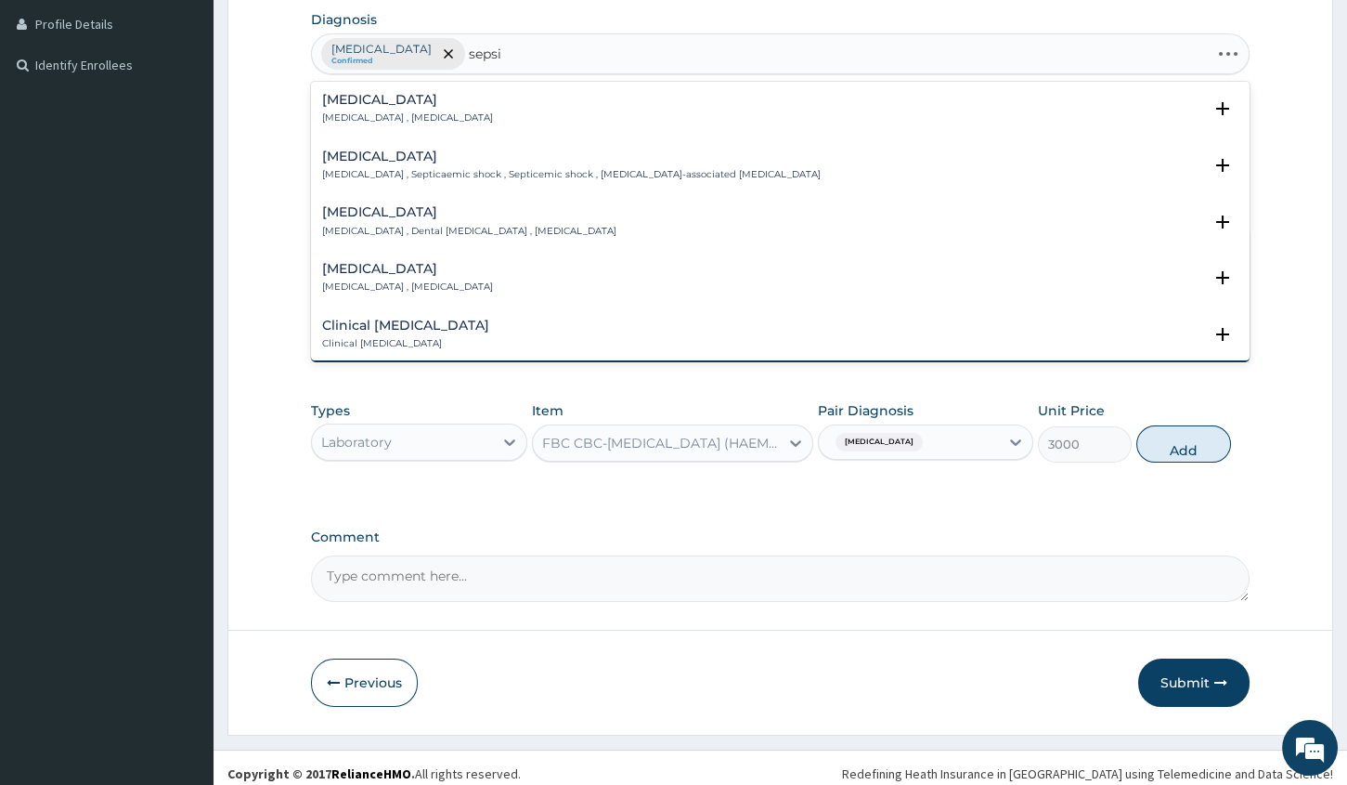
type input "sepsis"
click at [424, 101] on h4 "Sepsis" at bounding box center [407, 100] width 171 height 14
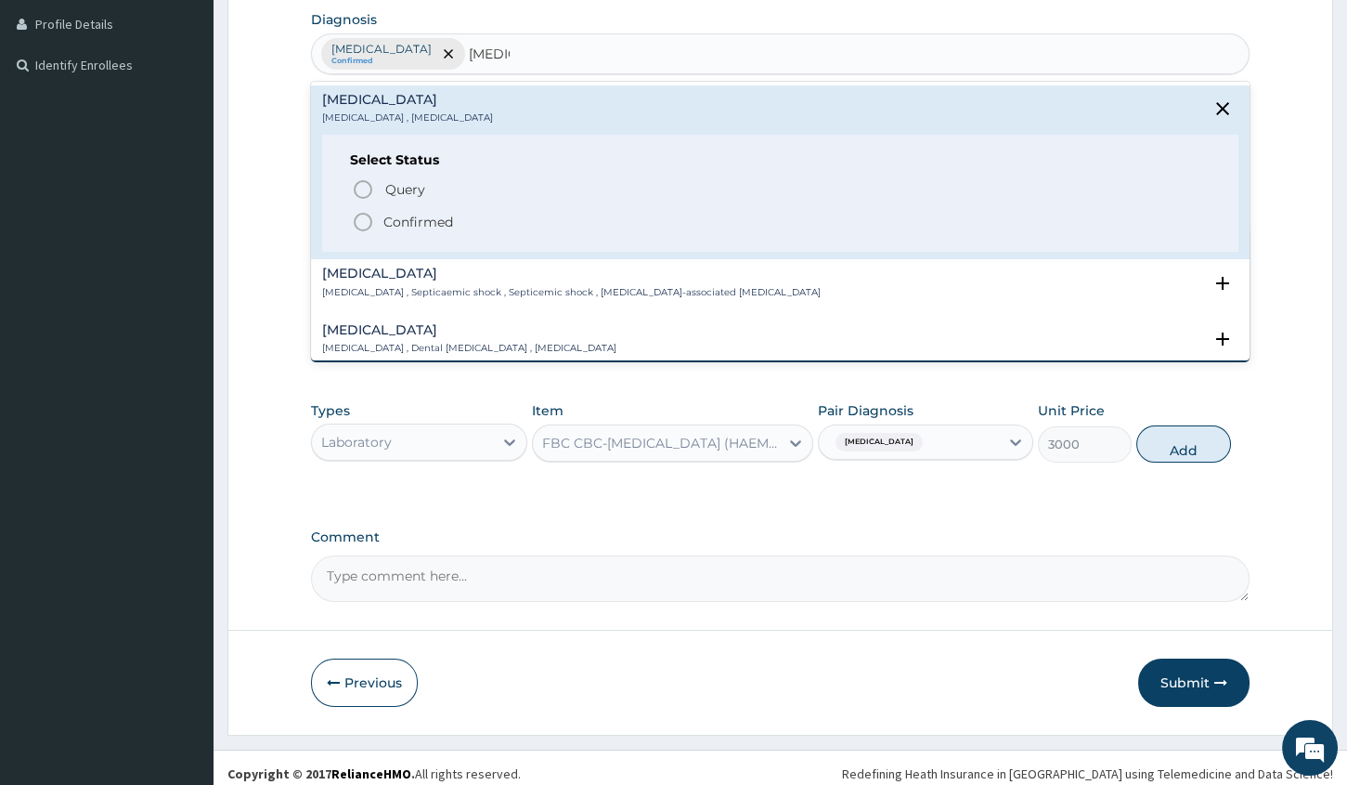
click at [365, 217] on icon "status option filled" at bounding box center [363, 222] width 22 height 22
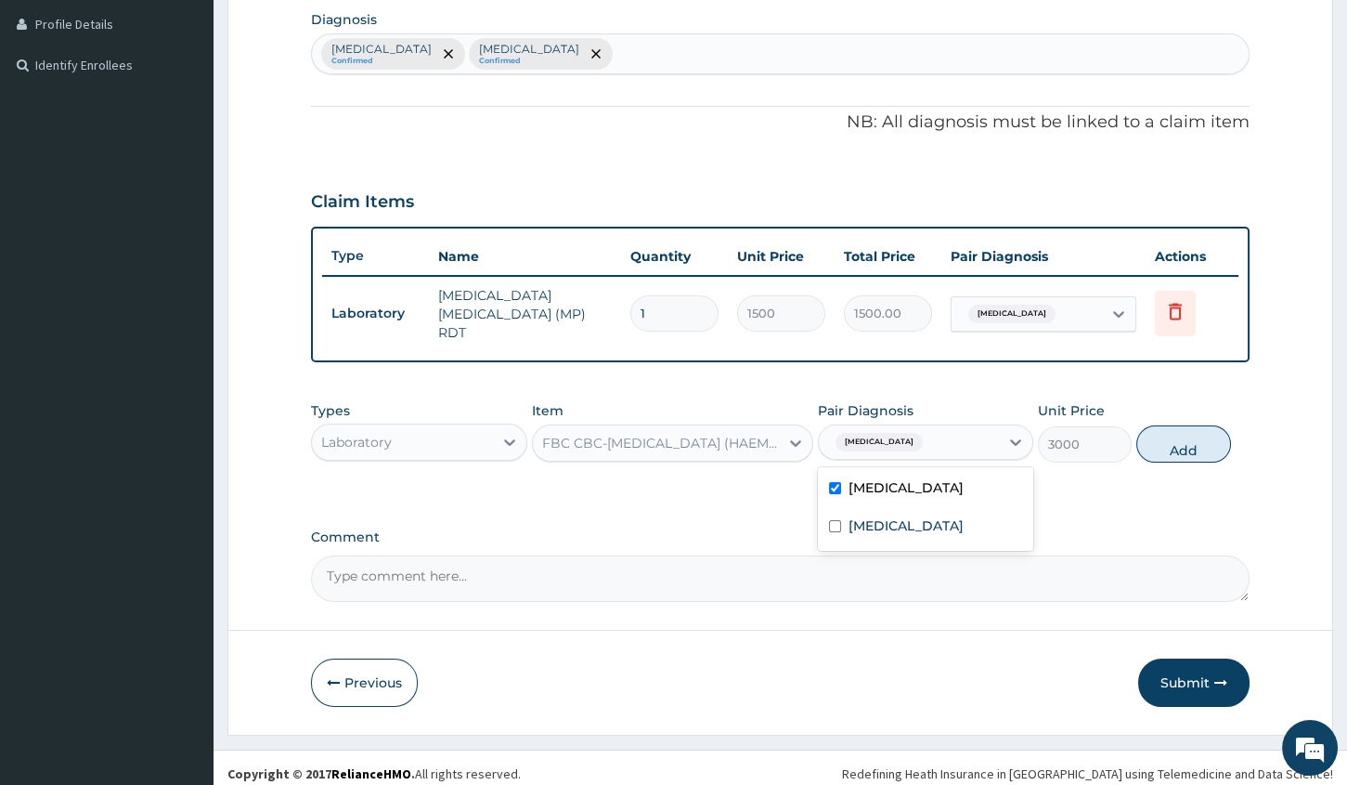
click at [986, 427] on div "Malaria" at bounding box center [909, 442] width 180 height 32
click at [834, 471] on div "Malaria" at bounding box center [925, 490] width 215 height 38
checkbox input "false"
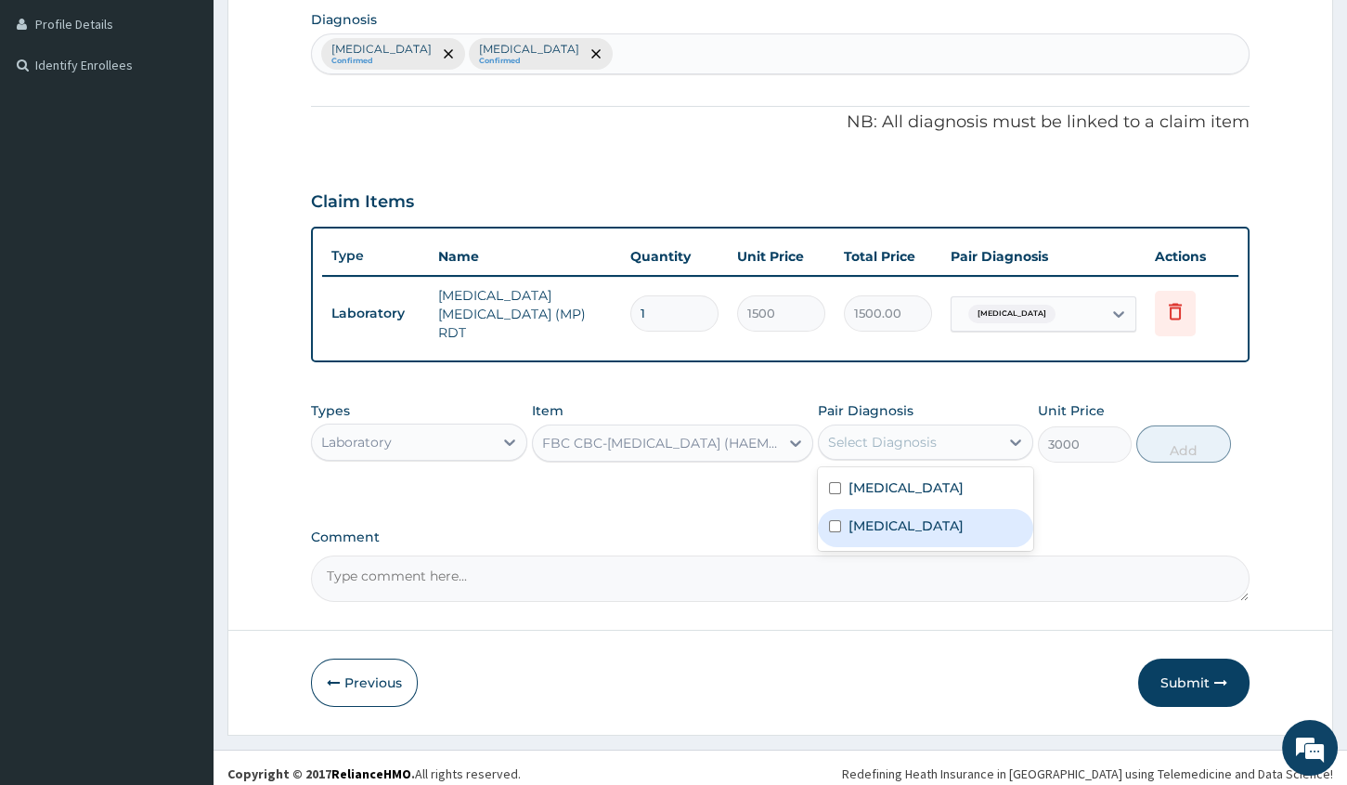
click at [832, 520] on input "checkbox" at bounding box center [835, 526] width 12 height 12
checkbox input "true"
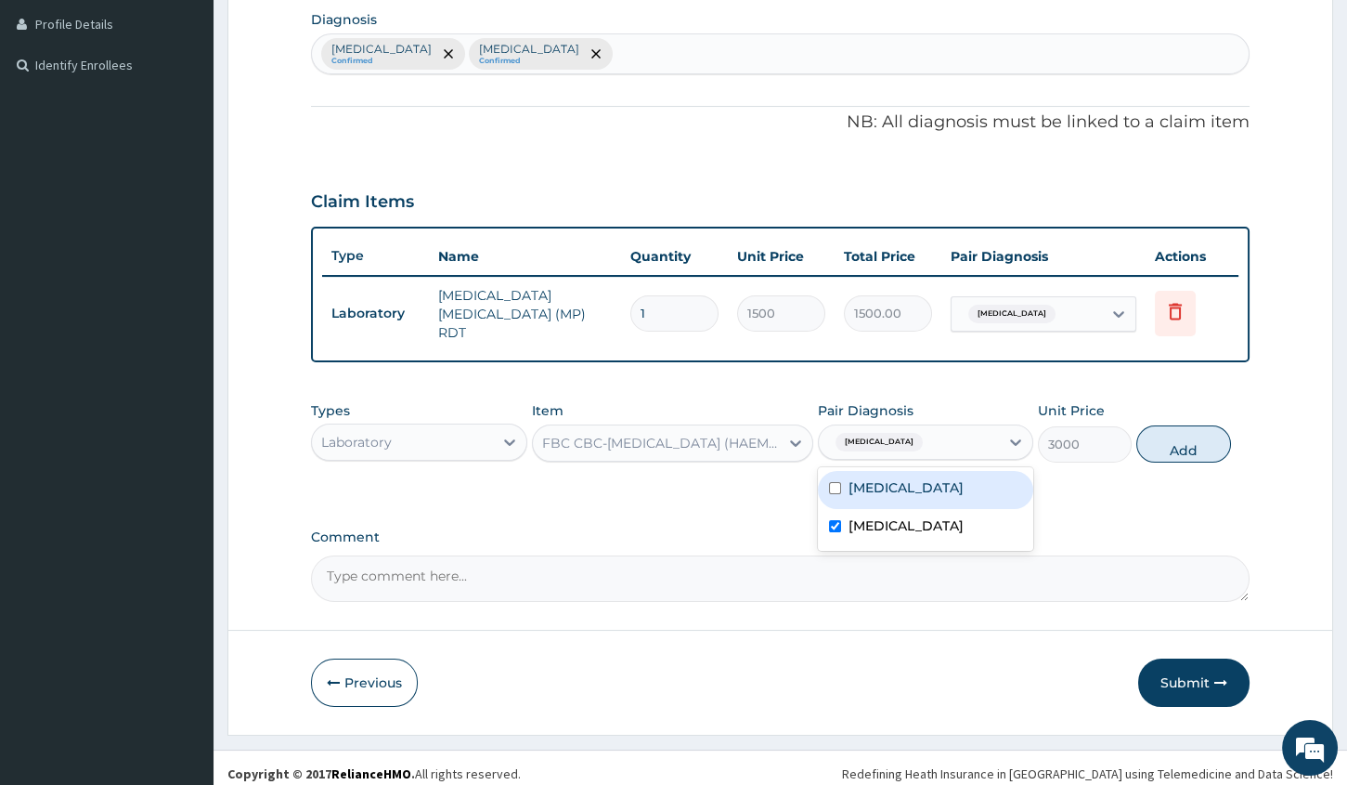
click at [755, 428] on div "FBC CBC-COMPLETE BLOOD COUNT (HAEMOGRAM) - [BLOOD]" at bounding box center [656, 443] width 246 height 30
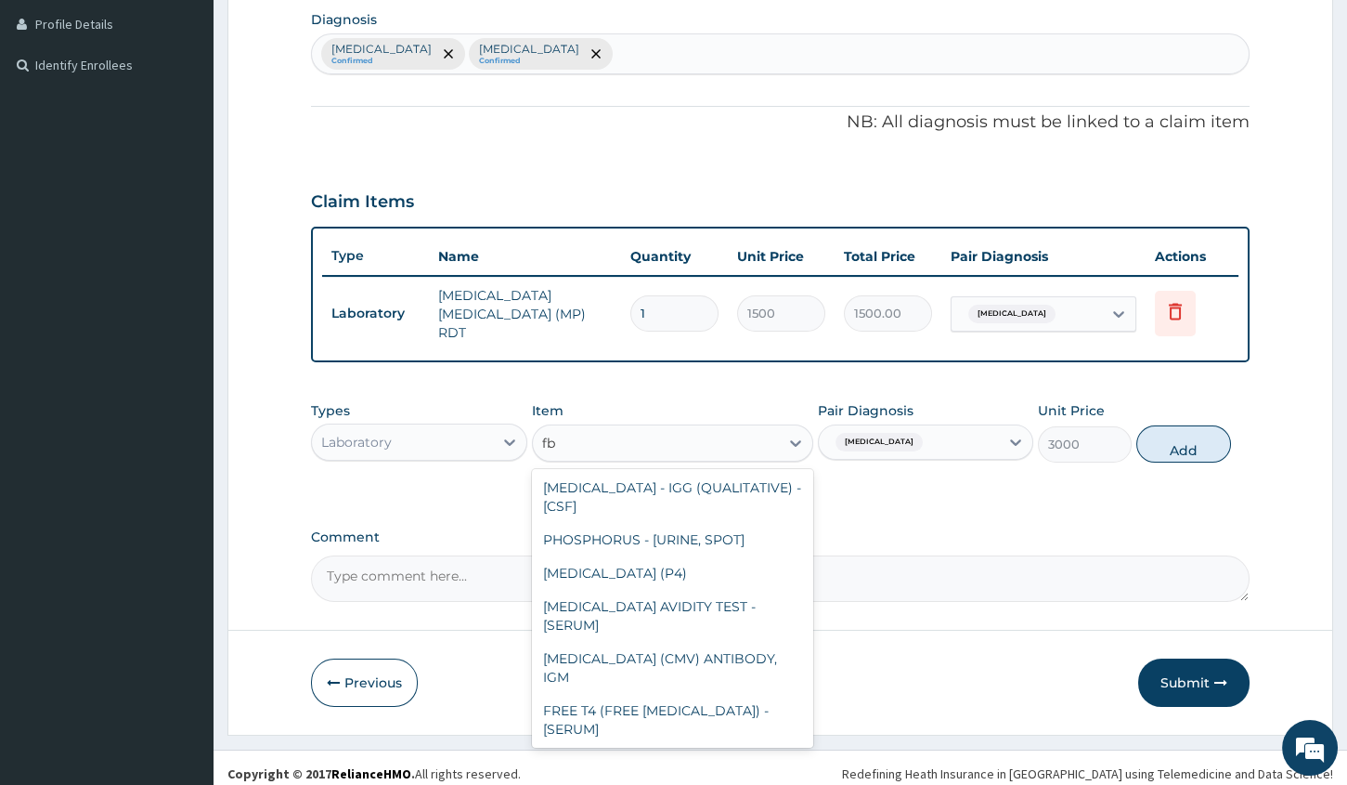
scroll to position [106, 0]
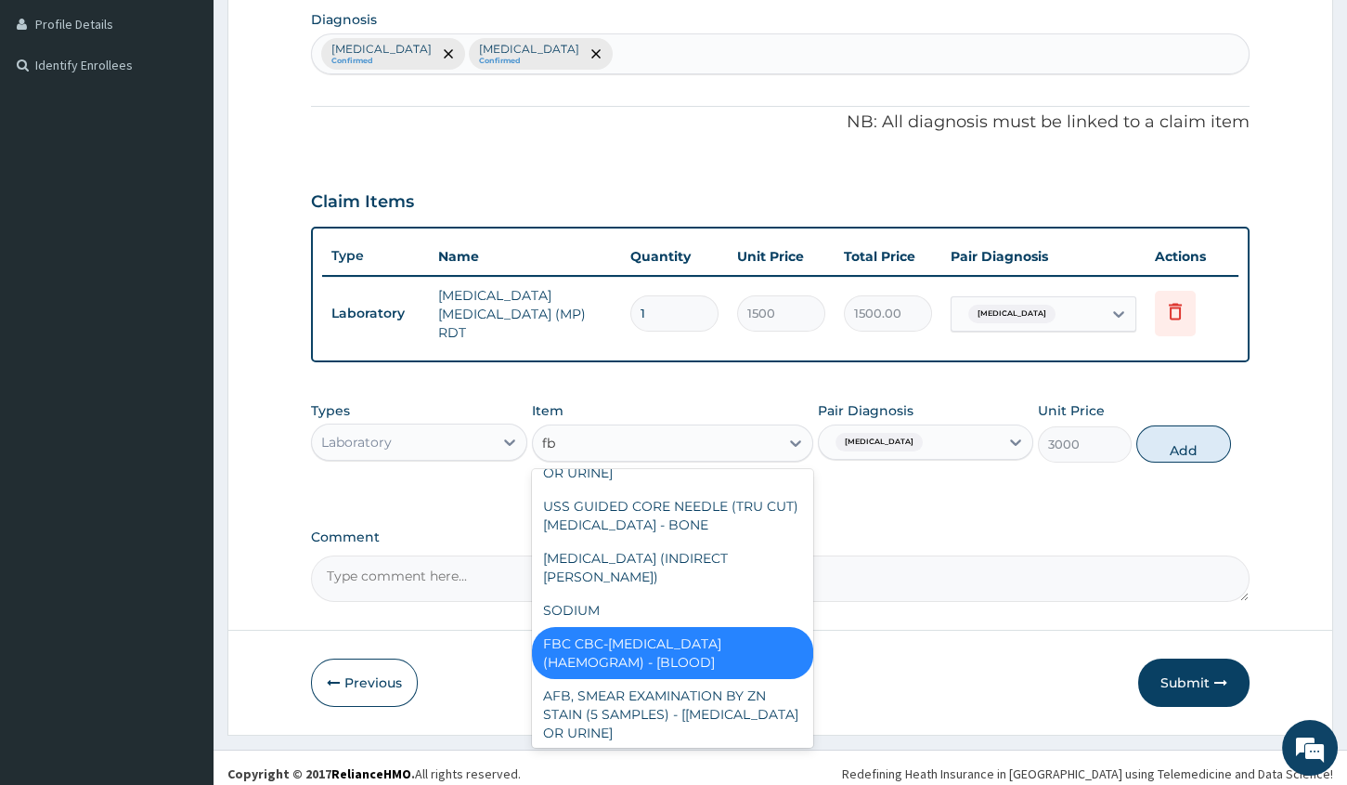
type input "fbc"
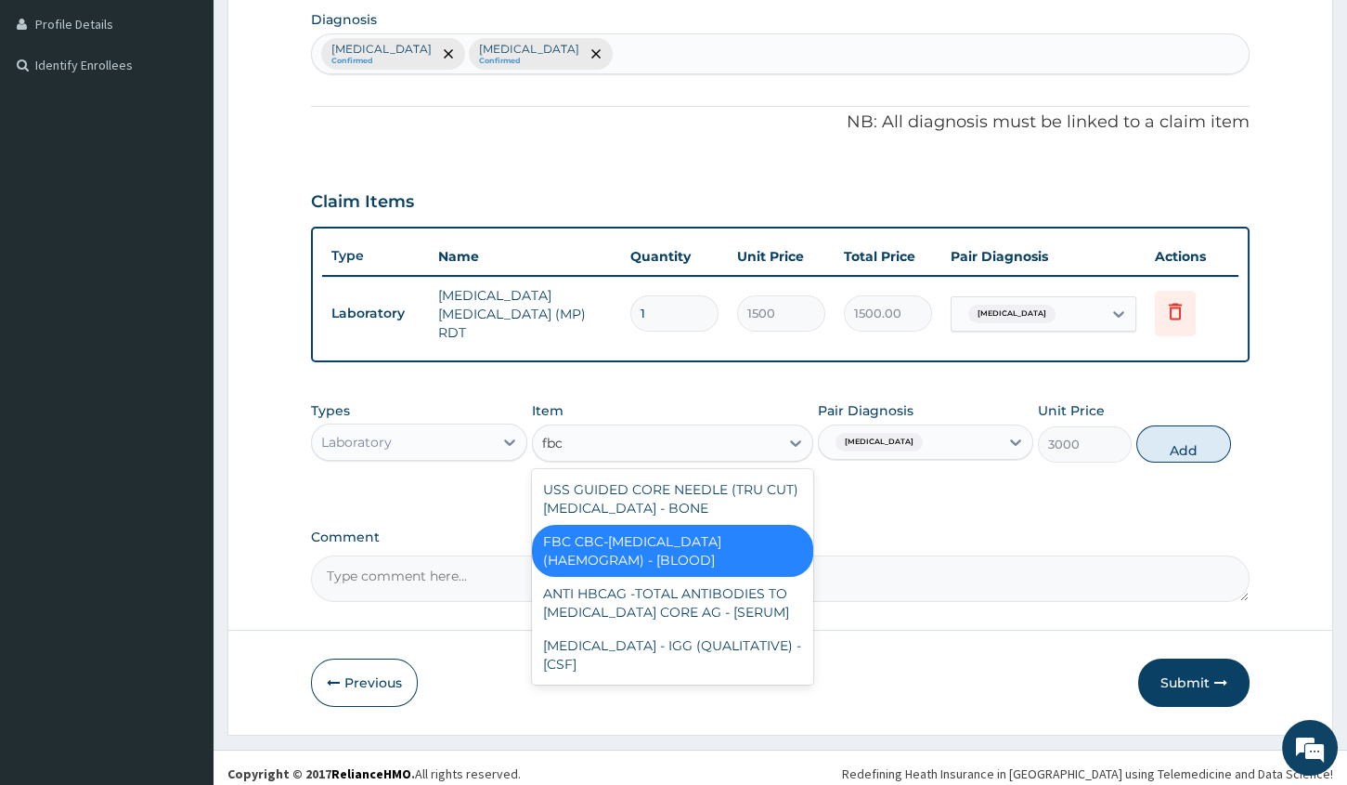
scroll to position [0, 0]
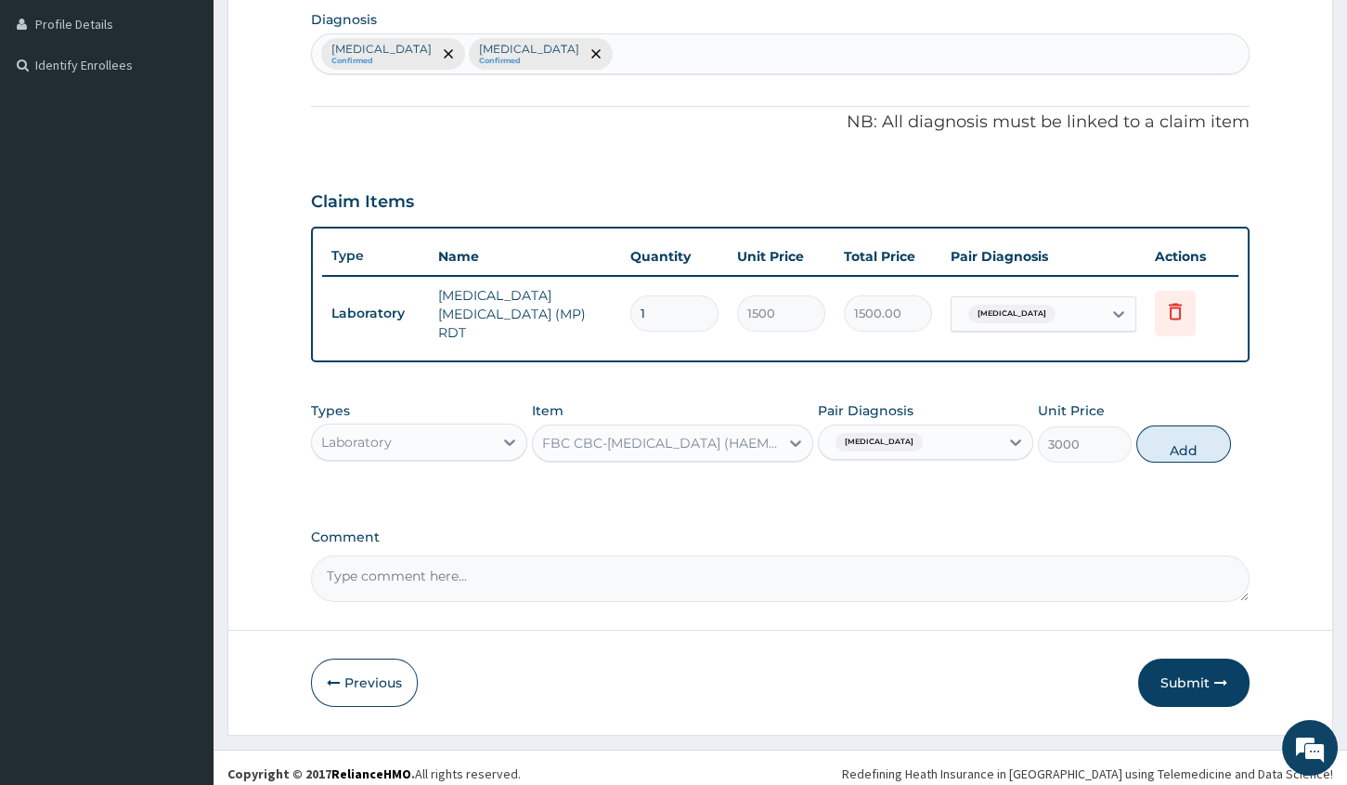
click at [578, 429] on div "FBC CBC-COMPLETE BLOOD COUNT (HAEMOGRAM) - [BLOOD]" at bounding box center [656, 443] width 246 height 30
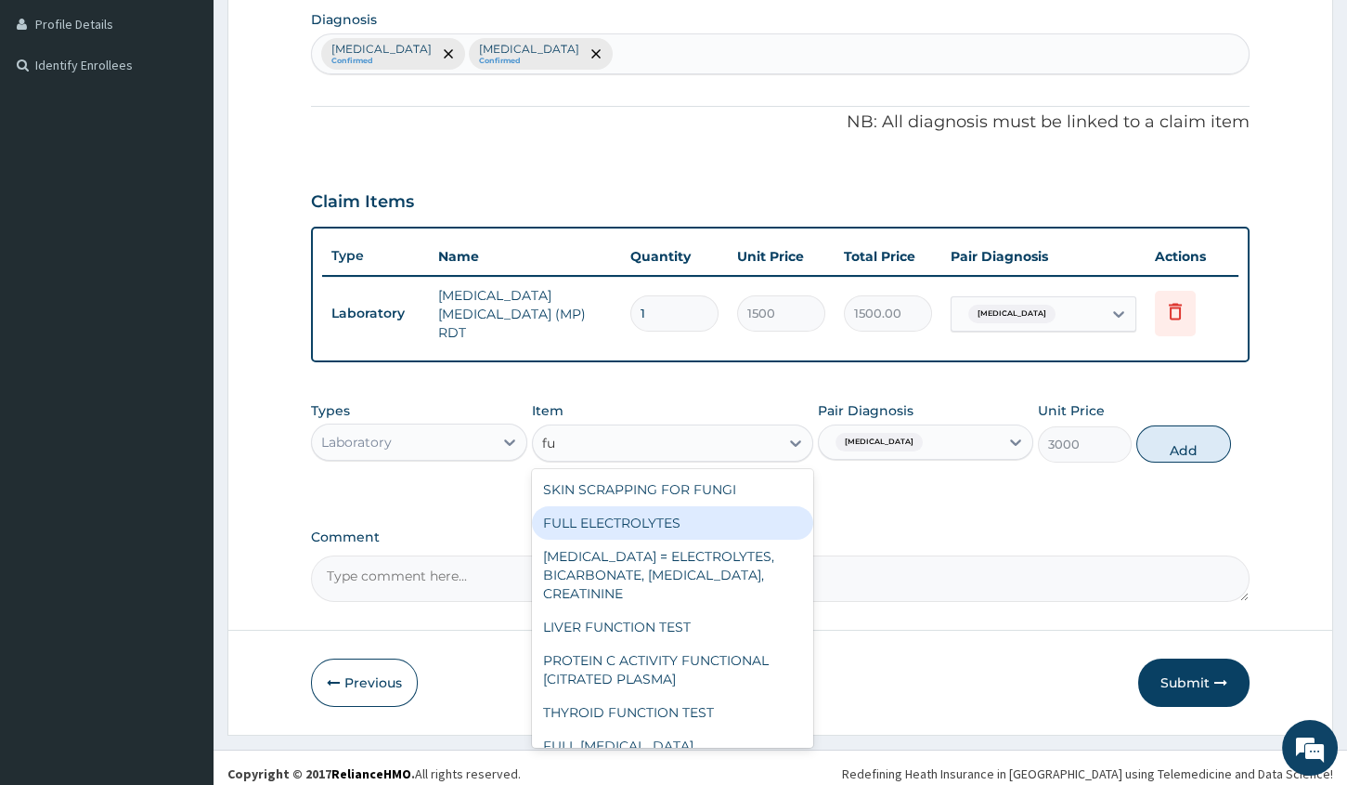
type input "f"
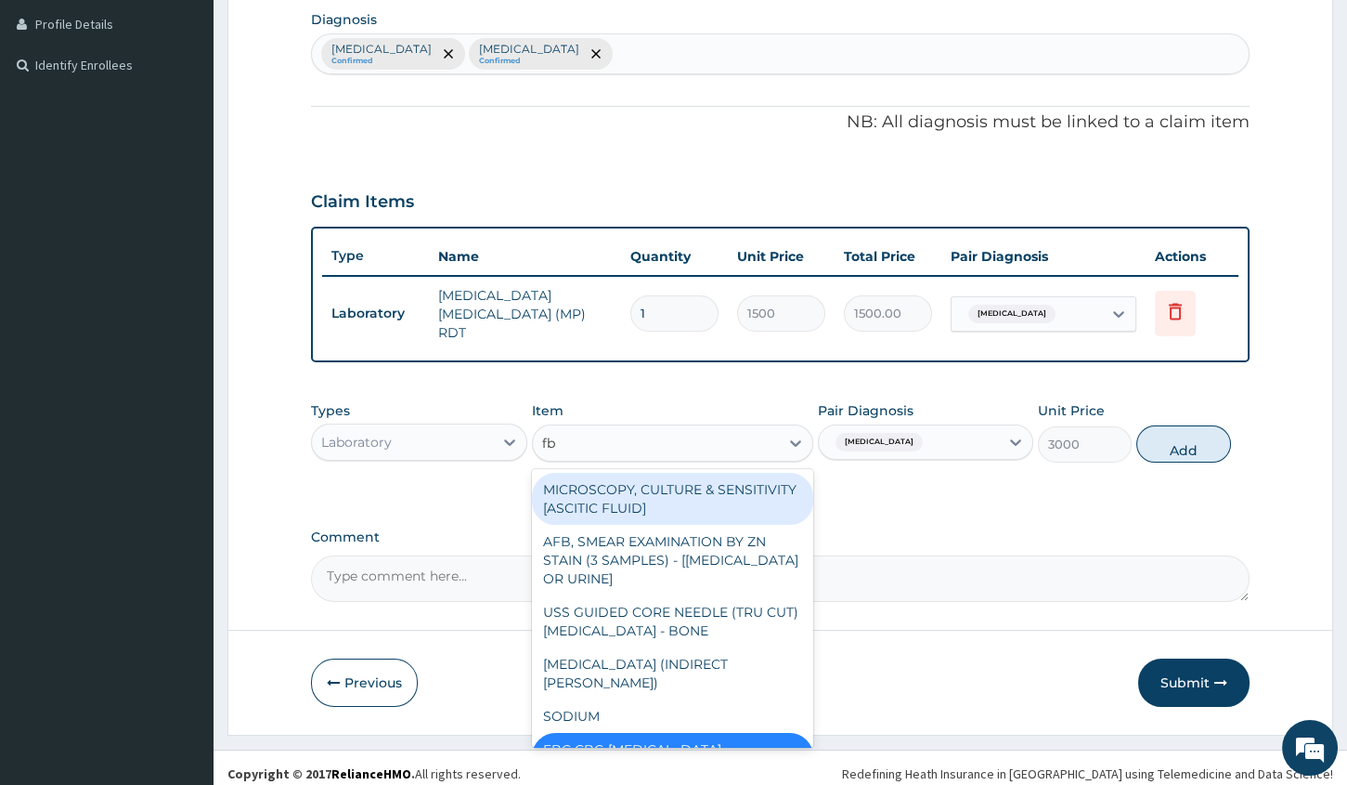
type input "fbc"
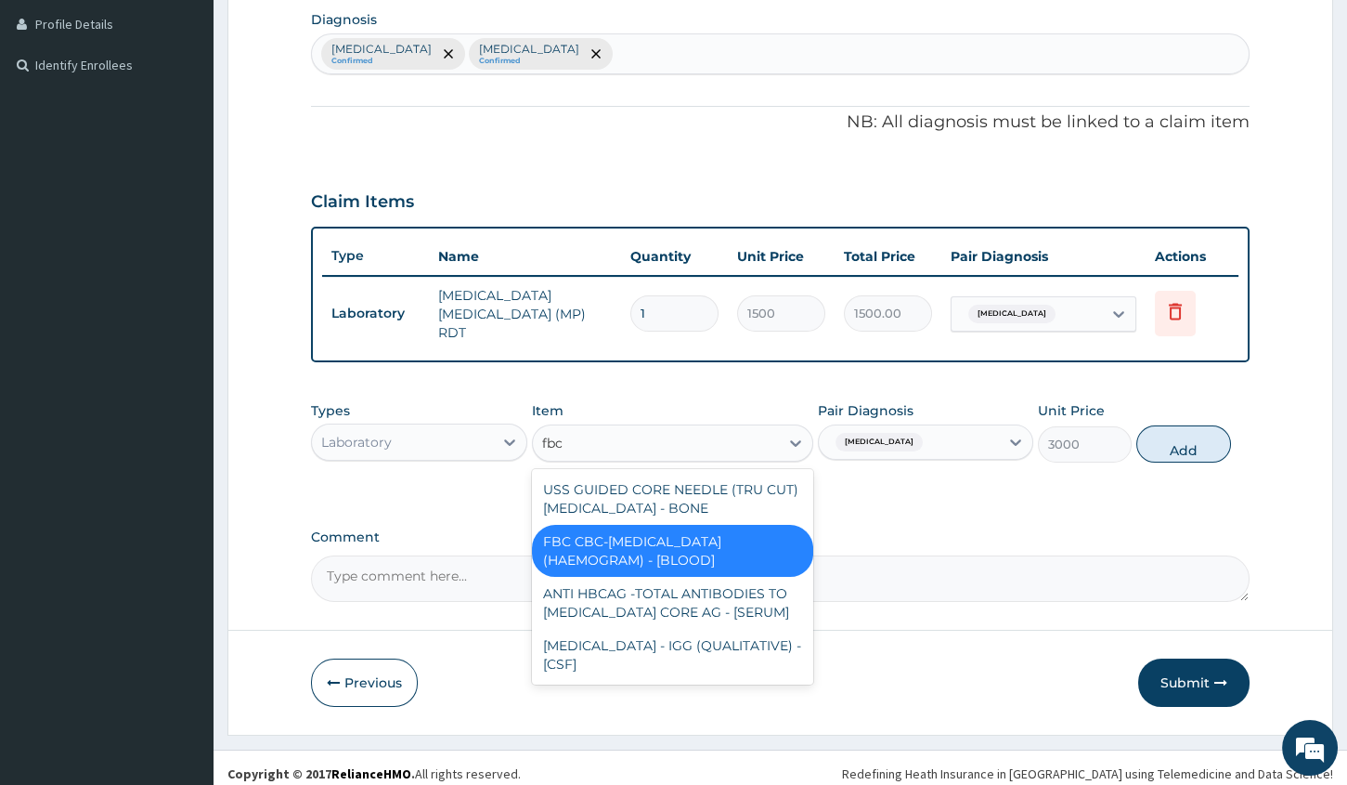
click at [605, 544] on div "FBC CBC-COMPLETE BLOOD COUNT (HAEMOGRAM) - [BLOOD]" at bounding box center [672, 551] width 281 height 52
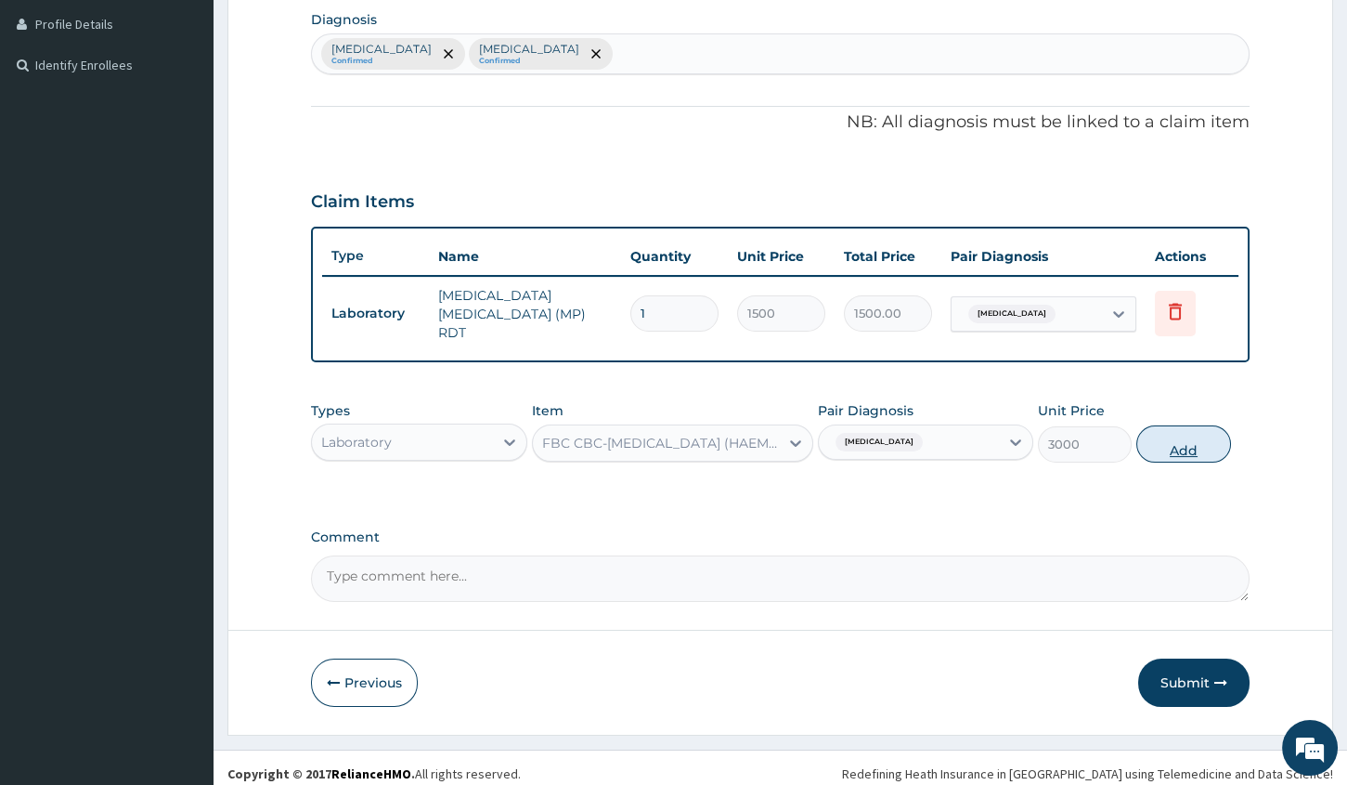
click at [1178, 437] on button "Add" at bounding box center [1184, 443] width 94 height 37
type input "0"
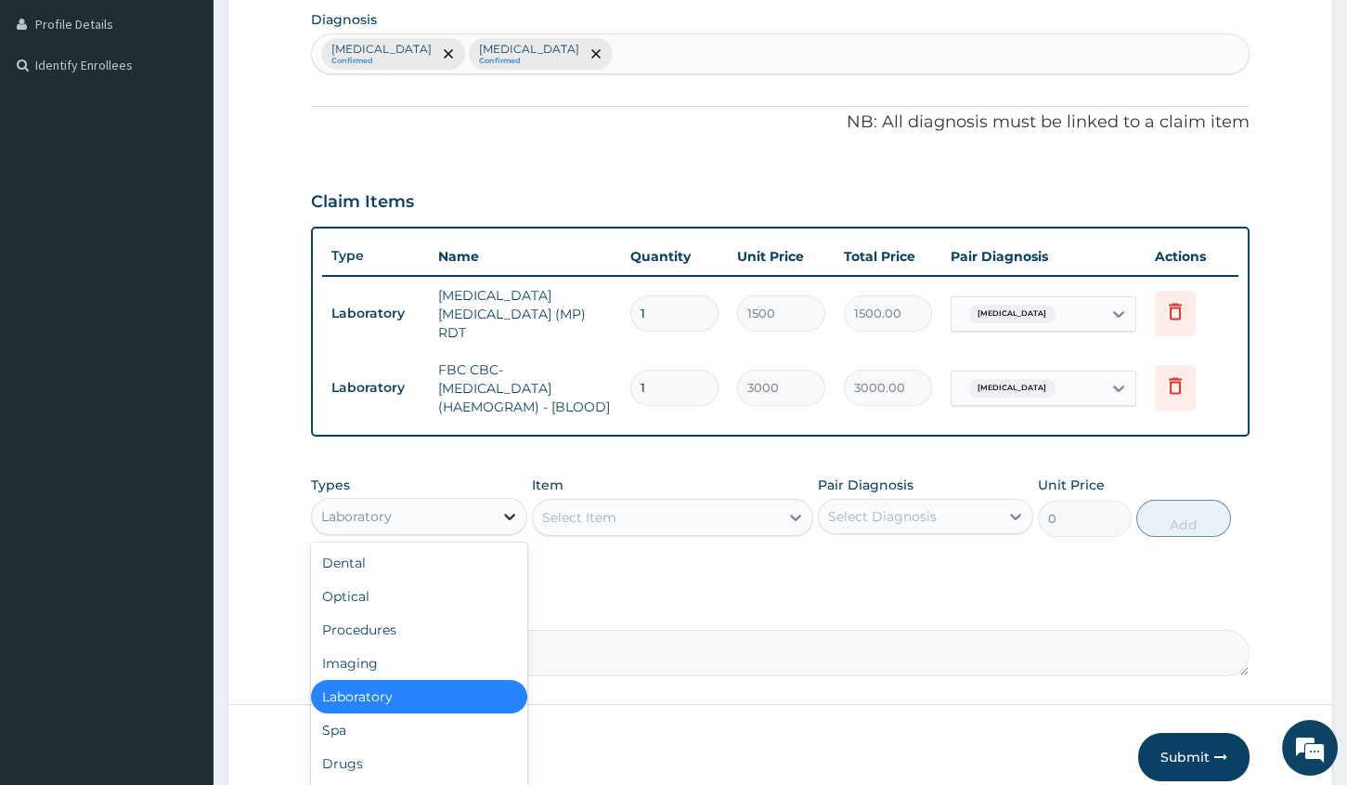
click at [511, 507] on icon at bounding box center [510, 516] width 19 height 19
drag, startPoint x: 346, startPoint y: 744, endPoint x: 348, endPoint y: 725, distance: 18.7
click at [348, 747] on div "Drugs" at bounding box center [418, 763] width 215 height 33
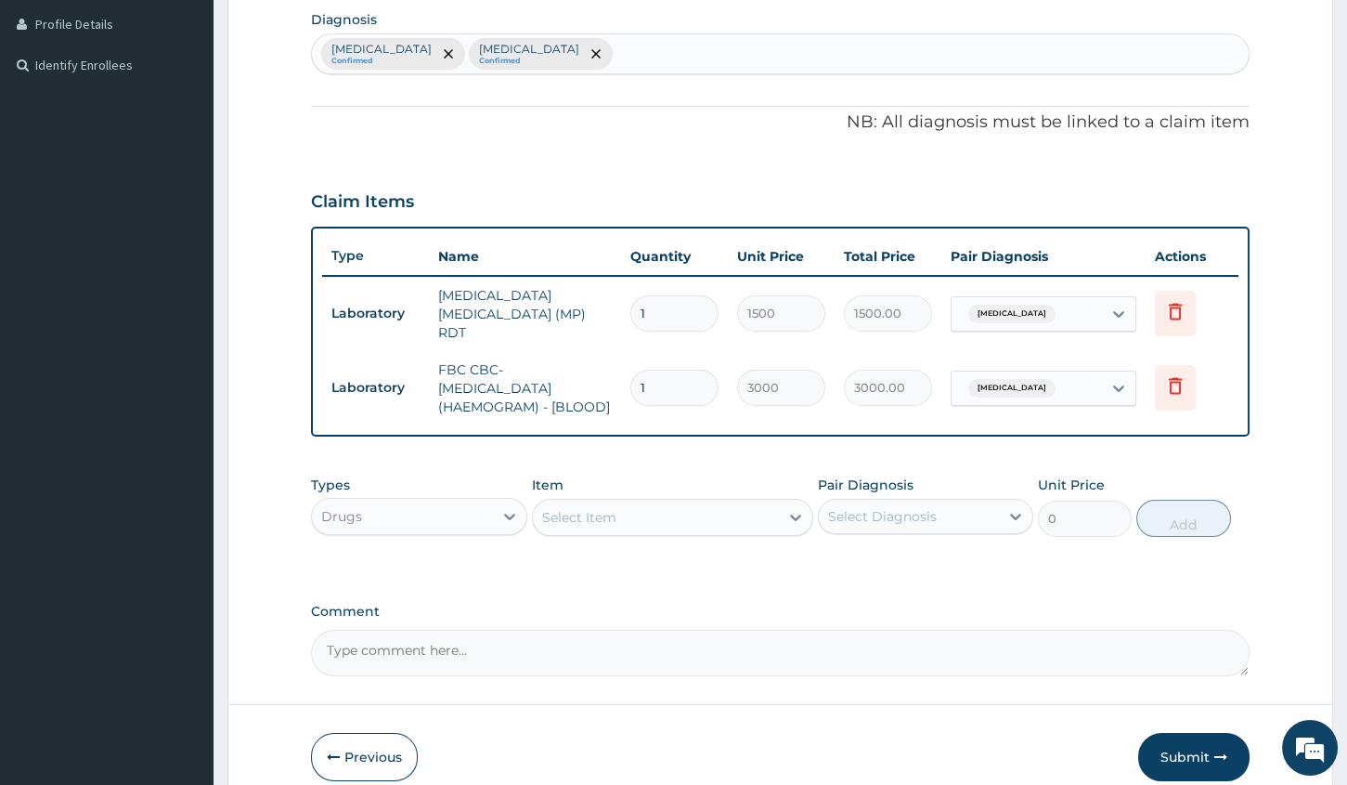
click at [789, 508] on icon at bounding box center [796, 517] width 19 height 19
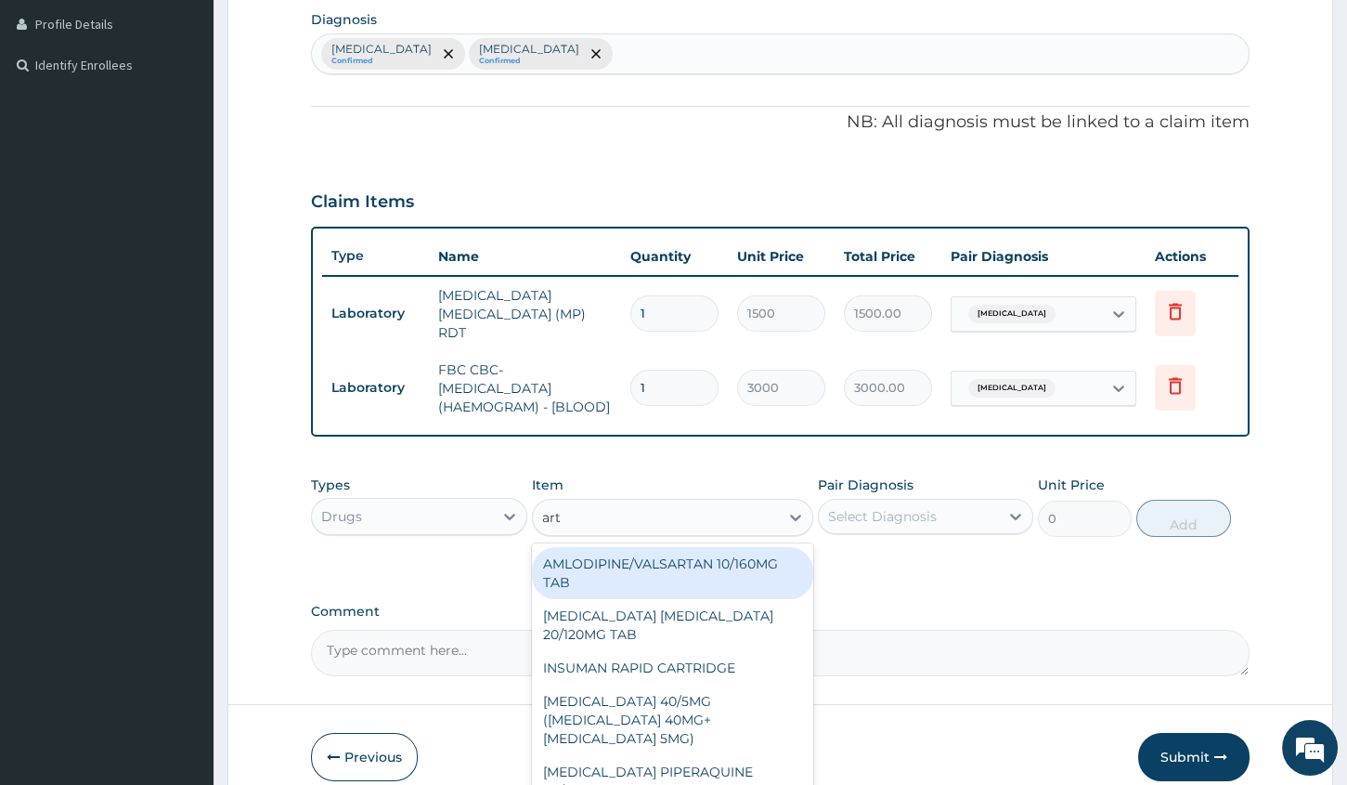
type input "arte"
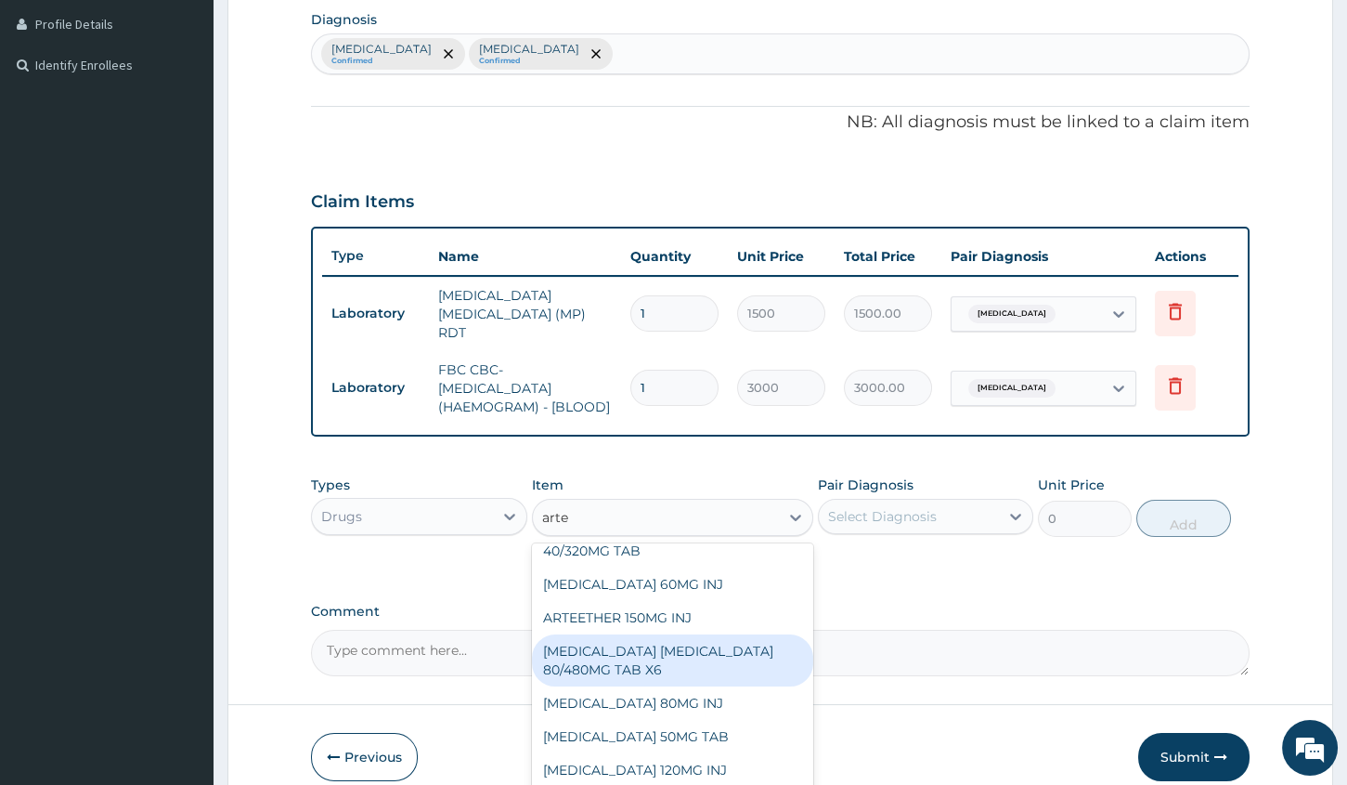
scroll to position [150, 0]
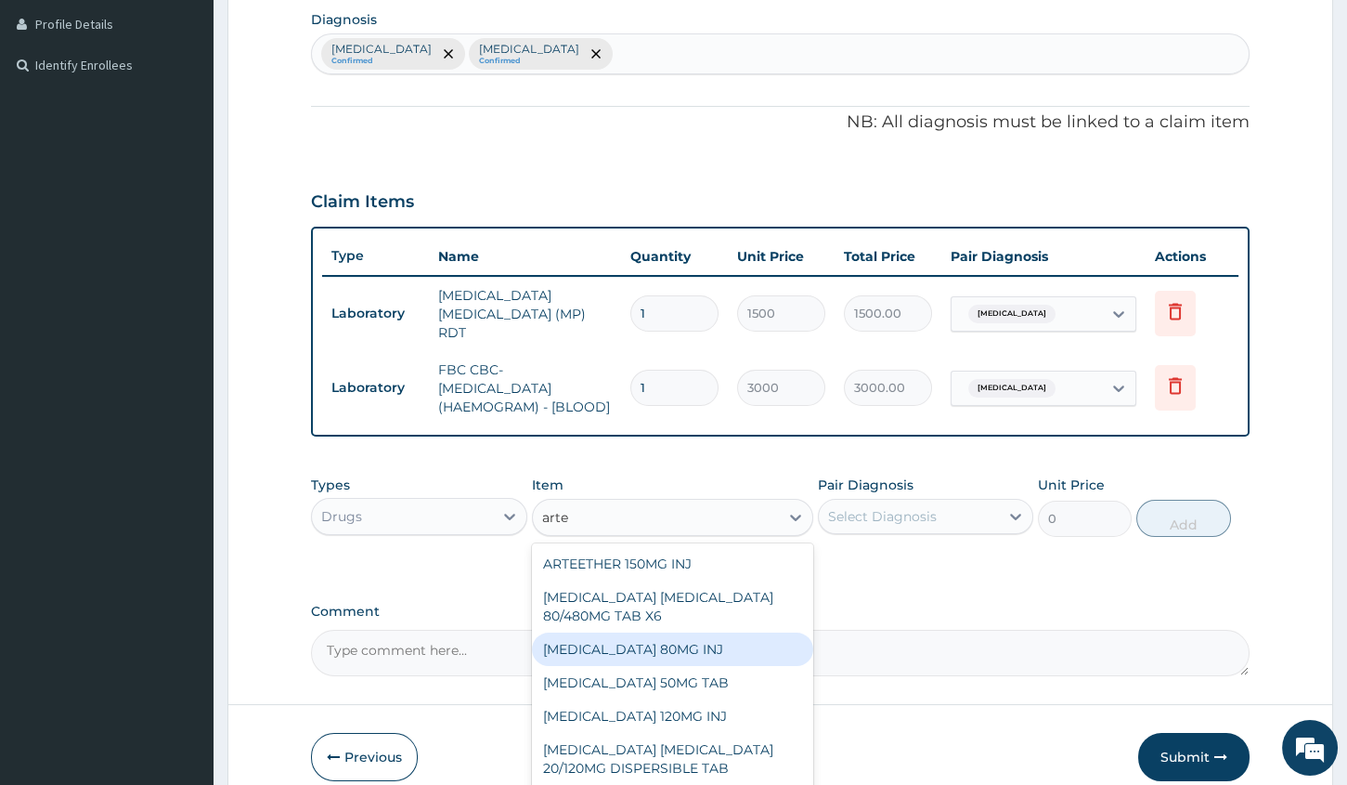
click at [652, 632] on div "ARTEMETHER 80MG INJ" at bounding box center [672, 648] width 281 height 33
type input "1400"
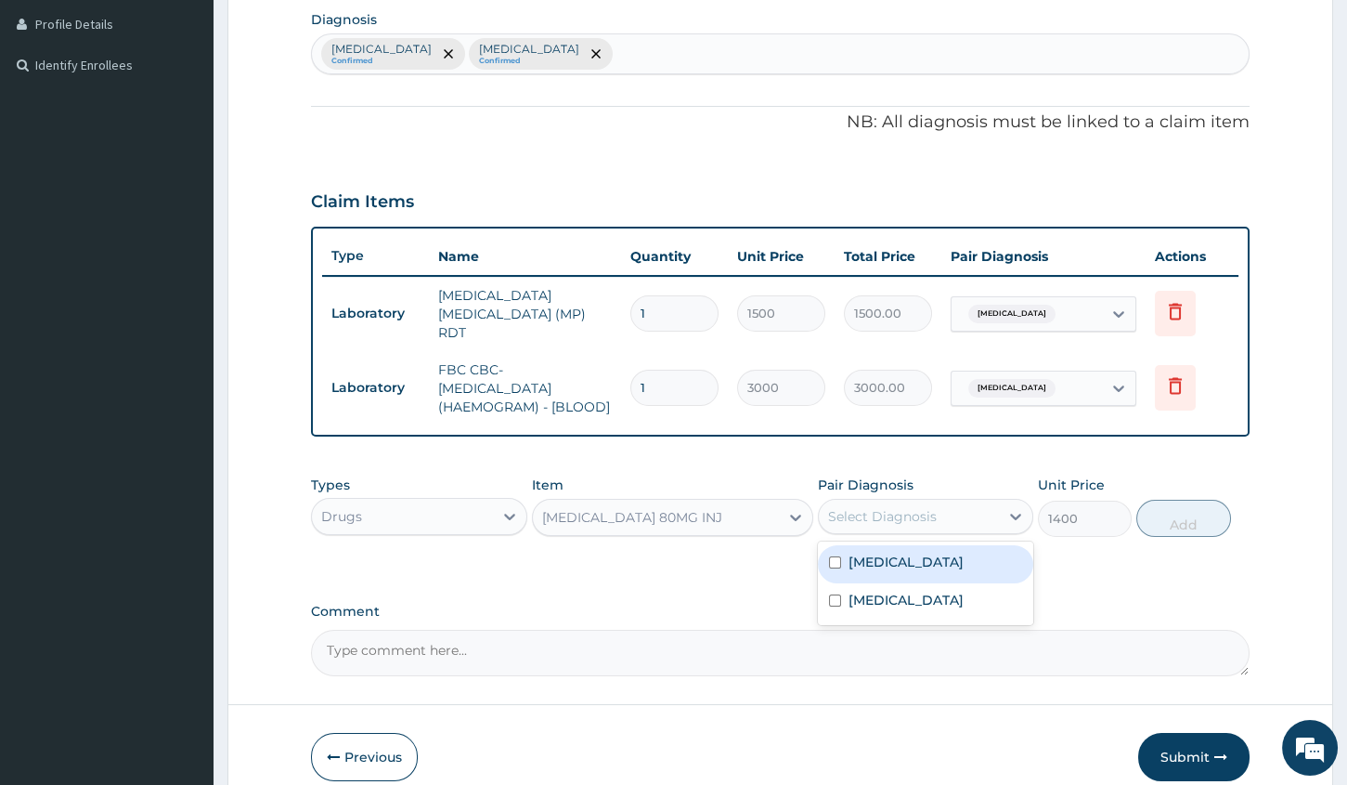
click at [874, 507] on div "Select Diagnosis" at bounding box center [882, 516] width 109 height 19
click at [833, 556] on input "checkbox" at bounding box center [835, 562] width 12 height 12
checkbox input "true"
click at [767, 502] on div "ARTEMETHER 80MG INJ" at bounding box center [656, 517] width 246 height 30
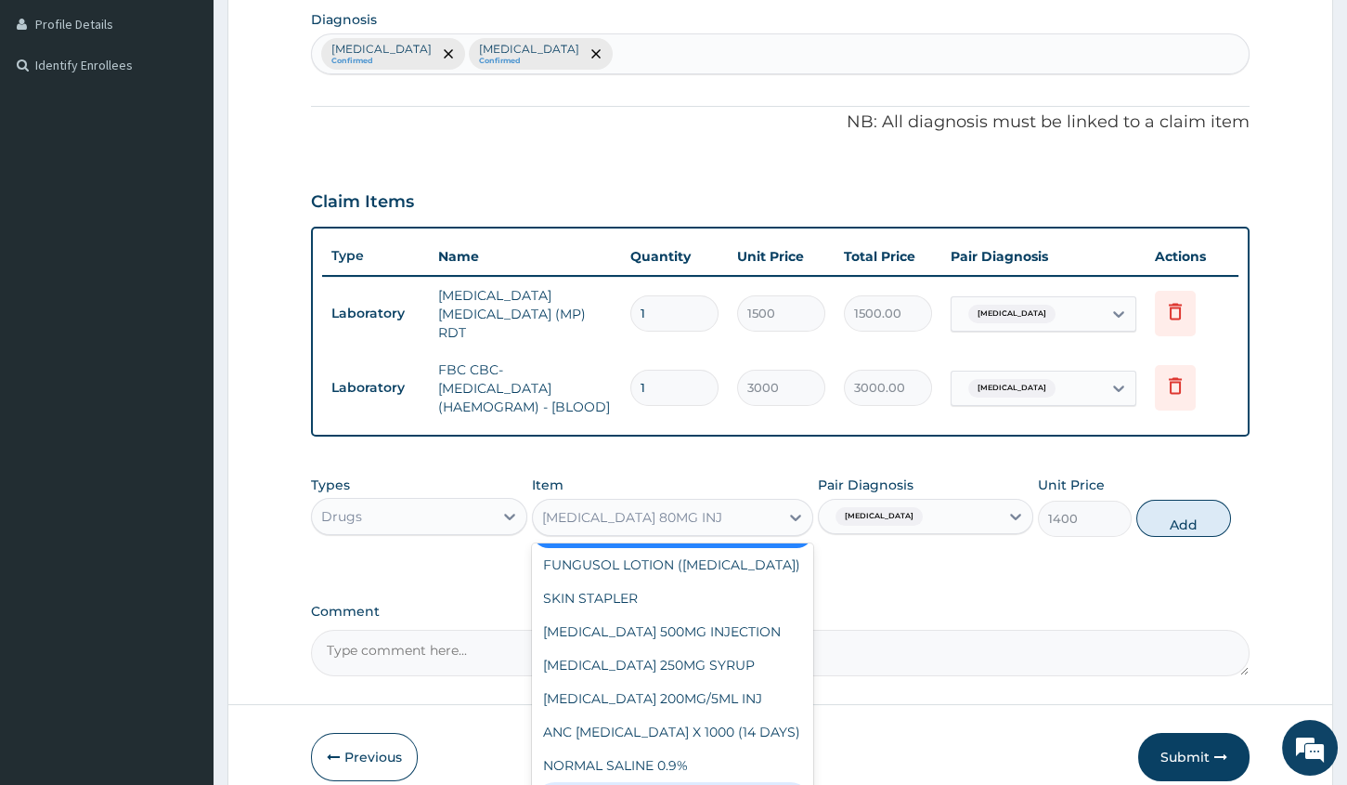
scroll to position [12609, 0]
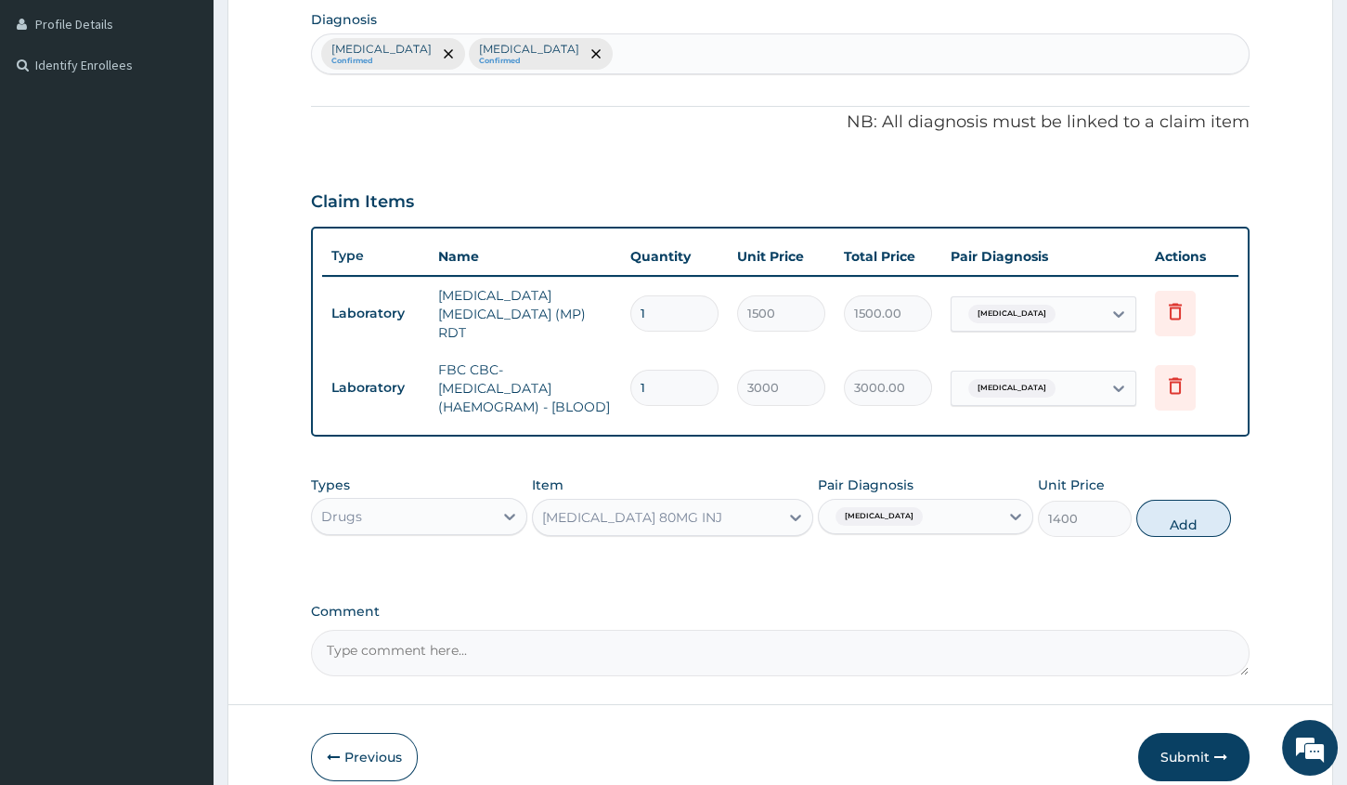
click at [777, 502] on div "ARTEMETHER 80MG INJ" at bounding box center [656, 517] width 246 height 30
click at [1160, 500] on button "Add" at bounding box center [1184, 518] width 94 height 37
type input "0"
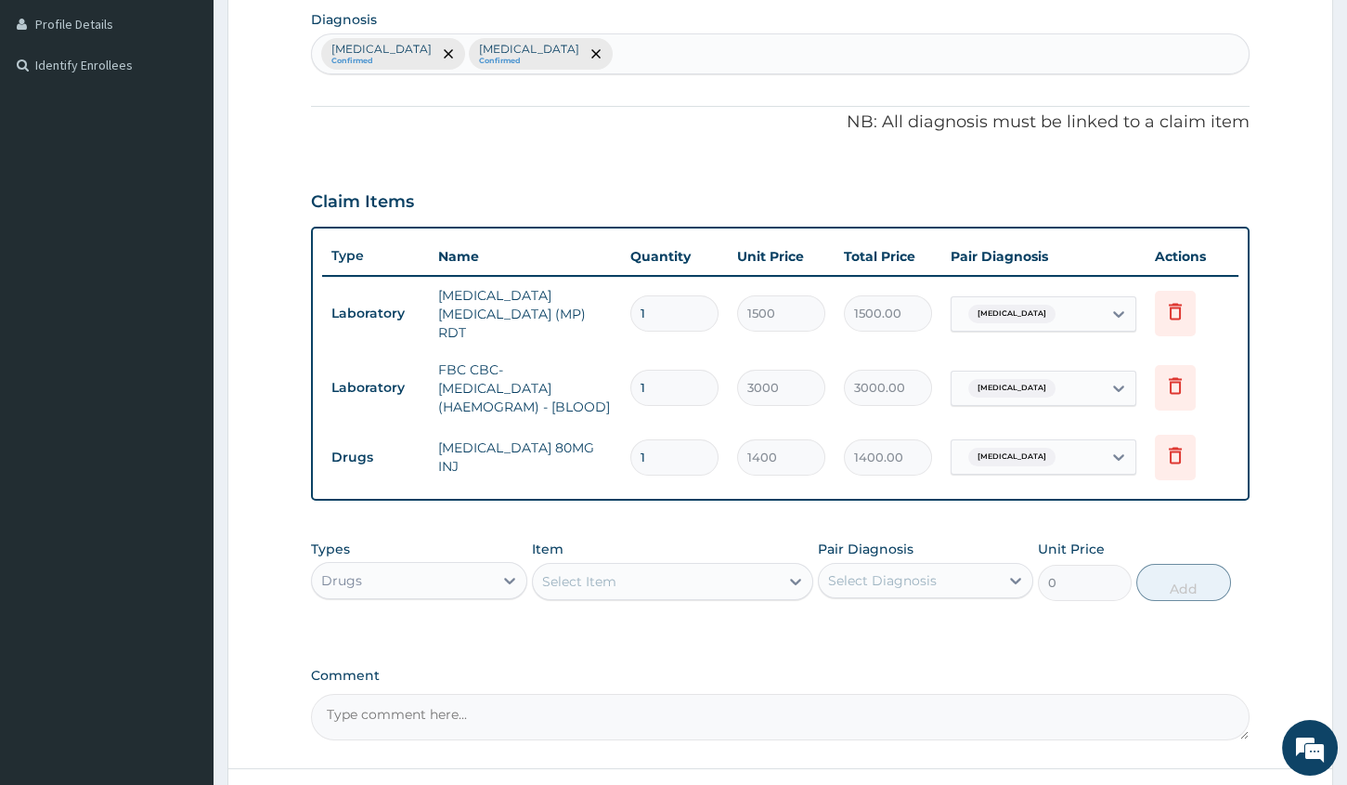
click at [672, 447] on input "1" at bounding box center [675, 457] width 88 height 36
type input "0.00"
type input "21"
type input "29400.00"
type input "2"
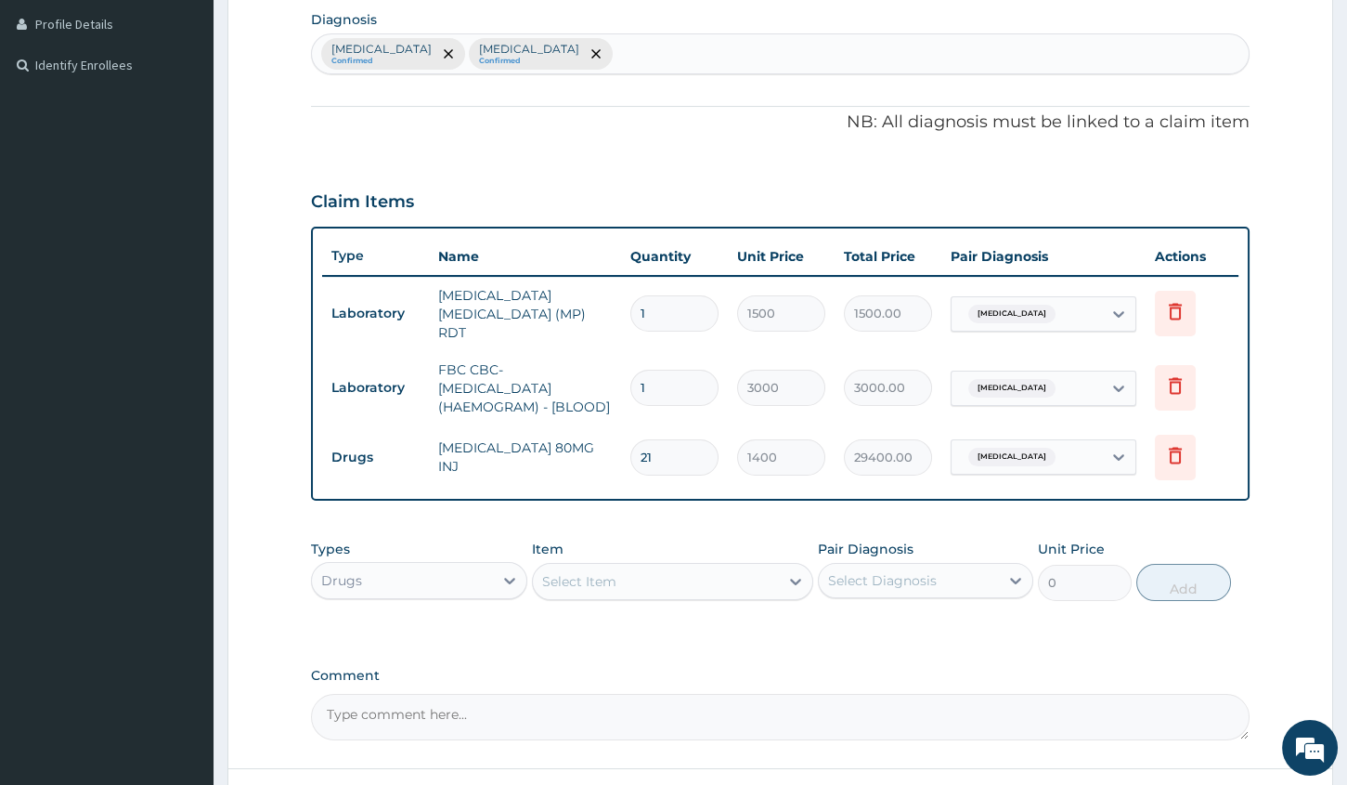
type input "2800.00"
type input "2"
click at [458, 562] on div "Drugs" at bounding box center [418, 580] width 215 height 37
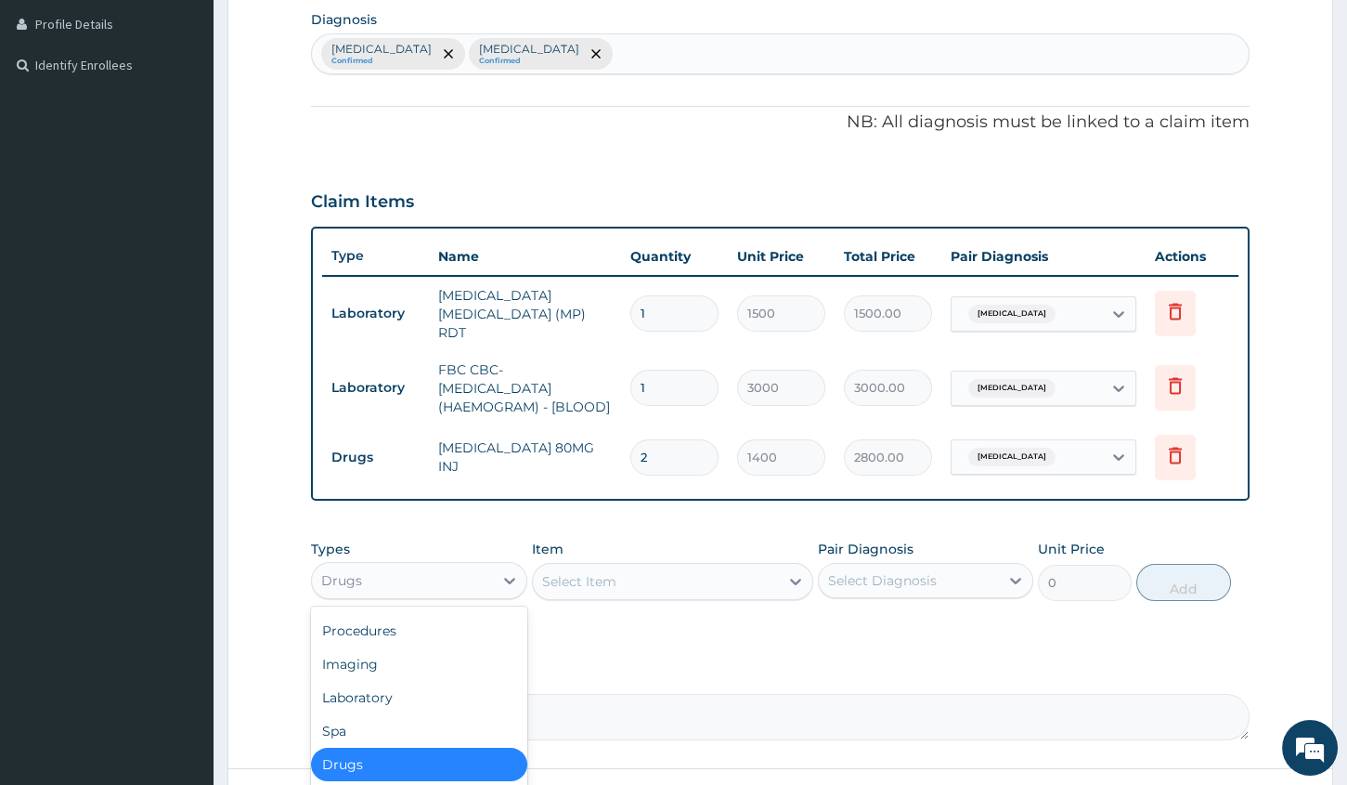
click at [413, 761] on div "Drugs" at bounding box center [418, 764] width 215 height 33
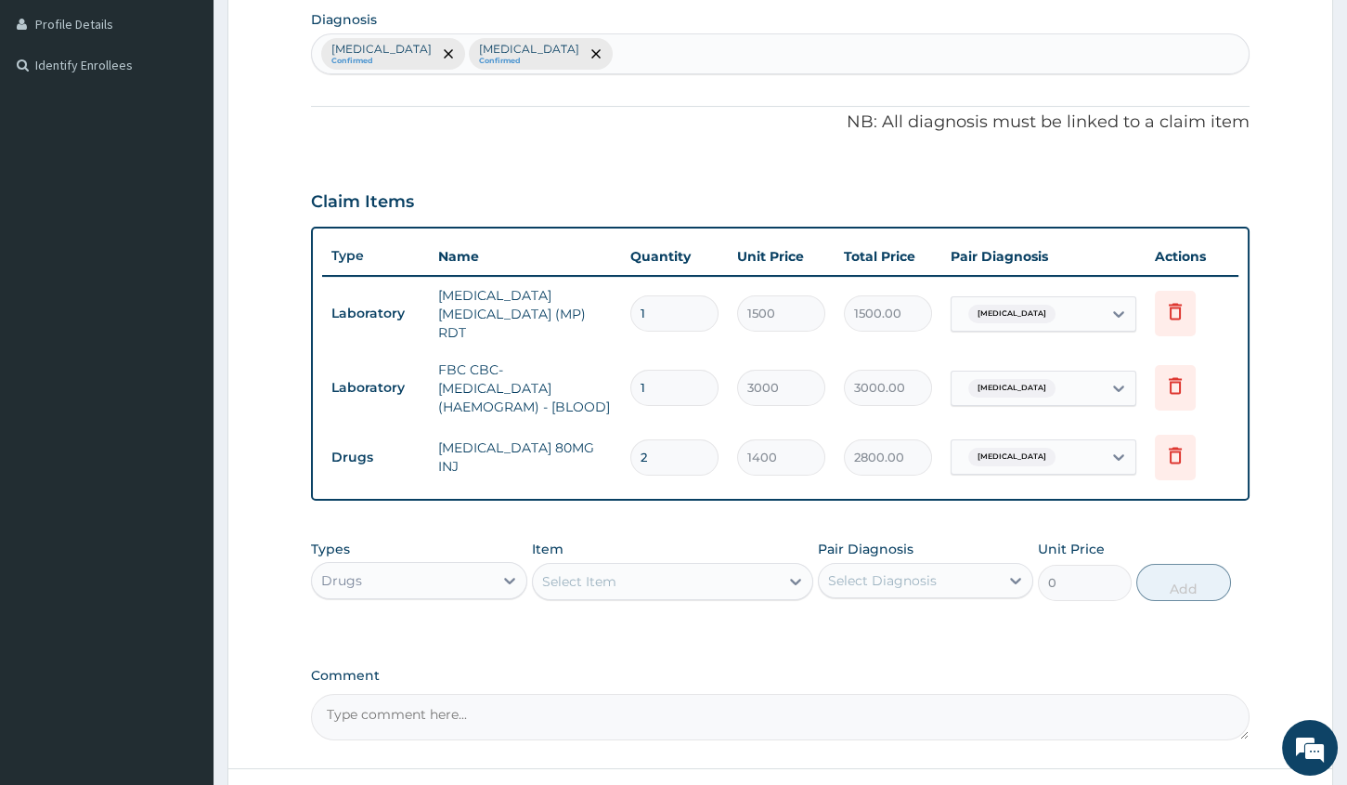
click at [730, 570] on div "Select Item" at bounding box center [656, 581] width 246 height 30
click at [670, 439] on input "2" at bounding box center [675, 457] width 88 height 36
type input "0.00"
type input "6"
type input "8400.00"
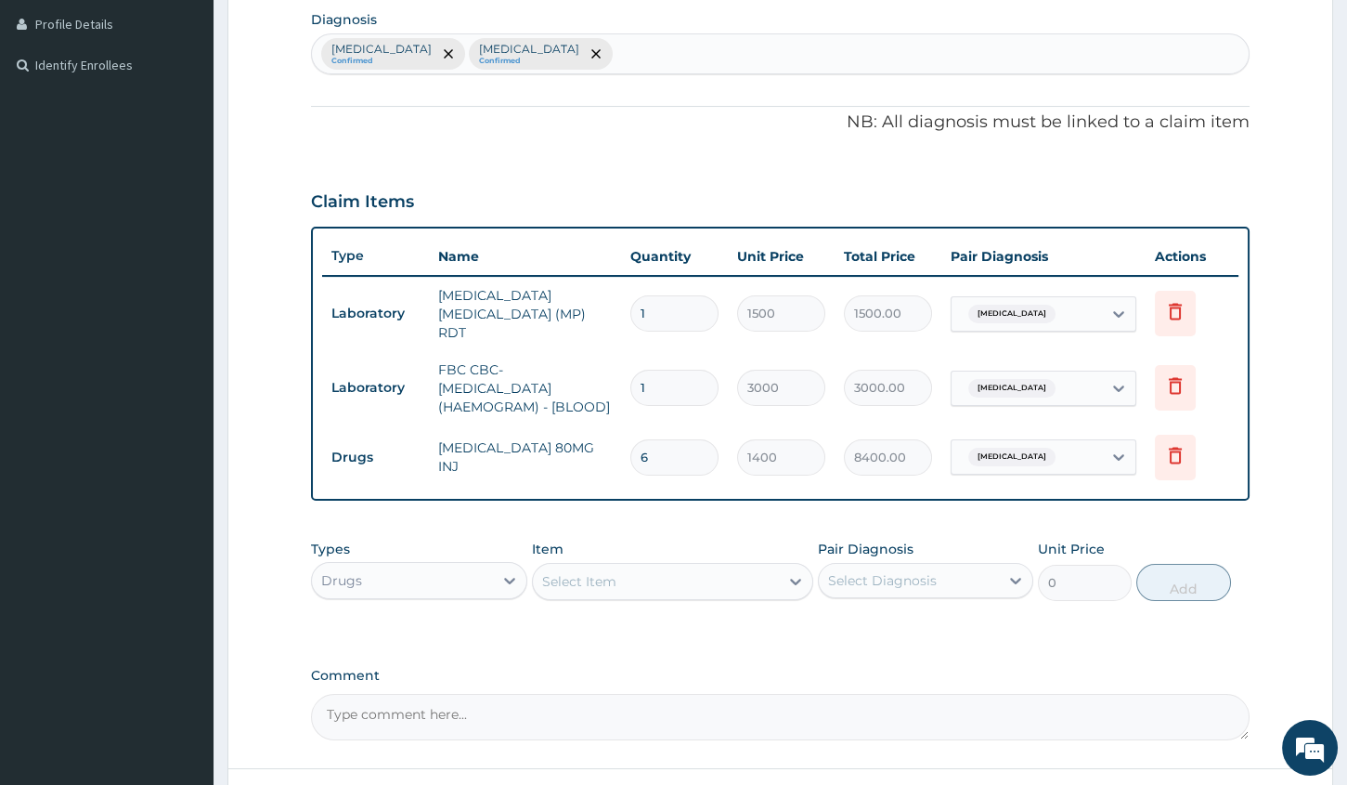
type input "6"
click at [566, 569] on div "Select Item" at bounding box center [656, 581] width 246 height 30
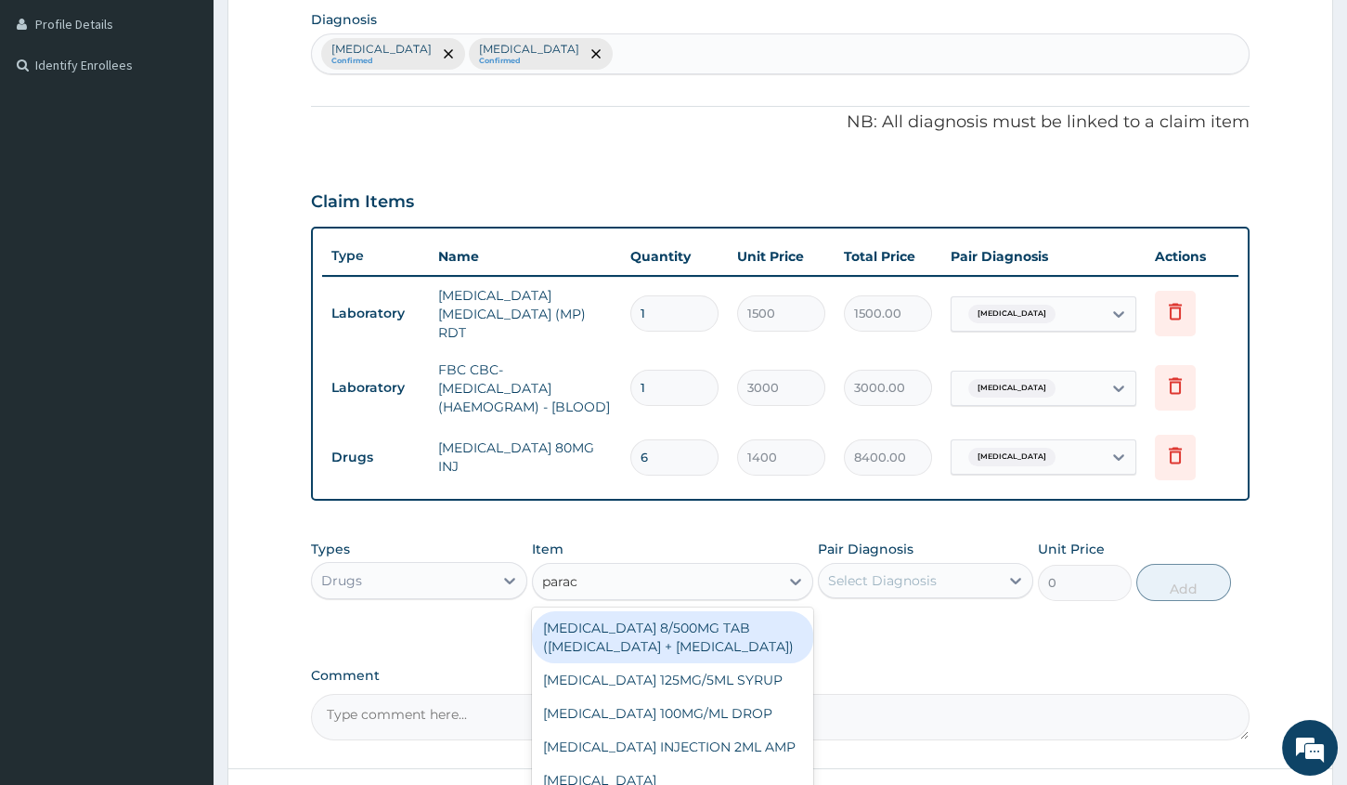
type input "parace"
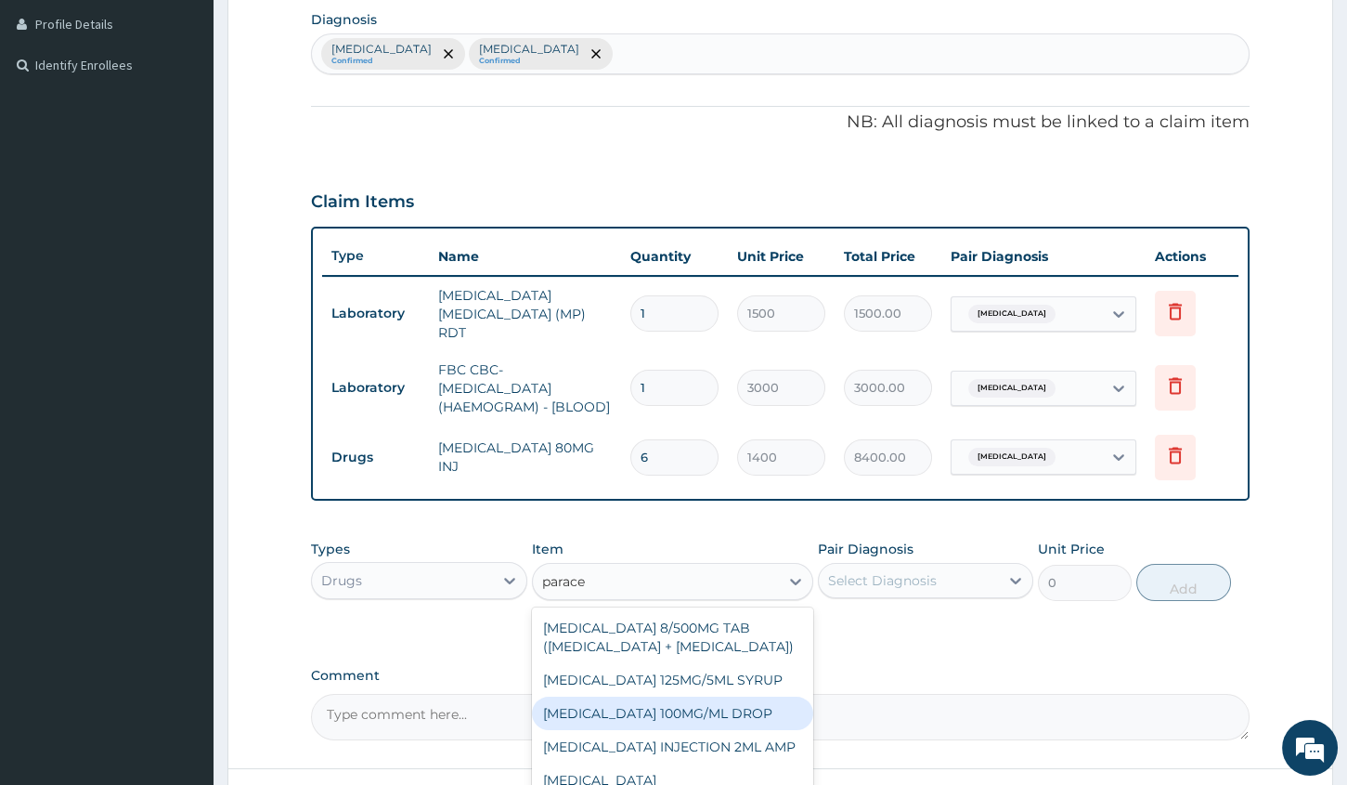
scroll to position [71, 0]
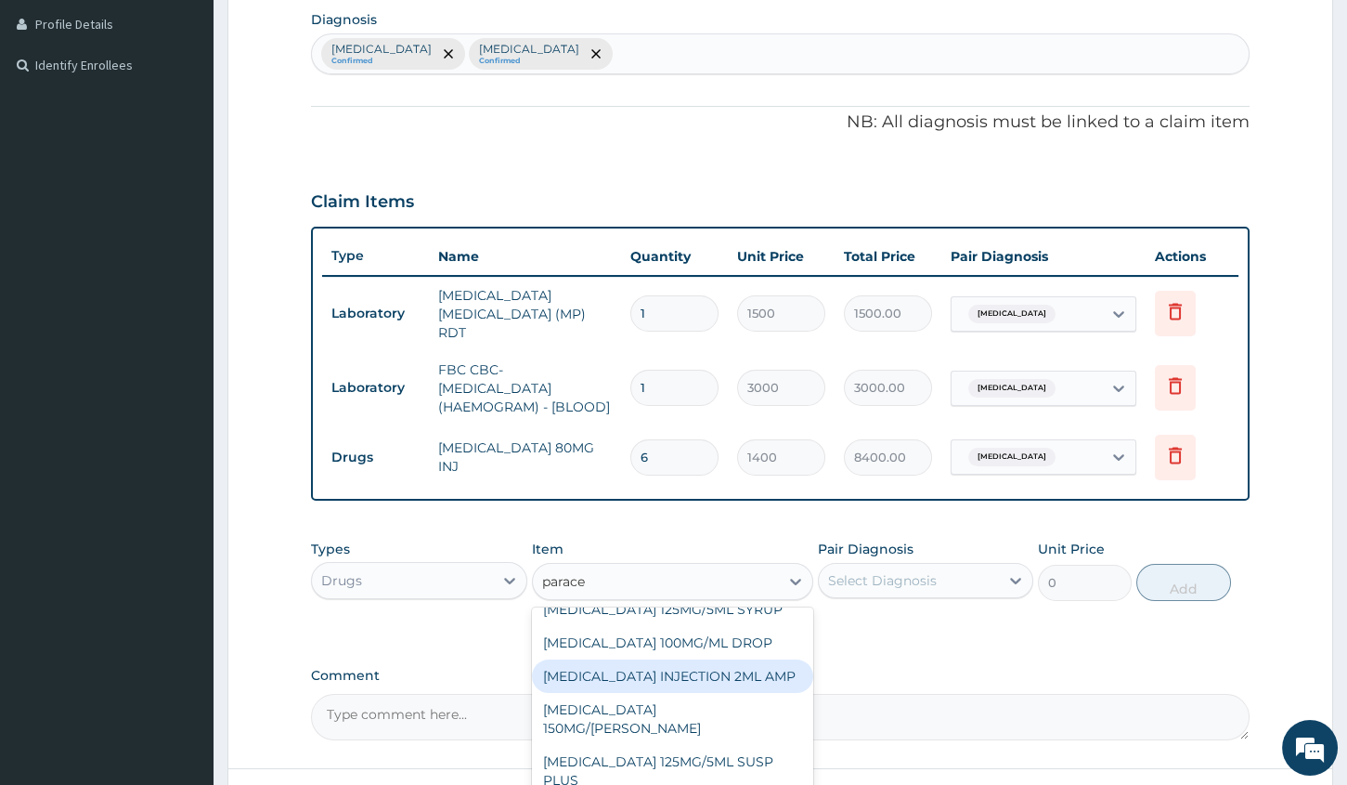
click at [639, 679] on div "PARACETAMOL INJECTION 2ML AMP" at bounding box center [672, 675] width 281 height 33
type input "700"
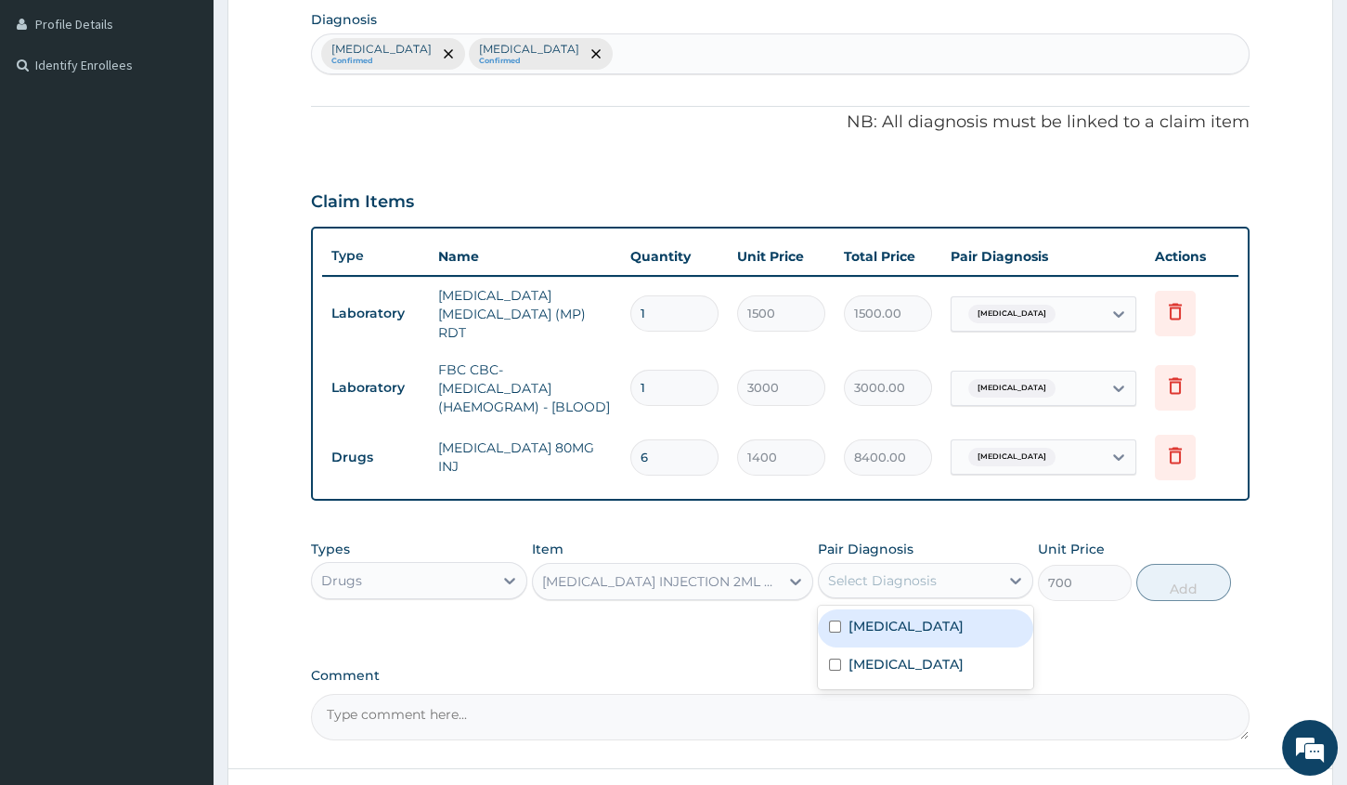
drag, startPoint x: 883, startPoint y: 557, endPoint x: 880, endPoint y: 571, distance: 14.2
click at [884, 566] on div "Select Diagnosis" at bounding box center [909, 581] width 180 height 30
click at [829, 620] on input "checkbox" at bounding box center [835, 626] width 12 height 12
checkbox input "true"
click at [1161, 581] on button "Add" at bounding box center [1184, 582] width 94 height 37
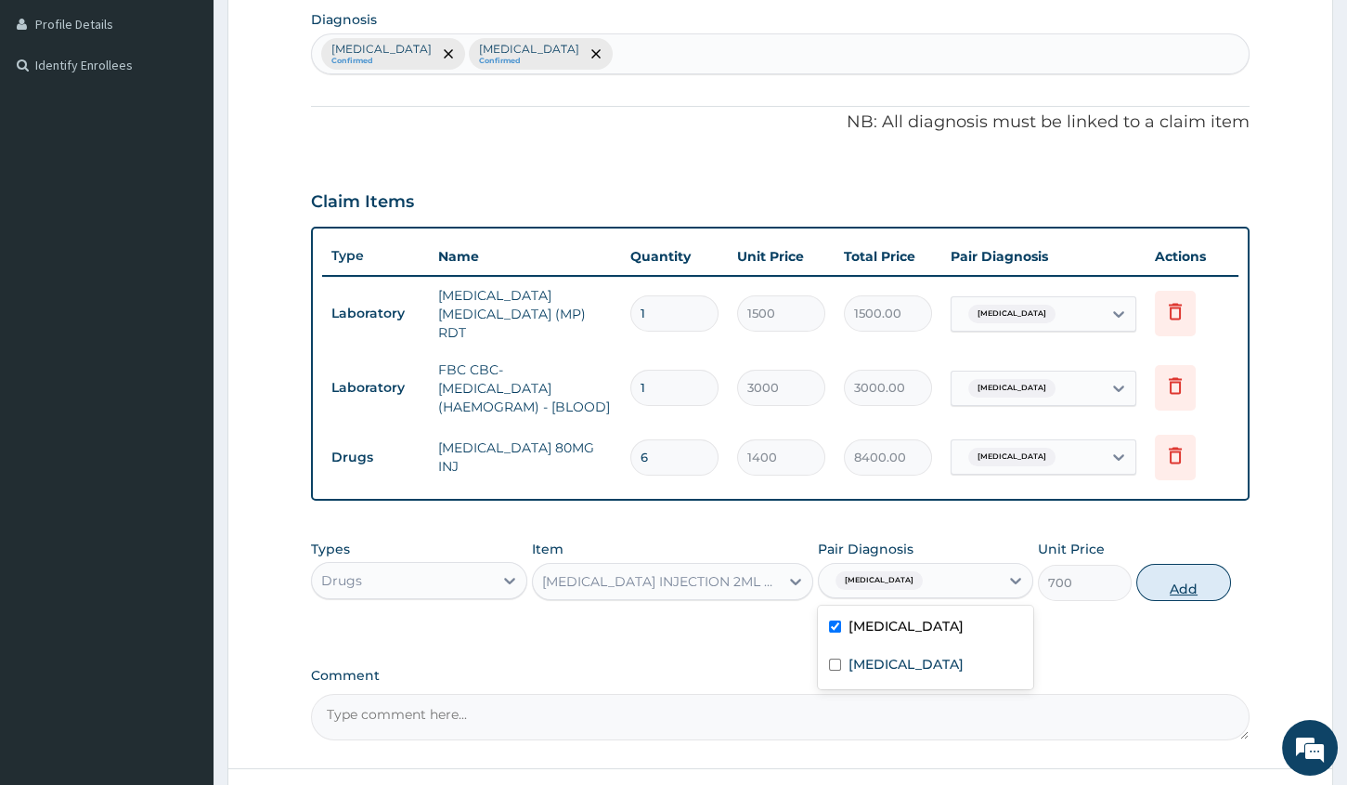
type input "0"
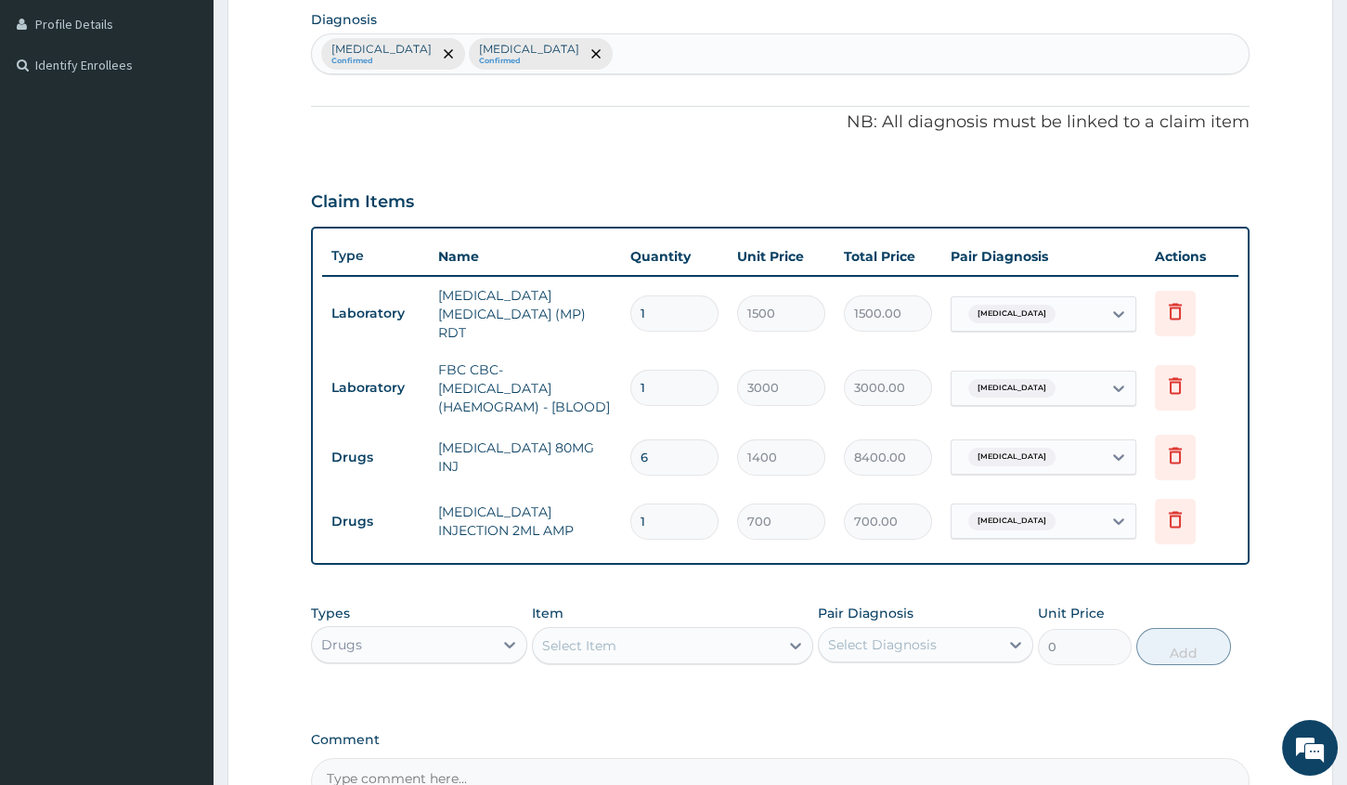
click at [438, 640] on div "Drugs" at bounding box center [402, 645] width 180 height 30
click at [631, 641] on div "Select Item" at bounding box center [656, 646] width 246 height 30
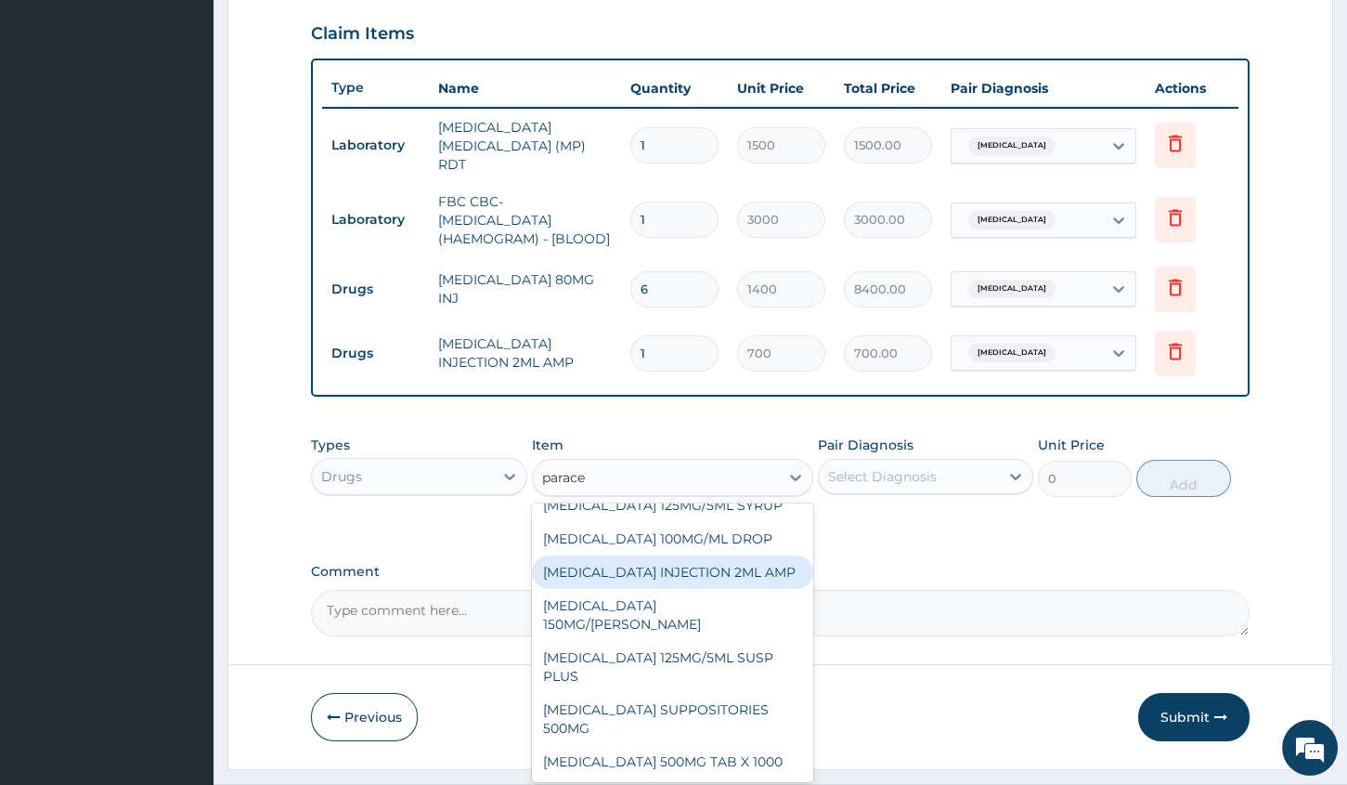
scroll to position [633, 0]
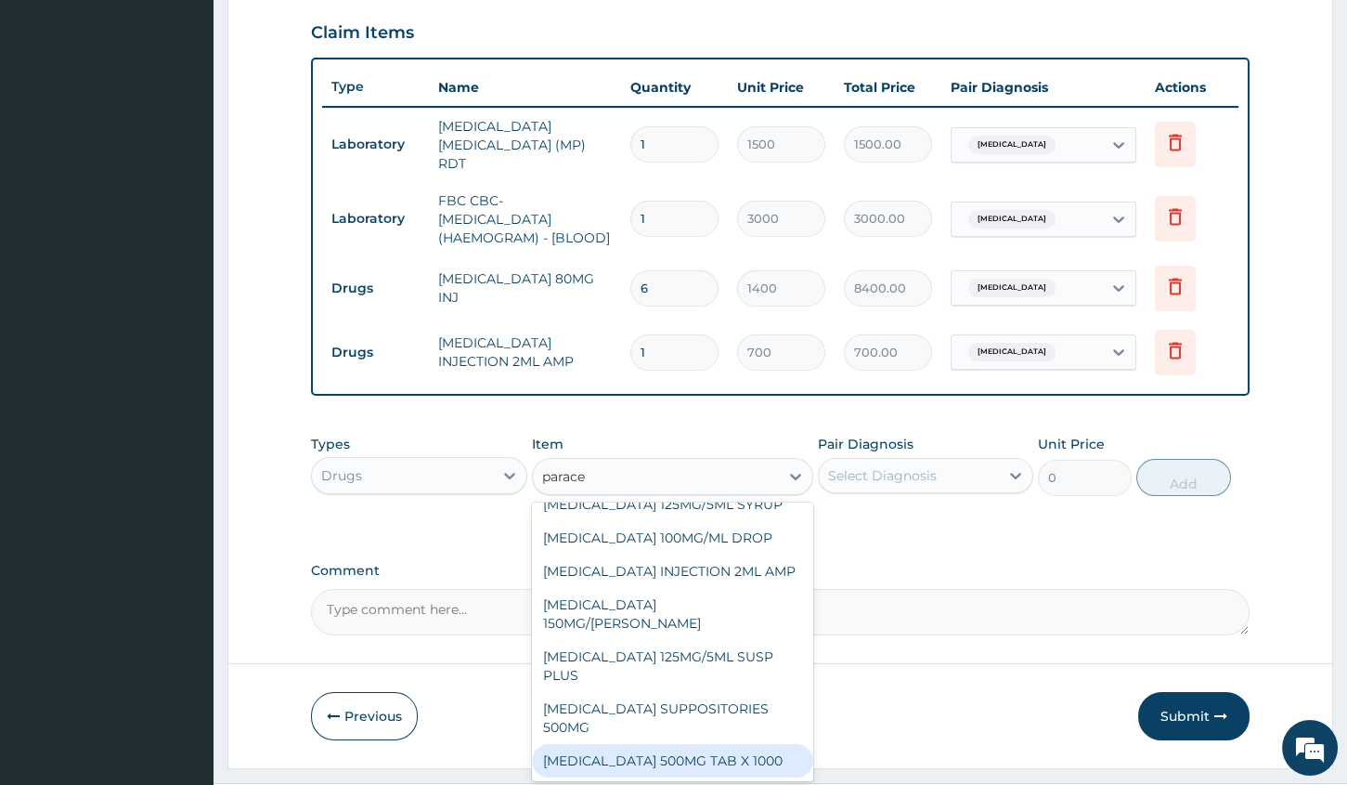
type input "parace"
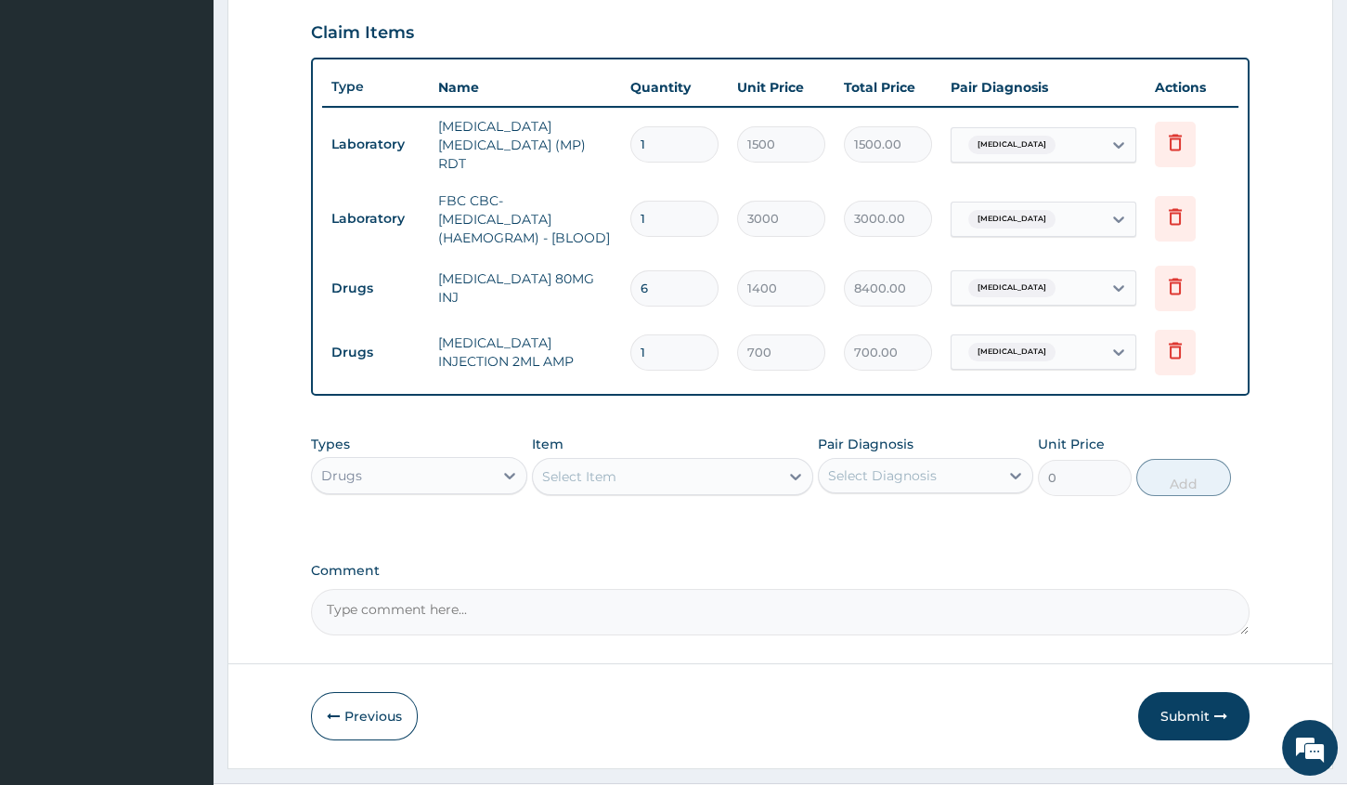
click at [750, 466] on div "Select Item" at bounding box center [656, 477] width 246 height 30
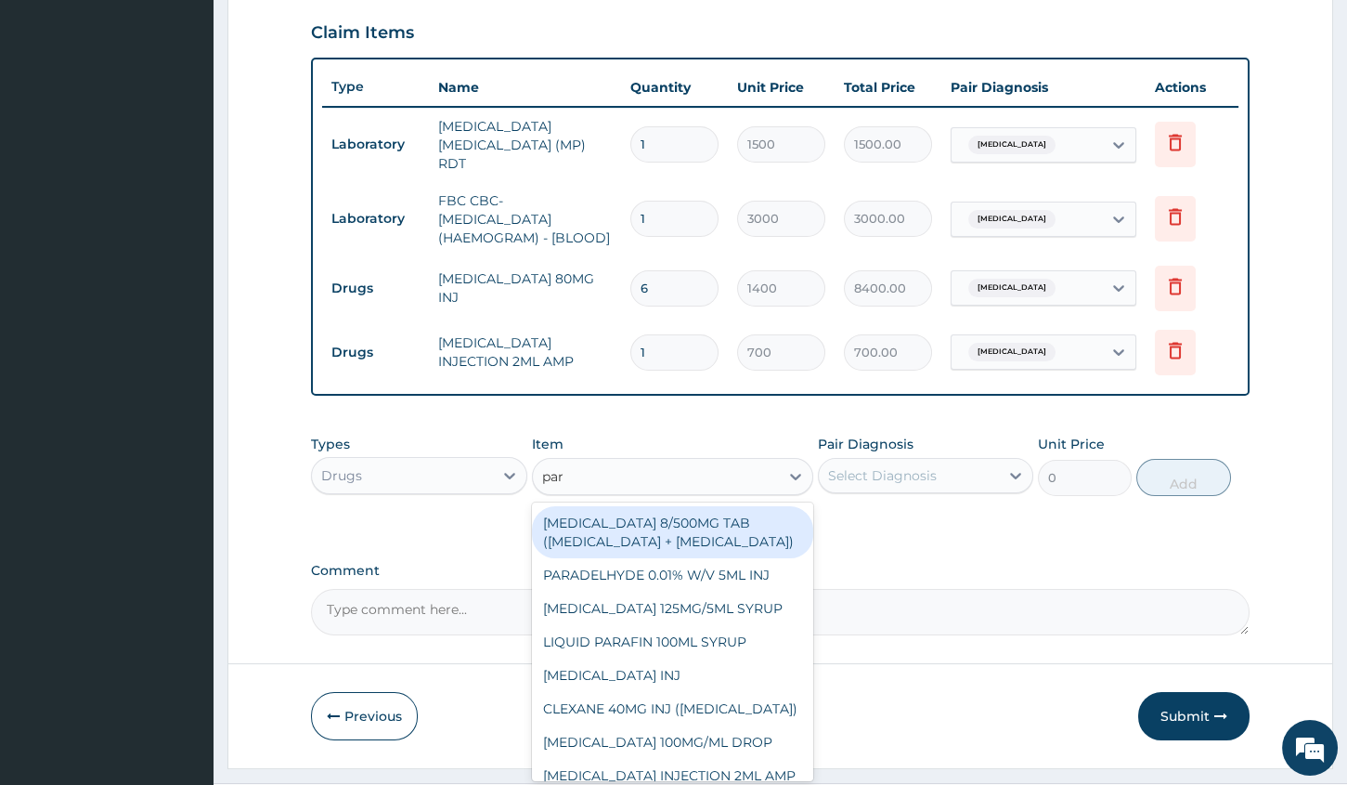
type input "para"
click at [721, 510] on div "CO-CODAMOL 8/500MG TAB (CODEINE PHOSPHATE + PARACETAMOL)" at bounding box center [672, 532] width 281 height 52
type input "189"
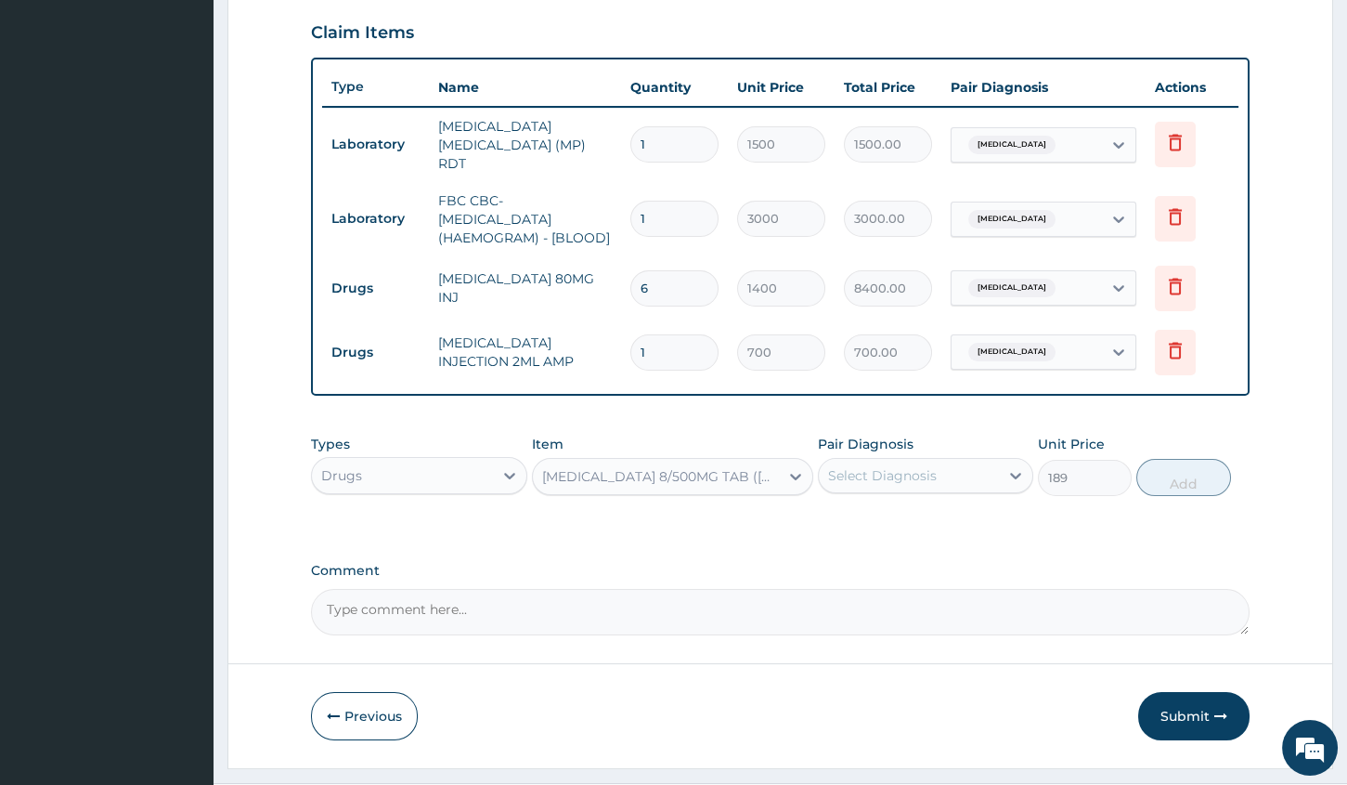
click at [752, 436] on div "Item CO-CODAMOL 8/500MG TAB (CODEINE PHOSPHATE + PARACETAMOL)" at bounding box center [672, 465] width 281 height 61
click at [781, 460] on div at bounding box center [795, 476] width 33 height 33
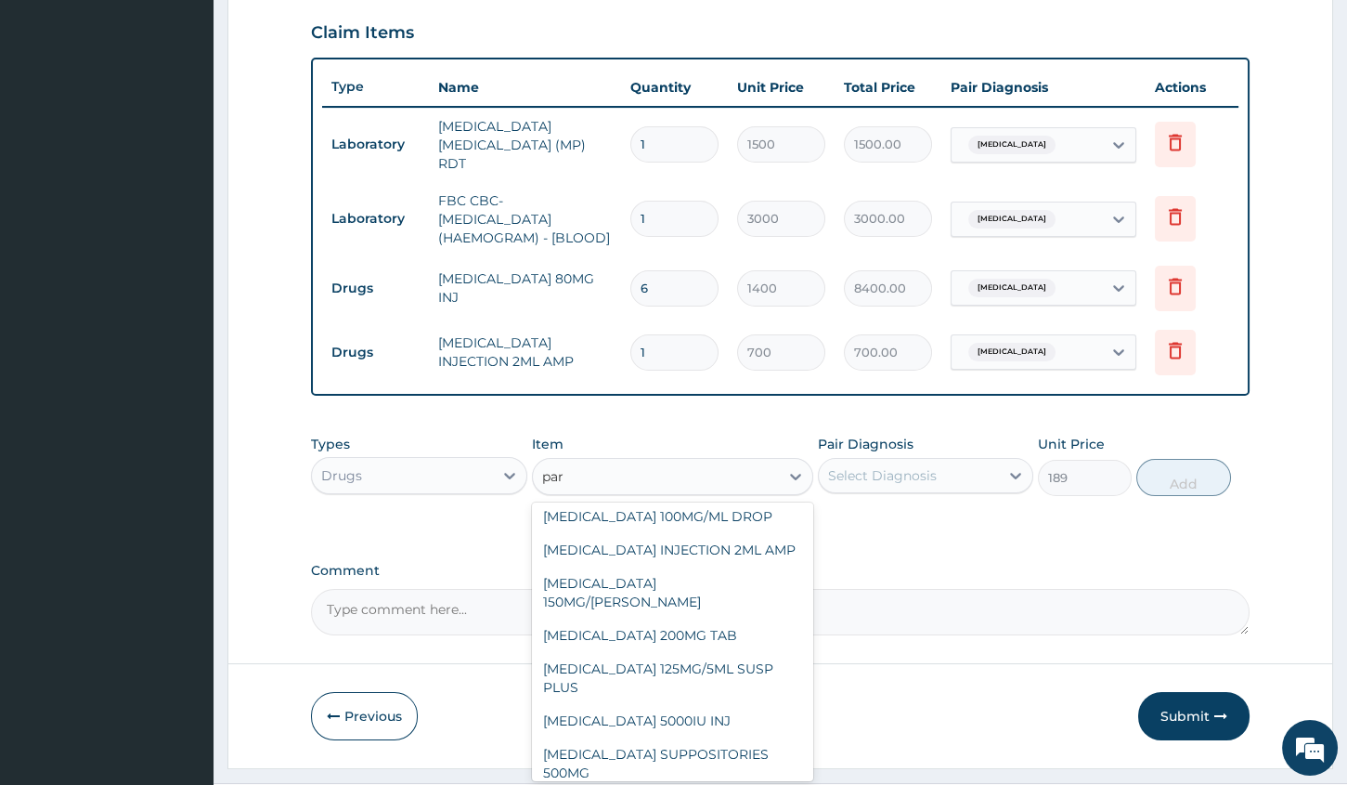
scroll to position [0, 0]
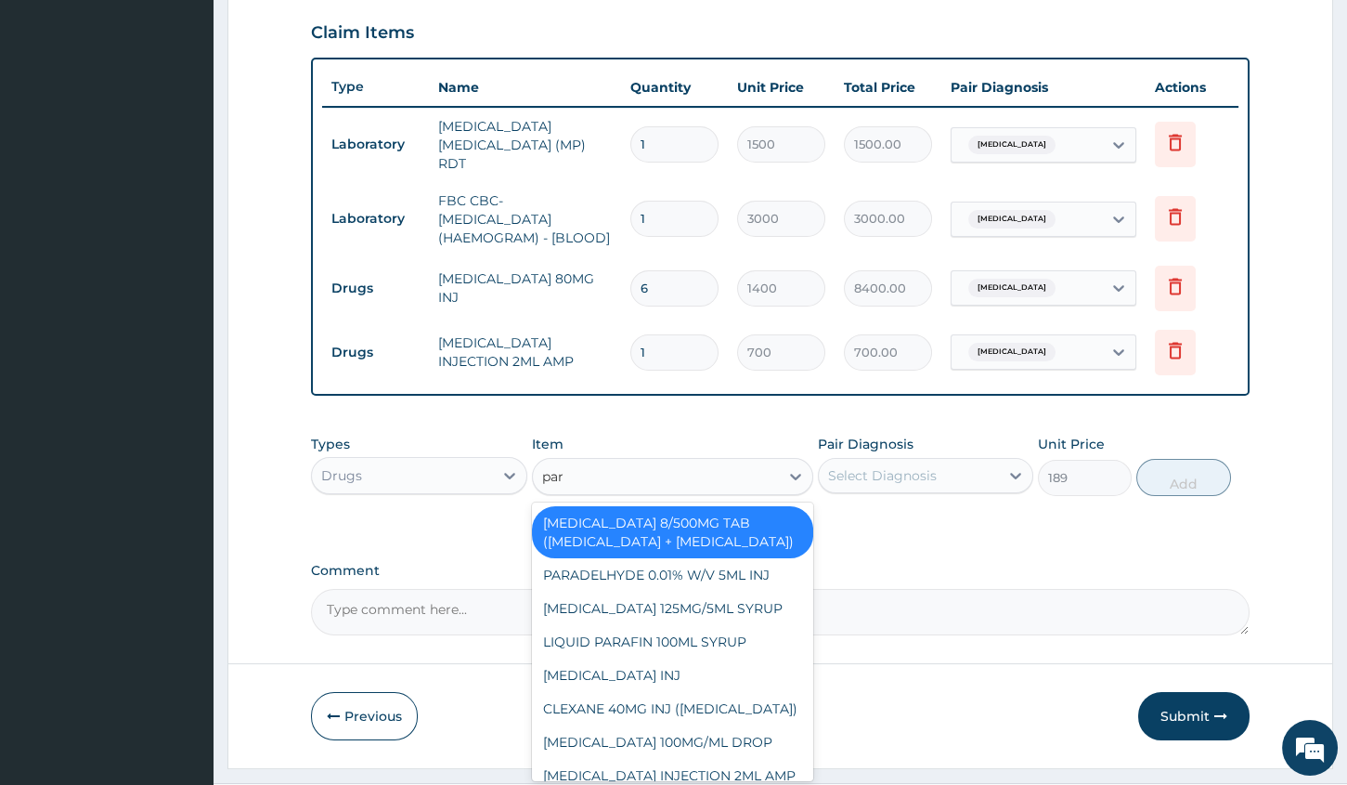
type input "para"
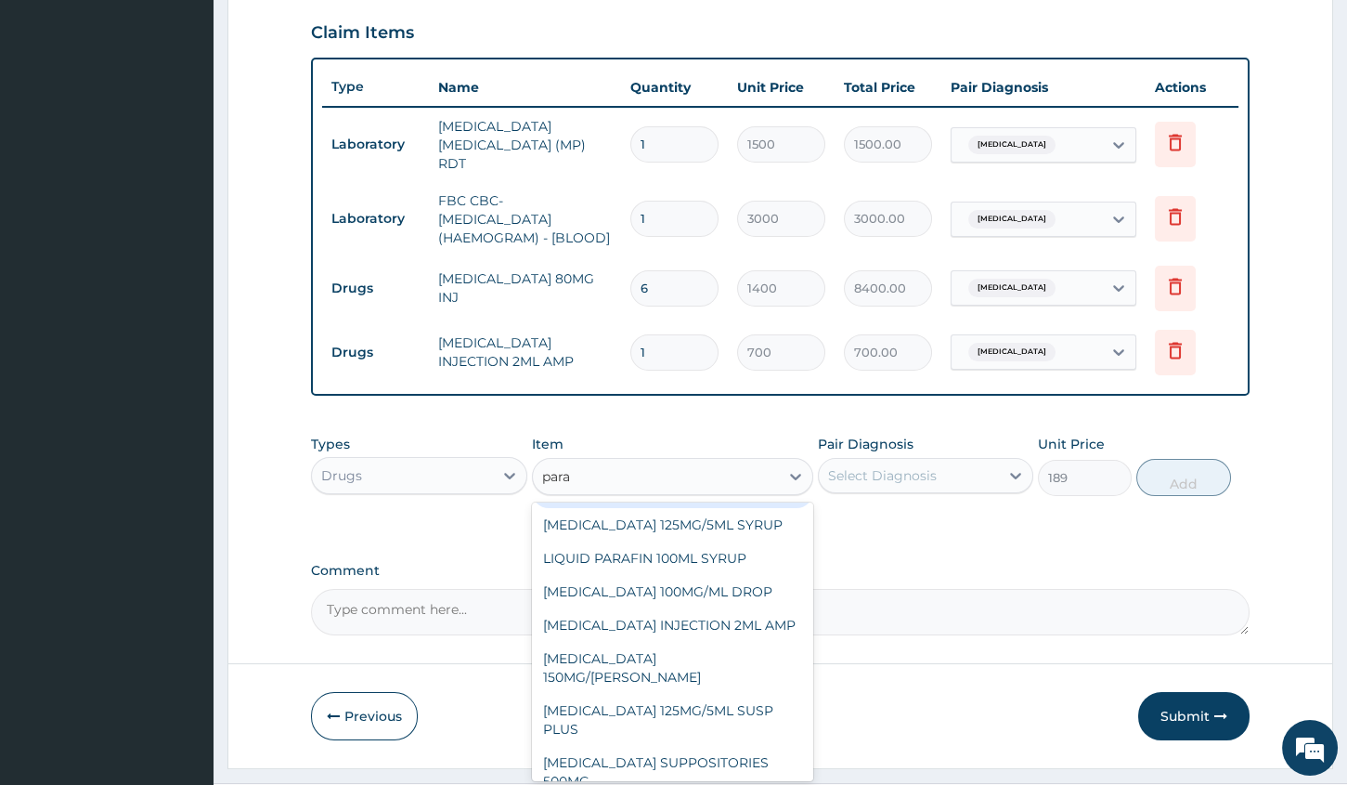
scroll to position [137, 0]
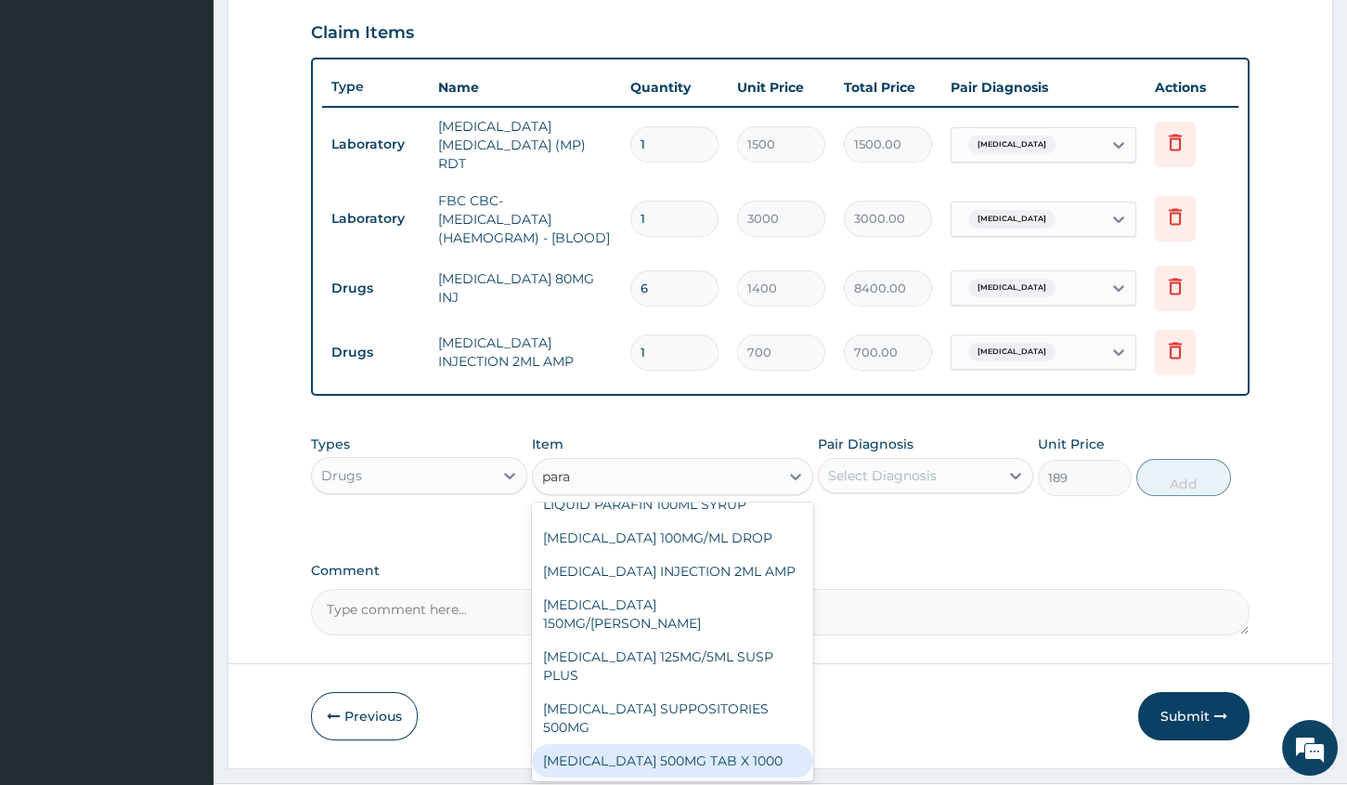
click at [701, 763] on div "PARACETAMOL 500MG TAB X 1000" at bounding box center [672, 760] width 281 height 33
type input "11.03"
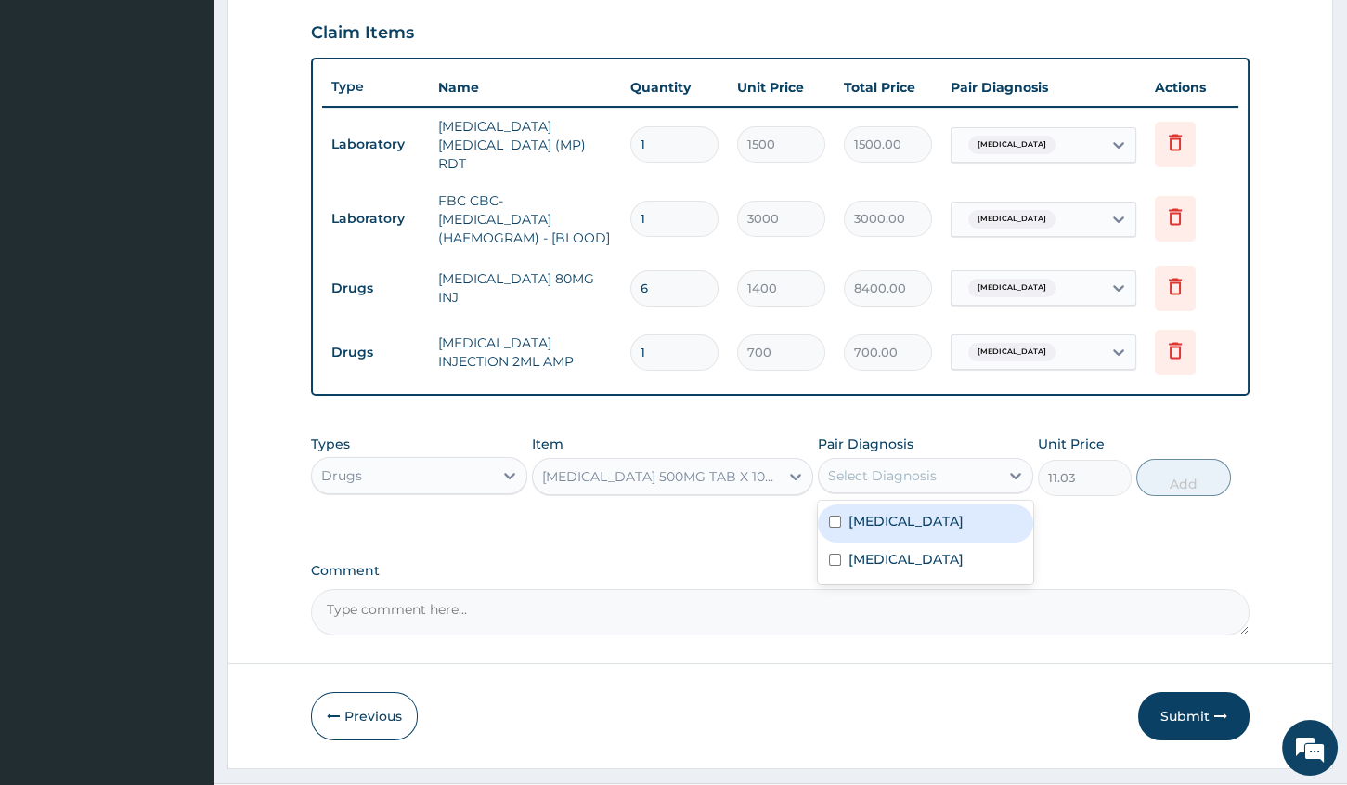
click at [904, 466] on div "Select Diagnosis" at bounding box center [882, 475] width 109 height 19
click at [834, 504] on div "Malaria" at bounding box center [925, 523] width 215 height 38
checkbox input "true"
click at [1171, 444] on div "Types Drugs Item PARACETAMOL 500MG TAB X 1000 Pair Diagnosis option Malaria, se…" at bounding box center [780, 465] width 939 height 80
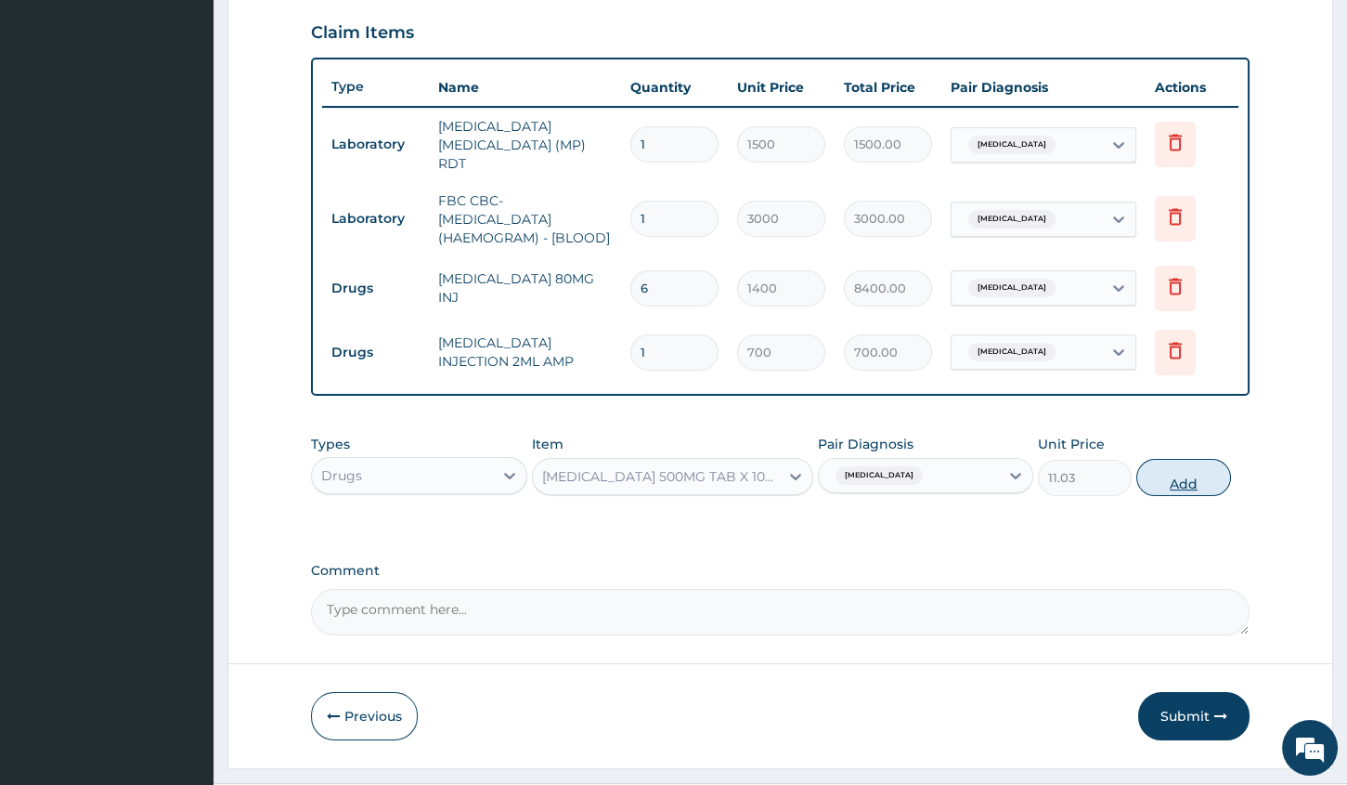
click at [1176, 462] on button "Add" at bounding box center [1184, 477] width 94 height 37
type input "0"
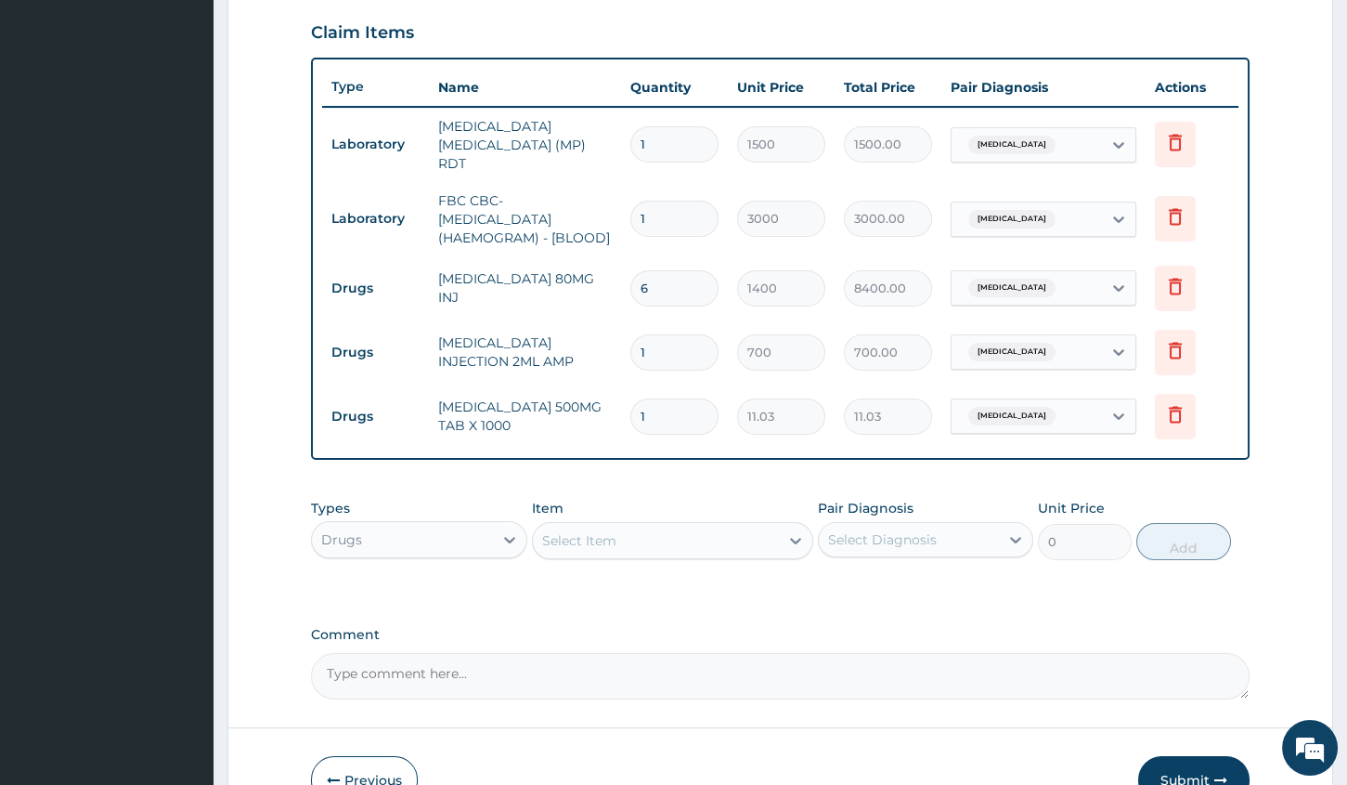
click at [671, 405] on input "1" at bounding box center [675, 416] width 88 height 36
type input "0.00"
type input "1"
type input "11.03"
type input "18"
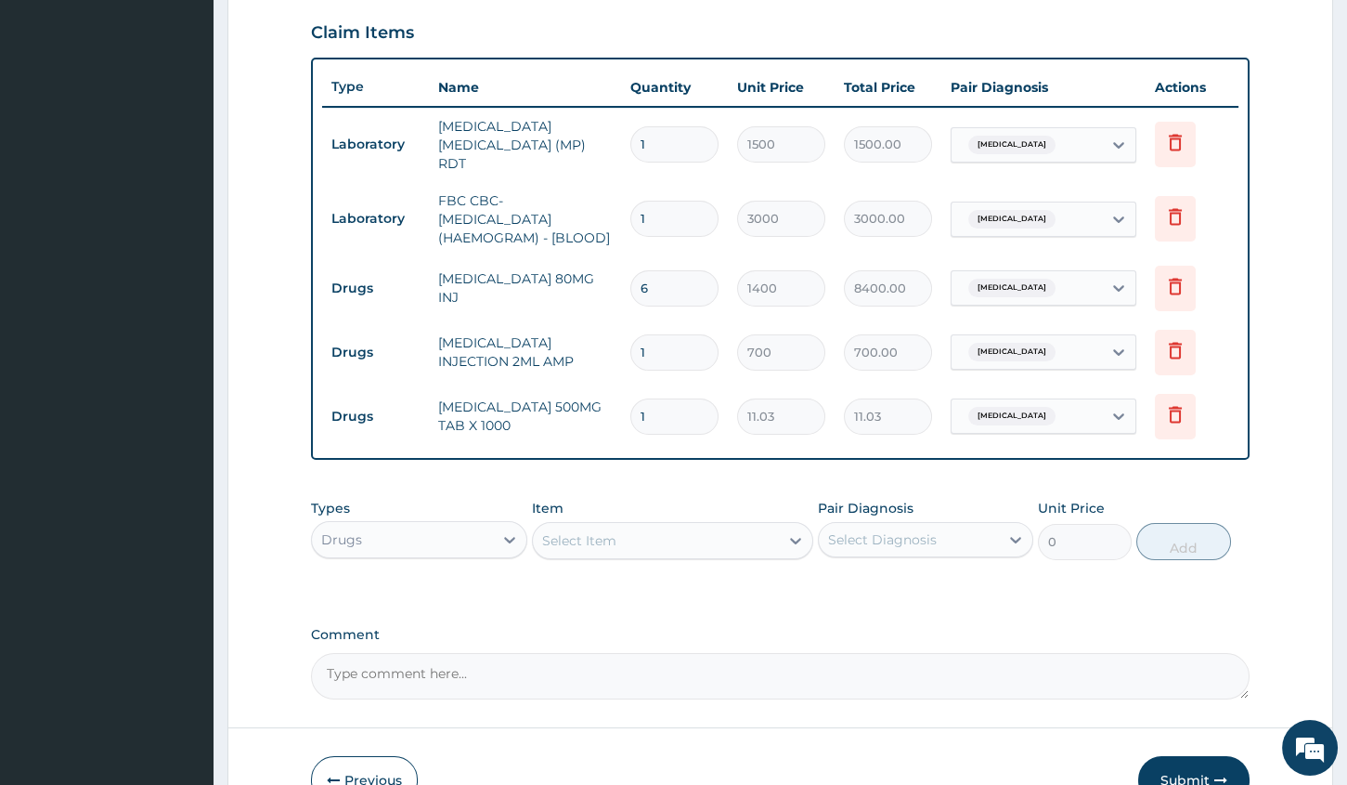
type input "198.54"
type input "1"
type input "11.03"
type input "0.00"
type input "3"
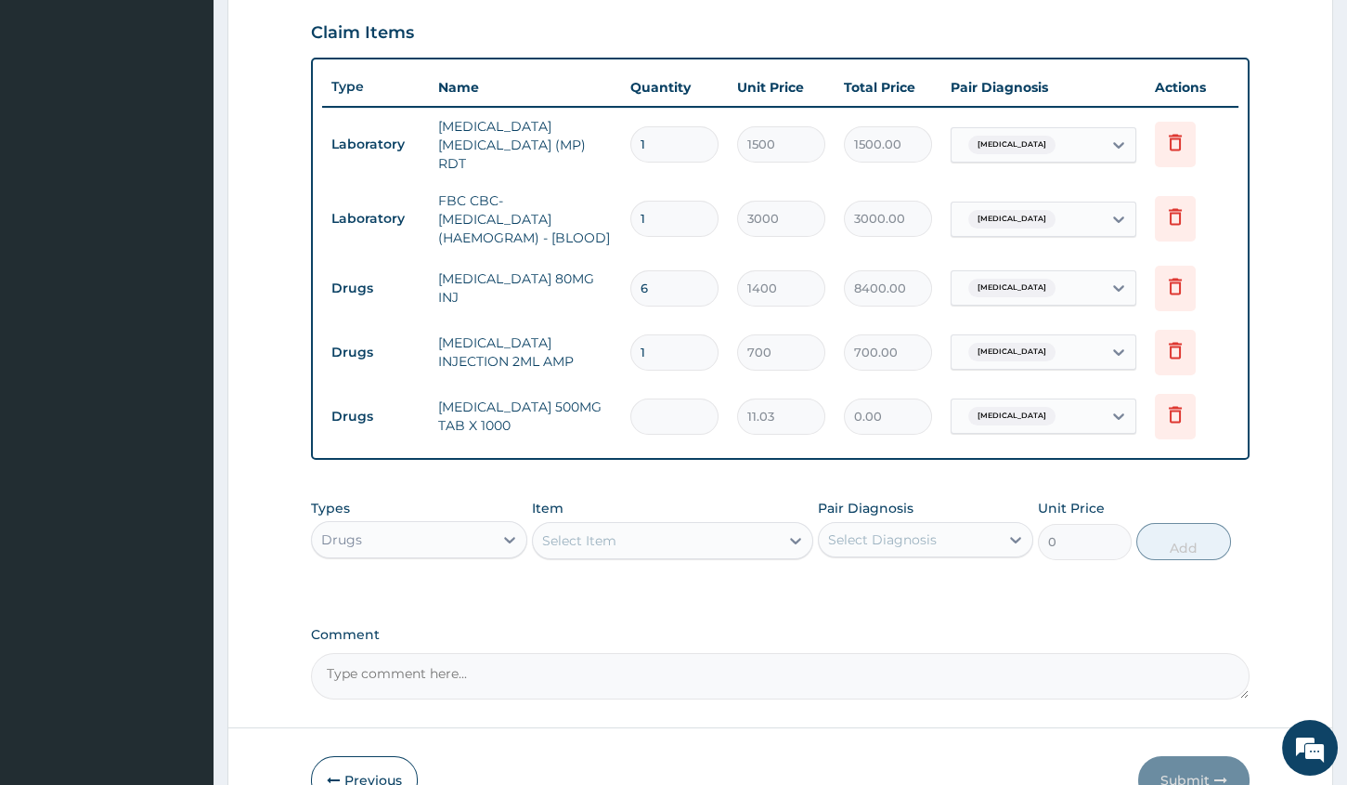
type input "33.09"
type input "30"
type input "330.90"
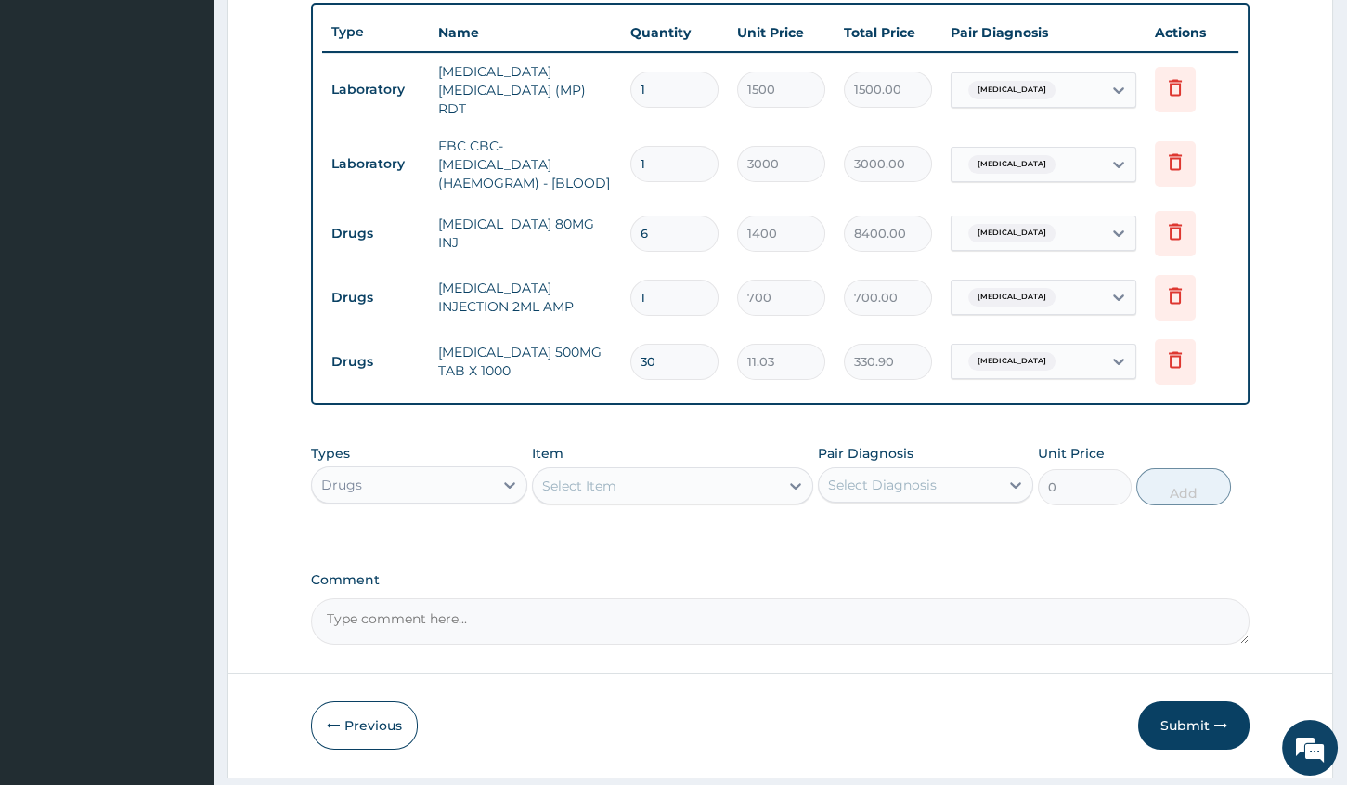
scroll to position [733, 0]
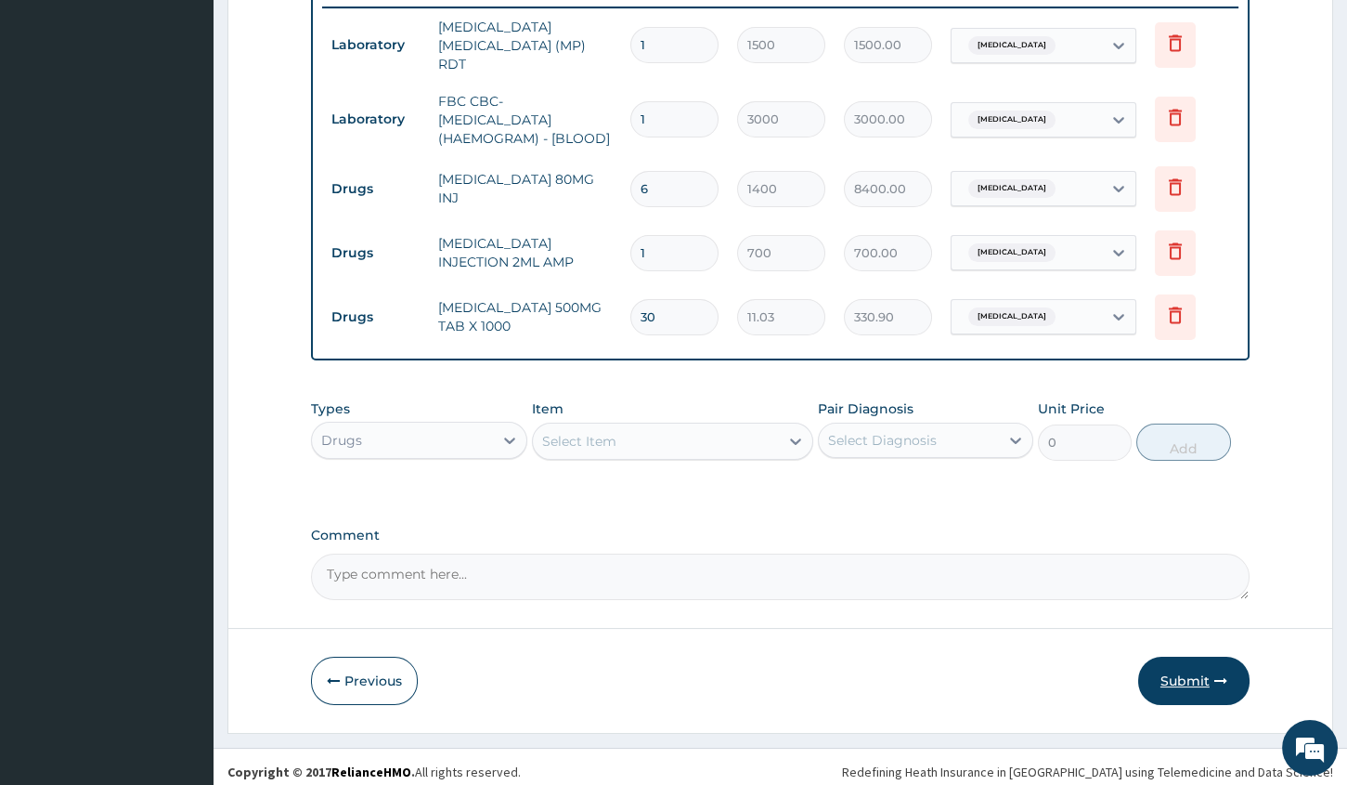
type input "30"
click at [1195, 662] on button "Submit" at bounding box center [1193, 681] width 111 height 48
